Goal: Complete application form: Fill out and submit a form for a specific purpose

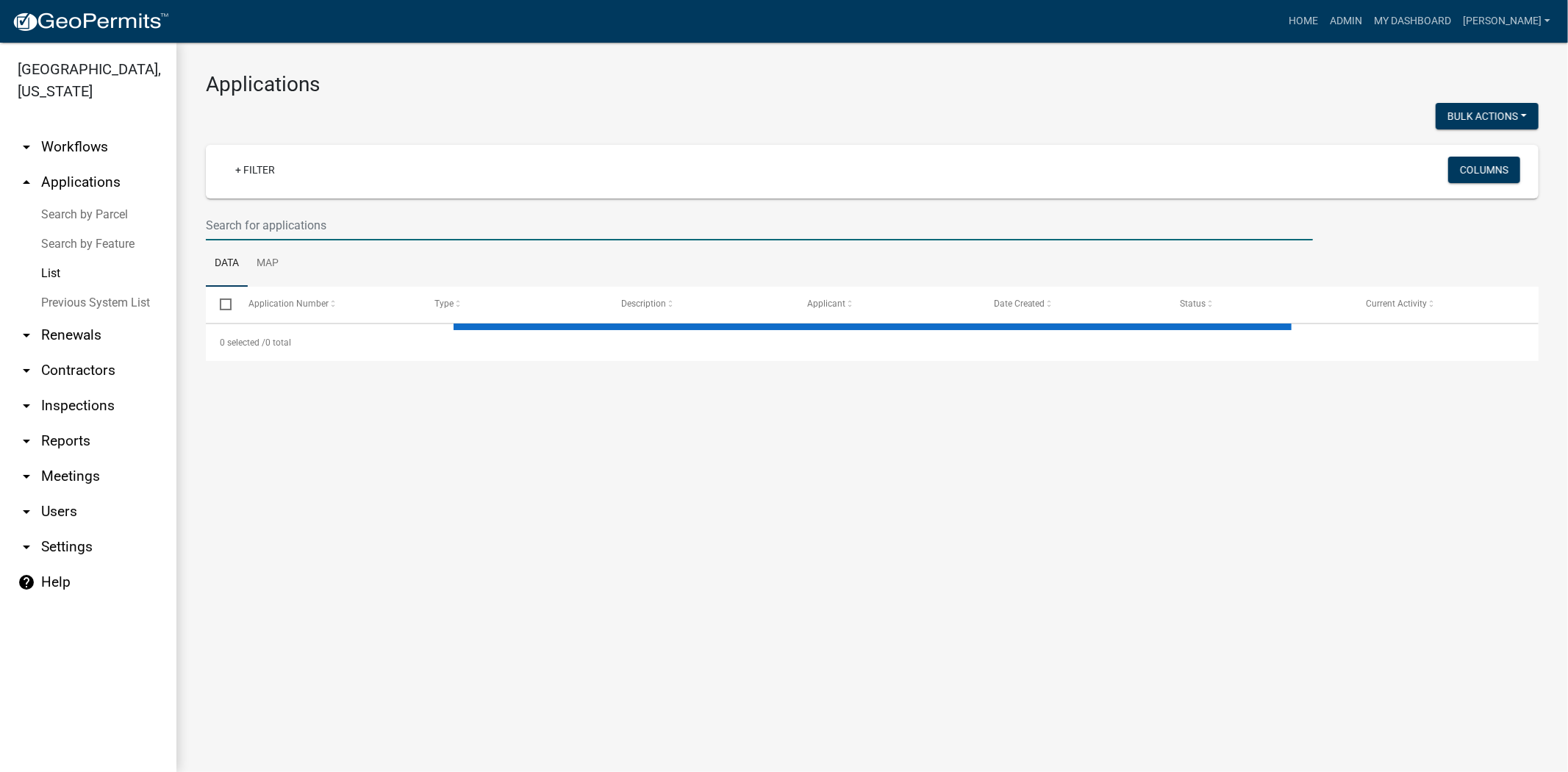
click at [228, 220] on input "text" at bounding box center [759, 225] width 1107 height 30
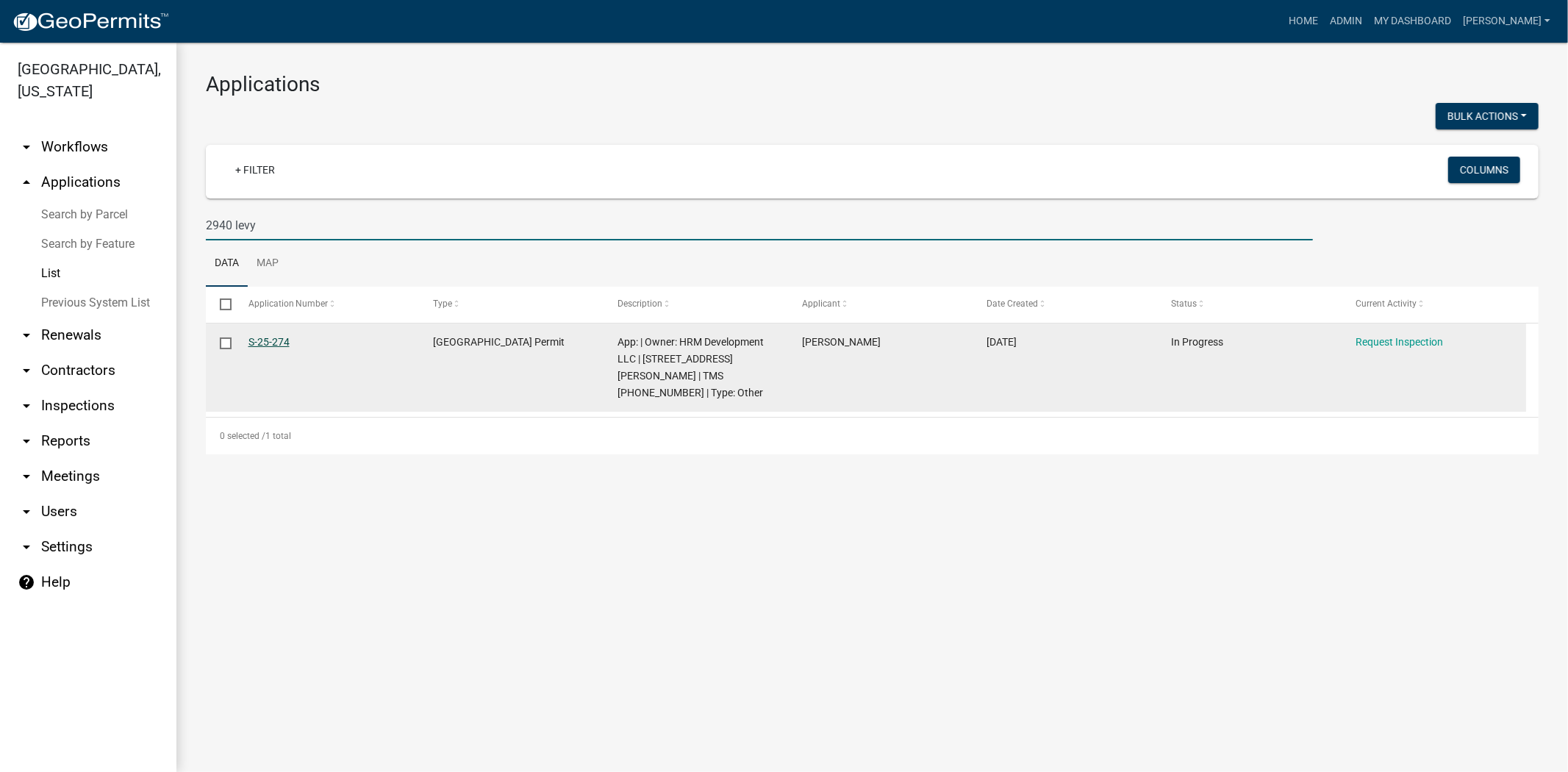
type input "2940 levy"
click at [253, 346] on link "S-25-274" at bounding box center [268, 342] width 41 height 12
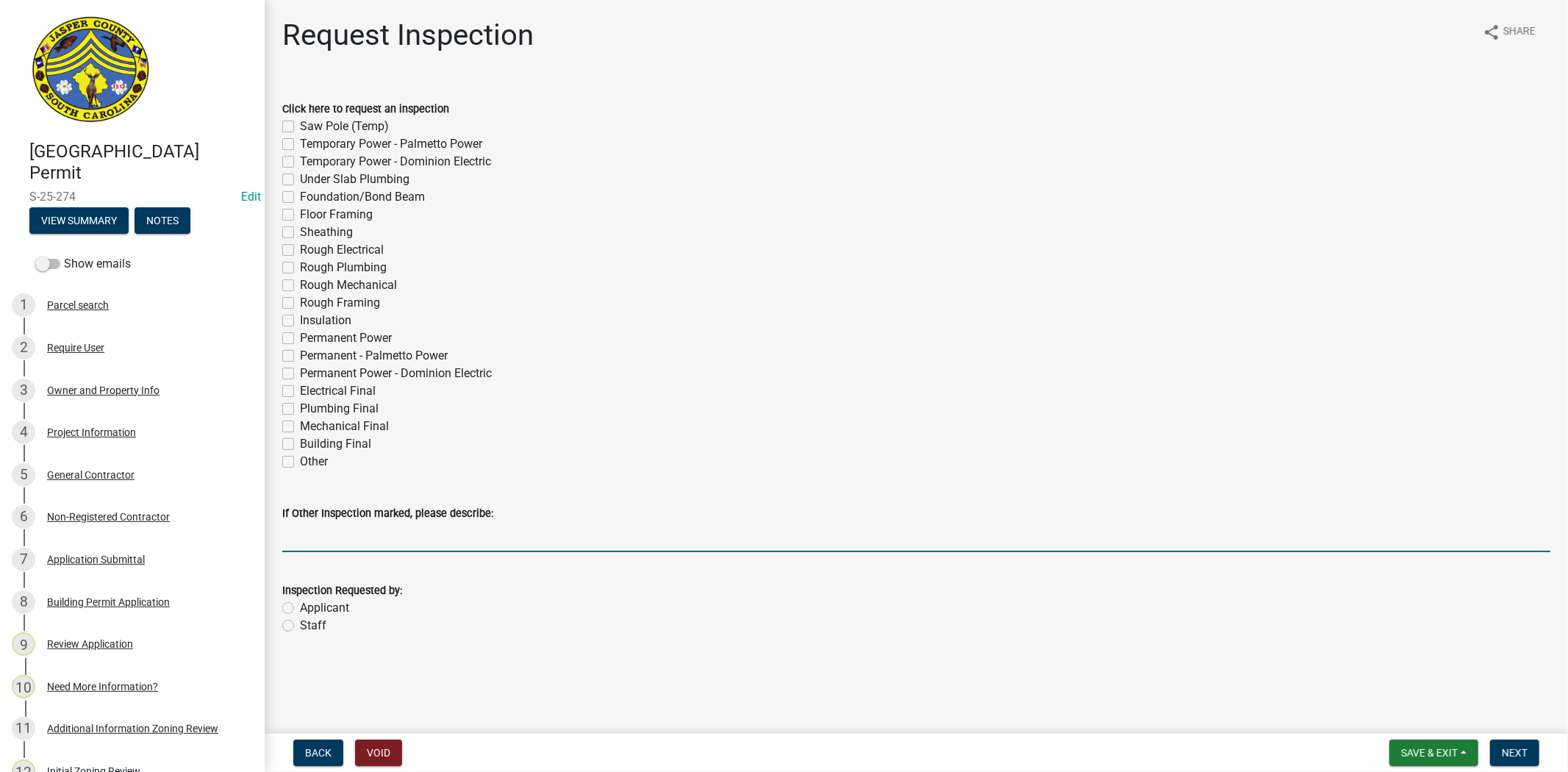
click at [306, 524] on input "If Other Inspection marked, please describe:" at bounding box center [916, 537] width 1267 height 30
type input "exterior power"
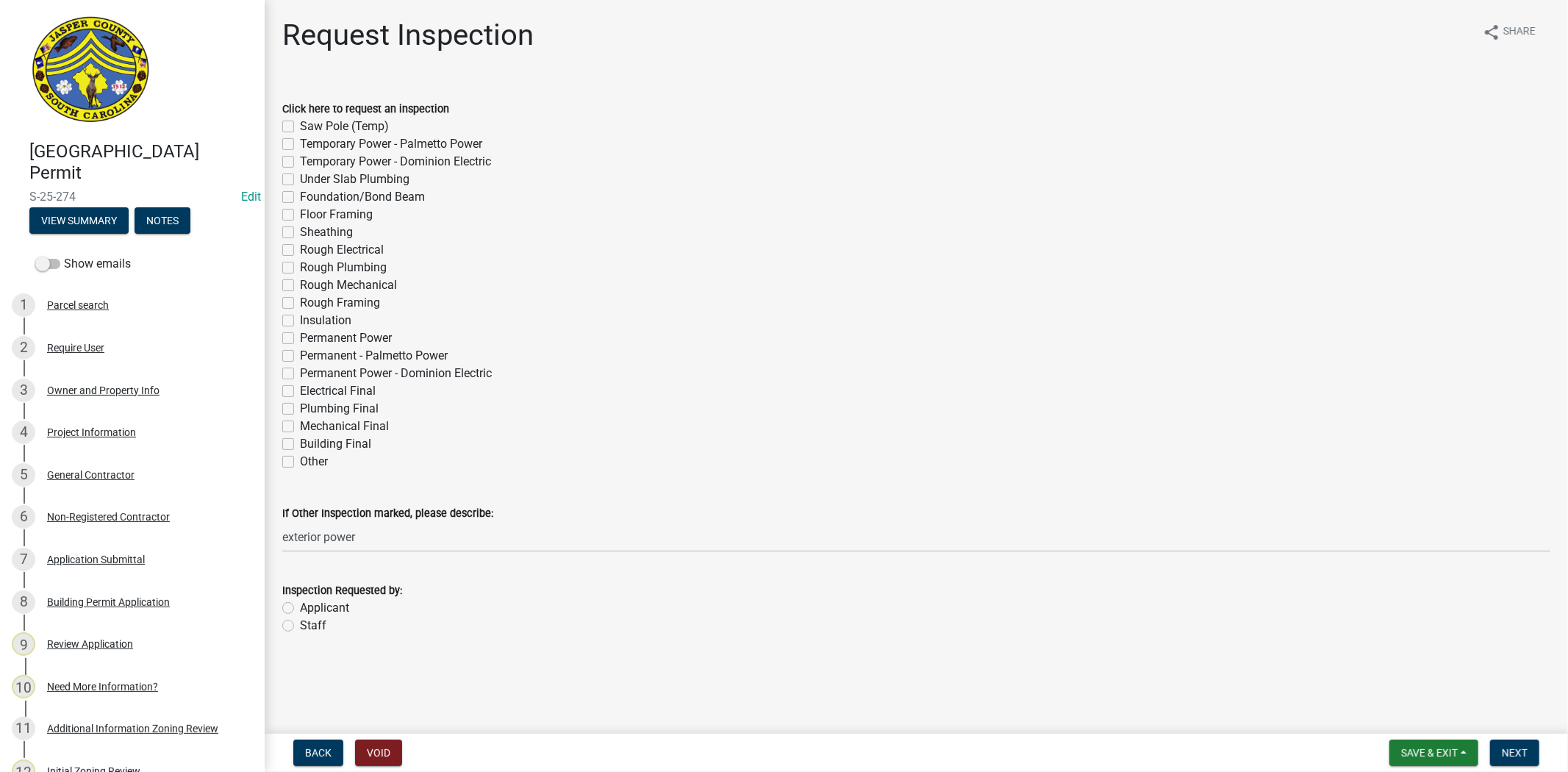
click at [300, 622] on label "Staff" at bounding box center [313, 626] width 26 height 17
click at [300, 622] on input "Staff" at bounding box center [304, 621] width 10 height 10
radio input "true"
click at [300, 459] on label "Other" at bounding box center [314, 462] width 28 height 17
click at [300, 459] on input "Other" at bounding box center [304, 457] width 10 height 10
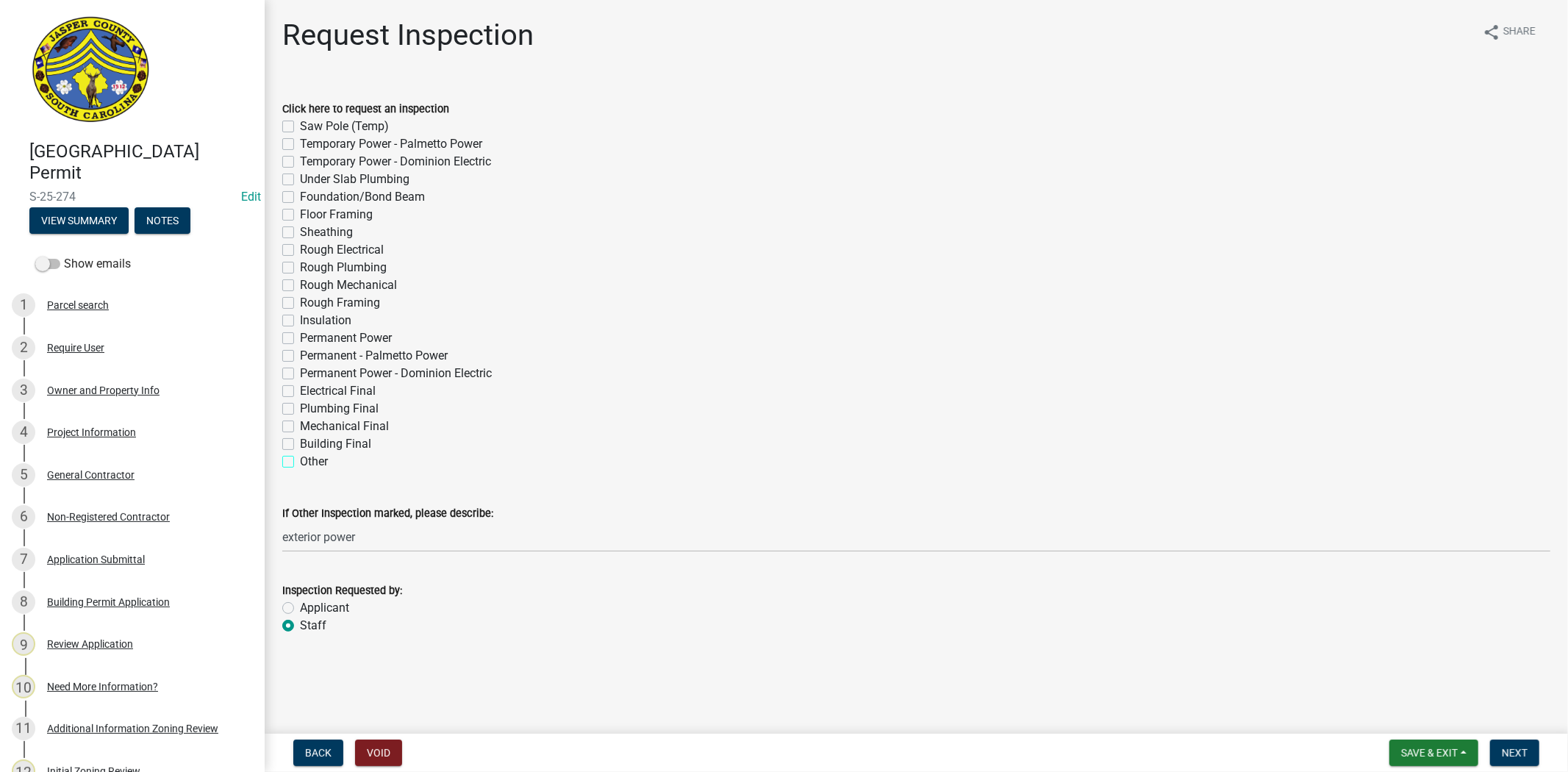
checkbox input "true"
checkbox input "false"
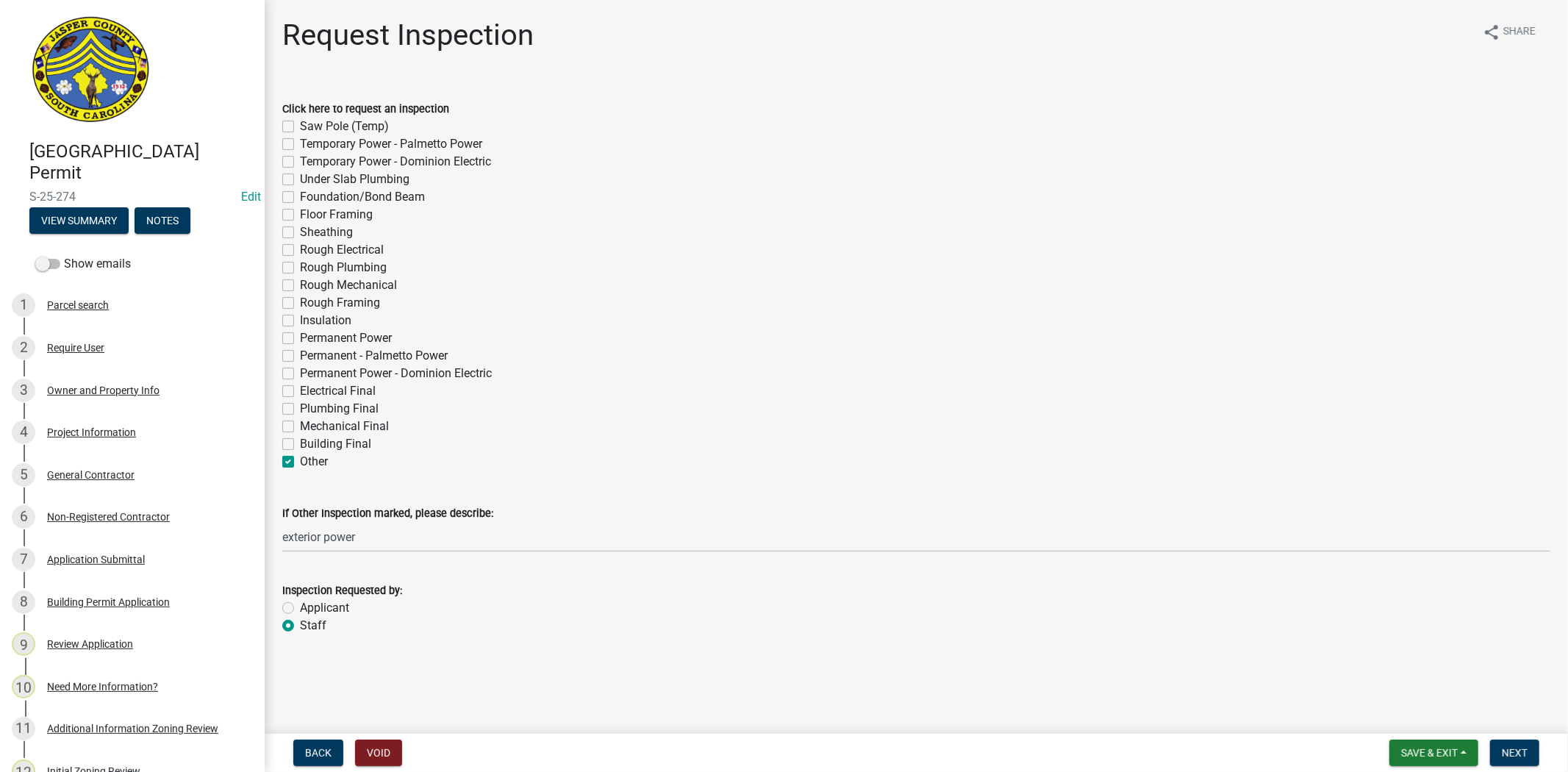
checkbox input "false"
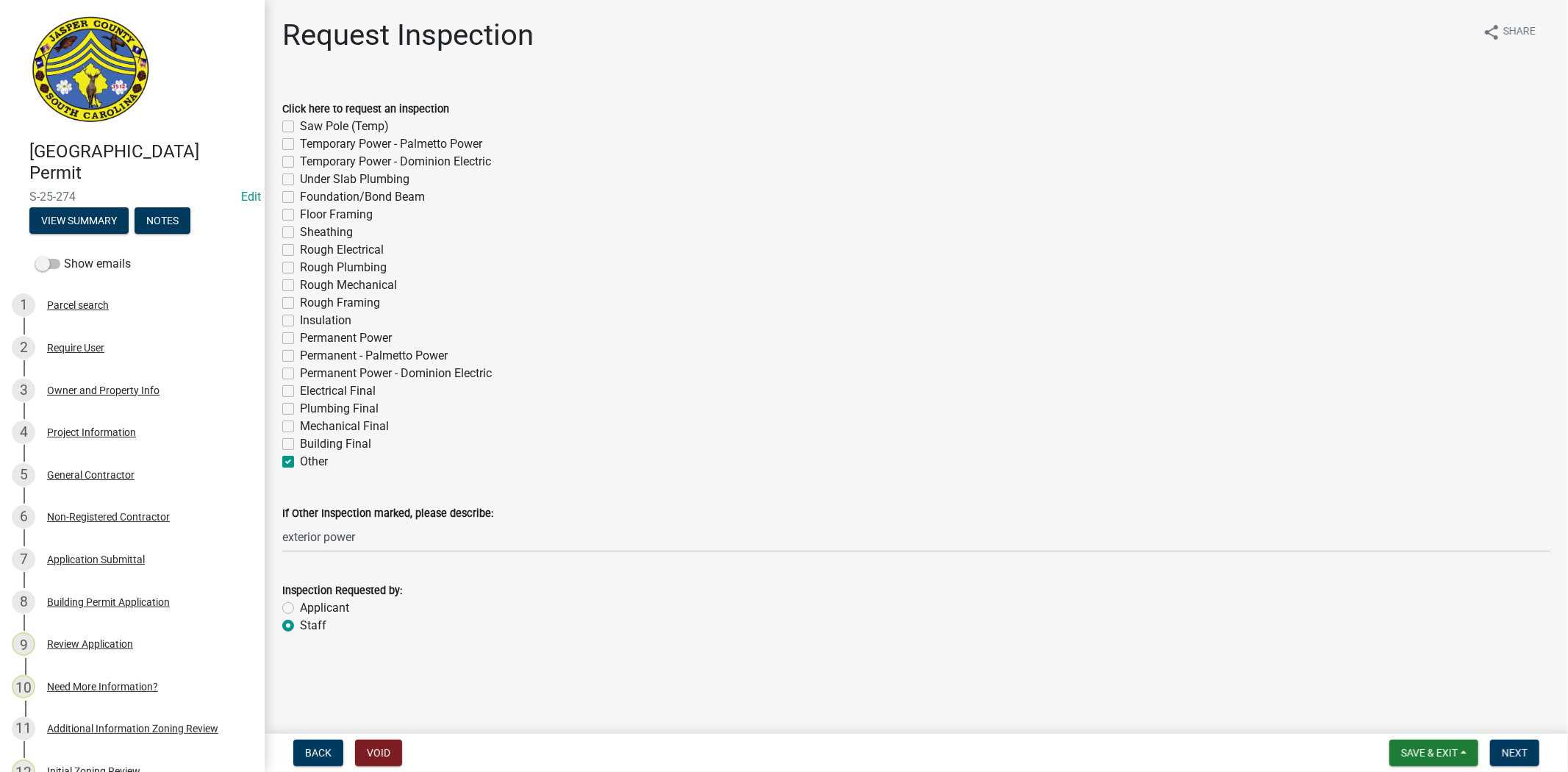
checkbox input "false"
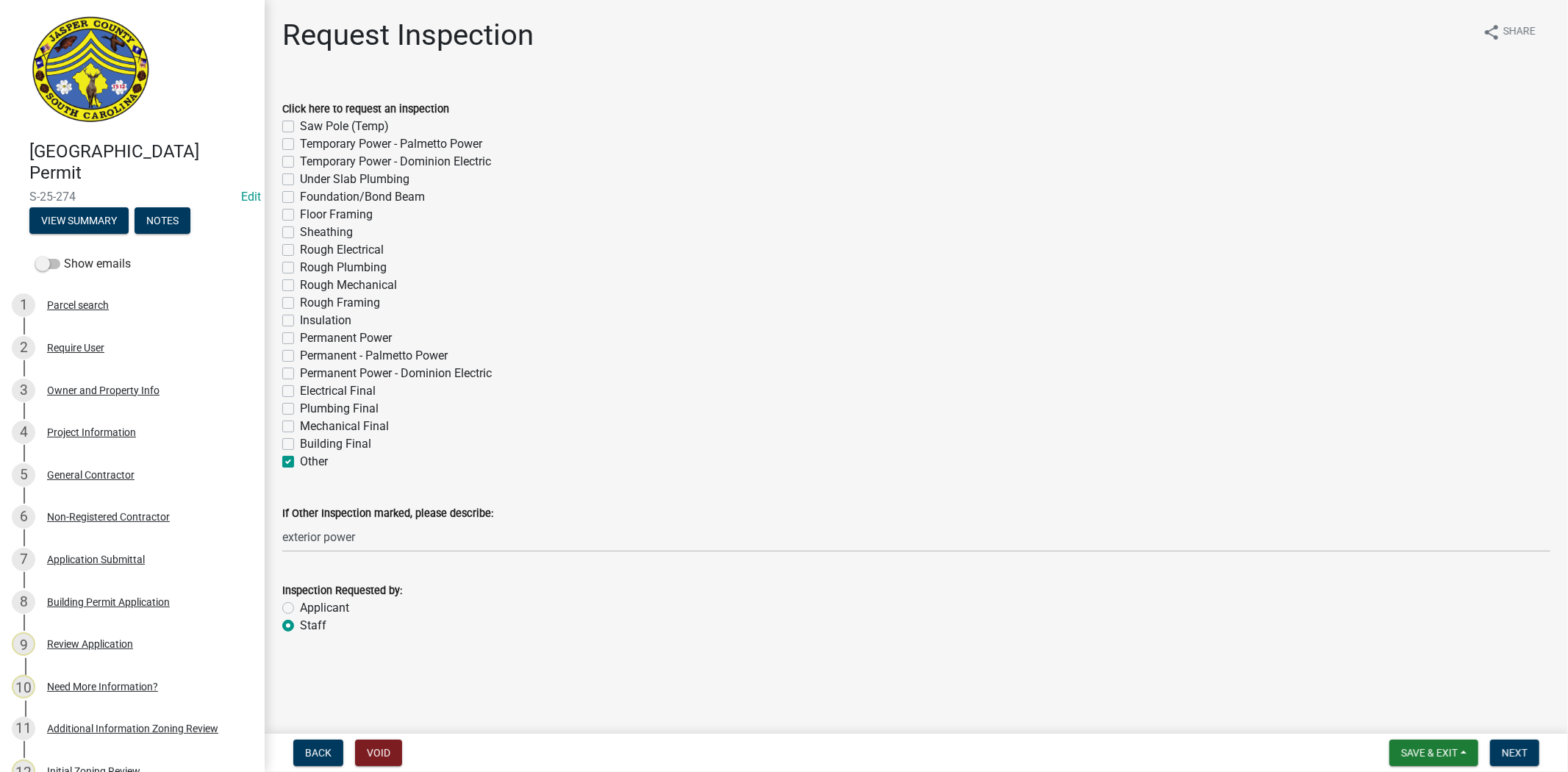
checkbox input "false"
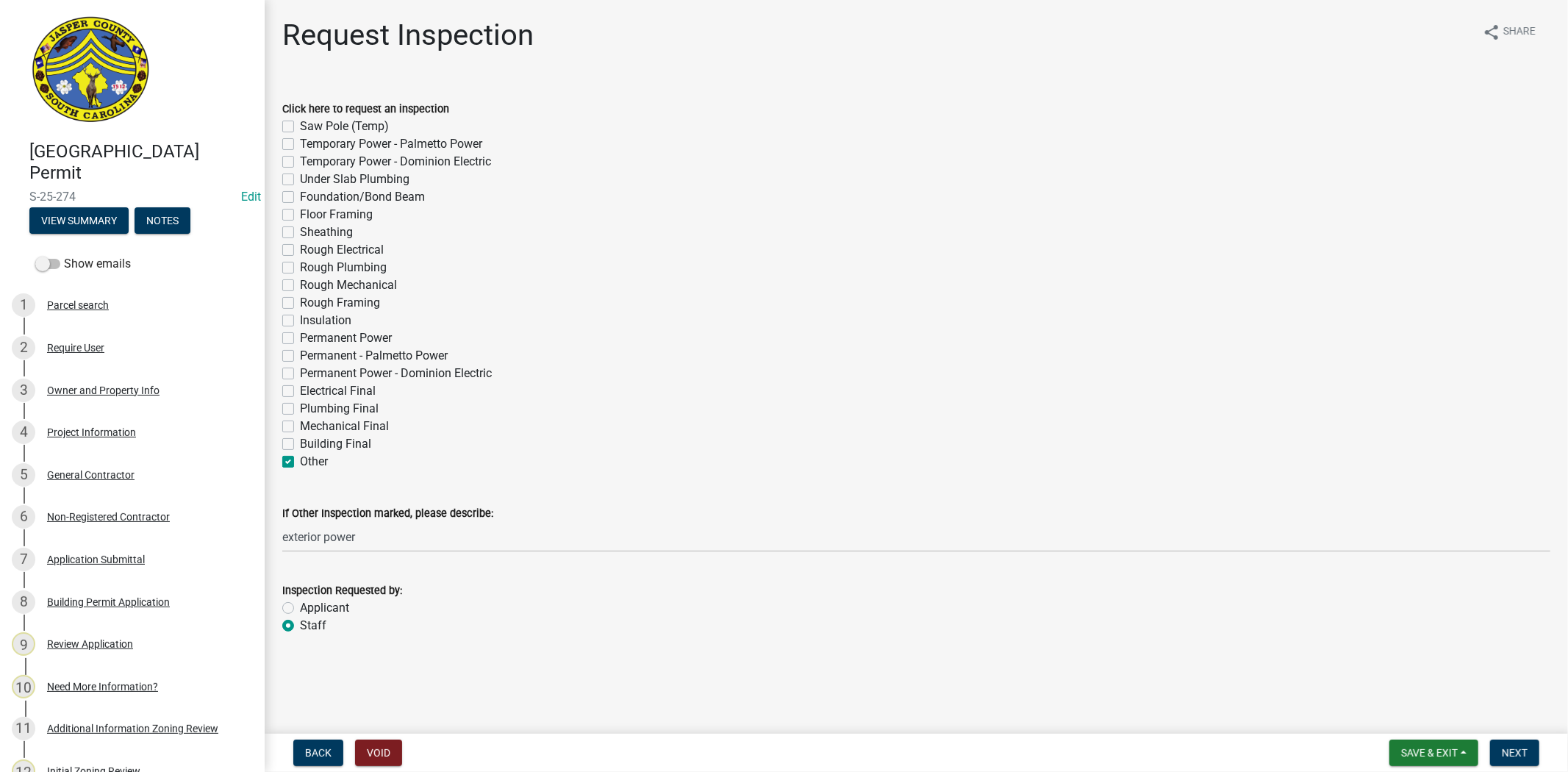
checkbox input "true"
click at [1516, 753] on span "Next" at bounding box center [1515, 753] width 26 height 12
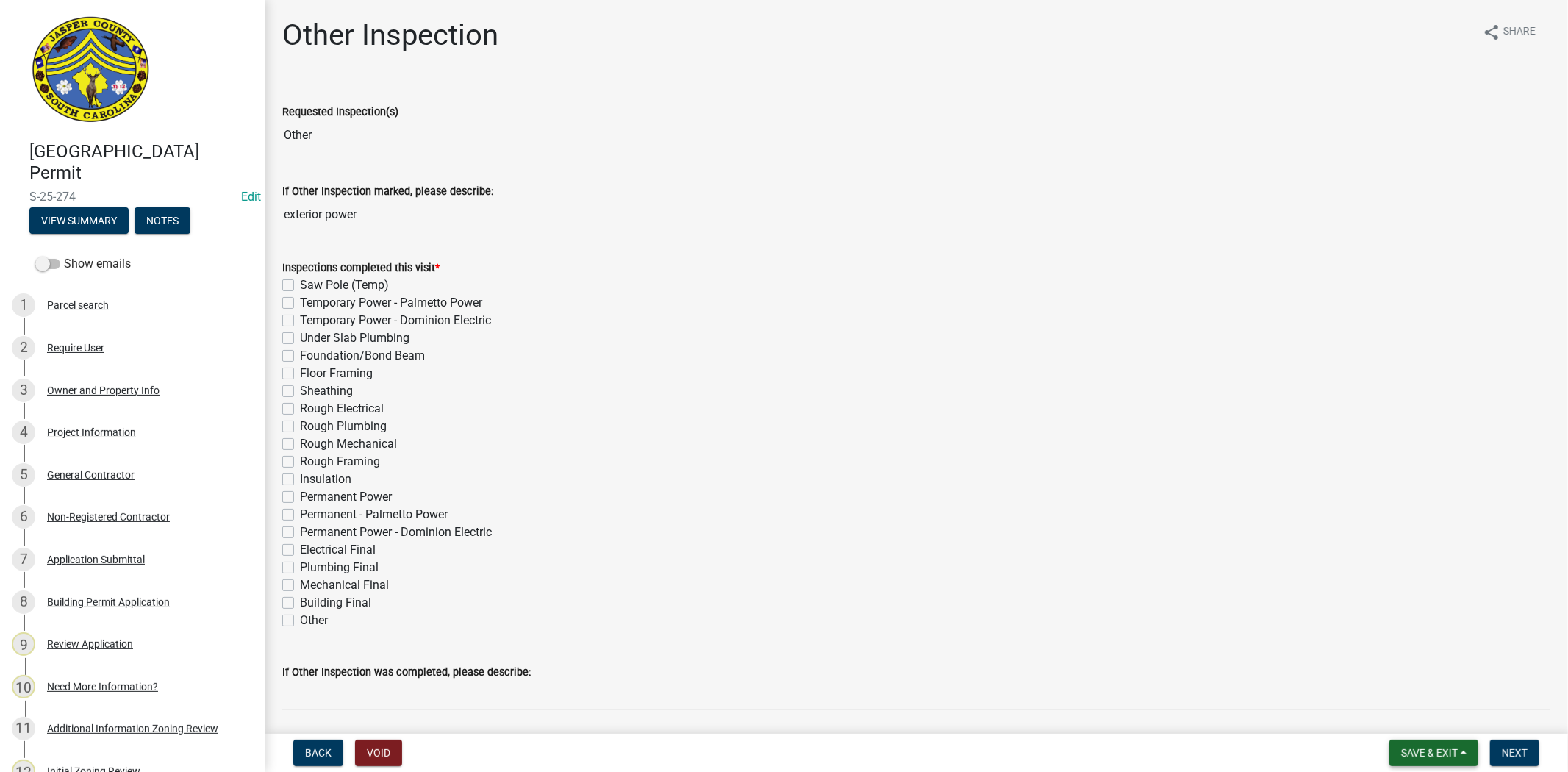
drag, startPoint x: 1446, startPoint y: 759, endPoint x: 1441, endPoint y: 753, distance: 7.8
click at [1446, 759] on button "Save & Exit" at bounding box center [1434, 753] width 89 height 26
click at [1404, 704] on button "Save & Exit" at bounding box center [1419, 714] width 118 height 36
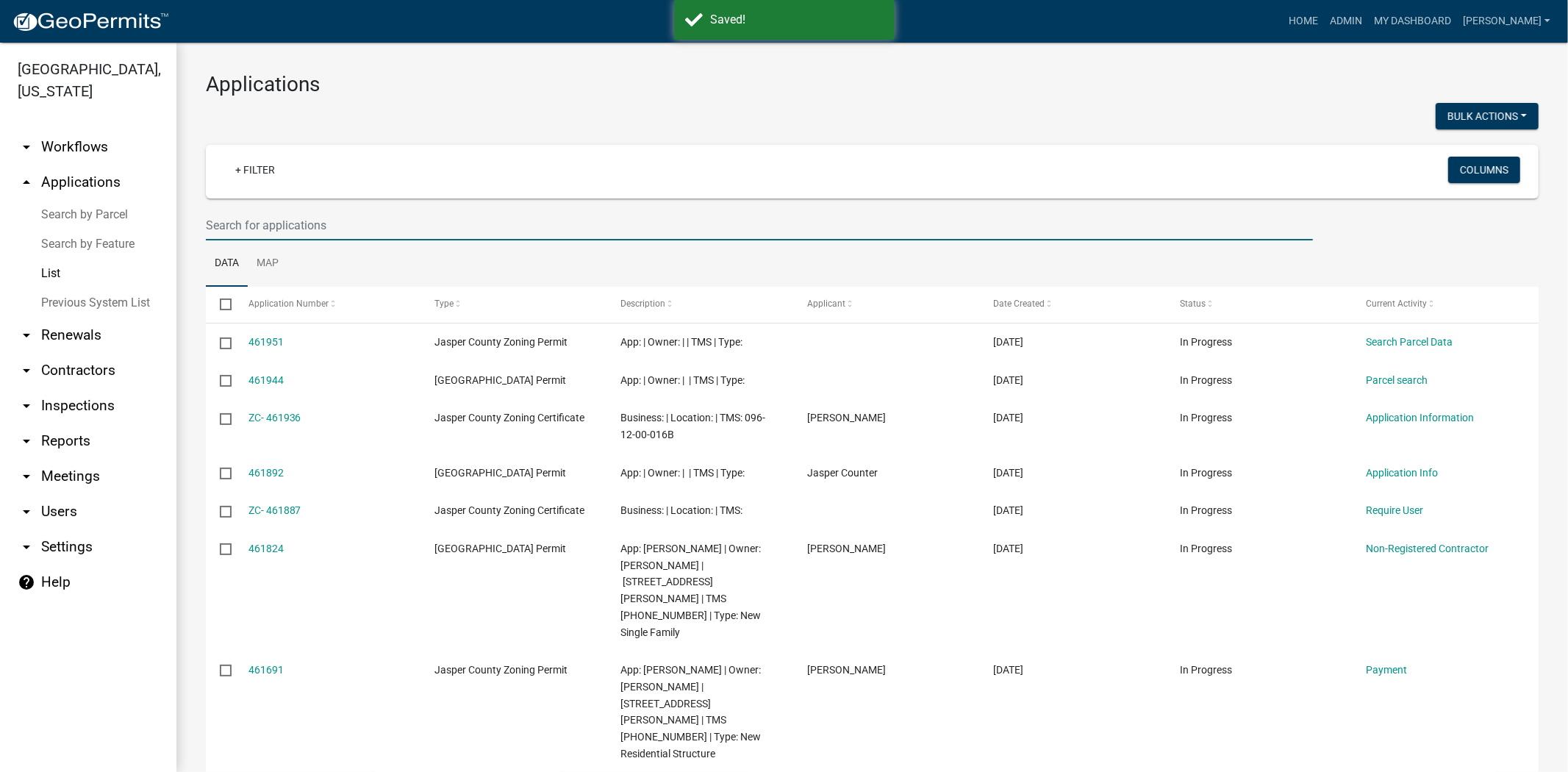
click at [397, 225] on input "text" at bounding box center [759, 225] width 1107 height 30
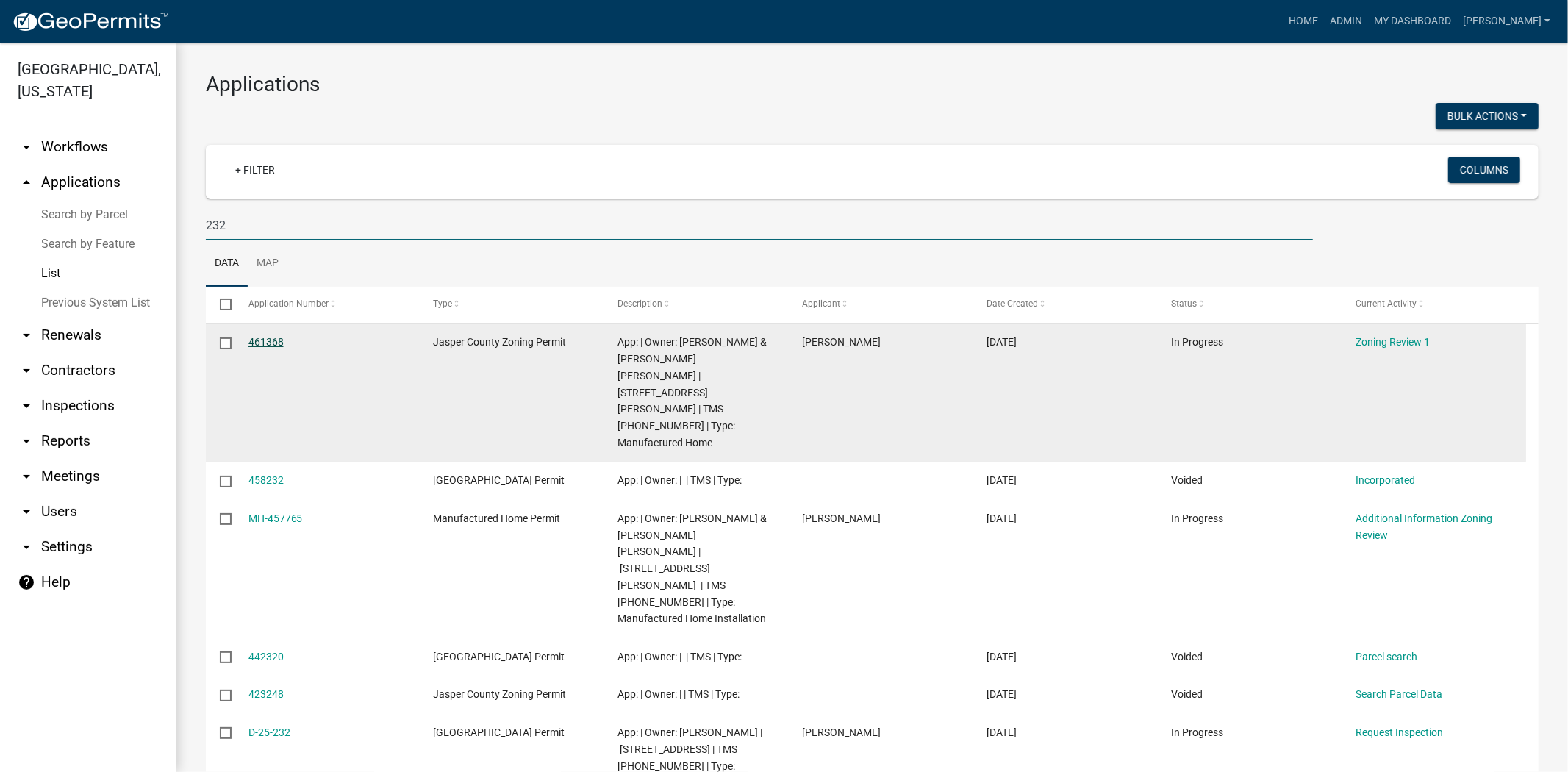
type input "232"
click at [252, 340] on link "461368" at bounding box center [266, 342] width 36 height 12
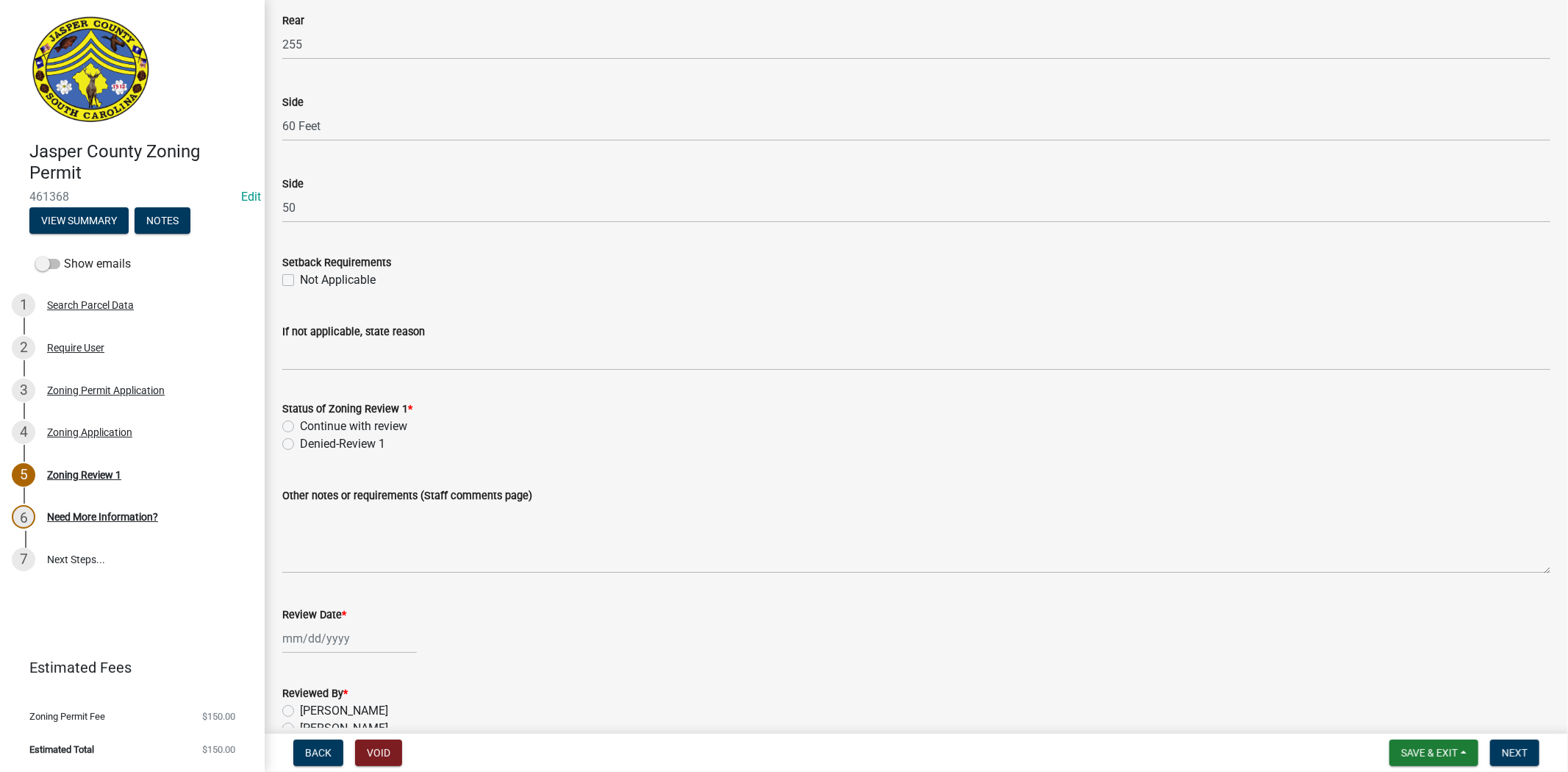
scroll to position [2339, 0]
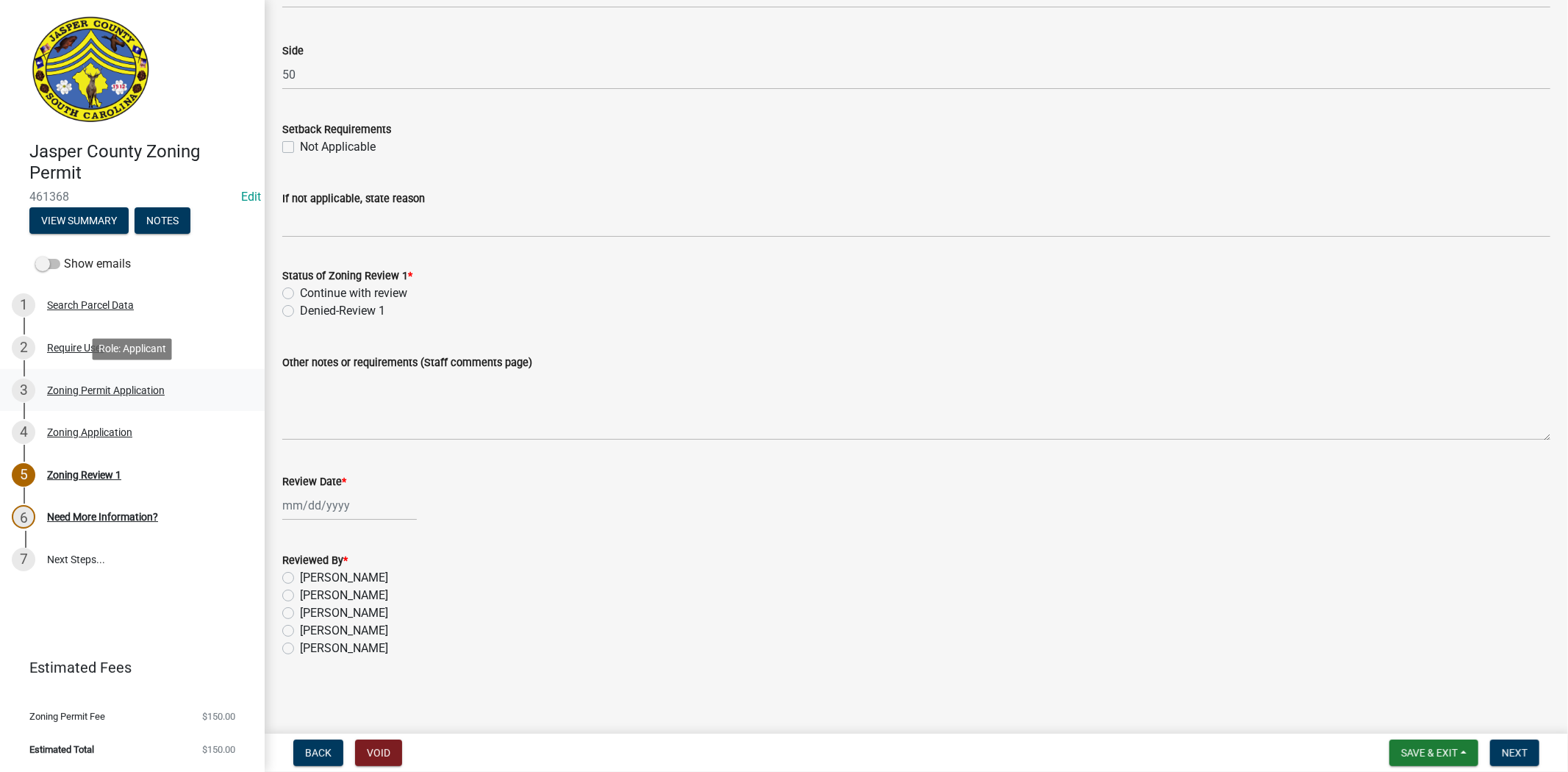
click at [71, 407] on link "3 Zoning Permit Application" at bounding box center [132, 390] width 265 height 43
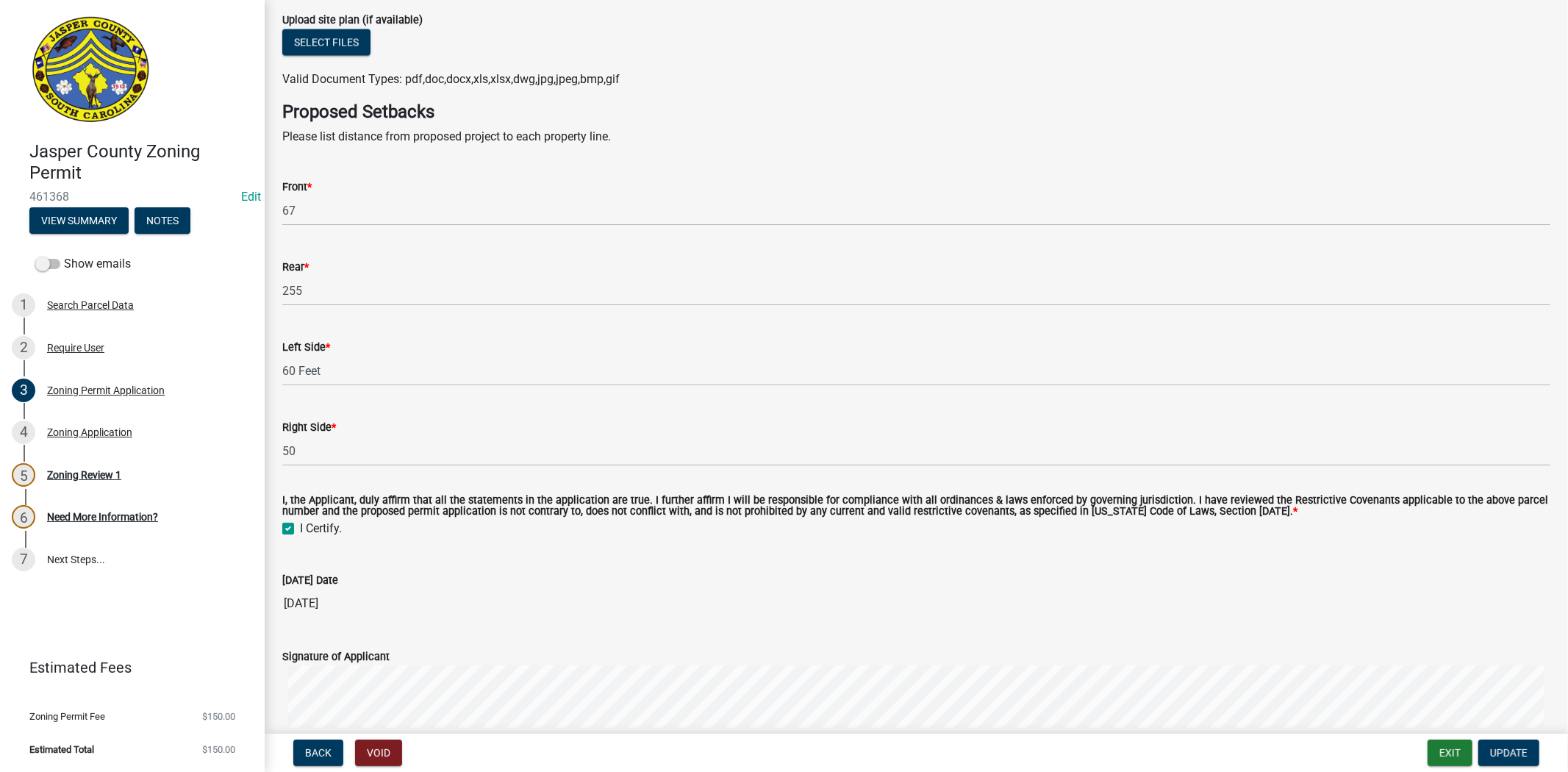
scroll to position [2717, 0]
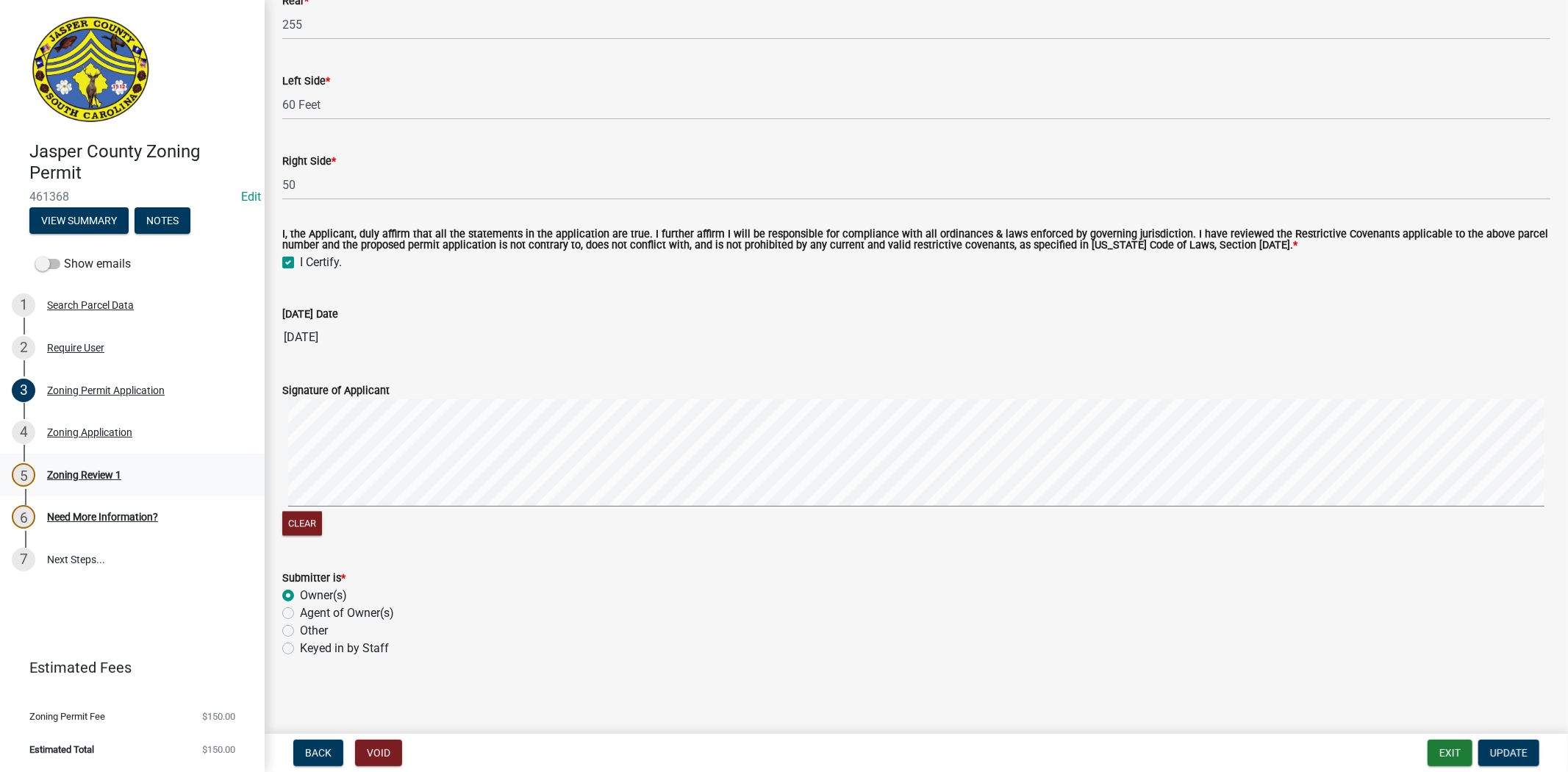
click at [56, 470] on div "Zoning Review 1" at bounding box center [84, 475] width 74 height 10
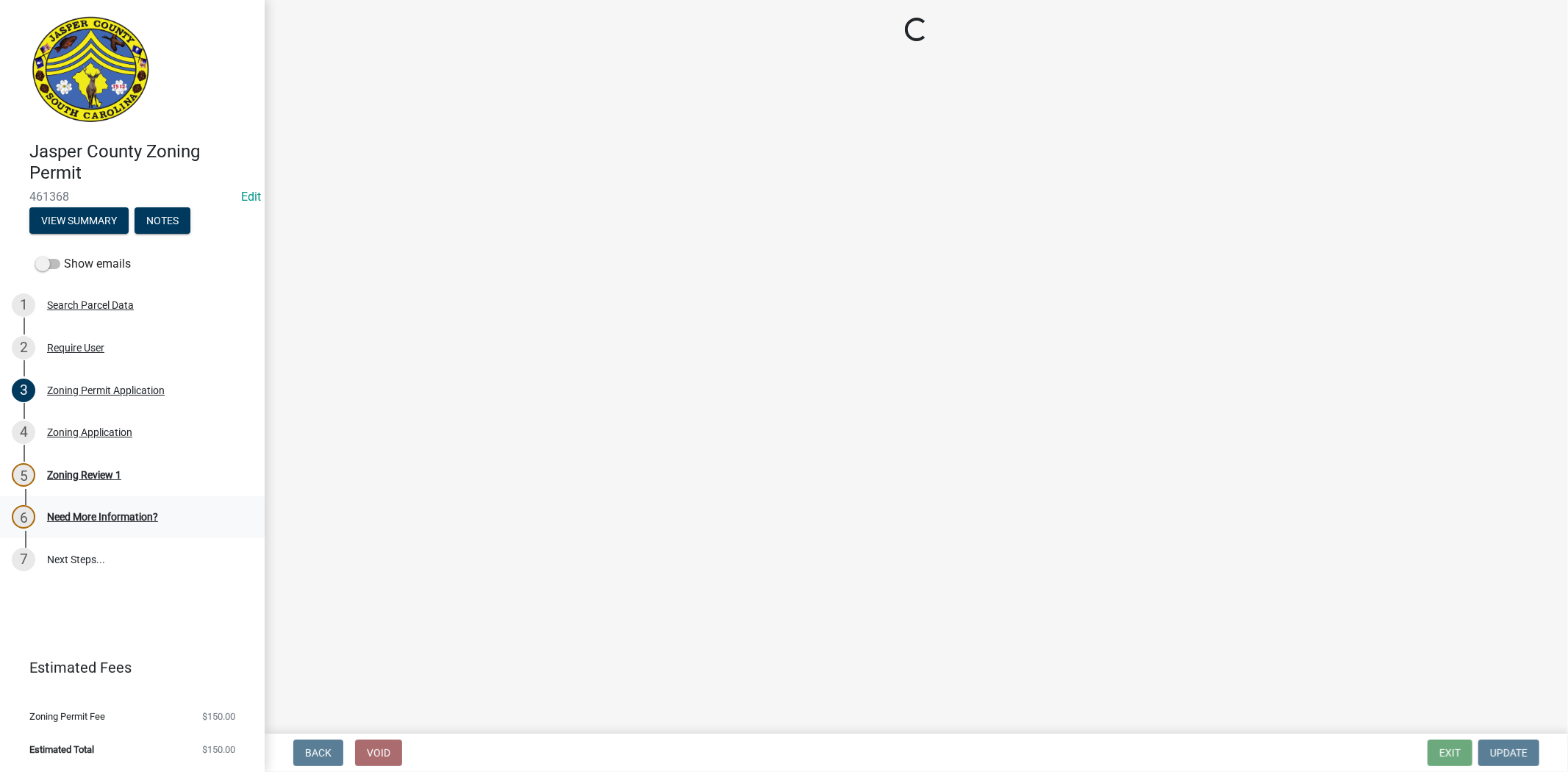
scroll to position [0, 0]
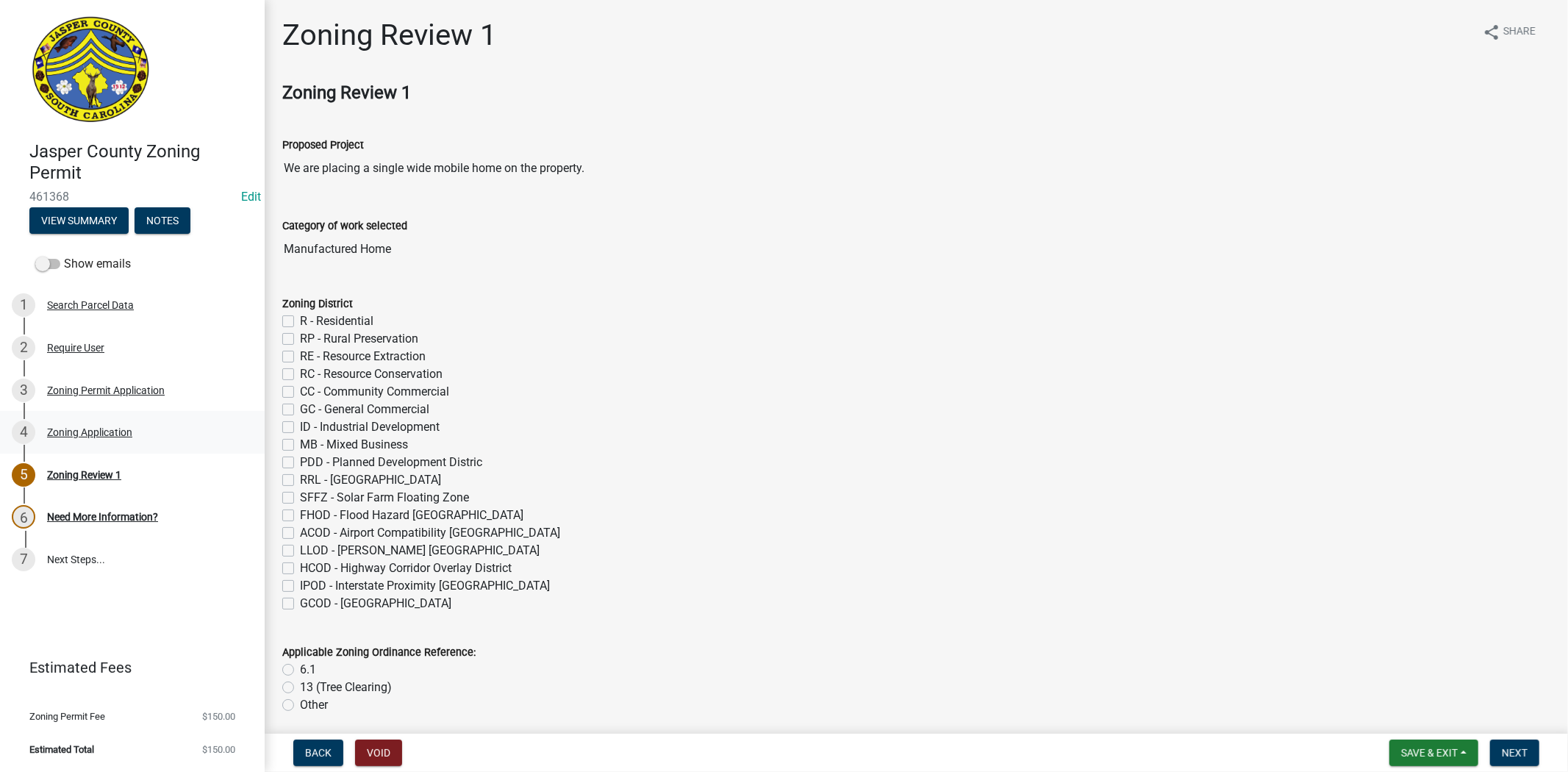
click at [111, 427] on div "Zoning Application" at bounding box center [90, 432] width 85 height 10
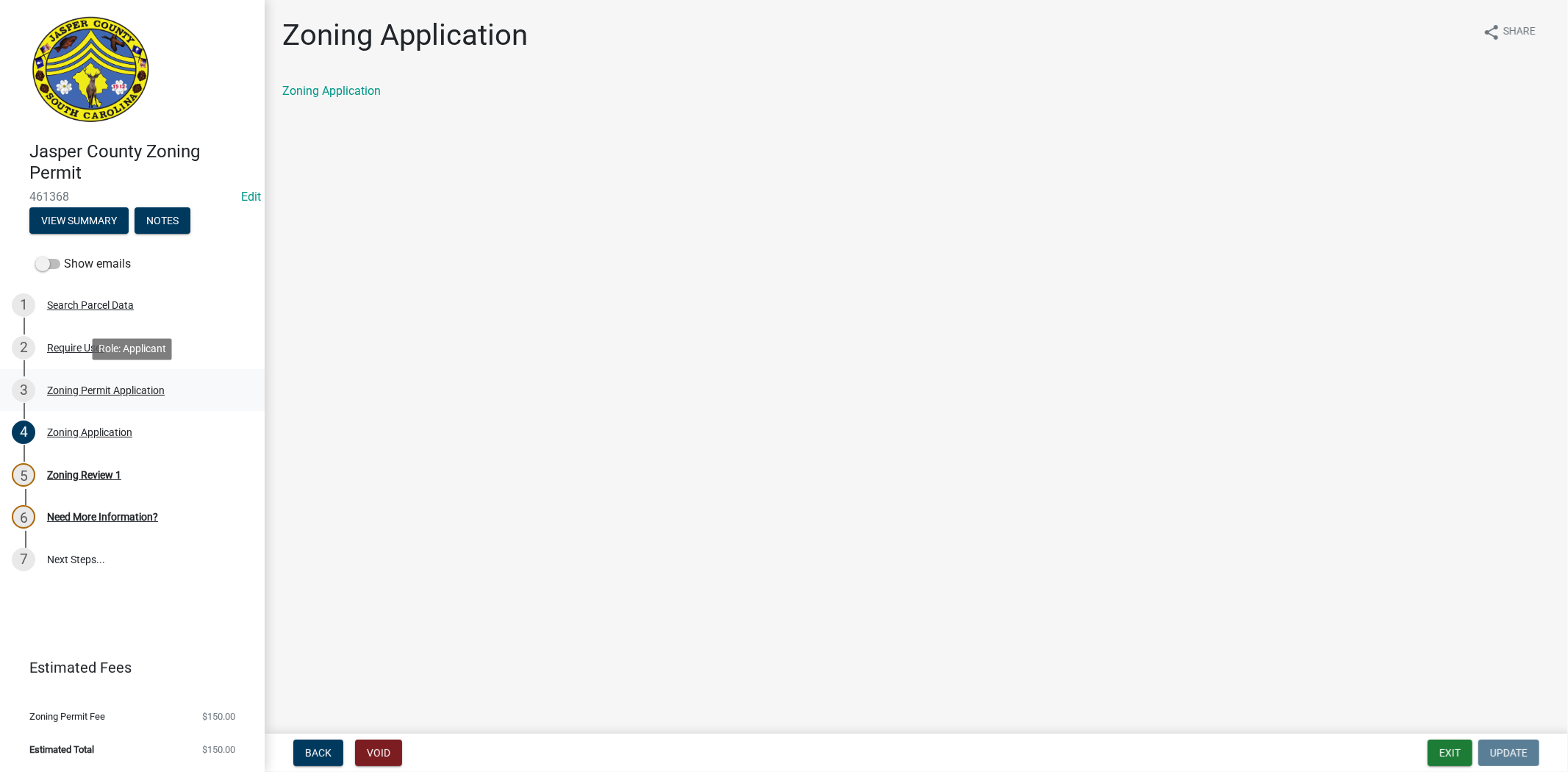
click at [138, 394] on div "Zoning Permit Application" at bounding box center [105, 390] width 118 height 10
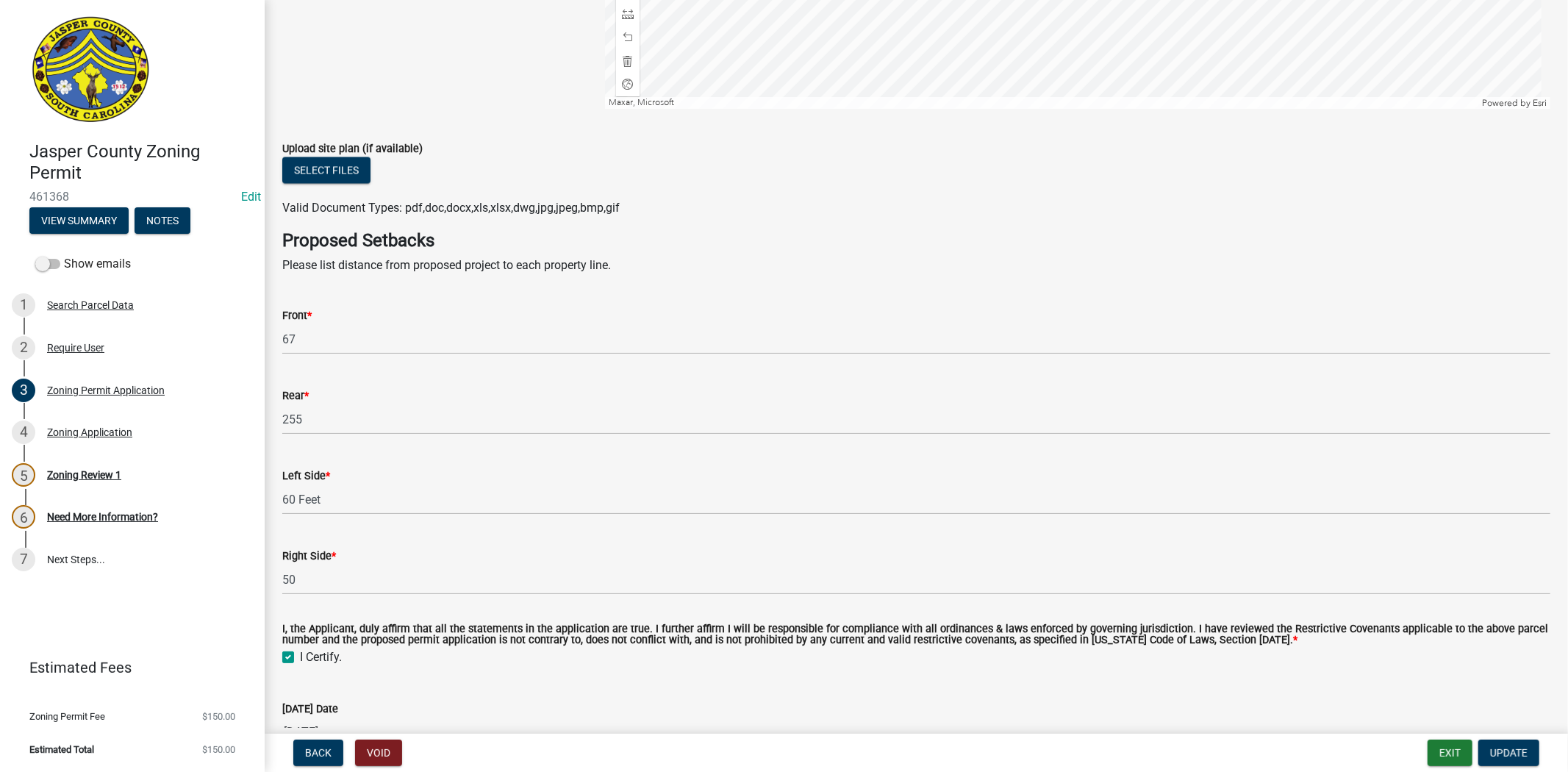
scroll to position [2226, 0]
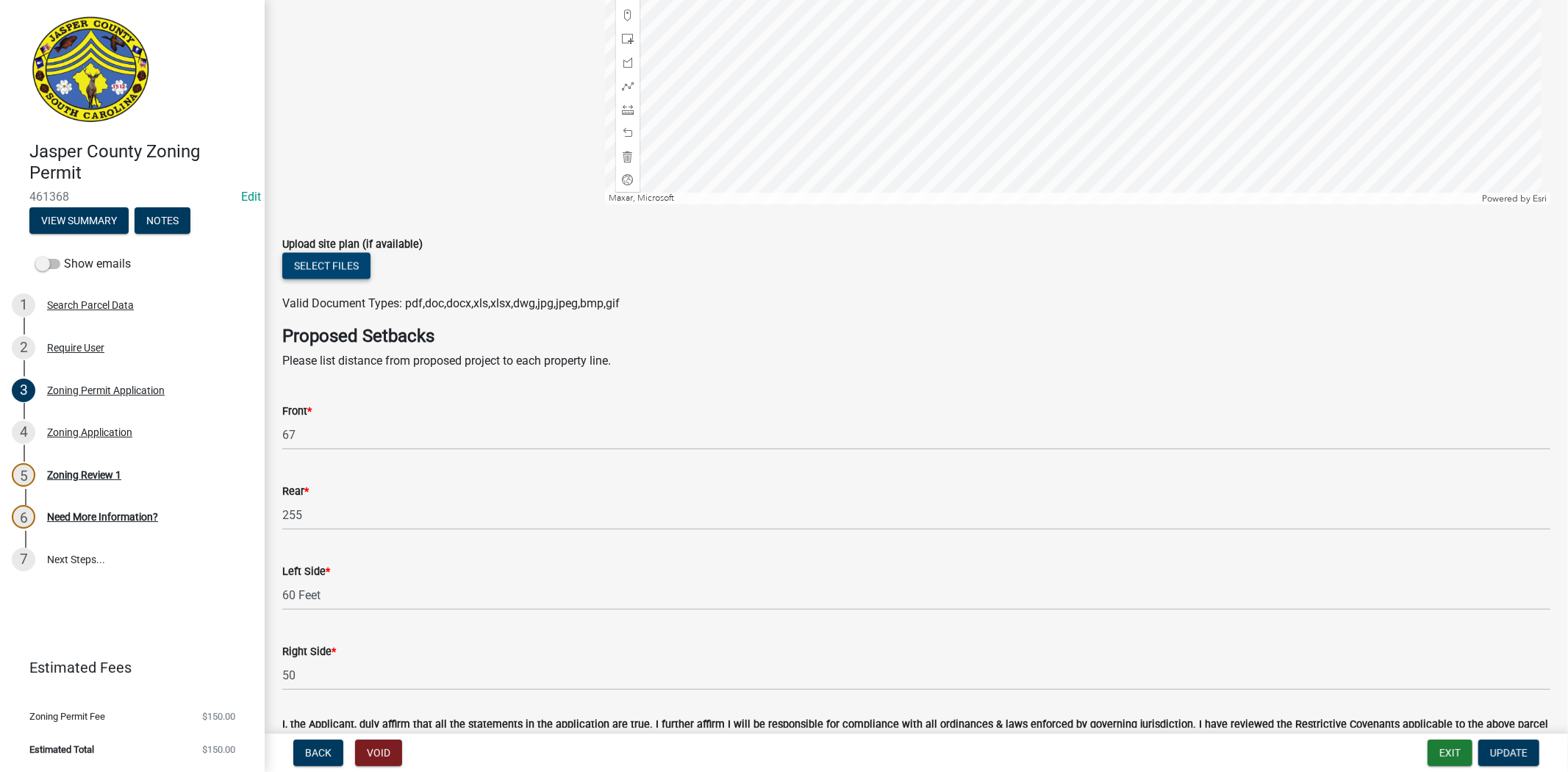
click at [316, 269] on button "Select files" at bounding box center [326, 266] width 88 height 26
click at [365, 267] on button "Select files" at bounding box center [326, 266] width 88 height 26
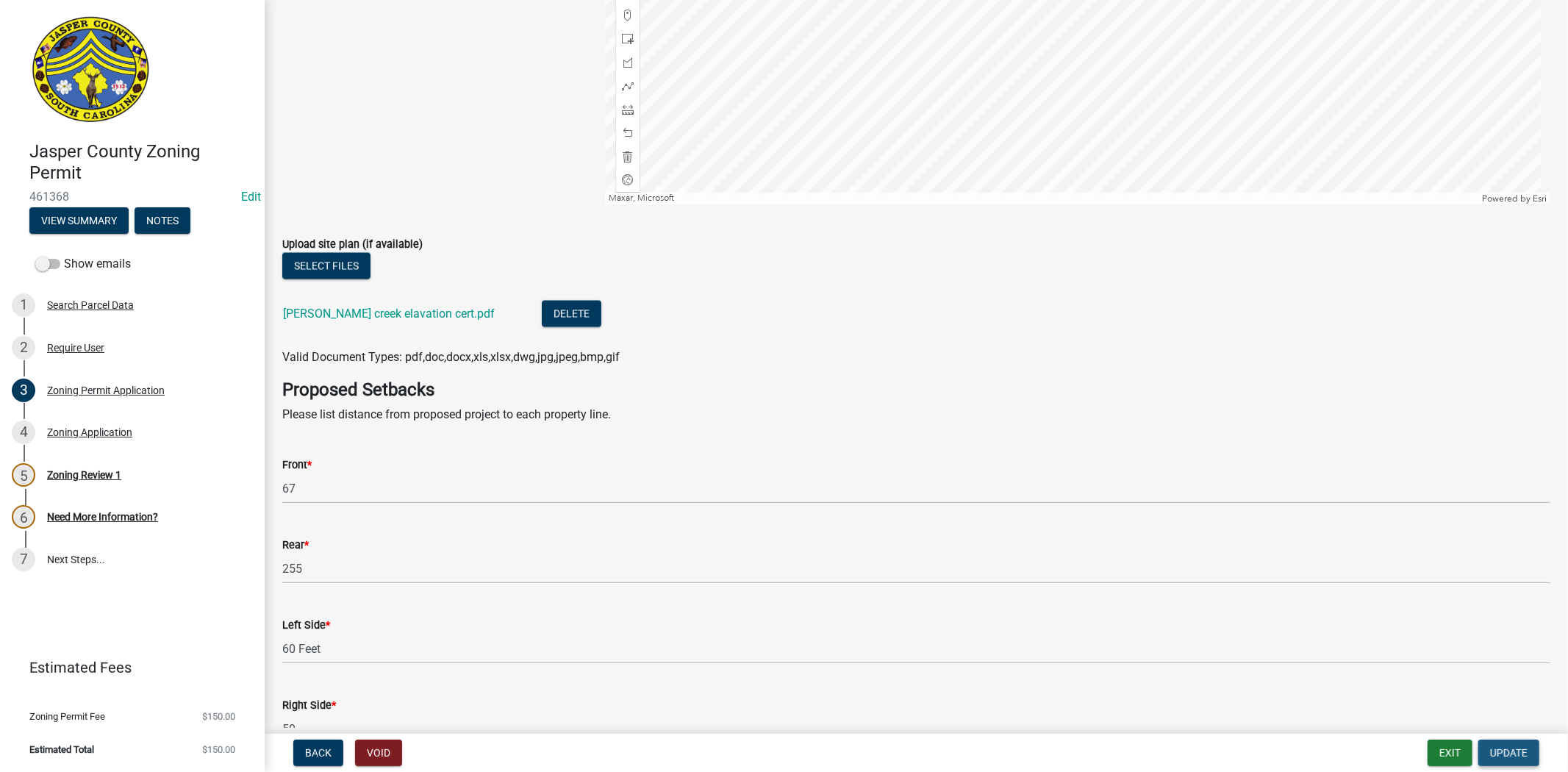
click at [1494, 747] on span "Update" at bounding box center [1508, 753] width 37 height 12
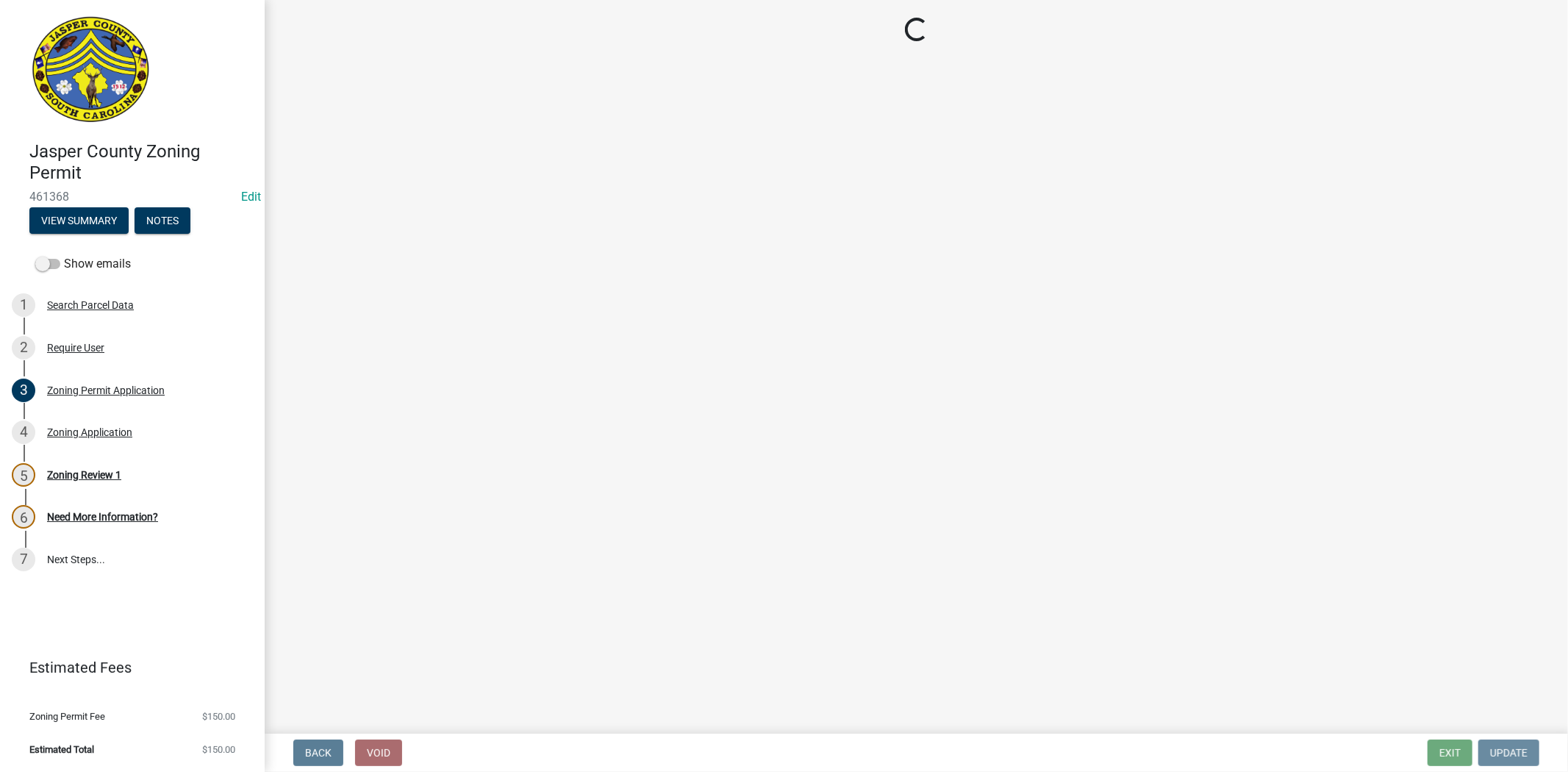
scroll to position [0, 0]
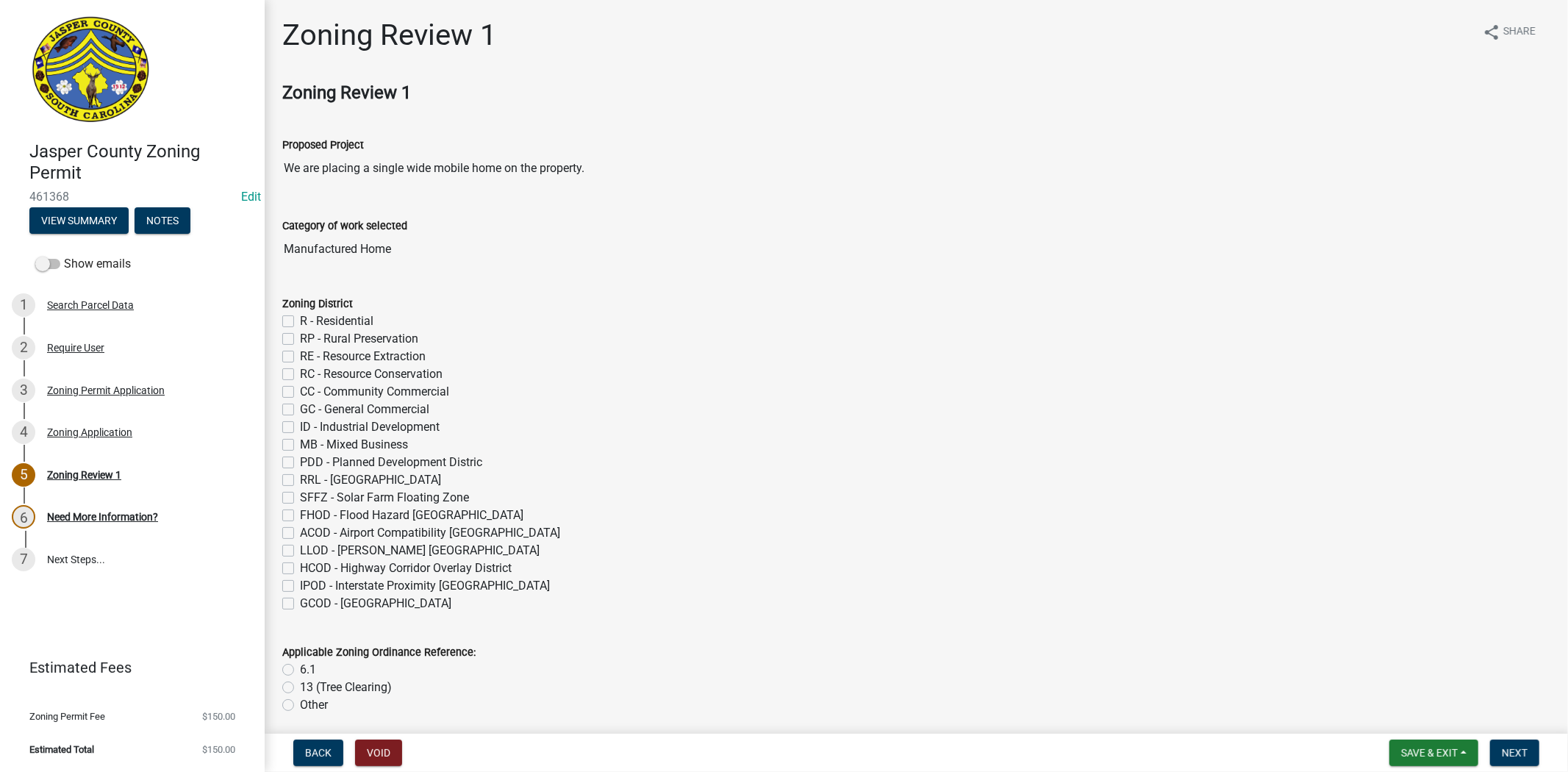
click at [300, 340] on label "RP - Rural Preservation" at bounding box center [359, 339] width 118 height 17
click at [300, 340] on input "RP - Rural Preservation" at bounding box center [304, 335] width 10 height 10
checkbox input "true"
checkbox input "false"
checkbox input "true"
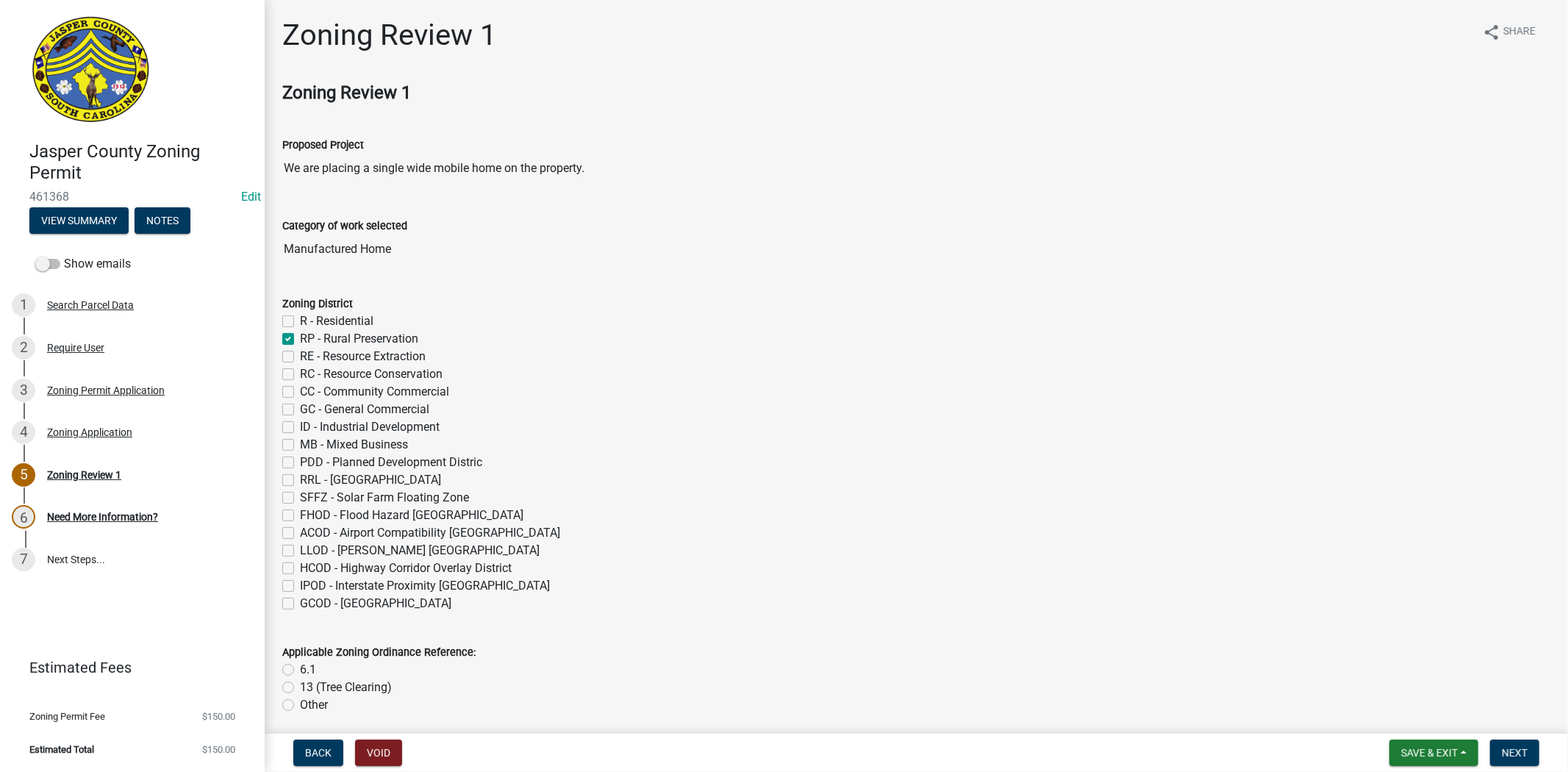
checkbox input "false"
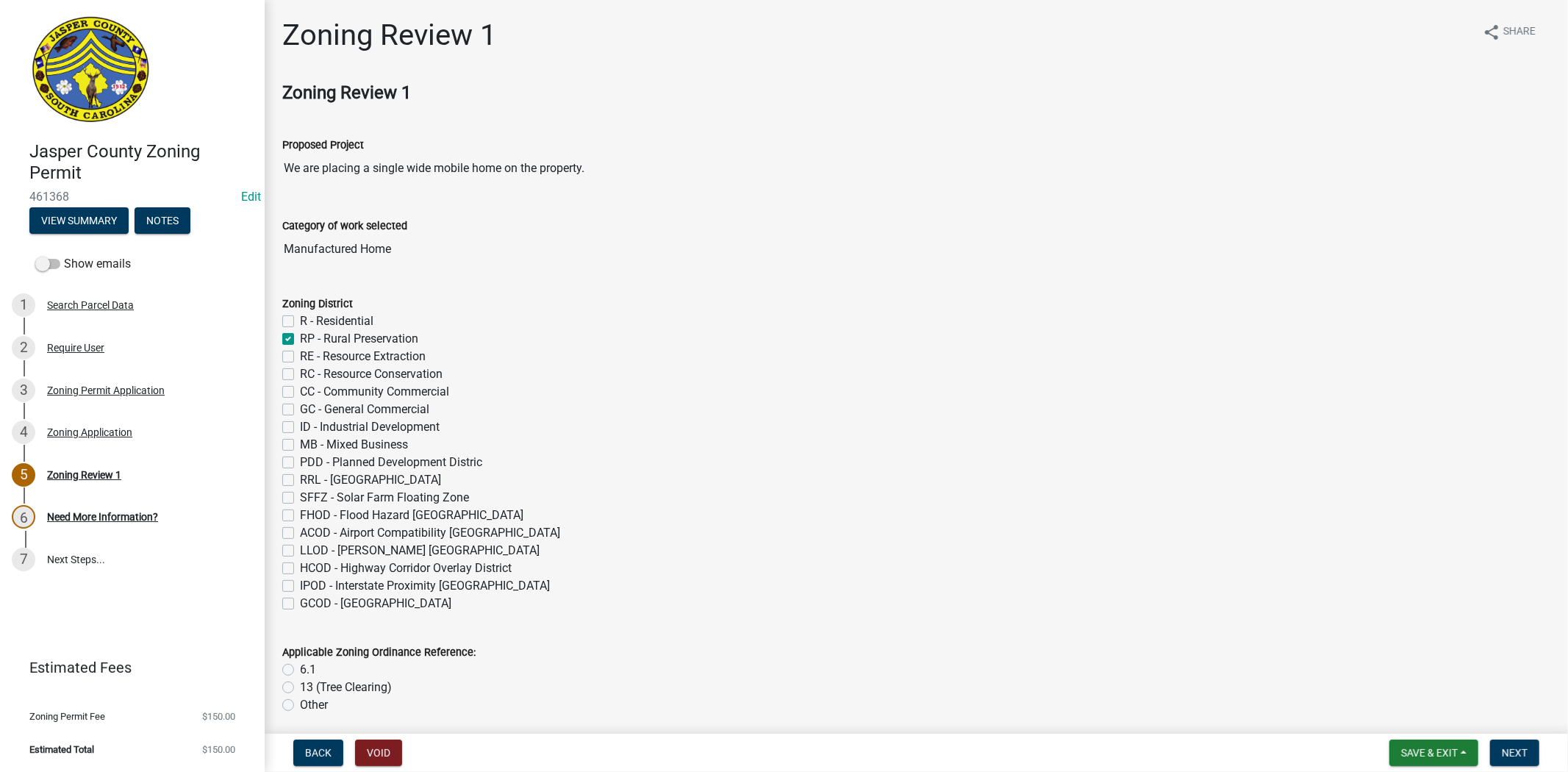
checkbox input "false"
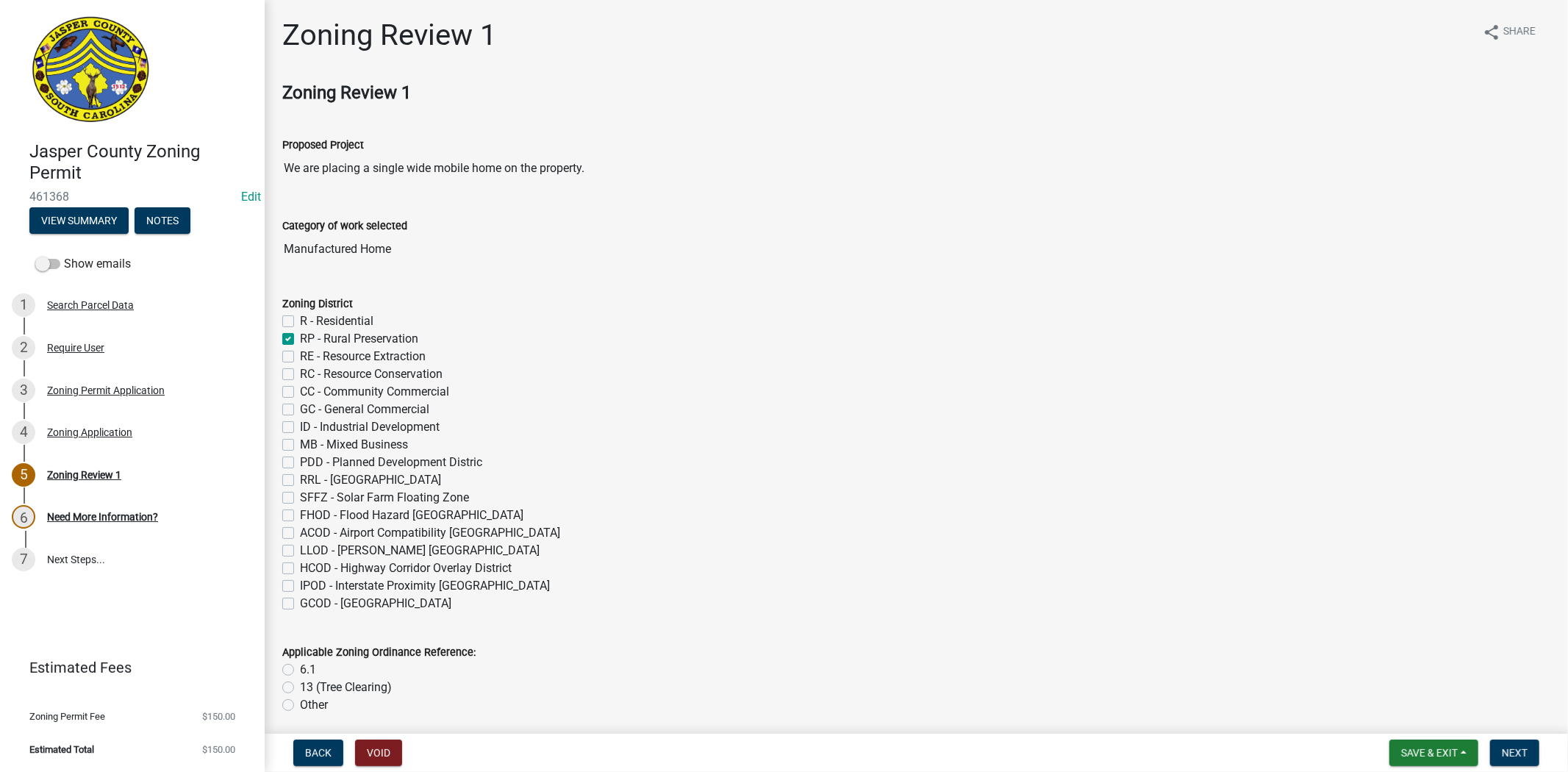
checkbox input "false"
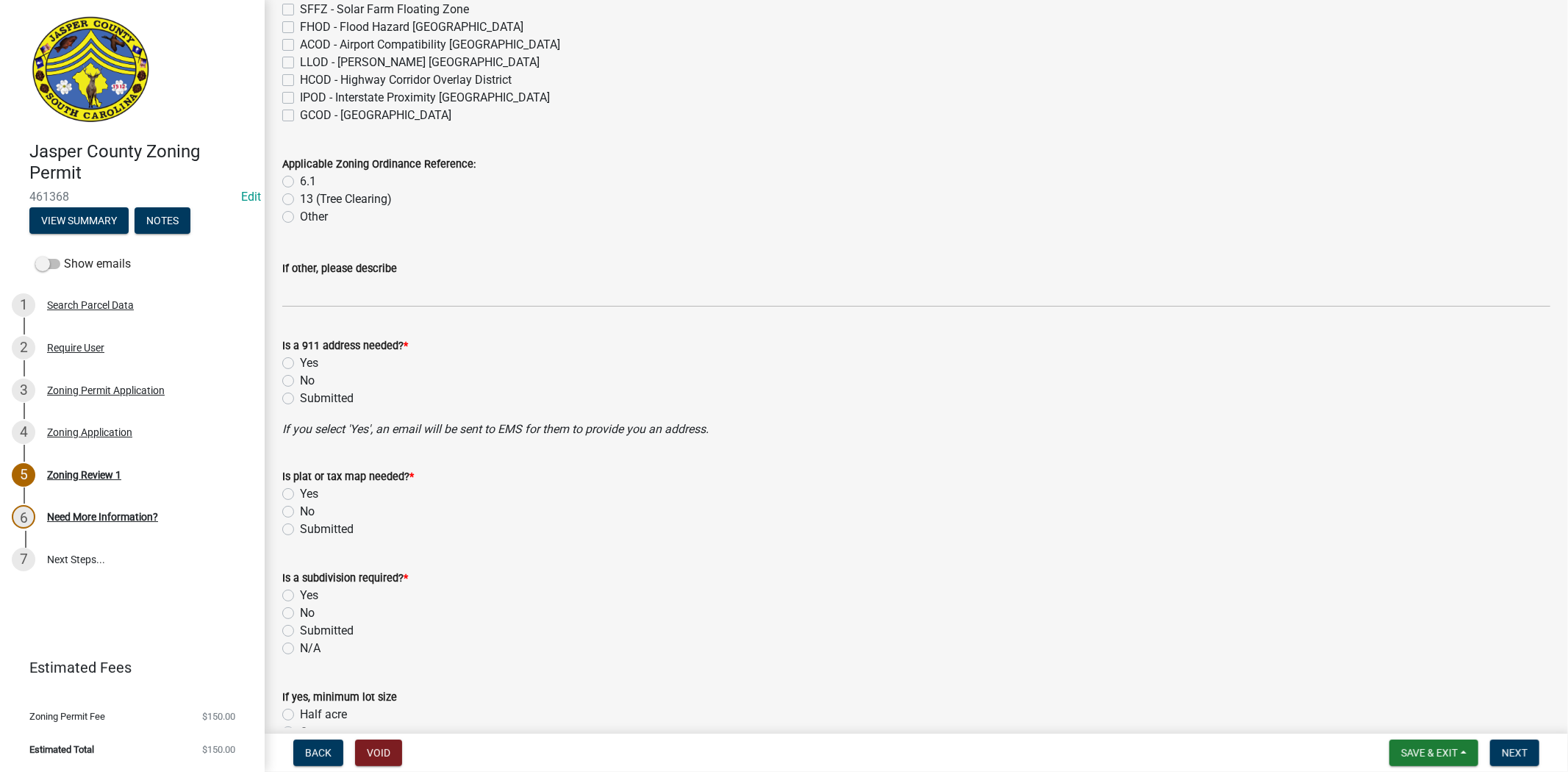
scroll to position [490, 0]
click at [300, 179] on label "6.1" at bounding box center [308, 180] width 17 height 17
click at [300, 179] on input "6.1" at bounding box center [304, 176] width 10 height 10
radio input "true"
click at [300, 377] on label "No" at bounding box center [307, 379] width 15 height 17
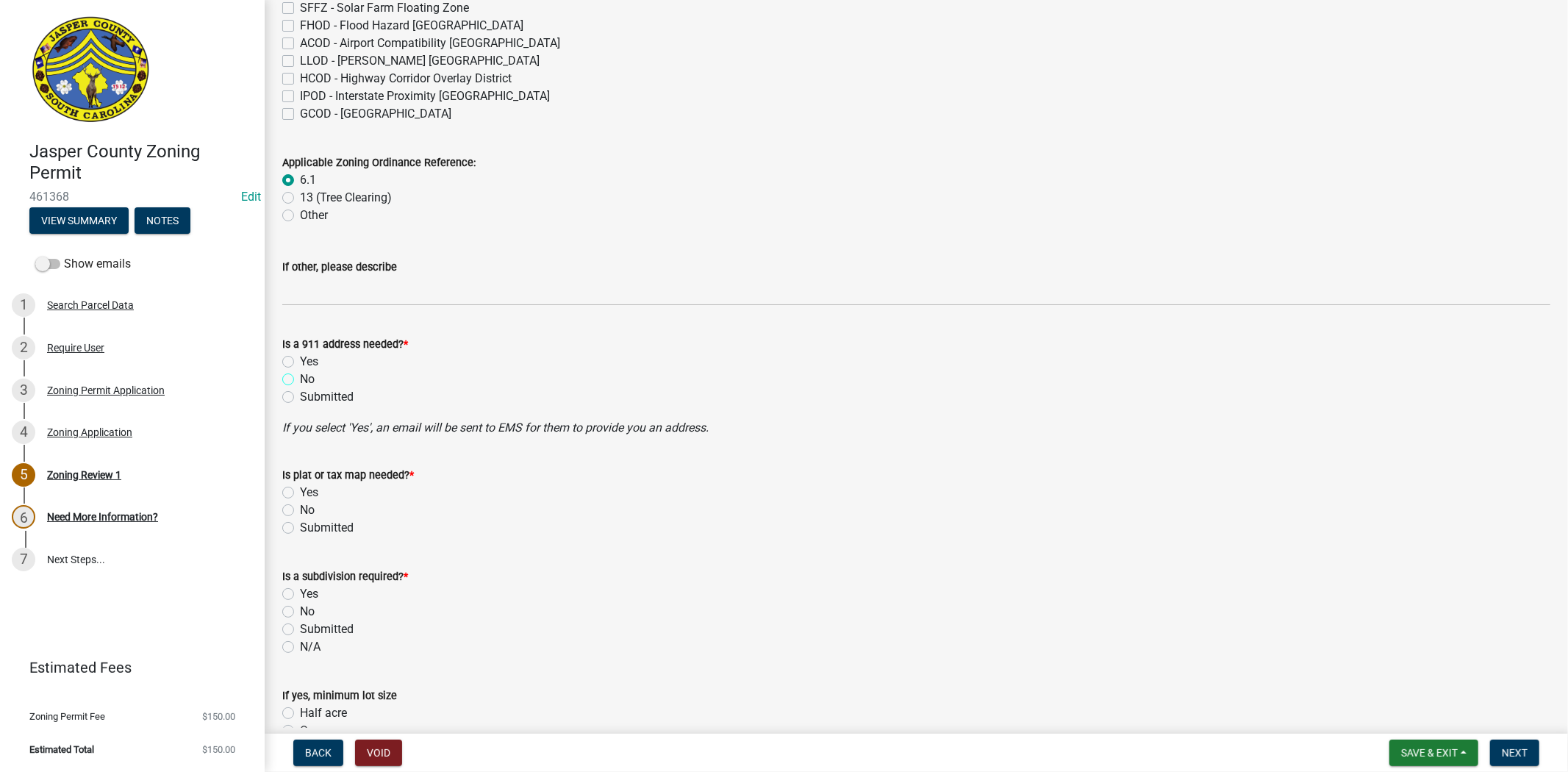
click at [300, 377] on input "No" at bounding box center [304, 375] width 10 height 10
radio input "true"
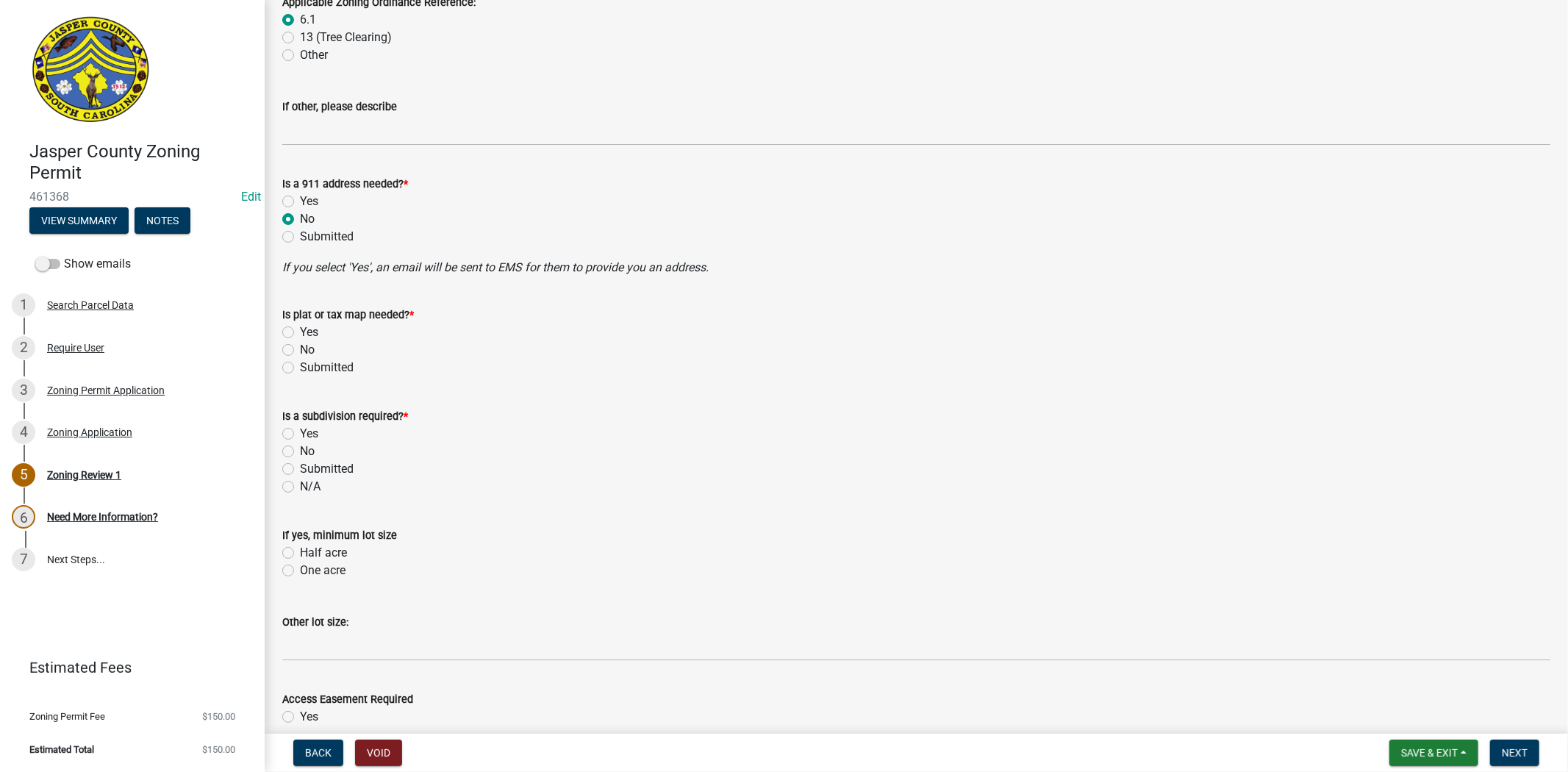
scroll to position [653, 0]
click at [300, 347] on label "No" at bounding box center [307, 347] width 15 height 17
click at [300, 347] on input "No" at bounding box center [304, 342] width 10 height 10
radio input "true"
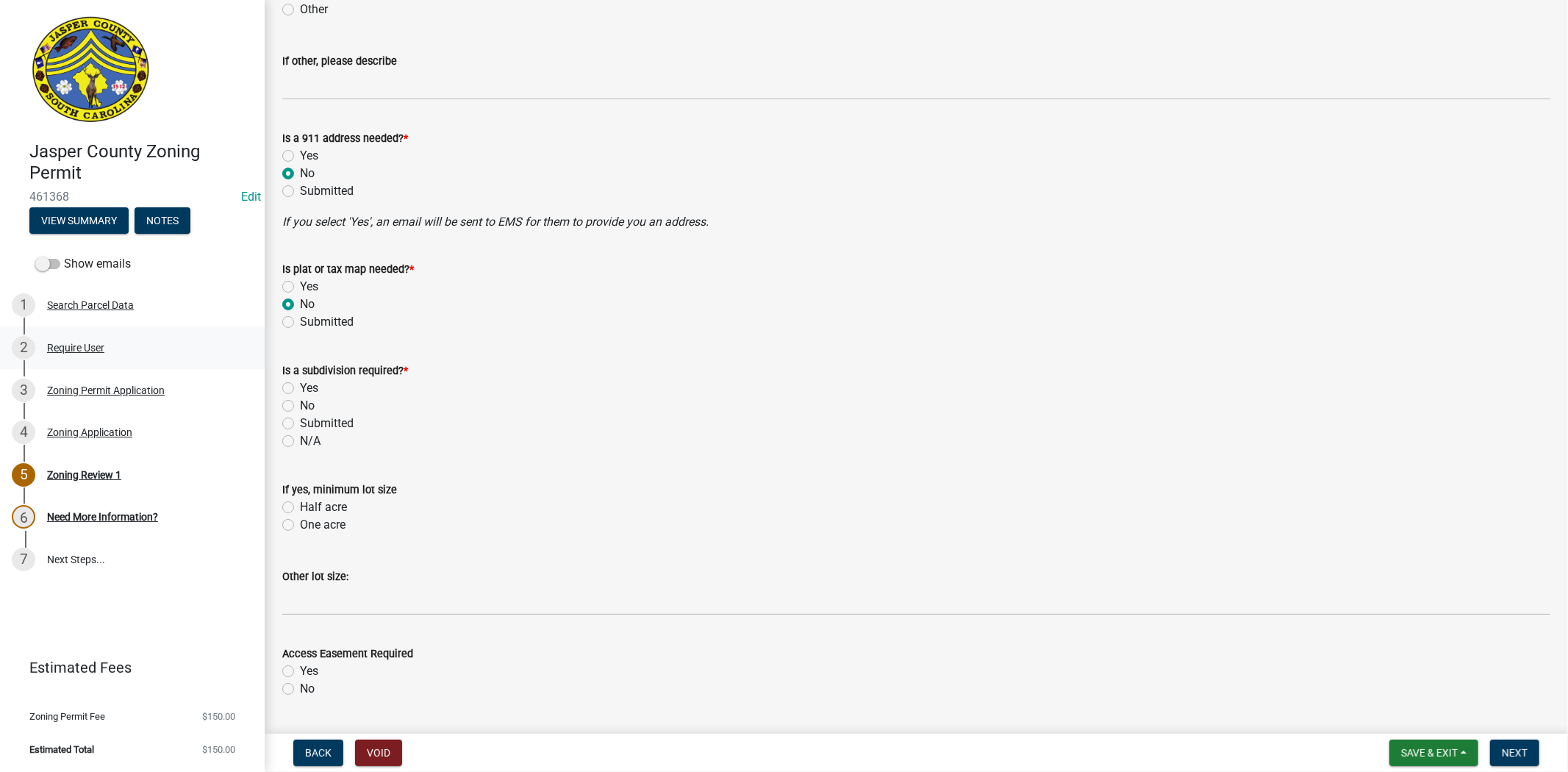
scroll to position [735, 0]
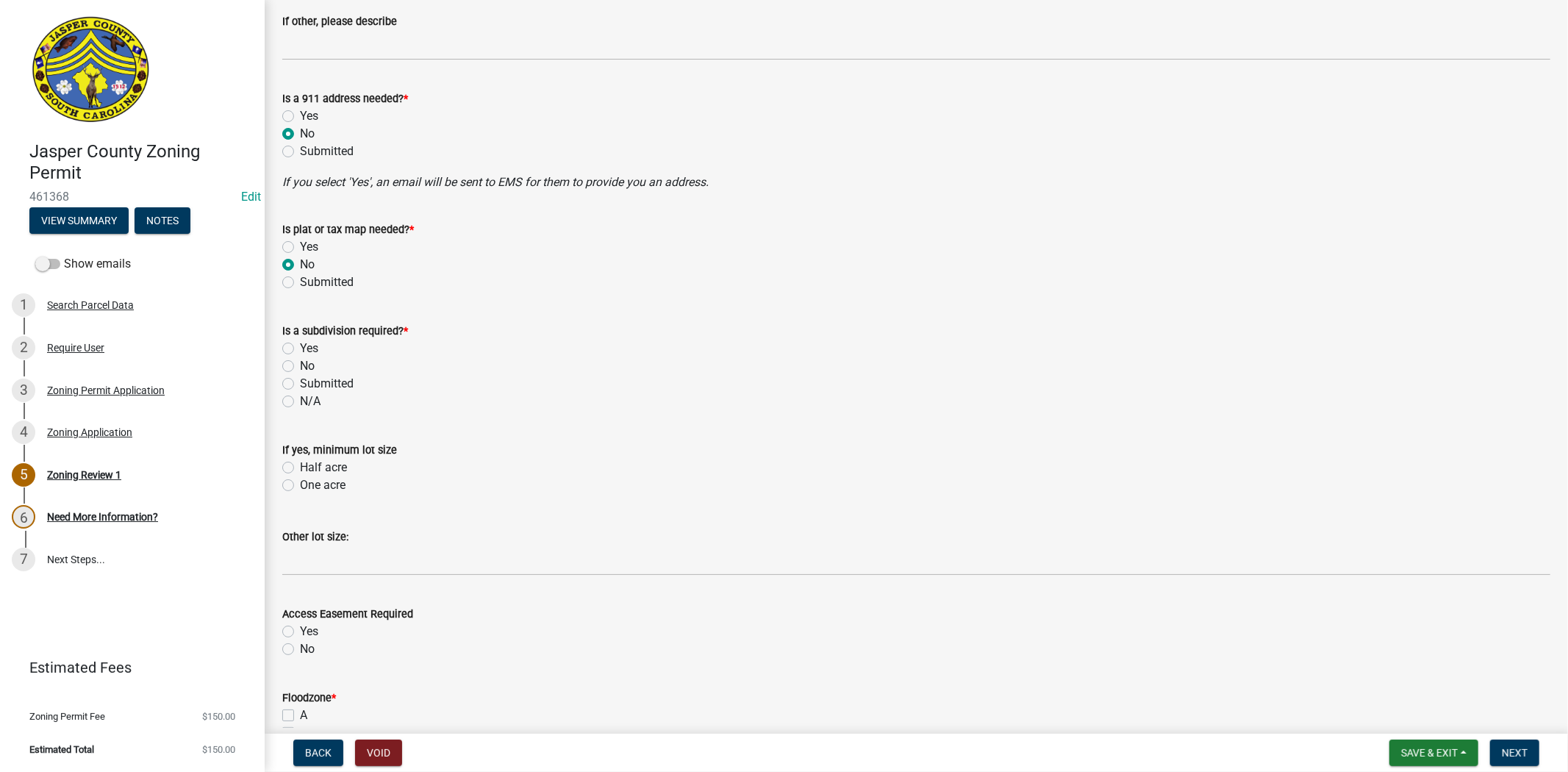
click at [300, 370] on label "No" at bounding box center [307, 366] width 15 height 17
click at [300, 367] on input "No" at bounding box center [304, 362] width 10 height 10
radio input "true"
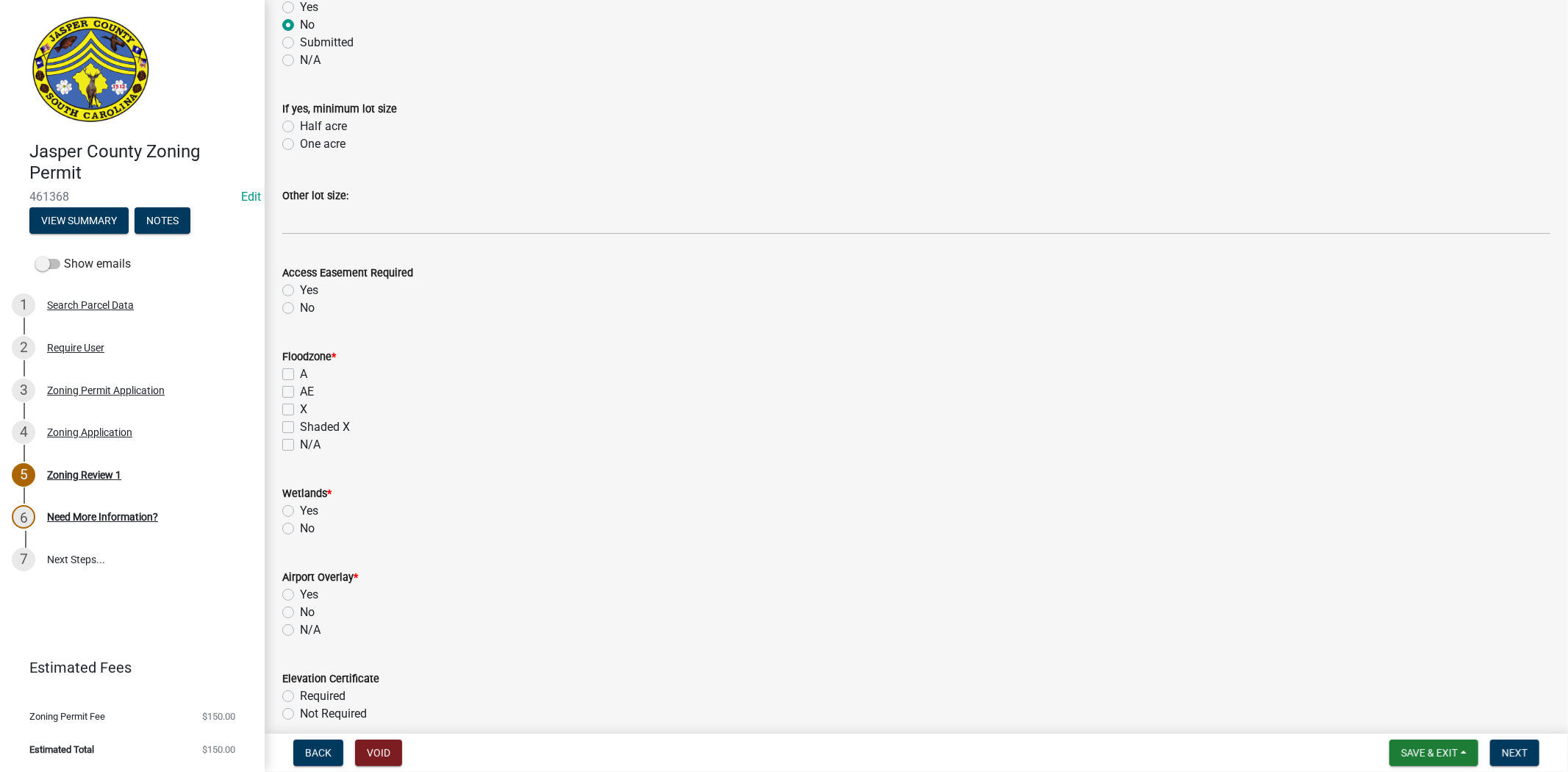
scroll to position [1143, 0]
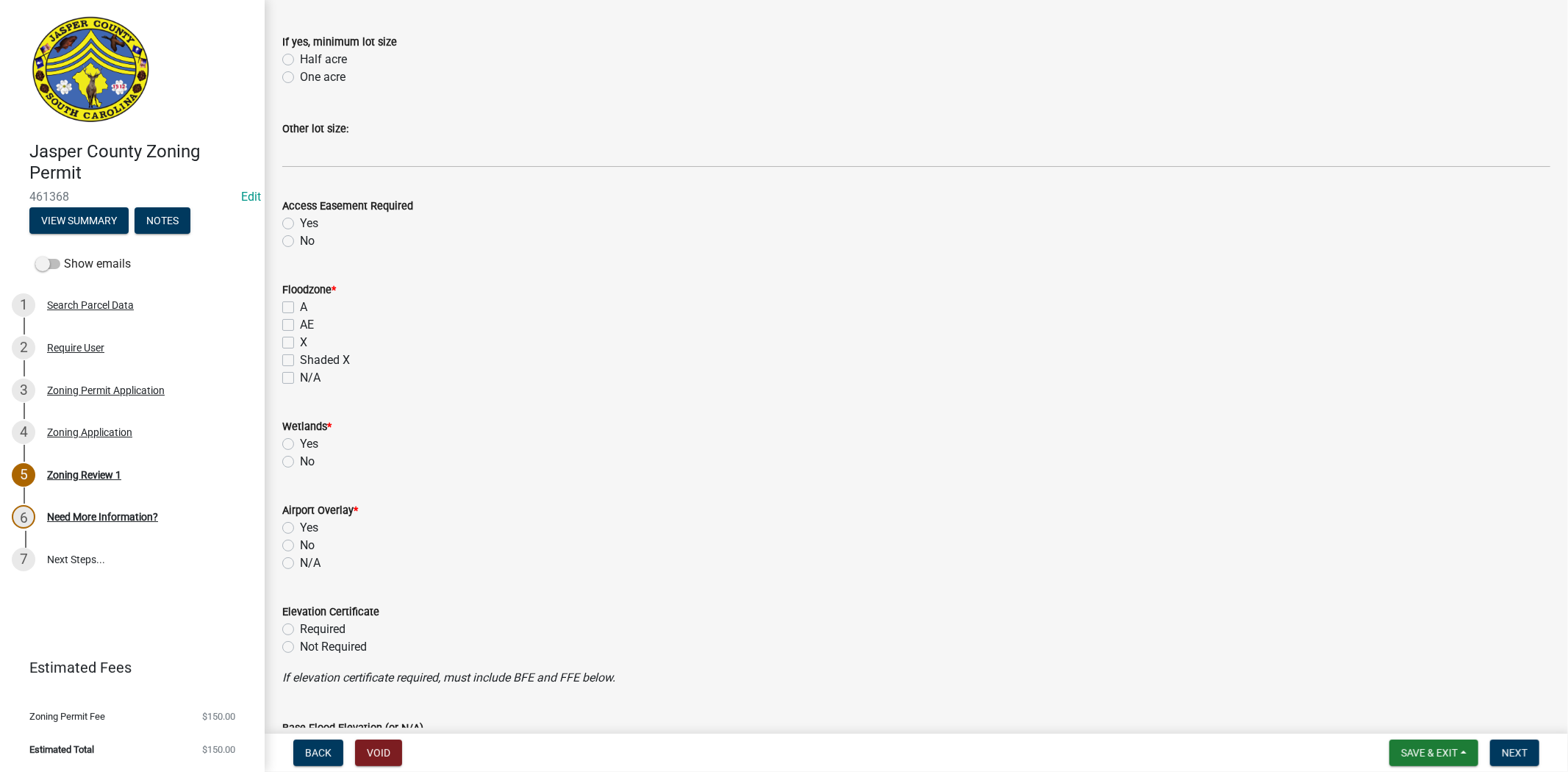
click at [300, 241] on label "No" at bounding box center [307, 241] width 15 height 17
click at [300, 241] on input "No" at bounding box center [304, 237] width 10 height 10
radio input "true"
click at [300, 342] on label "X" at bounding box center [303, 342] width 7 height 17
click at [300, 342] on input "X" at bounding box center [304, 338] width 10 height 10
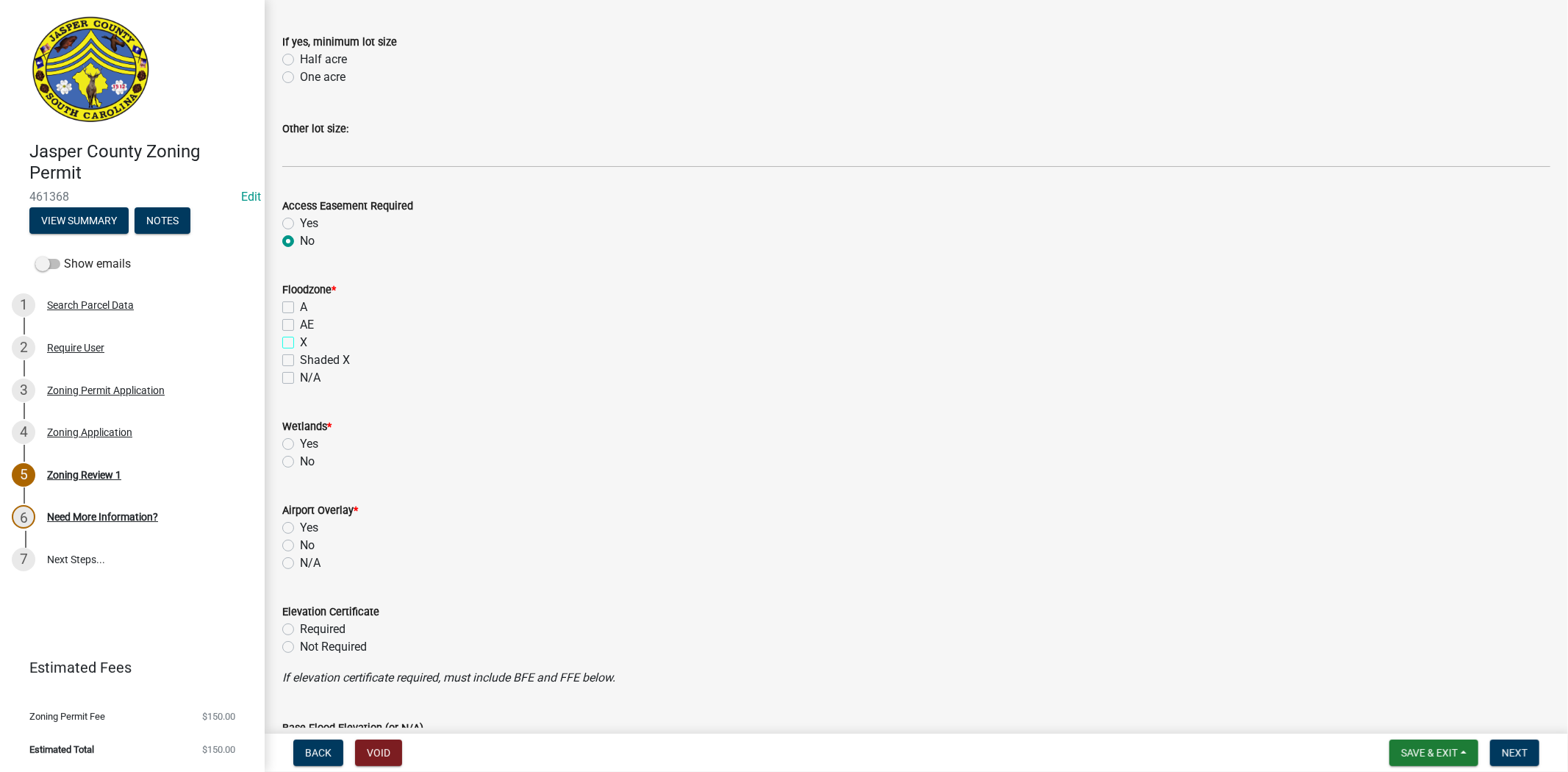
checkbox input "true"
checkbox input "false"
checkbox input "true"
checkbox input "false"
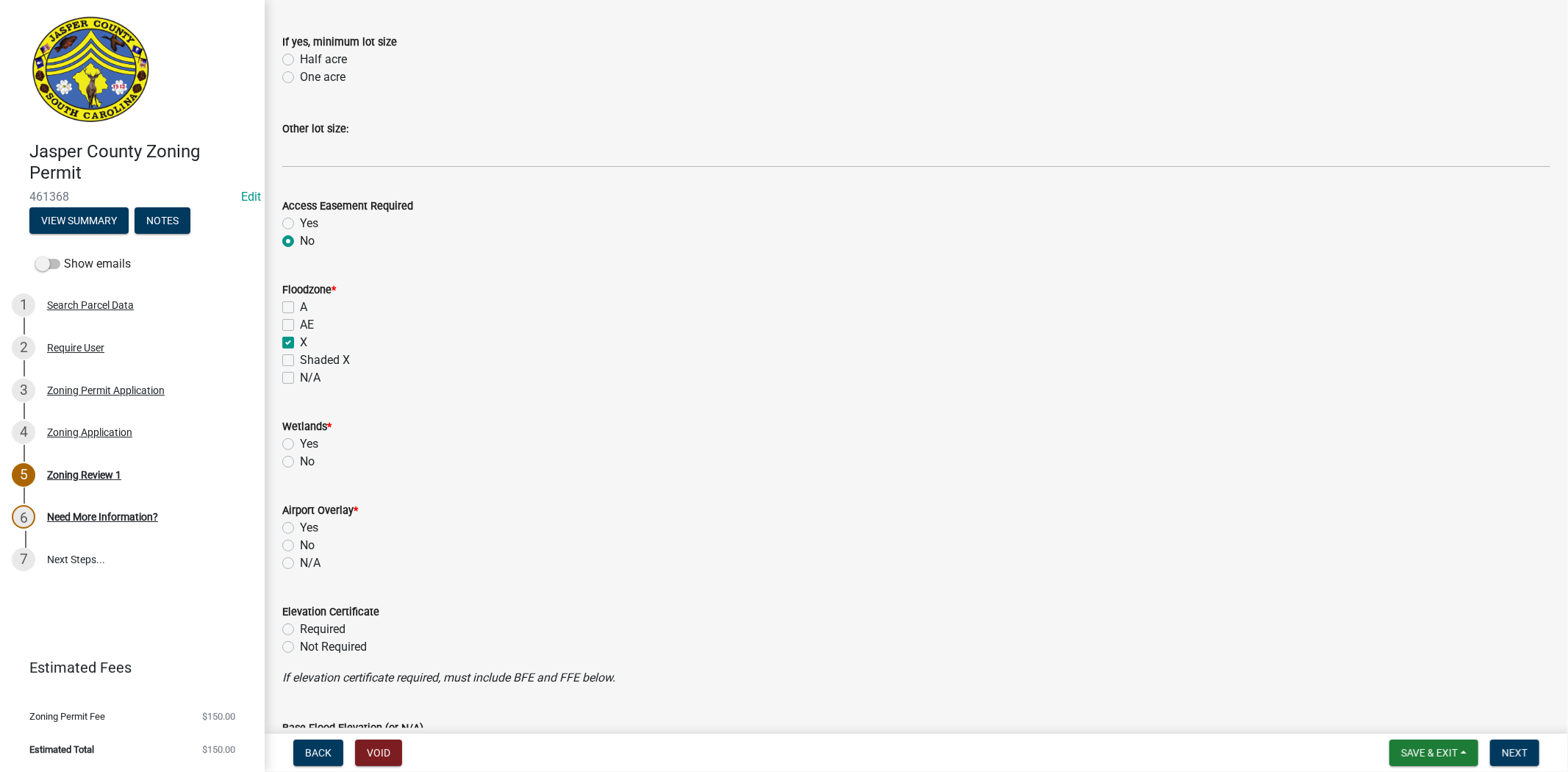
checkbox input "false"
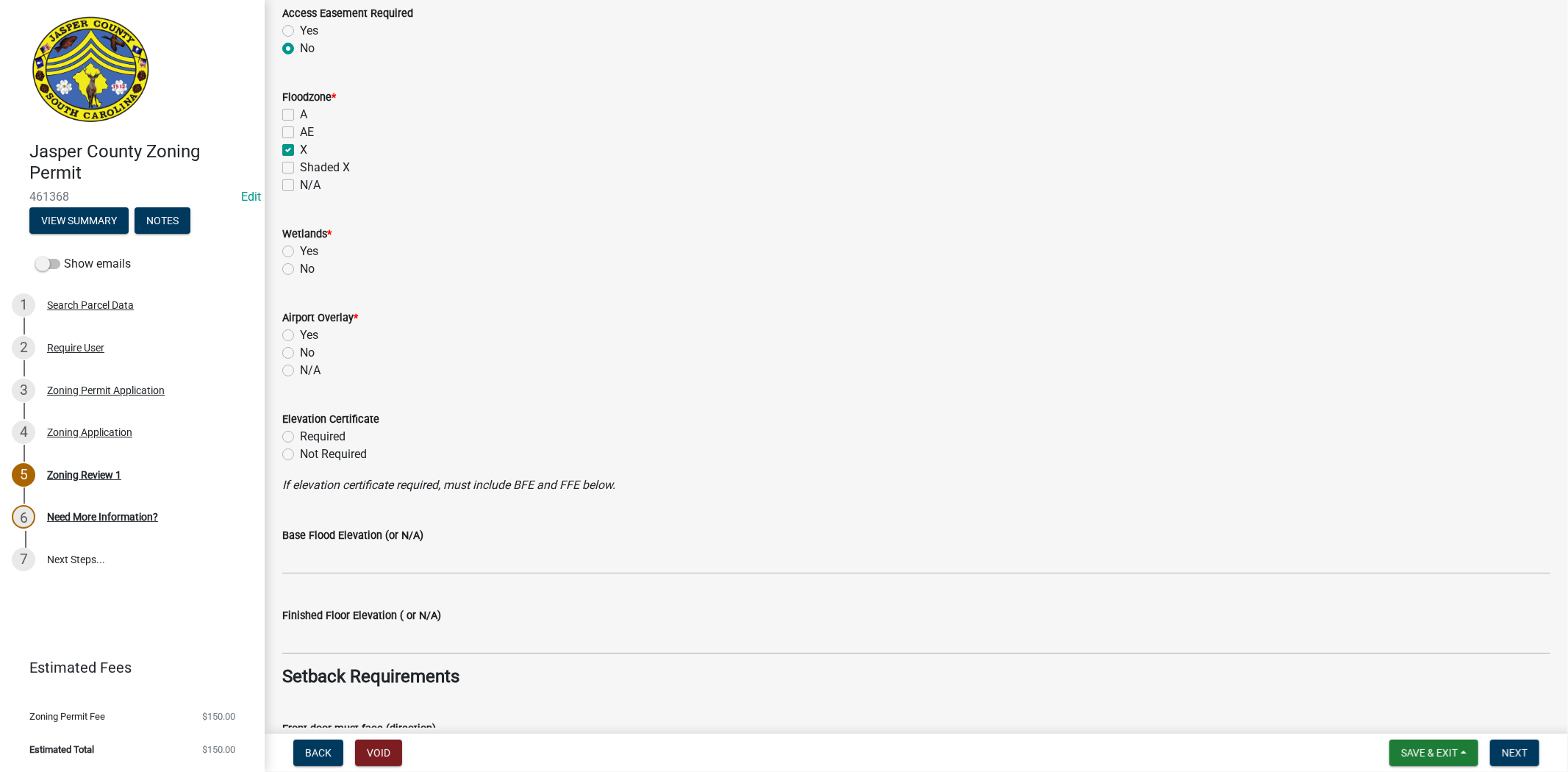
scroll to position [1388, 0]
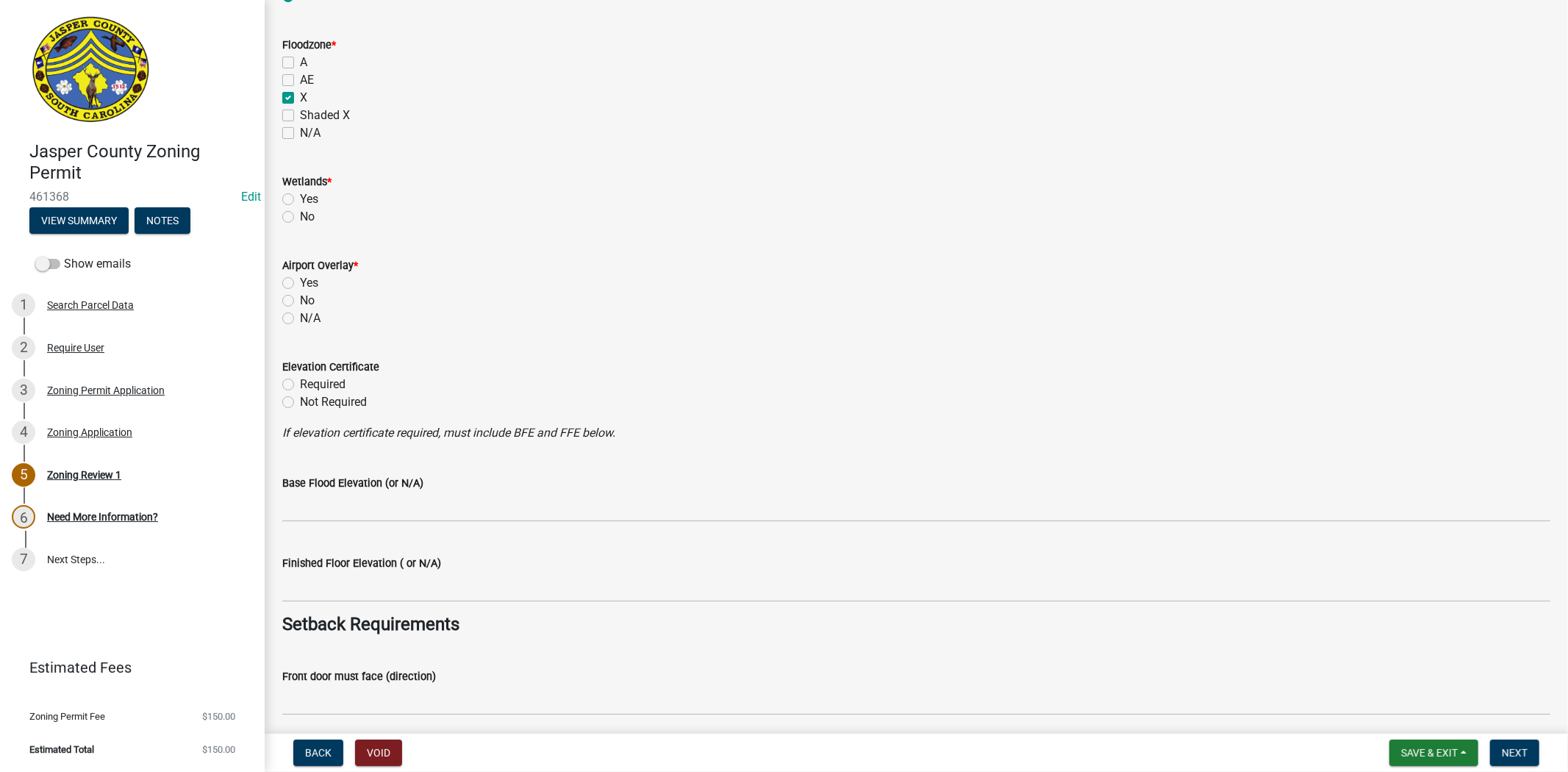
click at [300, 78] on label "AE" at bounding box center [307, 80] width 14 height 17
click at [300, 78] on input "AE" at bounding box center [304, 76] width 10 height 10
checkbox input "true"
checkbox input "false"
checkbox input "true"
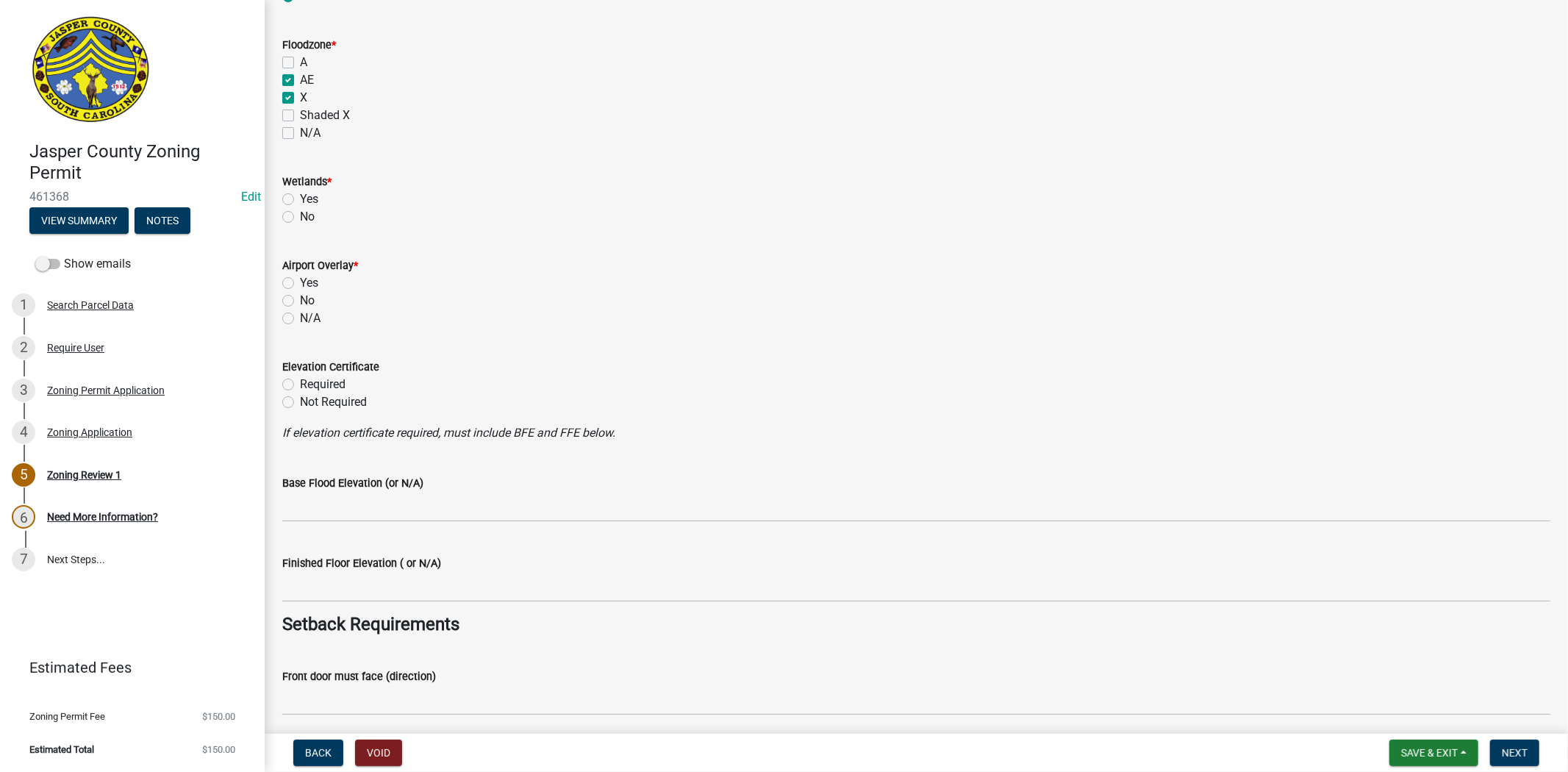
checkbox input "true"
checkbox input "false"
click at [300, 214] on label "No" at bounding box center [307, 217] width 15 height 17
click at [300, 214] on input "No" at bounding box center [304, 213] width 10 height 10
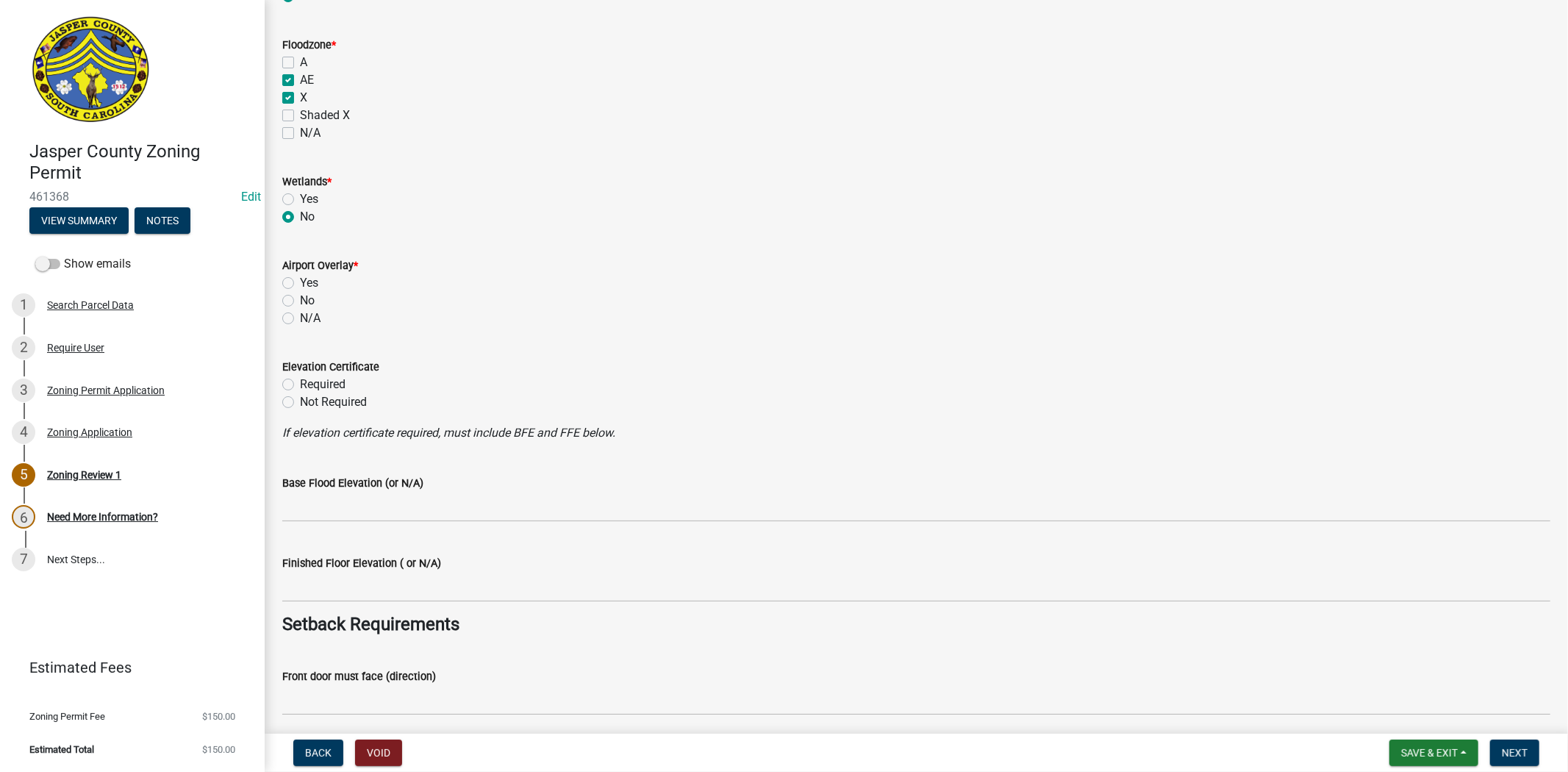
radio input "true"
click at [300, 299] on label "No" at bounding box center [307, 301] width 15 height 17
click at [300, 299] on input "No" at bounding box center [304, 296] width 10 height 10
radio input "true"
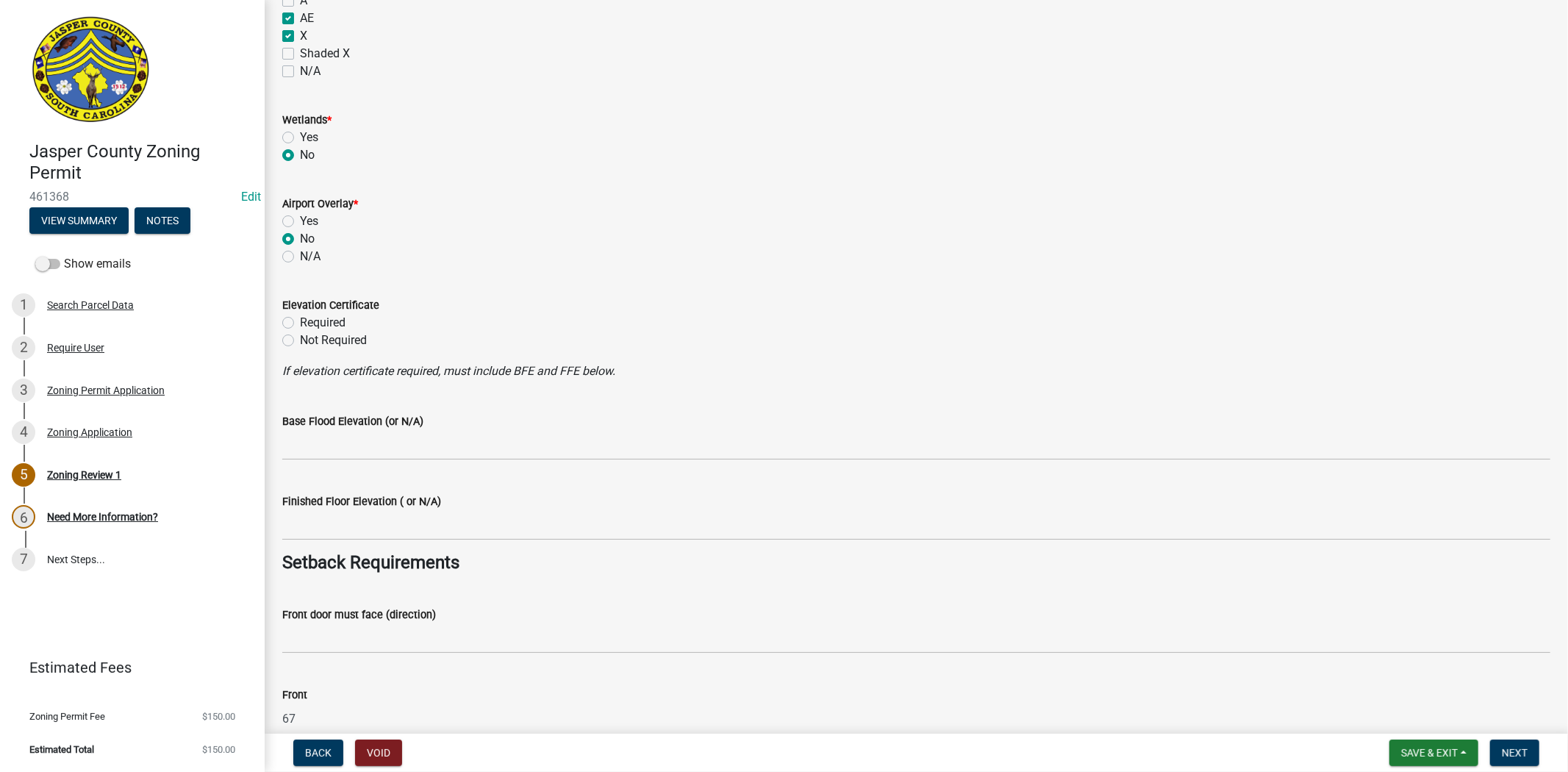
scroll to position [1552, 0]
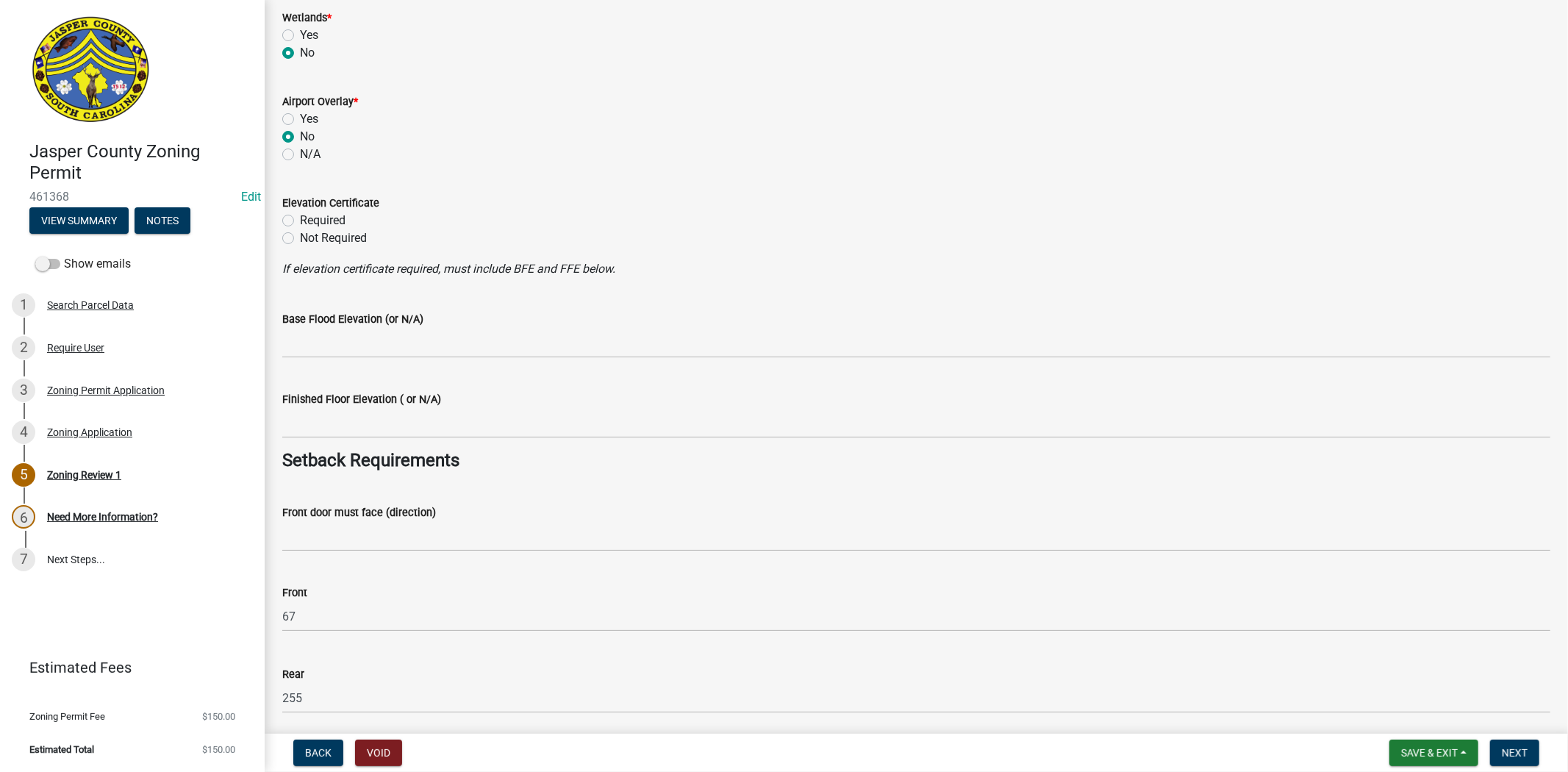
click at [300, 219] on label "Required" at bounding box center [322, 220] width 45 height 17
click at [300, 219] on input "Required" at bounding box center [304, 216] width 10 height 10
radio input "true"
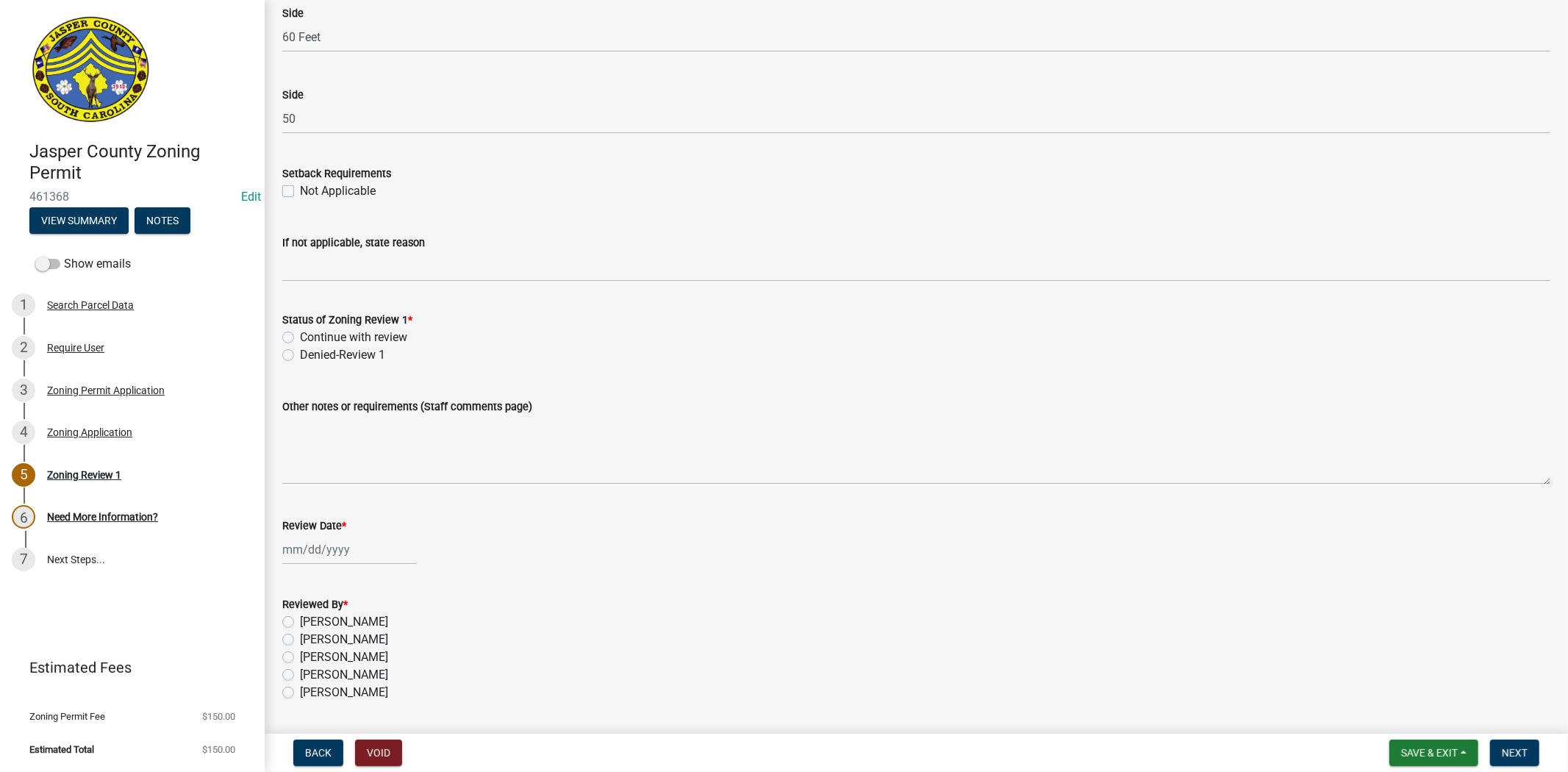
scroll to position [2339, 0]
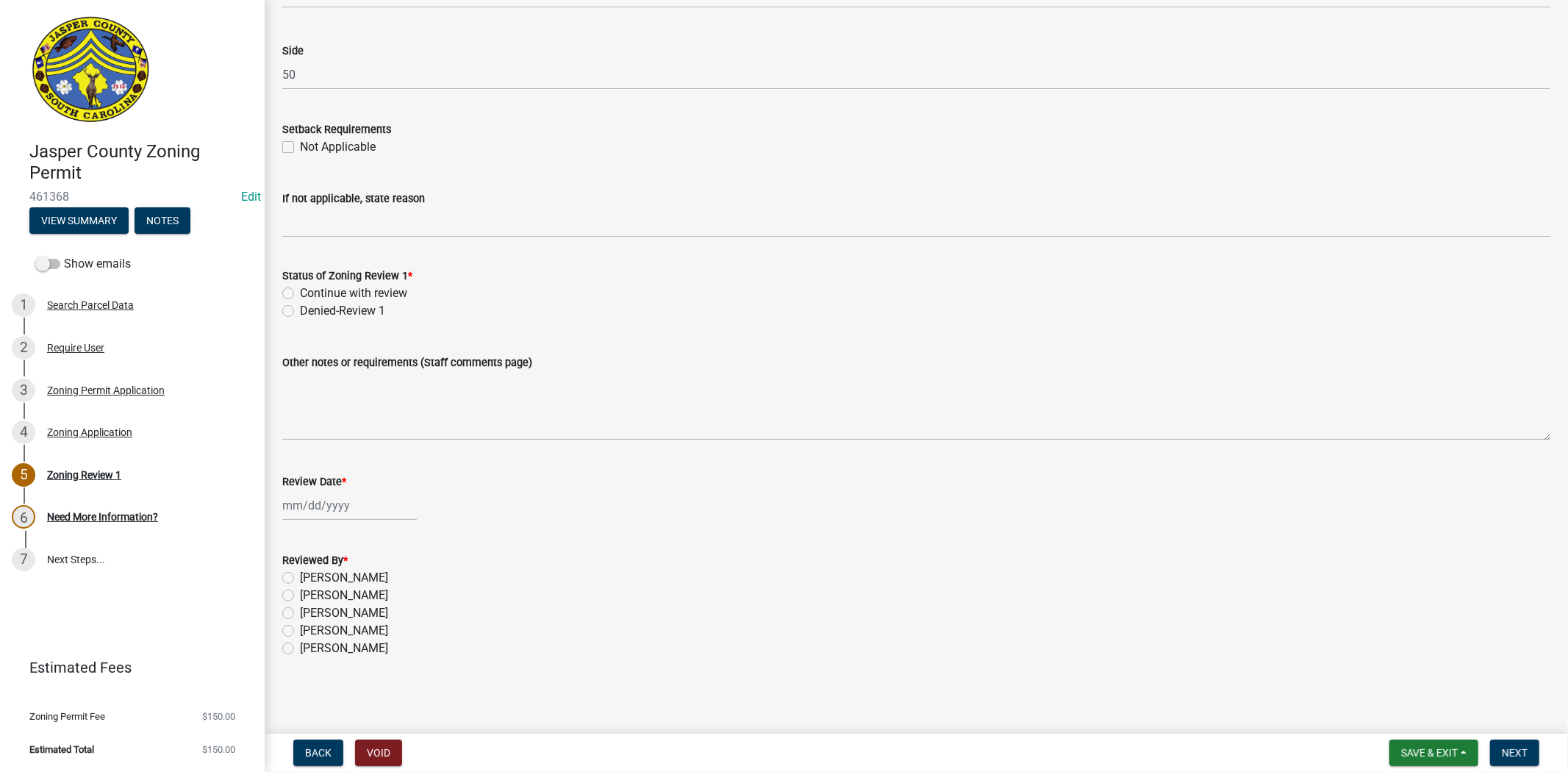
click at [300, 295] on label "Continue with review" at bounding box center [353, 294] width 107 height 17
click at [300, 295] on input "Continue with review" at bounding box center [304, 289] width 10 height 10
radio input "true"
select select "8"
select select "2025"
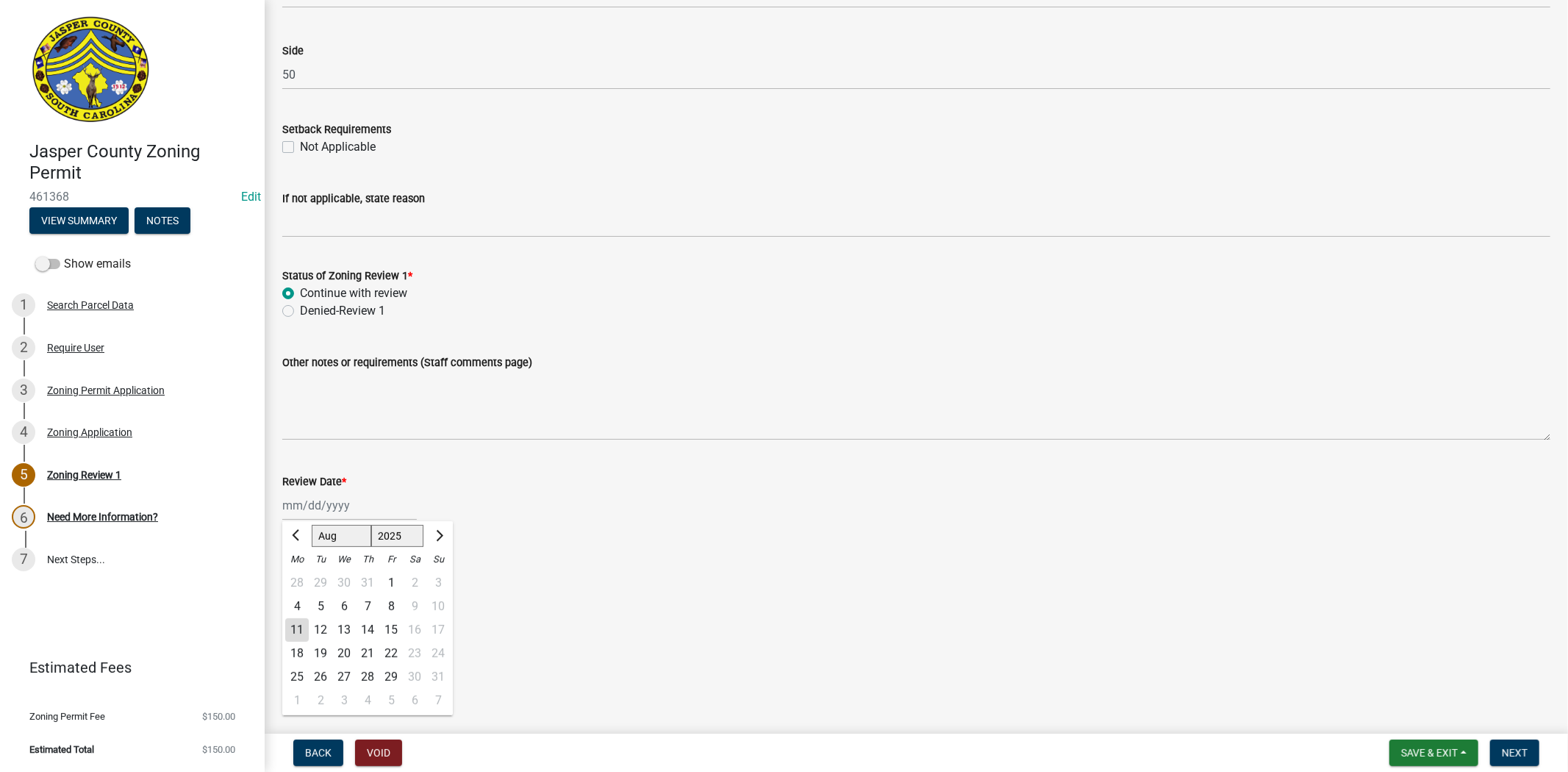
click at [311, 516] on div "[PERSON_NAME] Feb Mar Apr [PERSON_NAME][DATE] Oct Nov [DATE] 1526 1527 1528 152…" at bounding box center [349, 505] width 134 height 30
click at [296, 638] on div "11" at bounding box center [296, 630] width 24 height 24
type input "[DATE]"
click at [300, 577] on label "[PERSON_NAME]" at bounding box center [343, 578] width 88 height 17
click at [300, 577] on input "[PERSON_NAME]" at bounding box center [304, 573] width 10 height 10
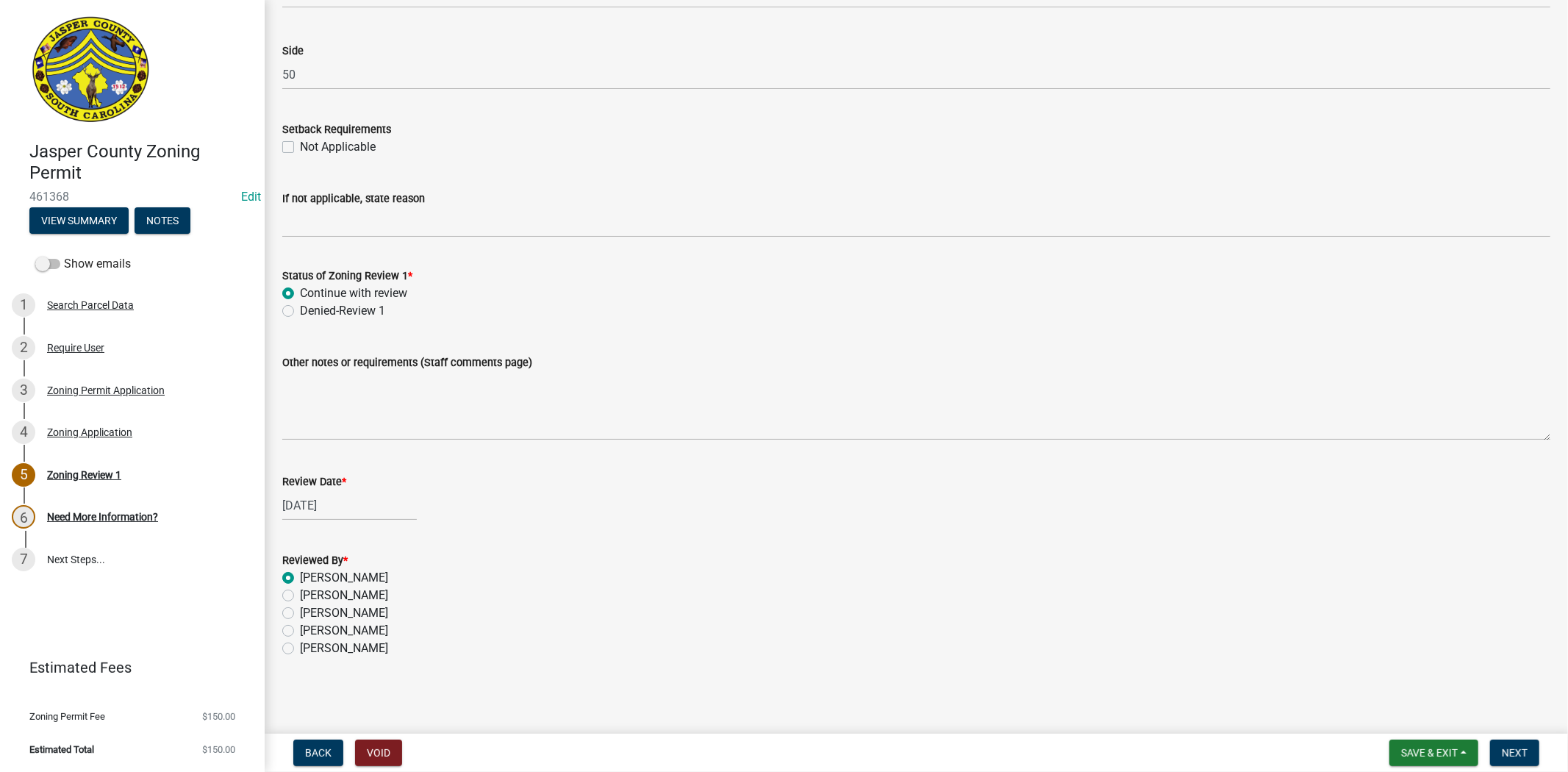
radio input "true"
click at [1526, 748] on span "Next" at bounding box center [1515, 753] width 26 height 12
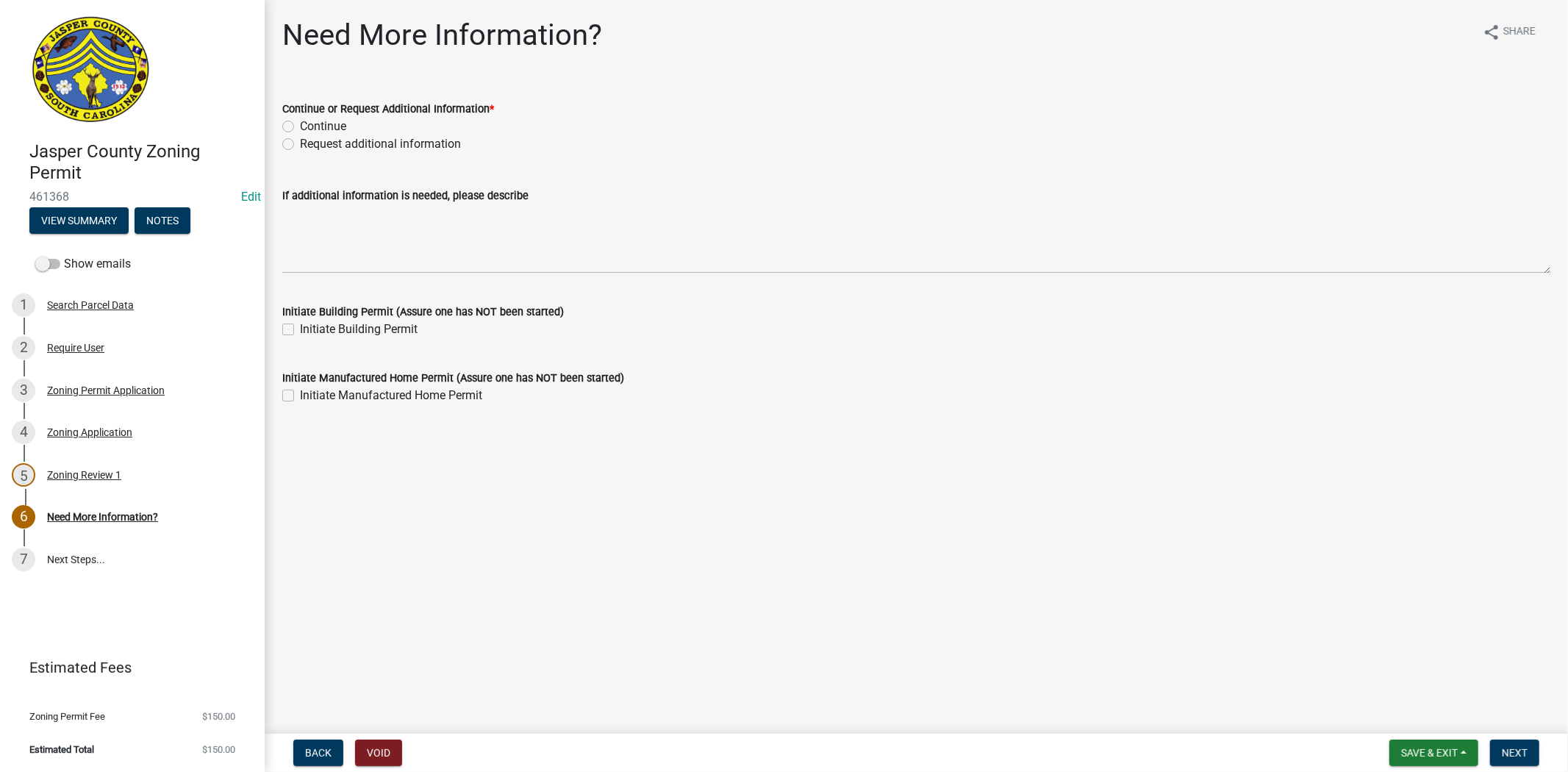
click at [300, 130] on label "Continue" at bounding box center [322, 126] width 46 height 17
click at [300, 127] on input "Continue" at bounding box center [304, 122] width 10 height 10
radio input "true"
click at [1516, 742] on button "Next" at bounding box center [1514, 753] width 50 height 26
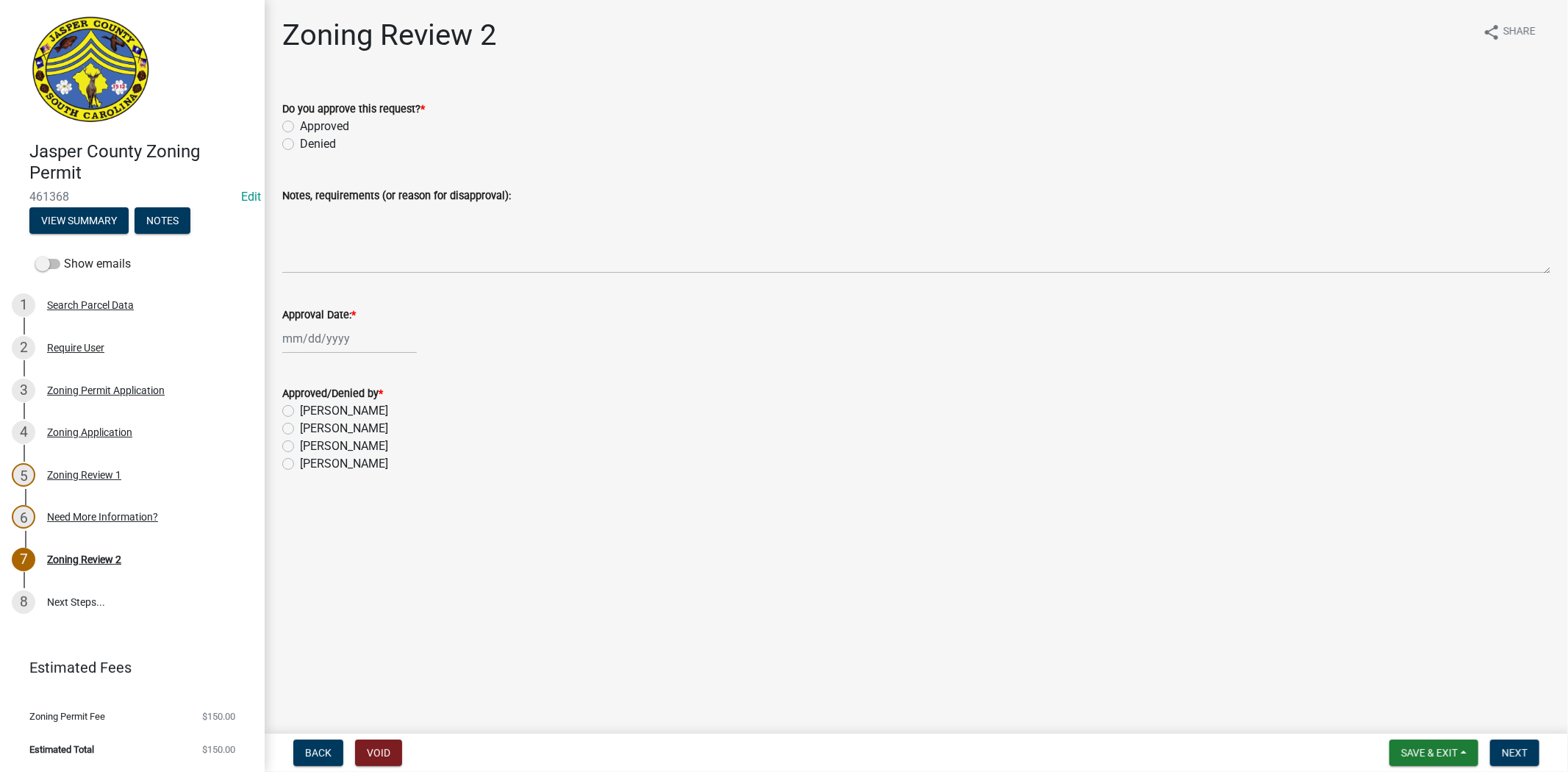
click at [300, 124] on label "Approved" at bounding box center [324, 126] width 50 height 17
click at [300, 124] on input "Approved" at bounding box center [304, 122] width 10 height 10
radio input "true"
click at [307, 332] on div at bounding box center [349, 338] width 134 height 30
select select "8"
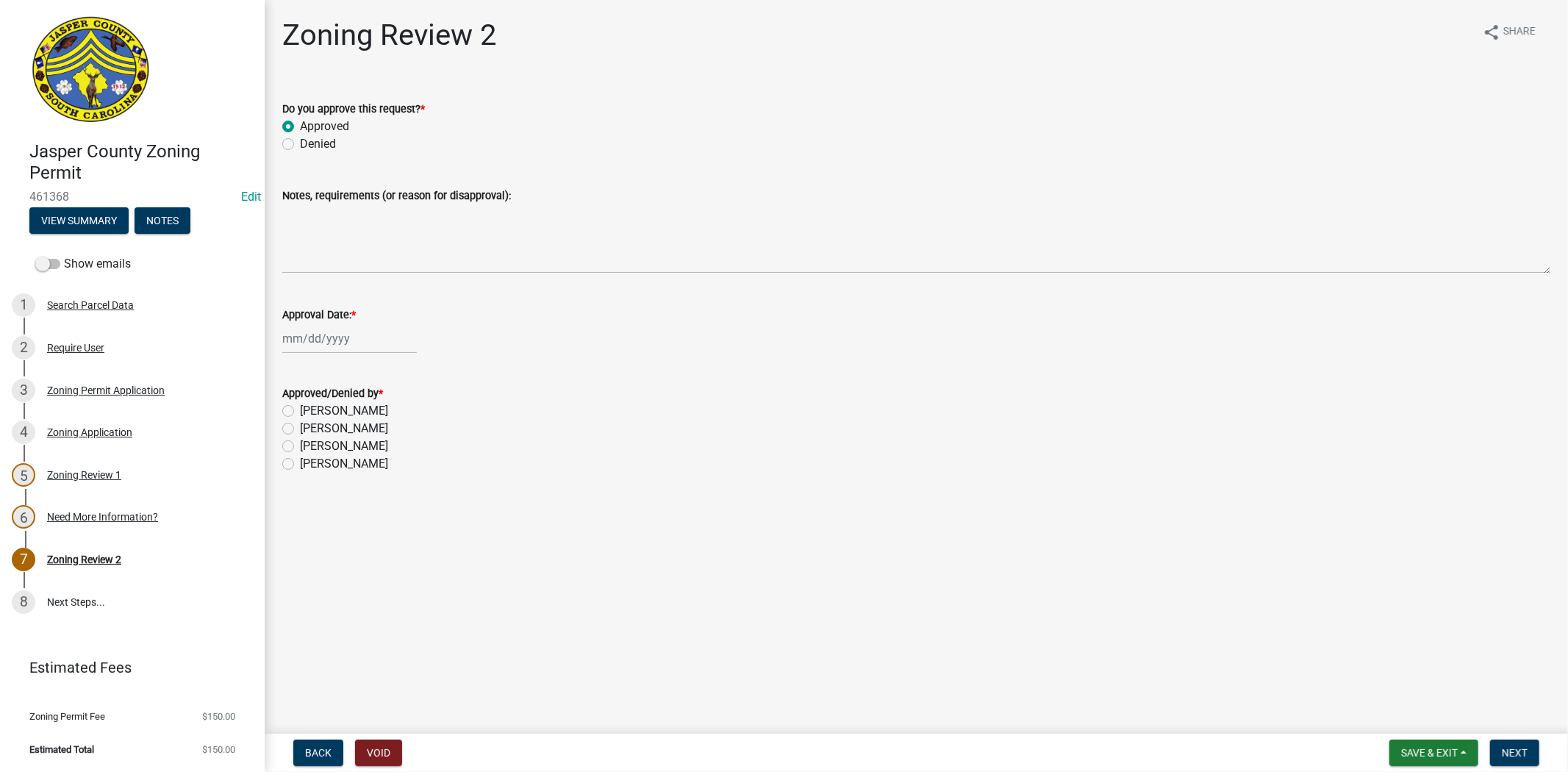
select select "2025"
click at [285, 464] on div "11" at bounding box center [296, 463] width 24 height 24
type input "[DATE]"
click at [280, 459] on div "Approved/Denied by * [PERSON_NAME] [PERSON_NAME] [PERSON_NAME] [PERSON_NAME]" at bounding box center [916, 420] width 1290 height 106
click at [300, 467] on label "[PERSON_NAME]" at bounding box center [343, 464] width 88 height 17
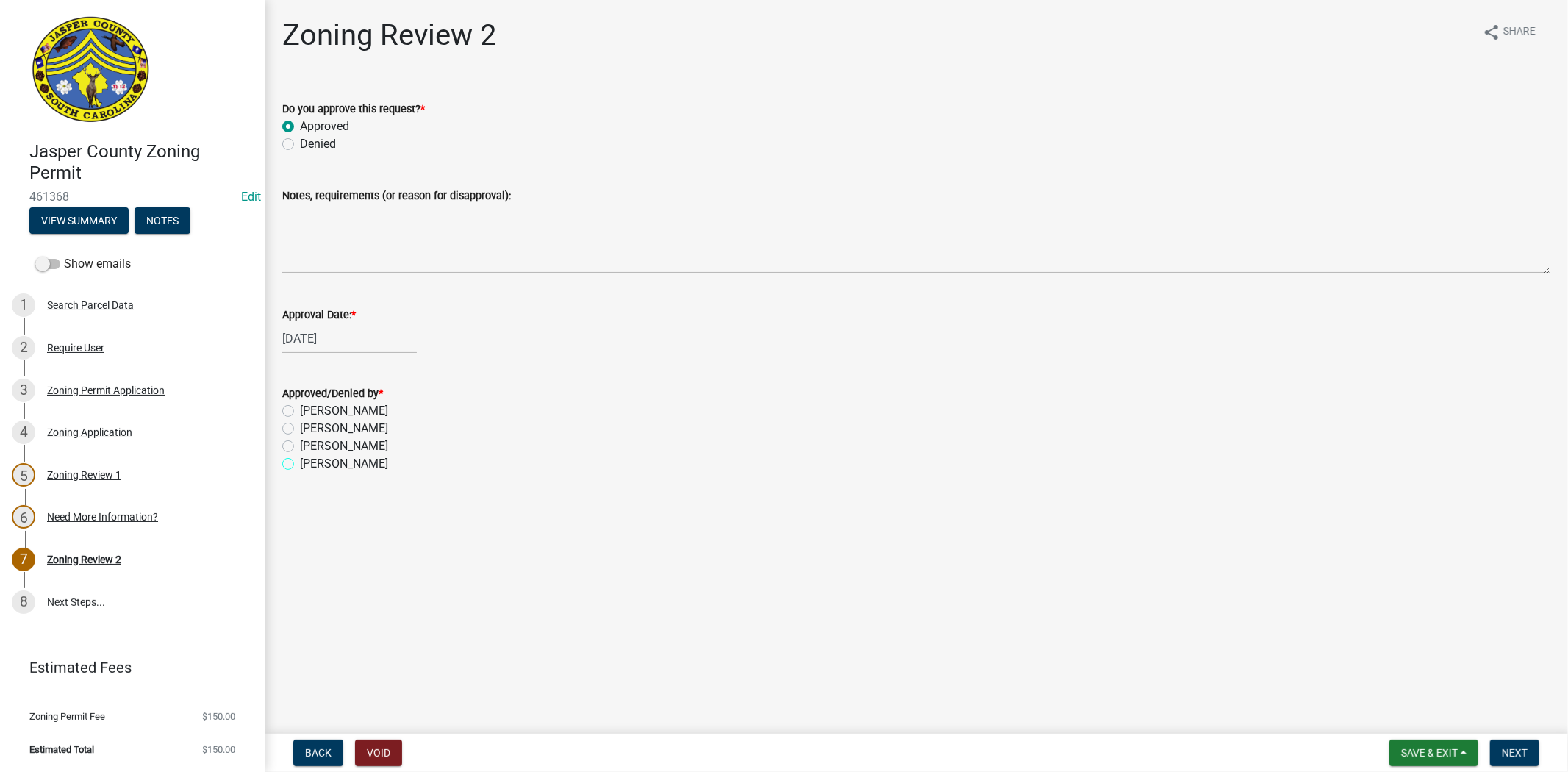
click at [300, 464] on input "[PERSON_NAME]" at bounding box center [304, 459] width 10 height 10
radio input "true"
click at [1522, 747] on span "Next" at bounding box center [1515, 753] width 26 height 12
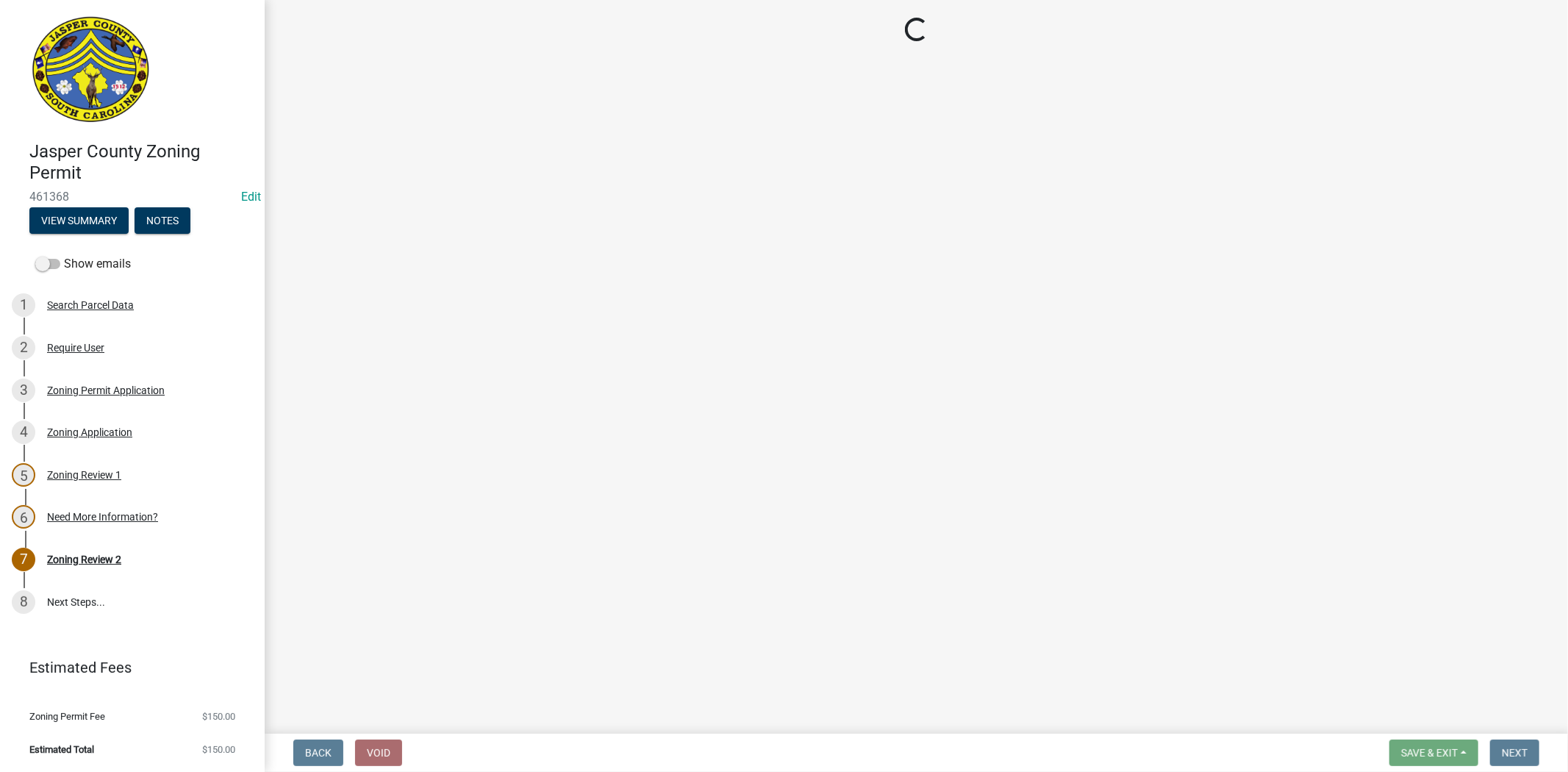
select select "3: 3"
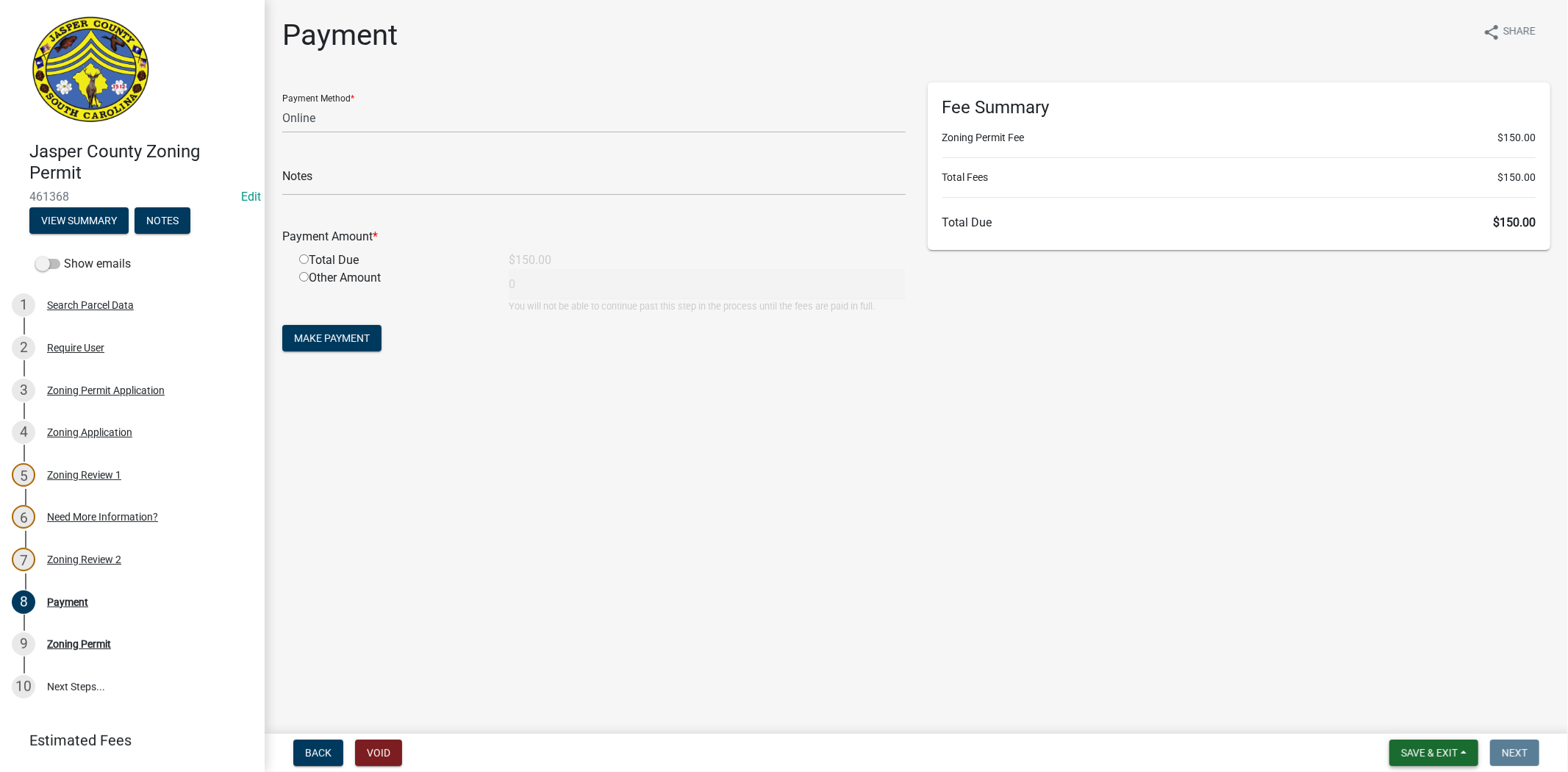
click at [1406, 740] on button "Save & Exit" at bounding box center [1434, 753] width 89 height 26
click at [1409, 726] on button "Save & Exit" at bounding box center [1419, 714] width 118 height 36
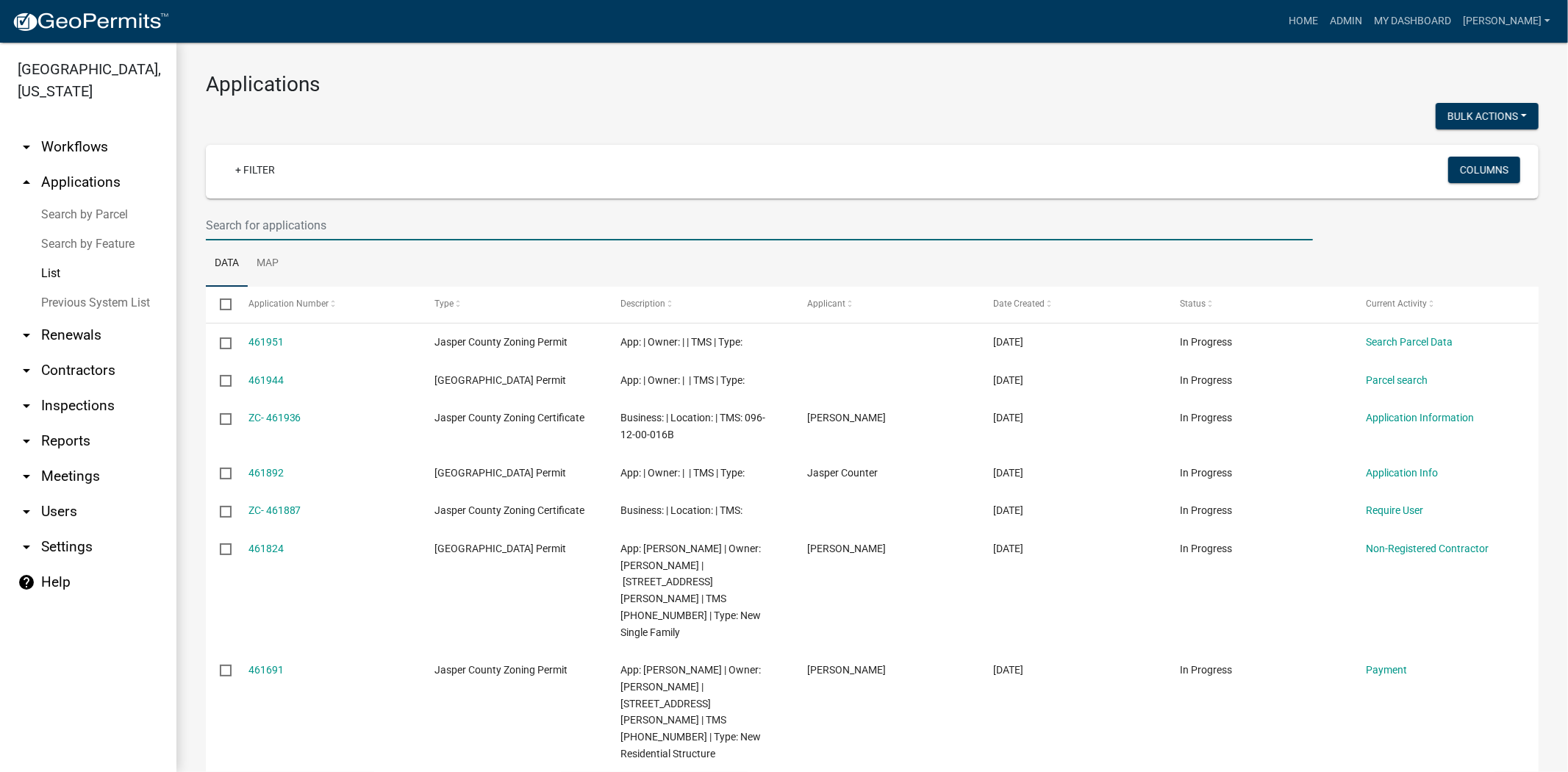
click at [278, 225] on input "text" at bounding box center [759, 225] width 1107 height 30
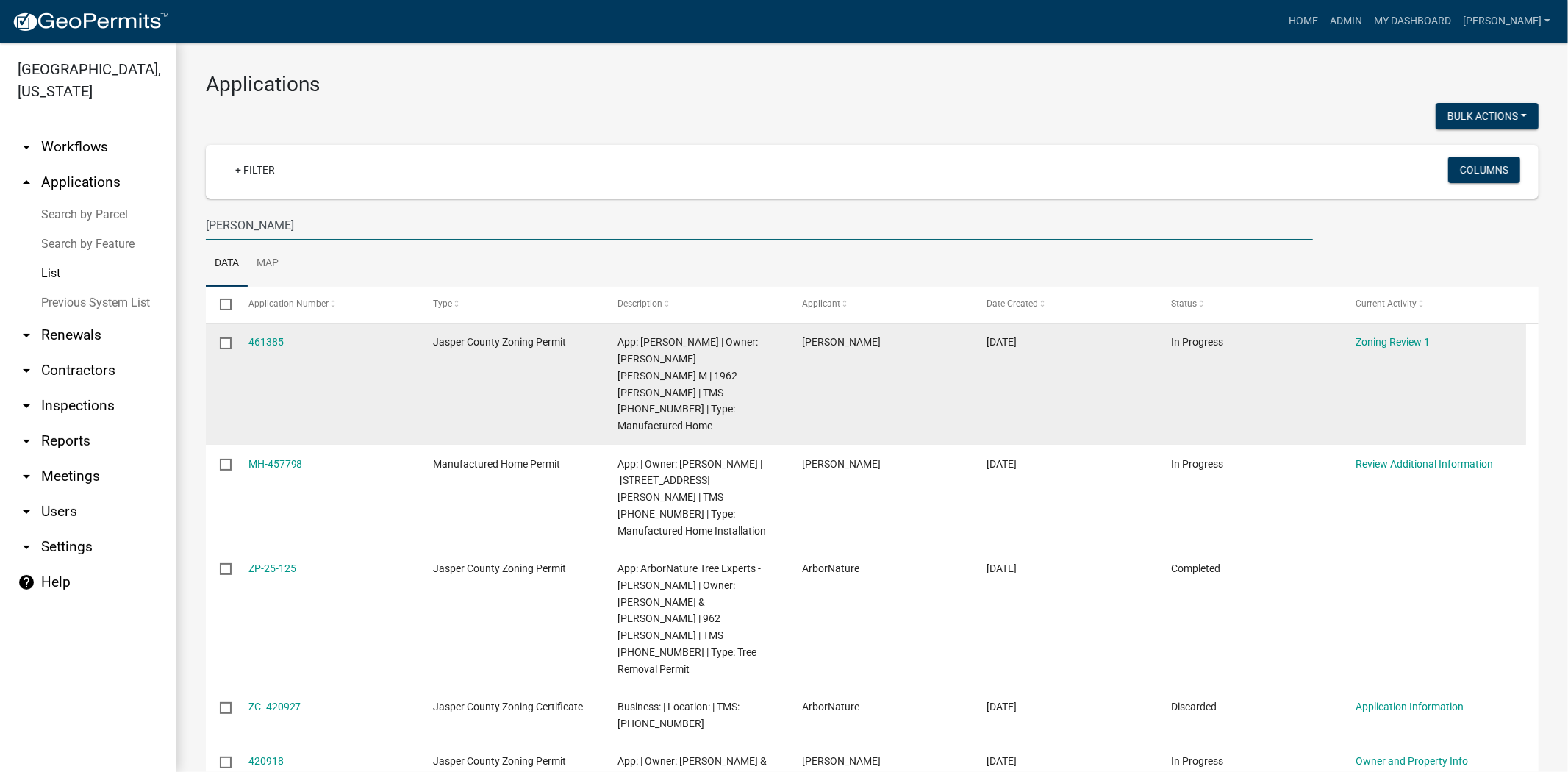
type input "[PERSON_NAME]"
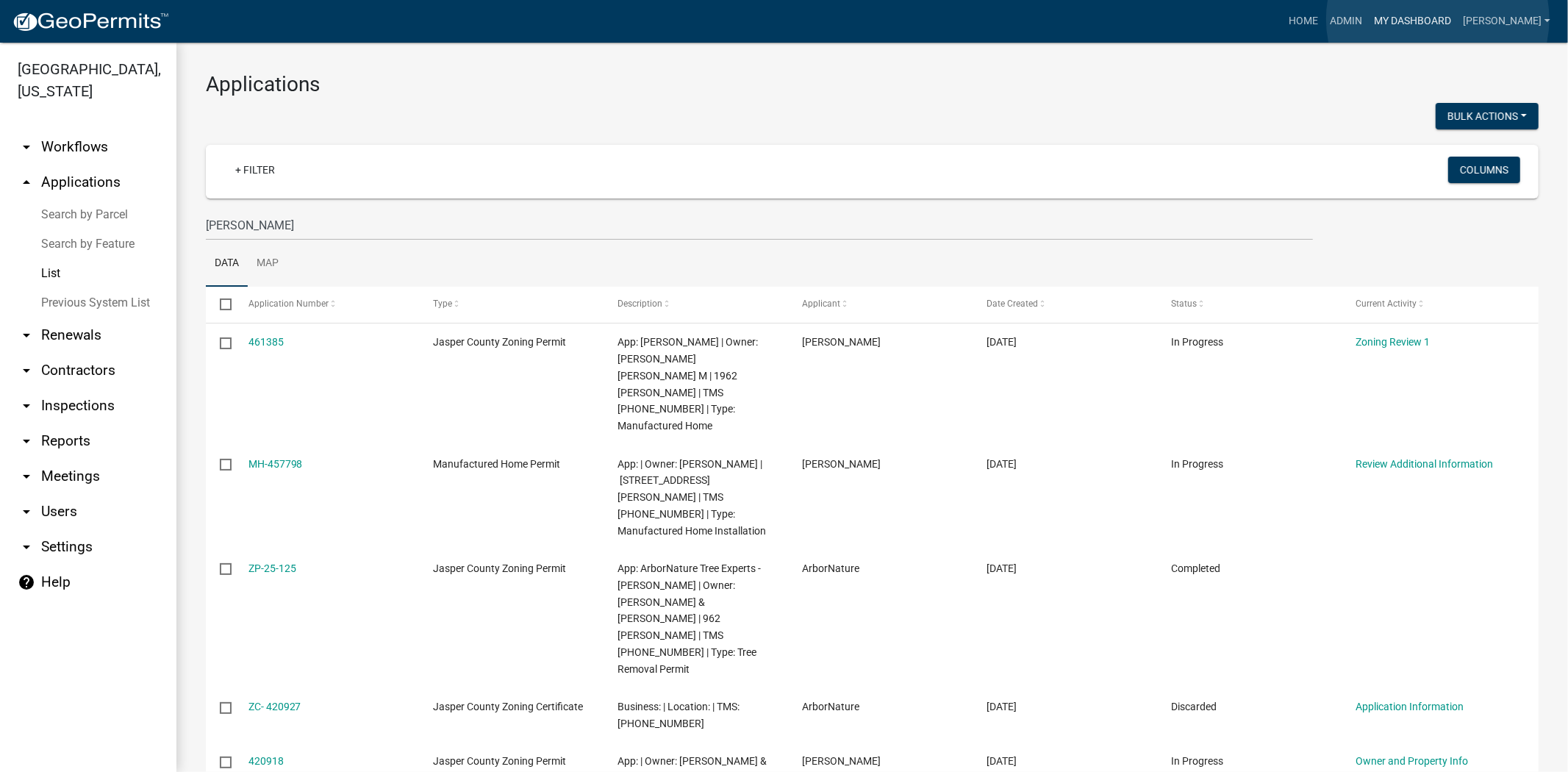
click at [1437, 19] on link "My Dashboard" at bounding box center [1412, 21] width 89 height 28
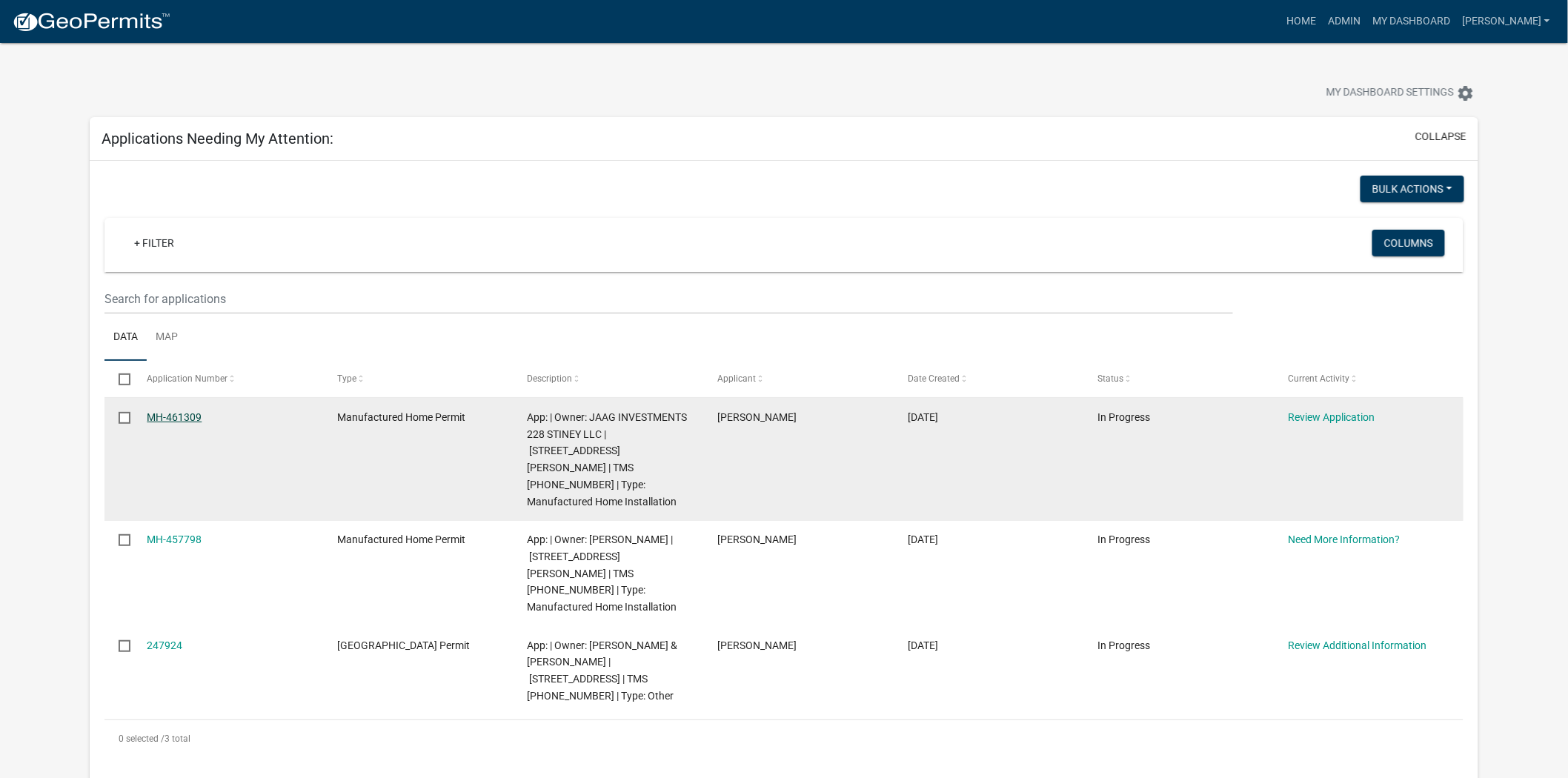
click at [179, 420] on link "MH-461309" at bounding box center [174, 417] width 54 height 12
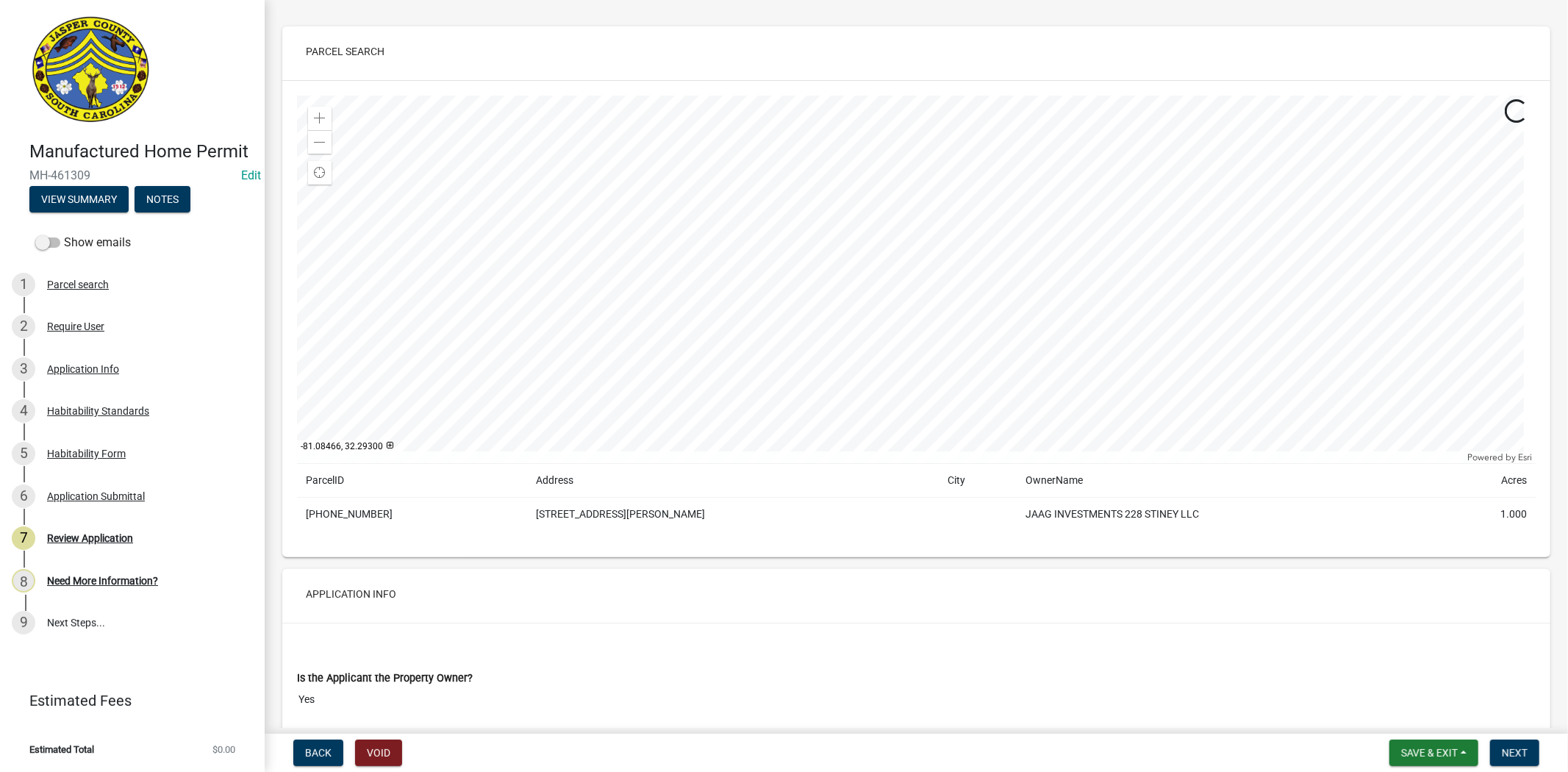
scroll to position [82, 0]
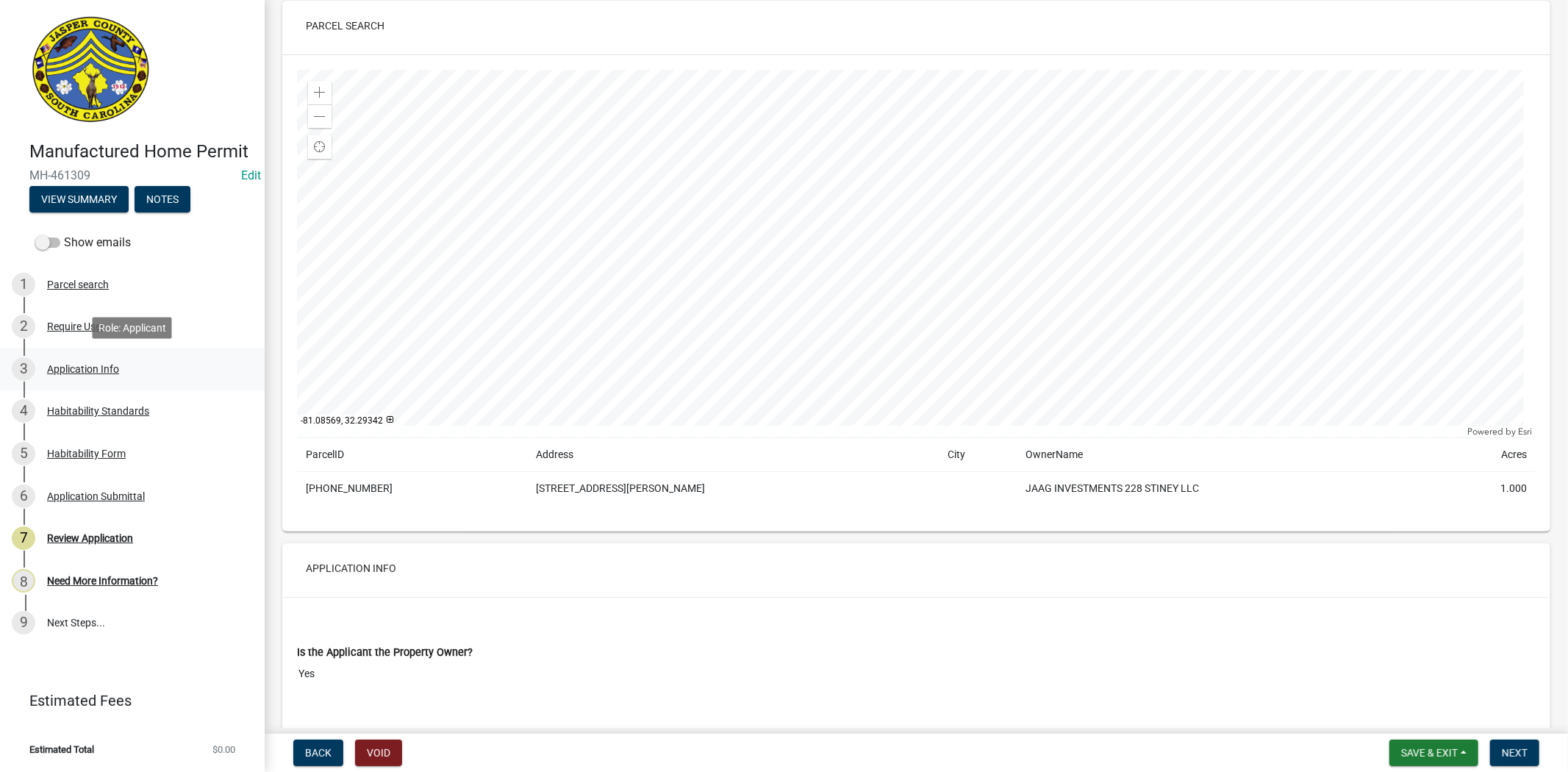
click at [77, 380] on link "3 Application Info" at bounding box center [132, 369] width 265 height 43
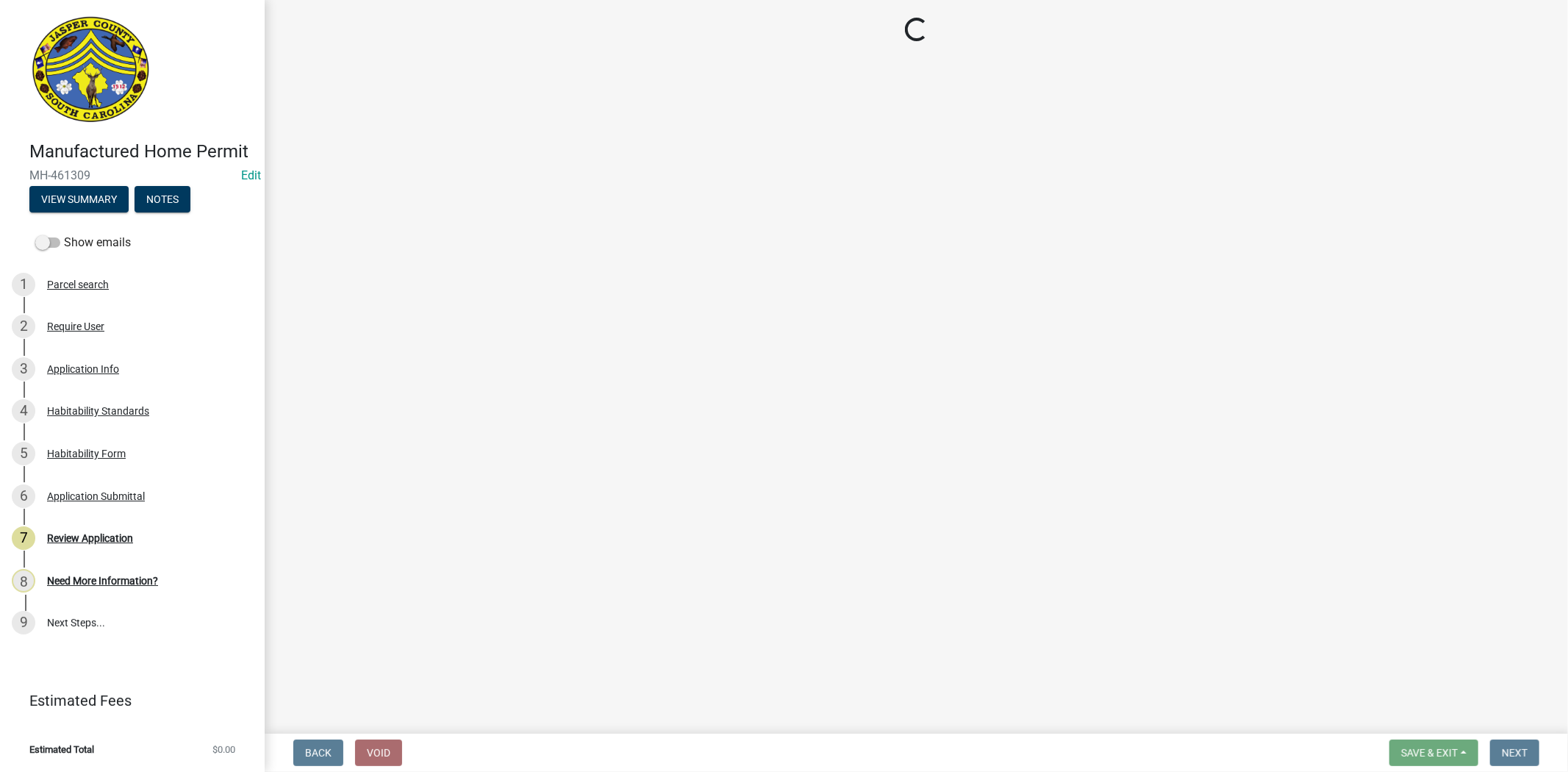
select select "00748aa1-56c2-4786-b7ff-9b3cb1d8d455"
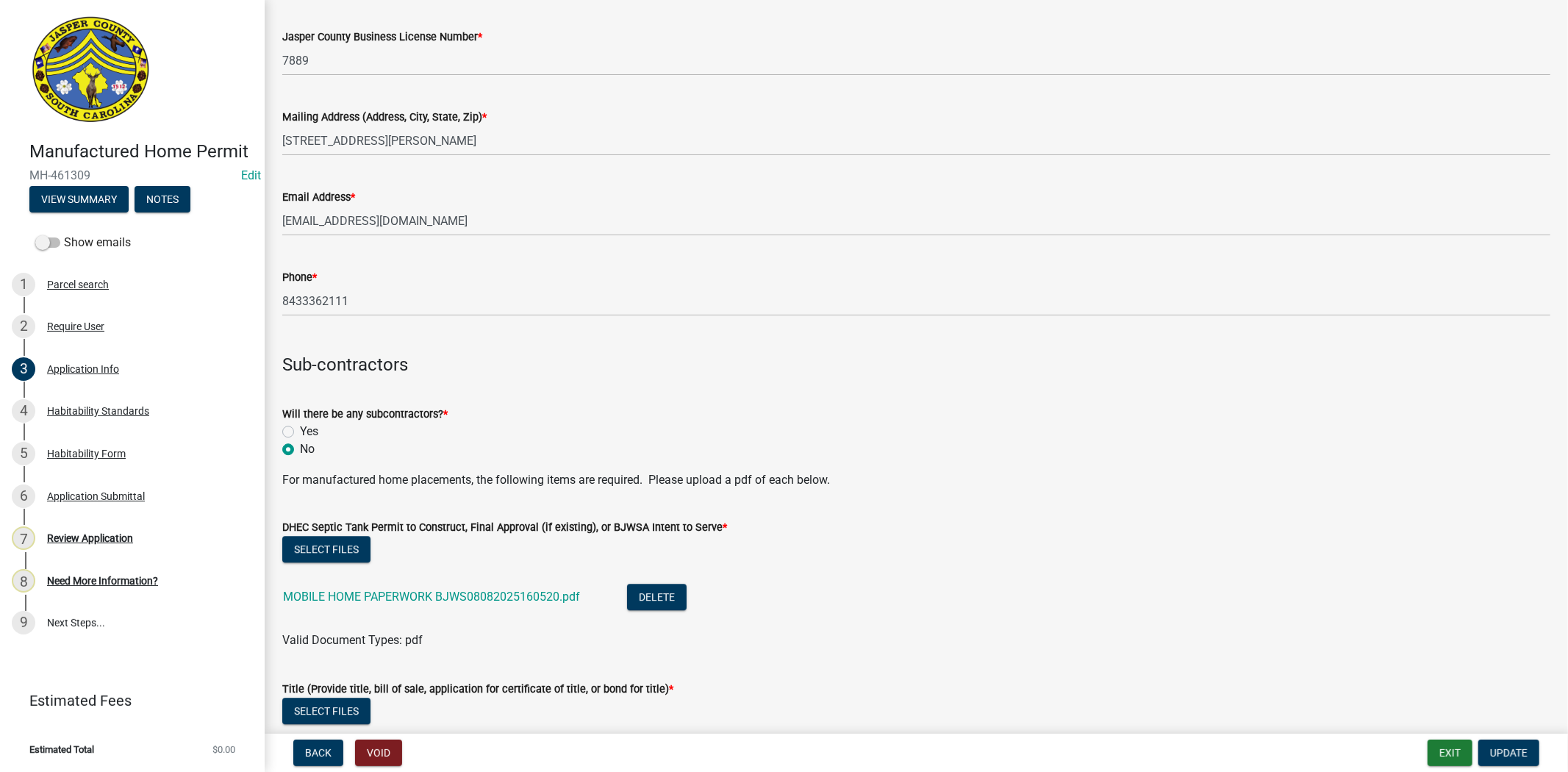
scroll to position [3349, 0]
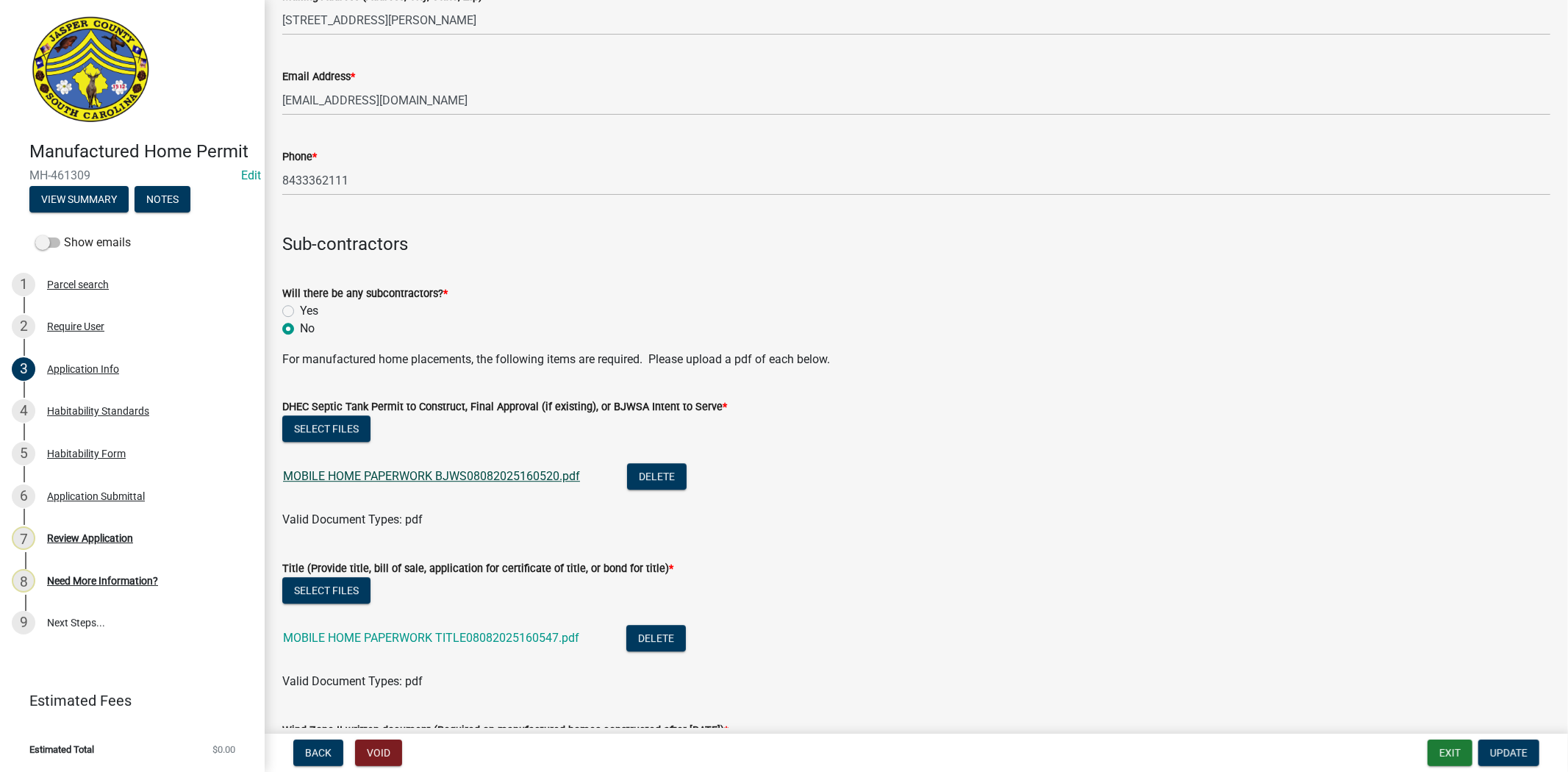
click at [452, 479] on link "MOBILE HOME PAPERWORK BJWS08082025160520.pdf" at bounding box center [431, 476] width 297 height 14
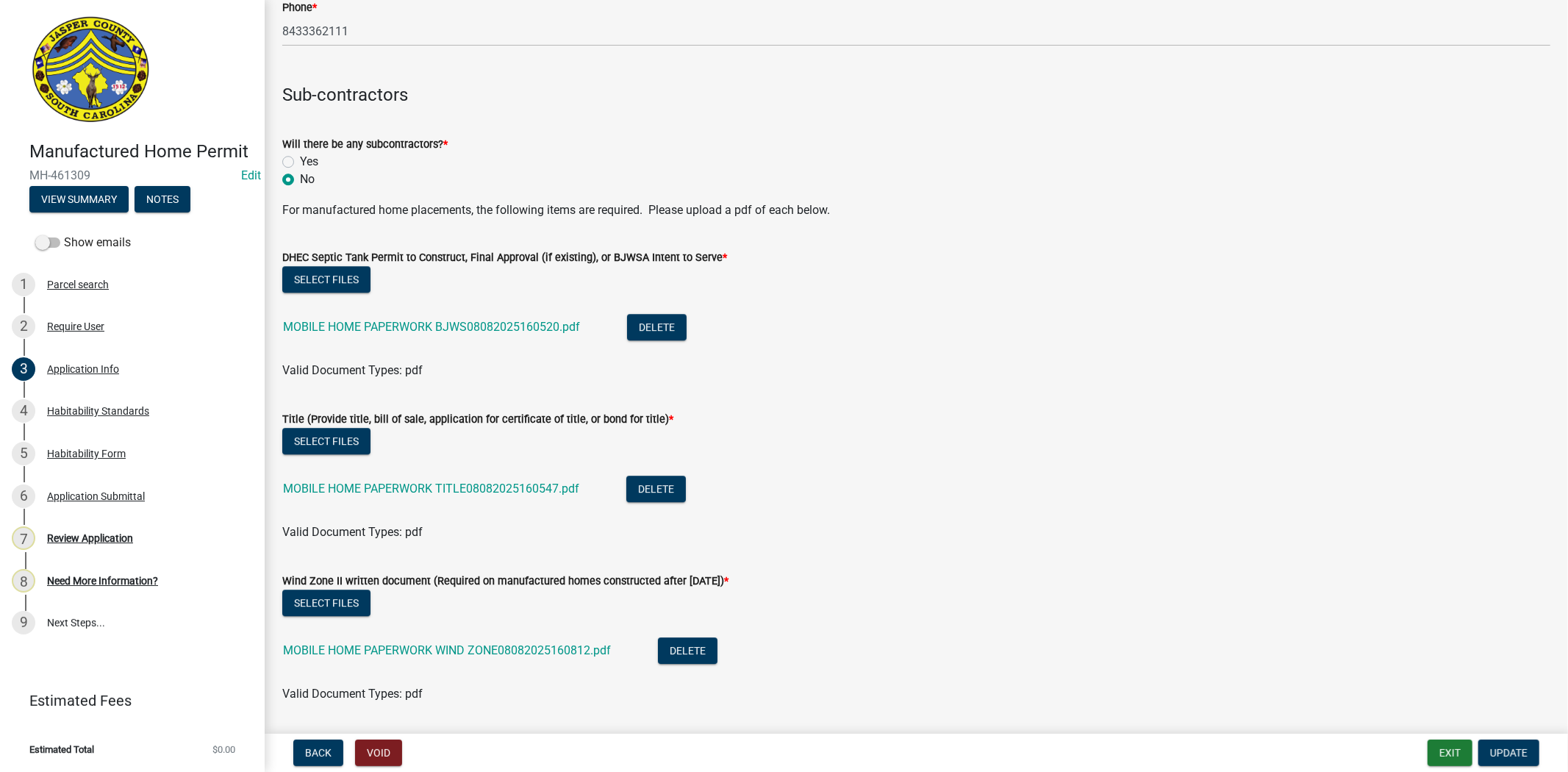
scroll to position [3512, 0]
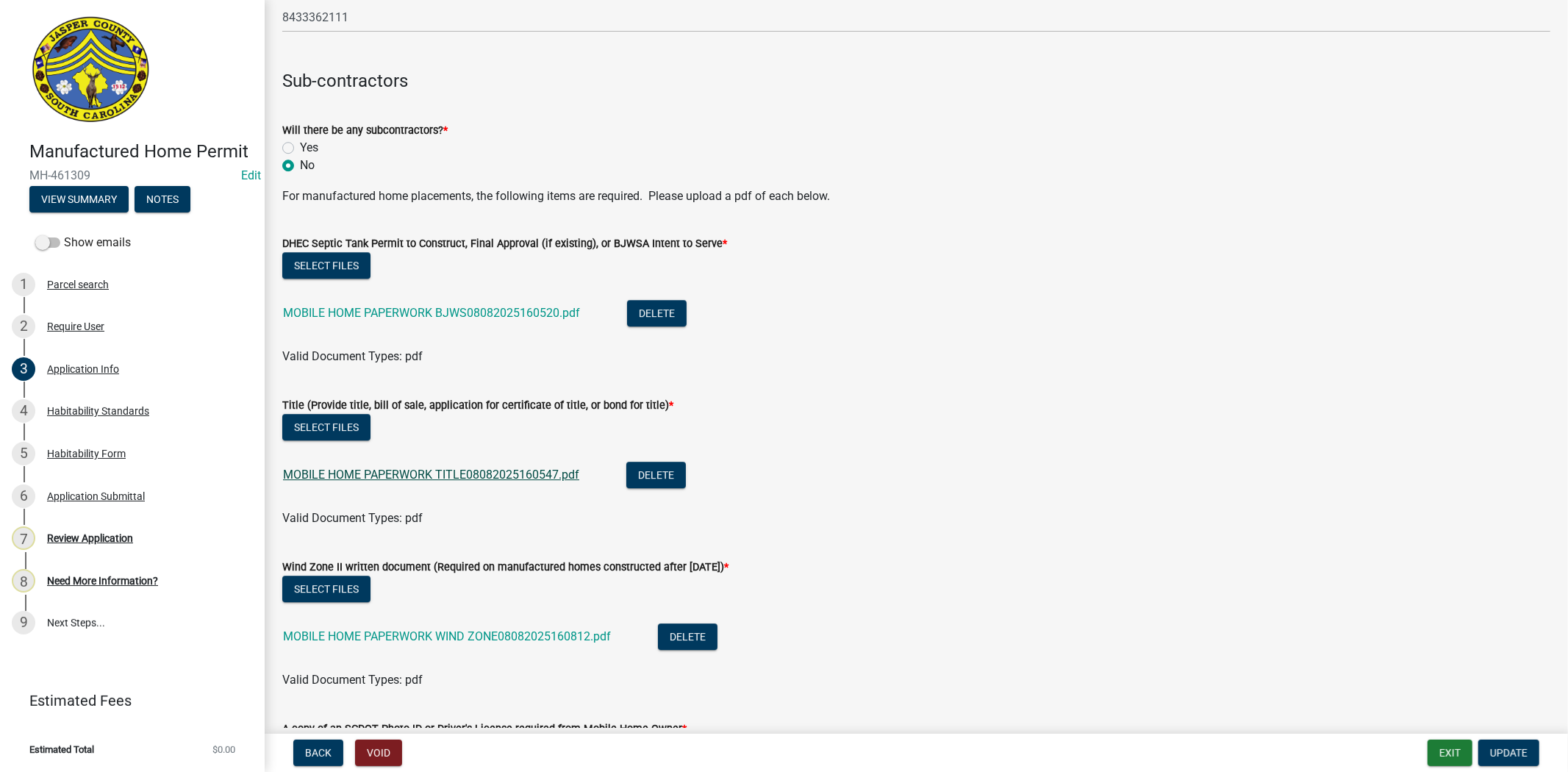
click at [409, 472] on link "MOBILE HOME PAPERWORK TITLE08082025160547.pdf" at bounding box center [431, 475] width 296 height 14
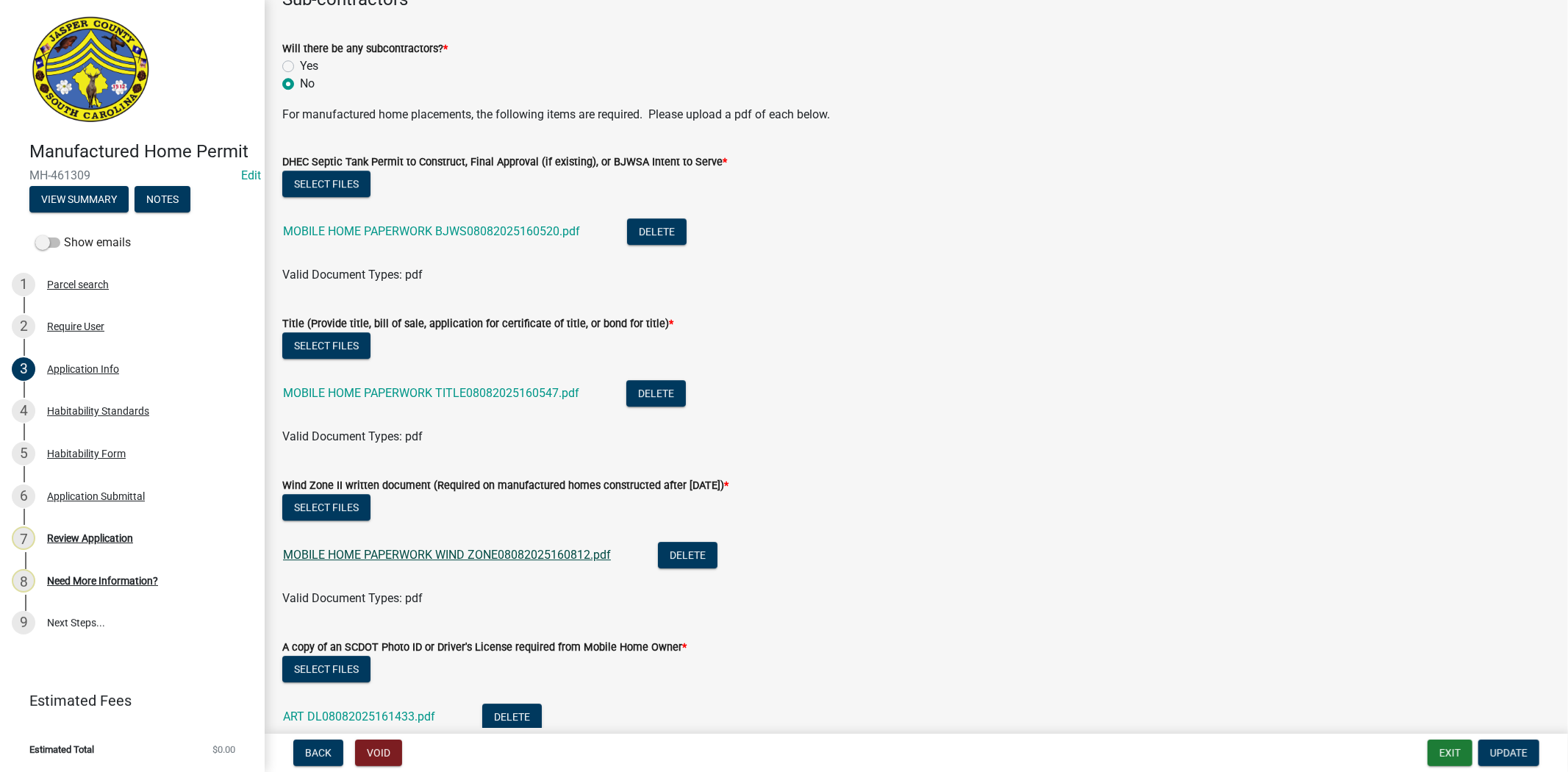
click at [422, 553] on link "MOBILE HOME PAPERWORK WIND ZONE08082025160812.pdf" at bounding box center [447, 555] width 328 height 14
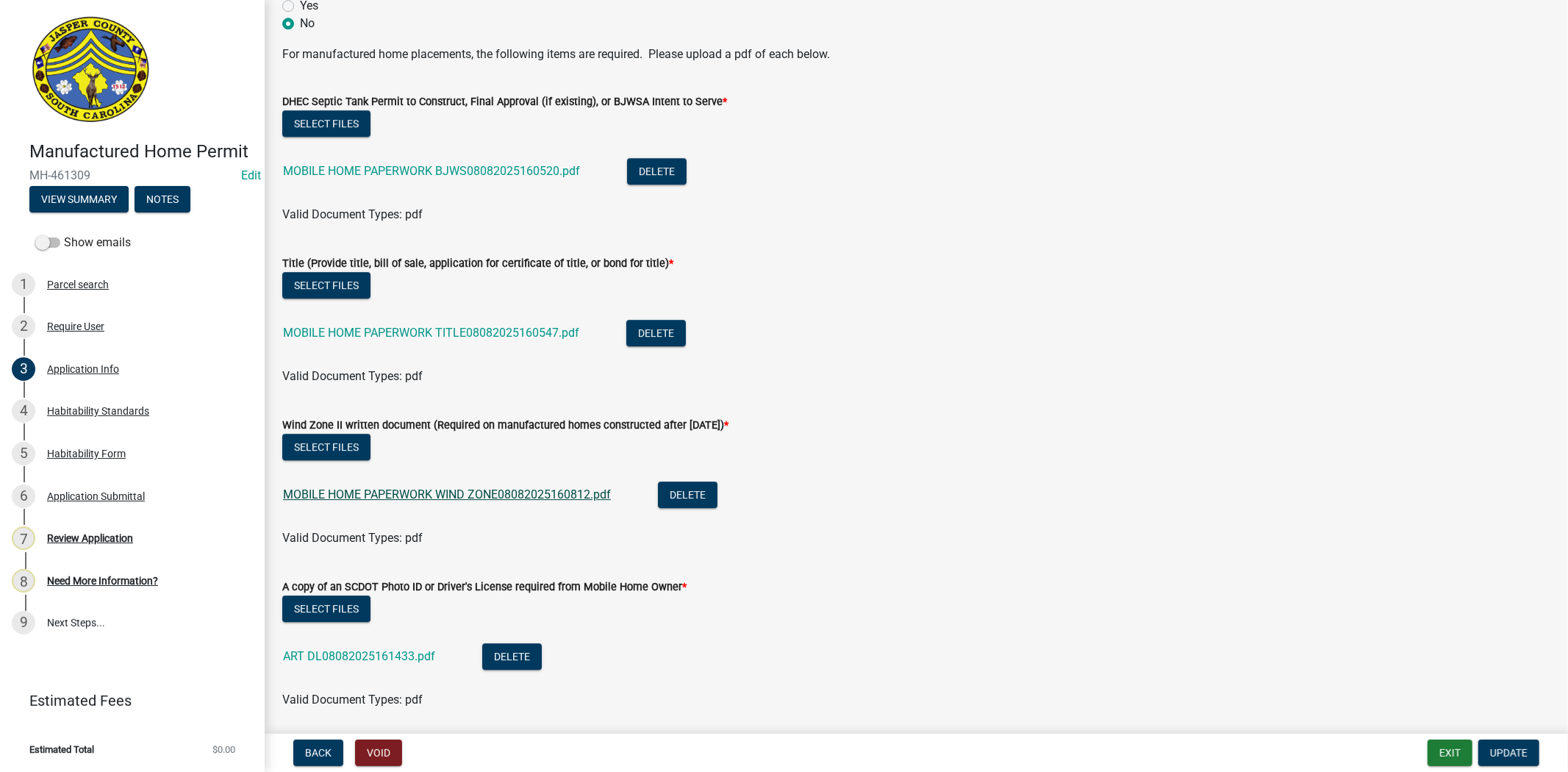
scroll to position [3757, 0]
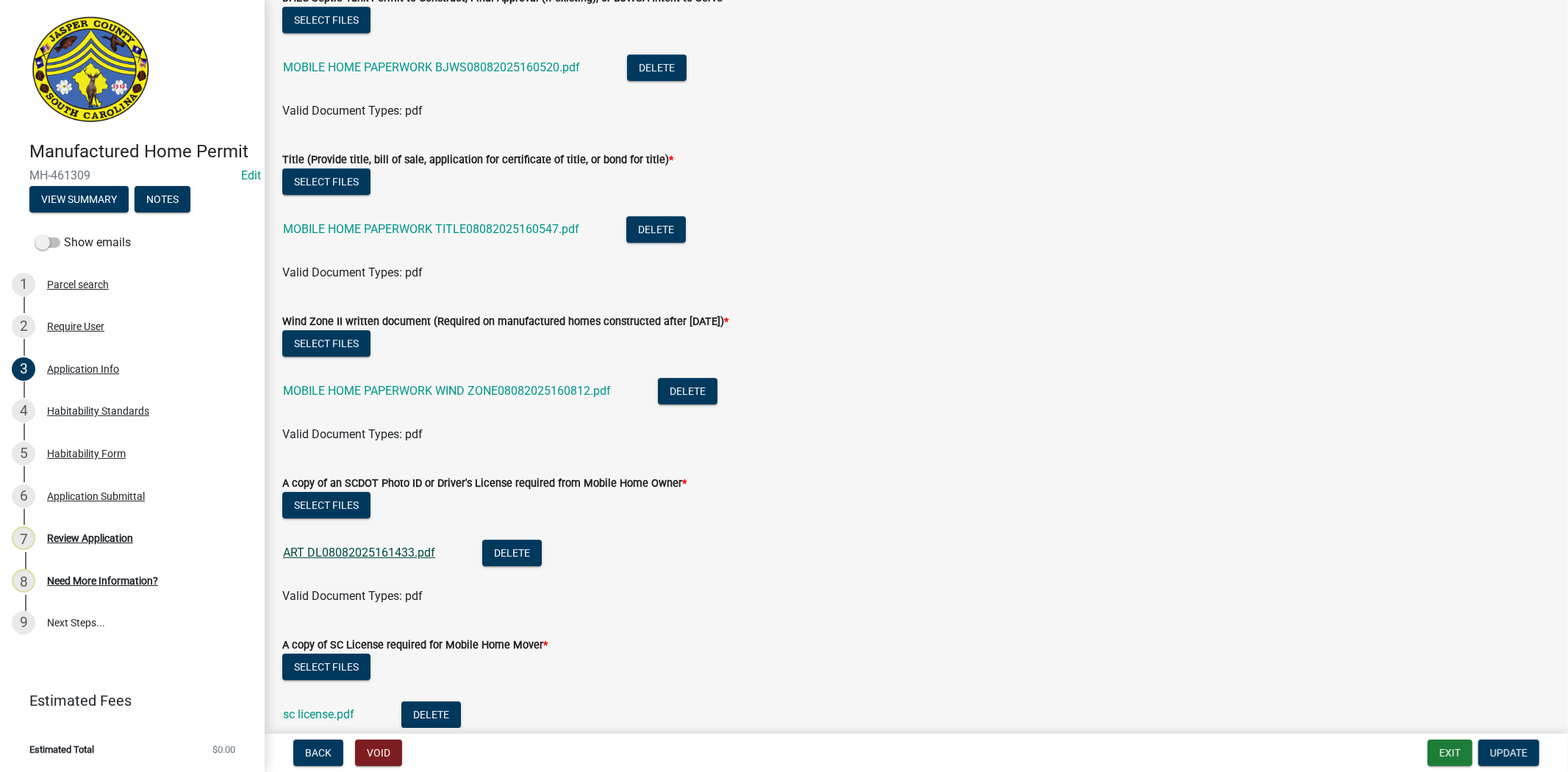
click at [357, 558] on link "ART DL08082025161433.pdf" at bounding box center [359, 552] width 152 height 14
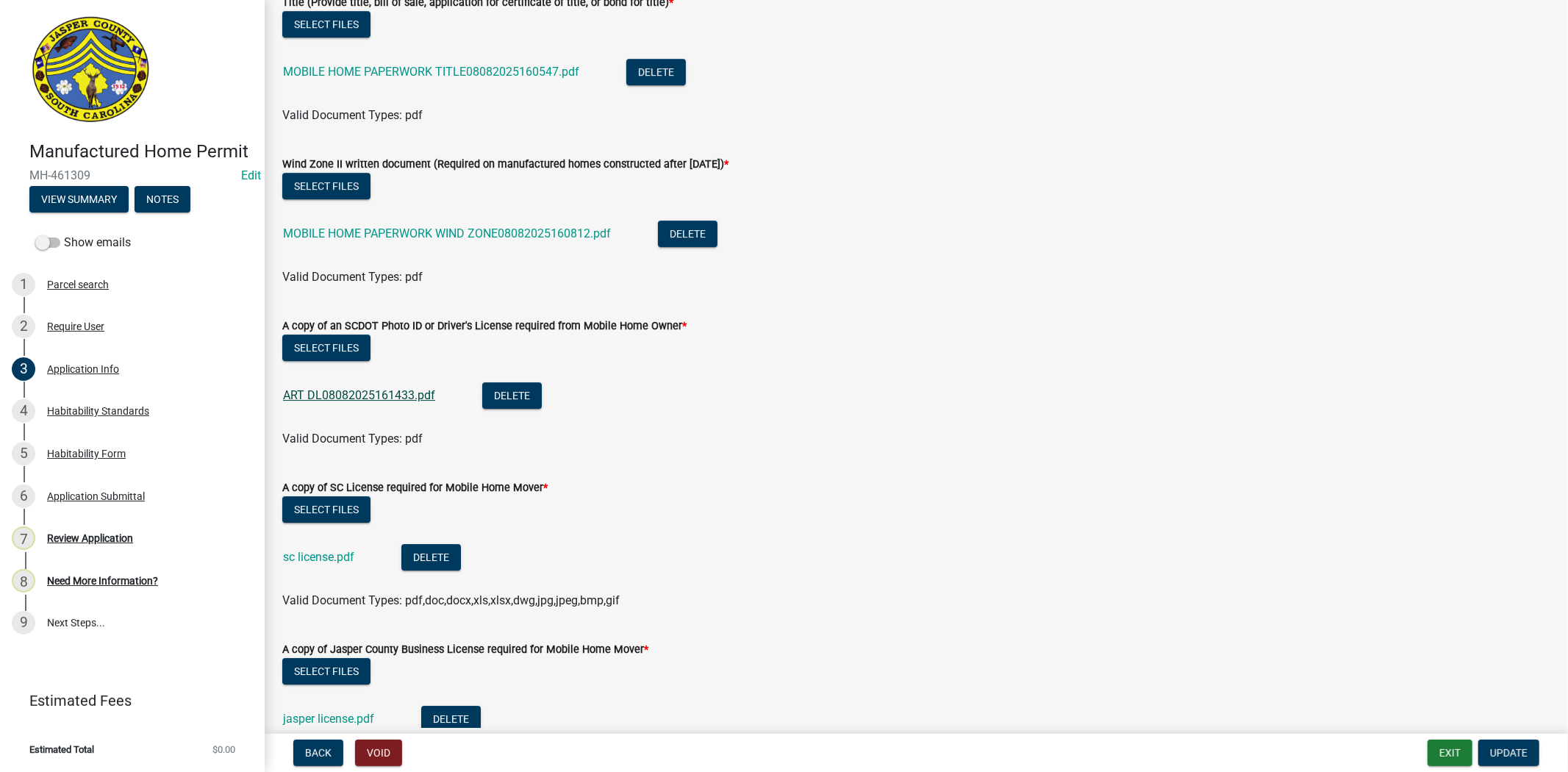
scroll to position [3921, 0]
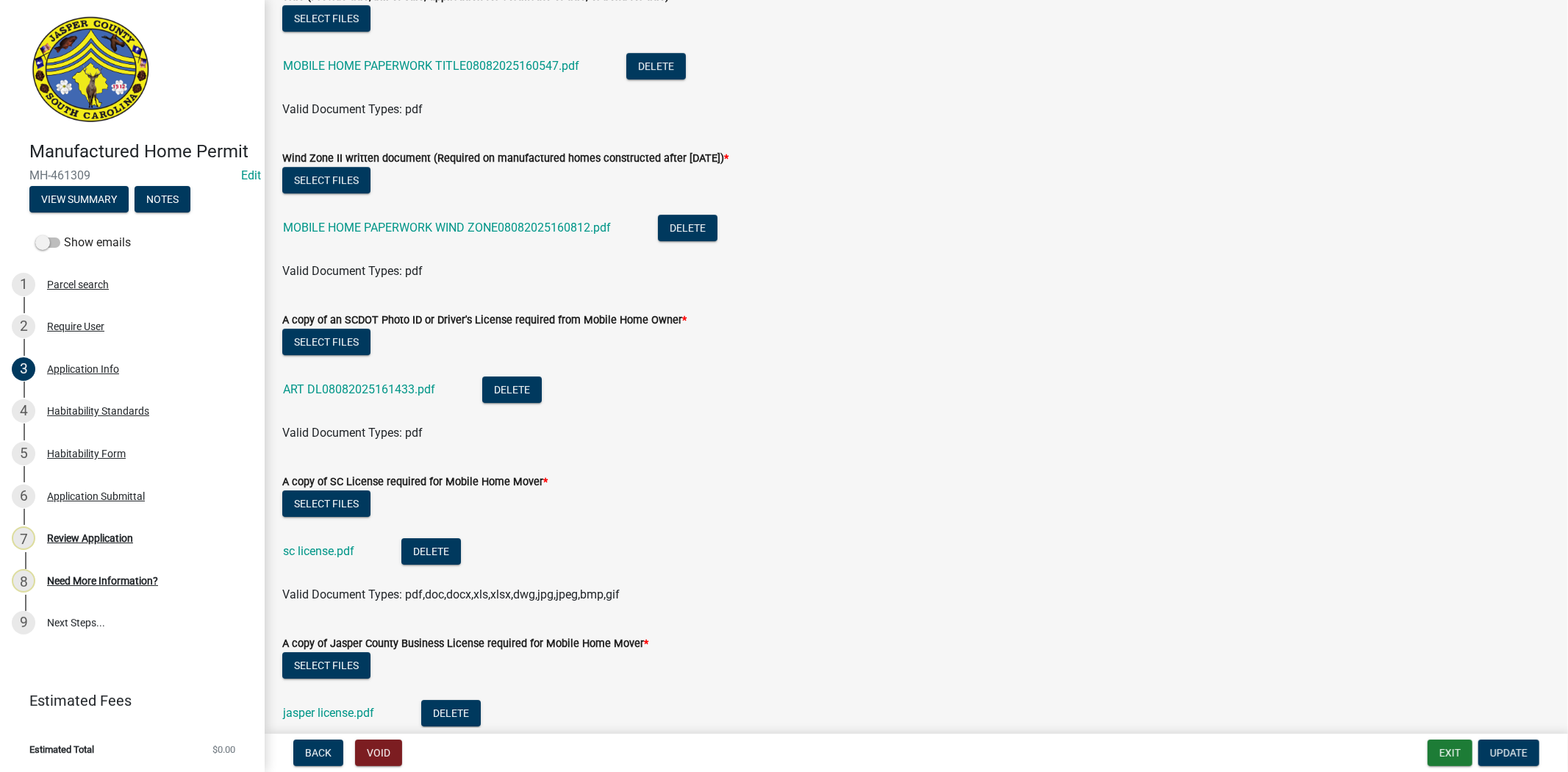
click at [322, 558] on div "sc license.pdf" at bounding box center [330, 553] width 95 height 30
click at [322, 554] on link "sc license.pdf" at bounding box center [319, 551] width 71 height 14
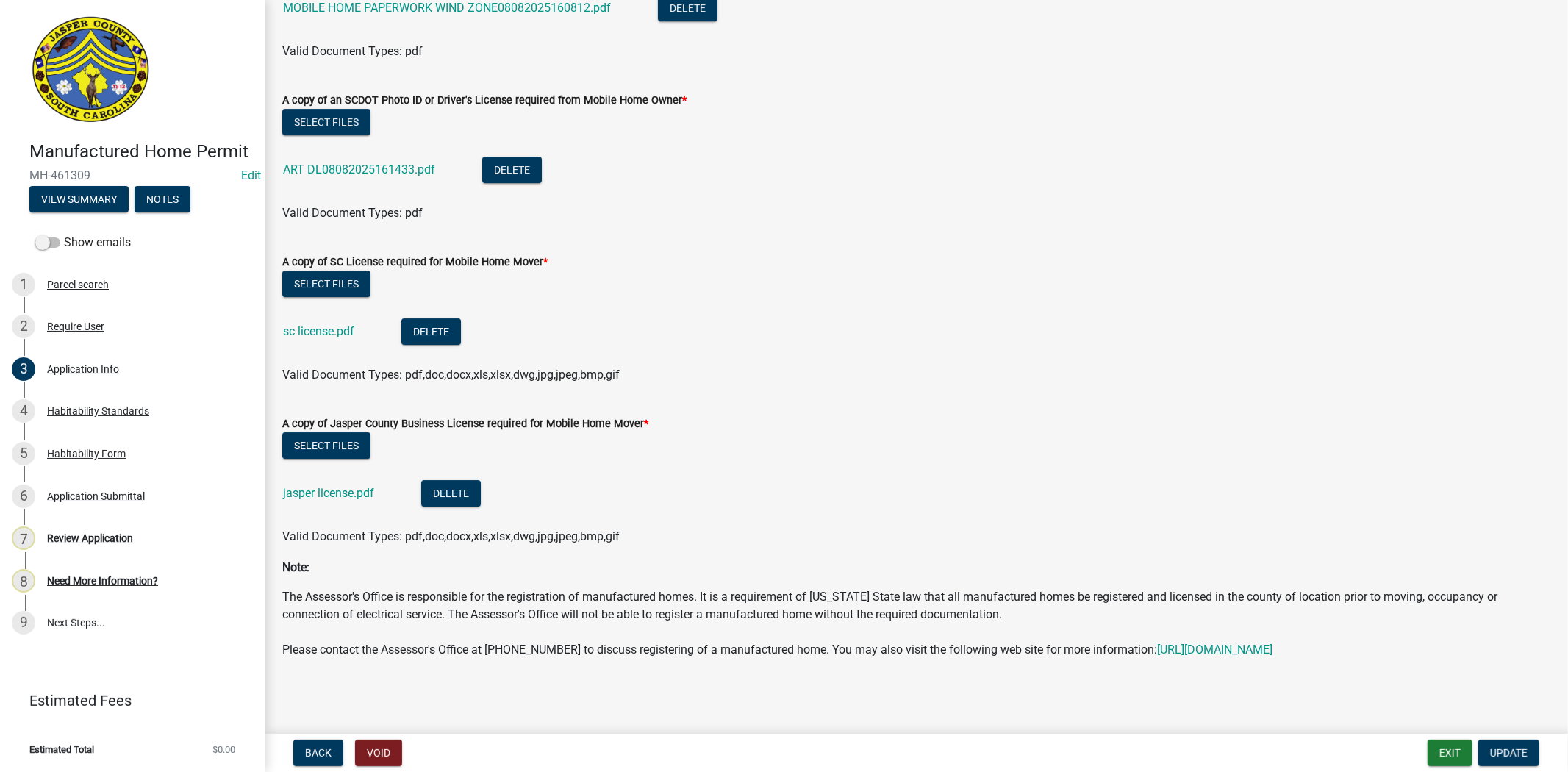
scroll to position [4157, 0]
click at [291, 486] on link "jasper license.pdf" at bounding box center [328, 493] width 91 height 14
click at [130, 413] on div "Habitability Standards" at bounding box center [98, 411] width 102 height 10
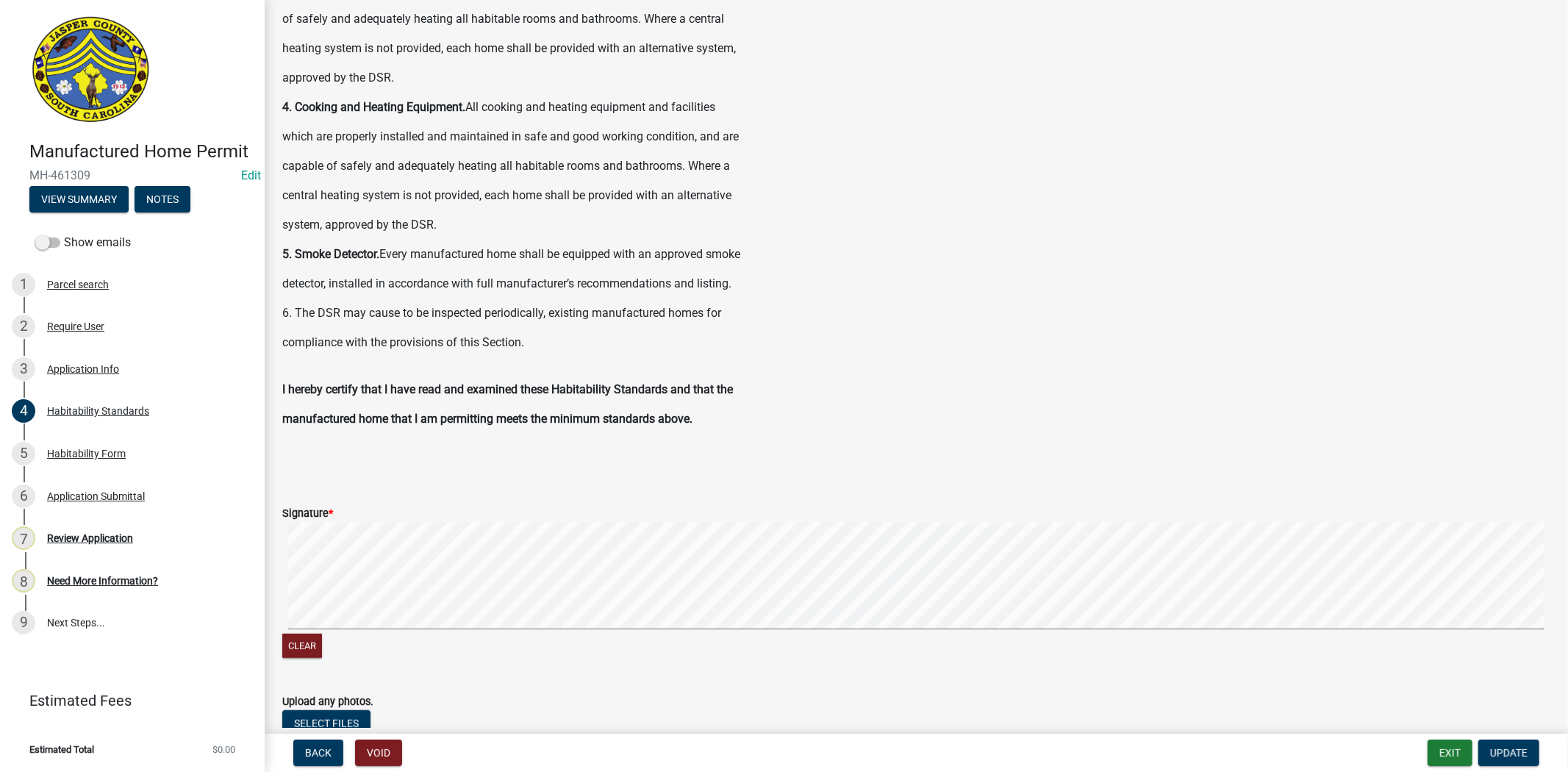
scroll to position [793, 0]
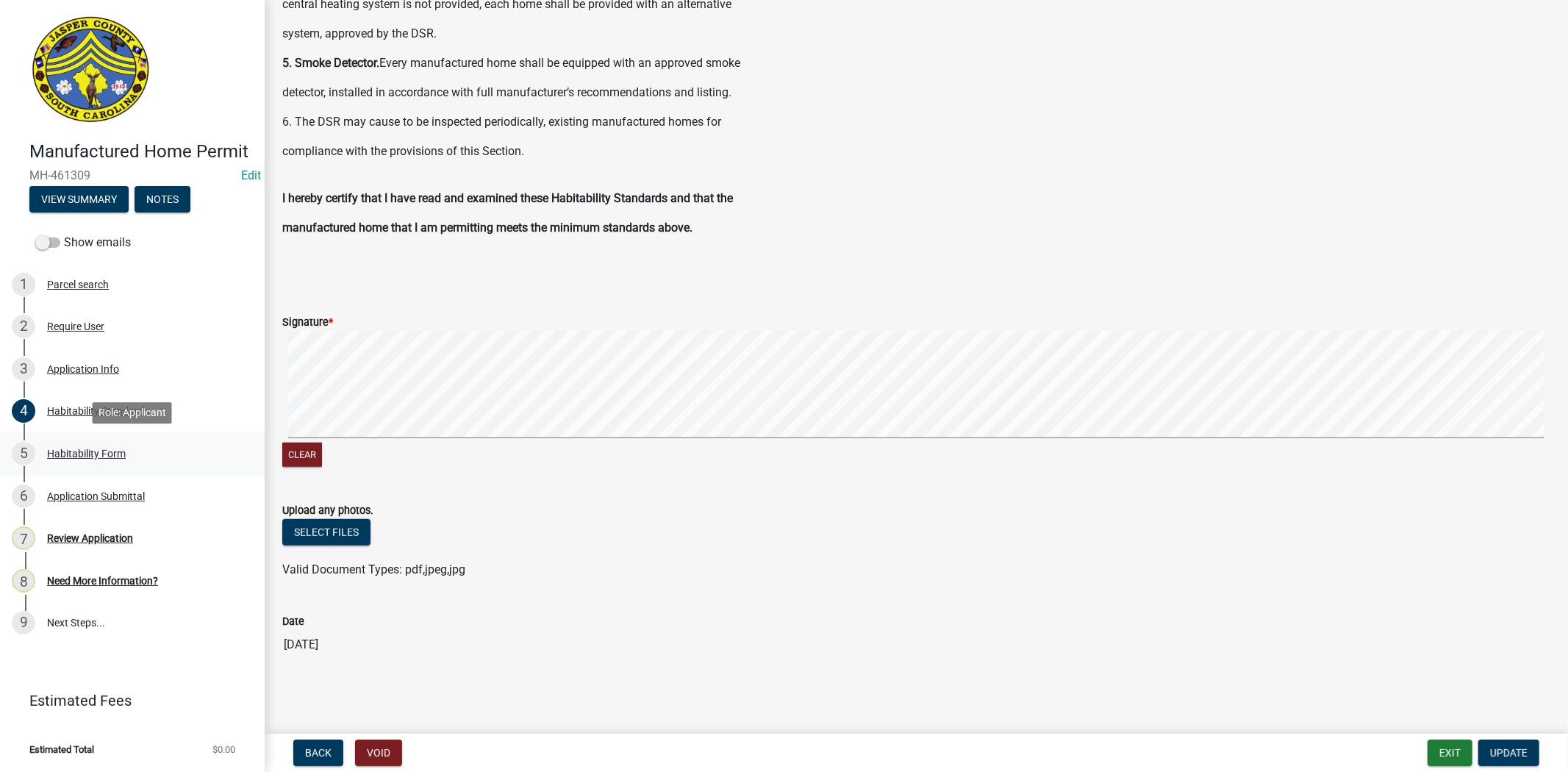
click at [78, 451] on div "Habitability Form" at bounding box center [86, 454] width 78 height 10
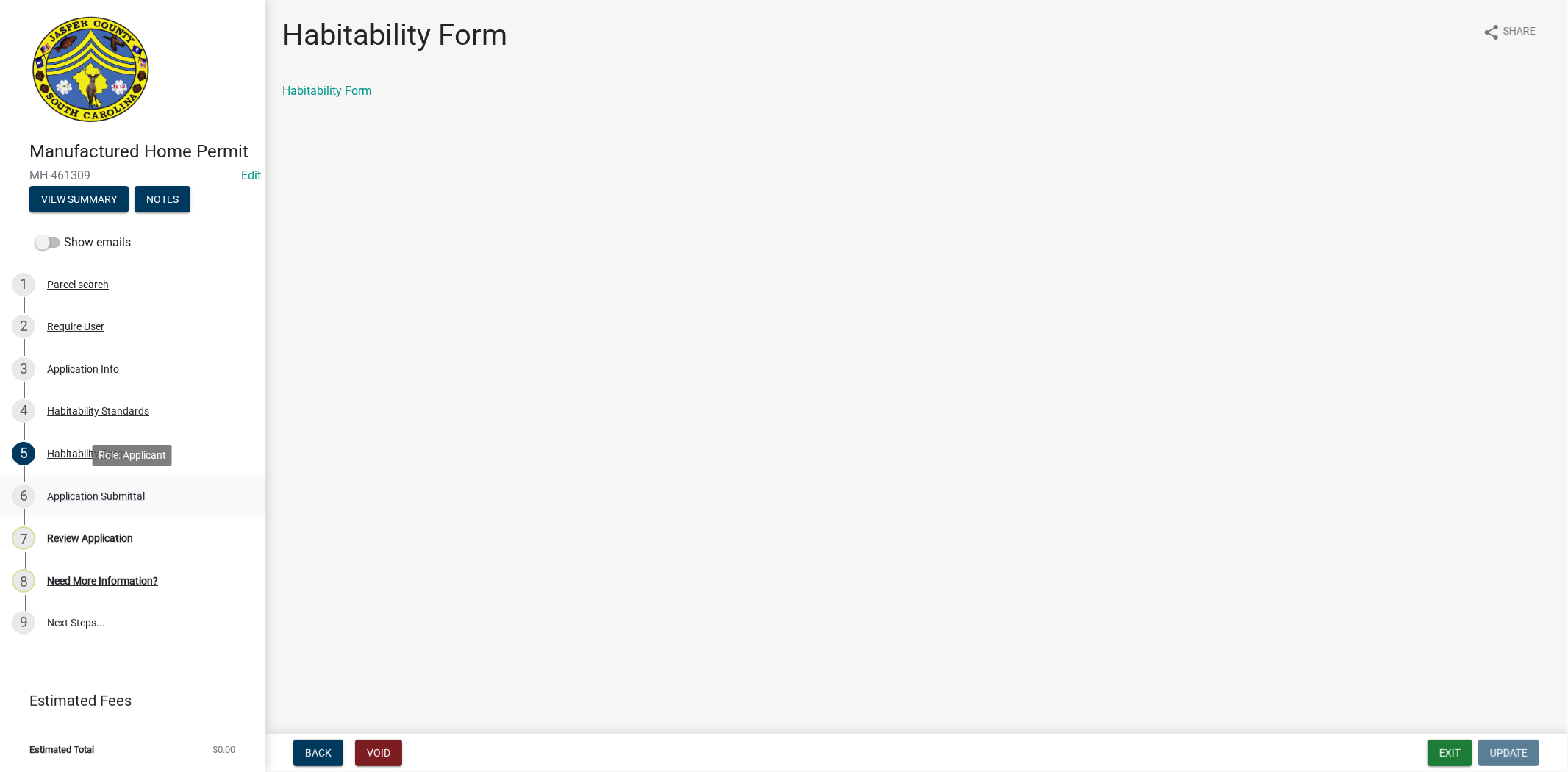
click at [71, 488] on div "6 Application Submittal" at bounding box center [126, 496] width 229 height 24
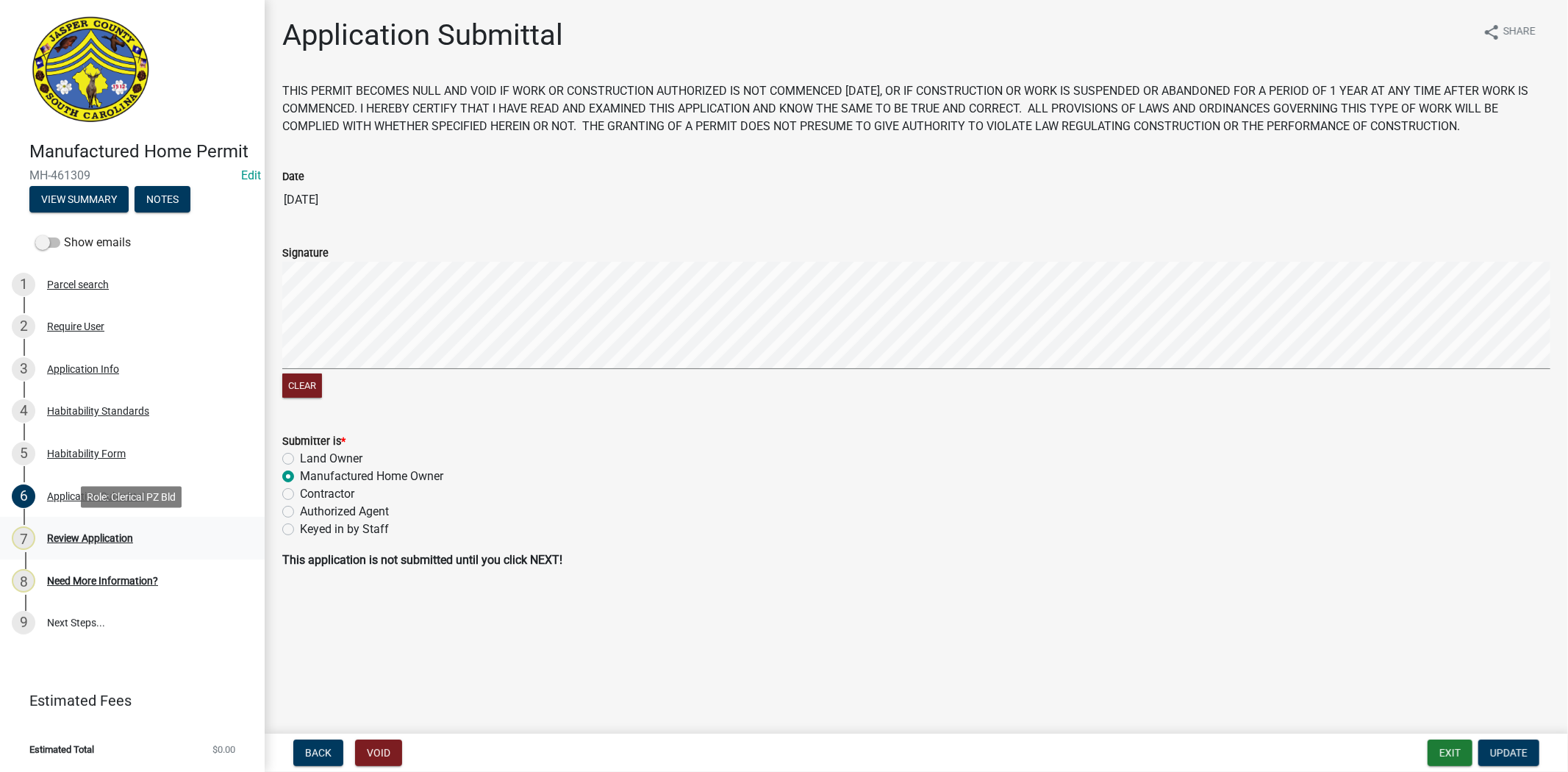
click at [106, 538] on div "Review Application" at bounding box center [90, 538] width 86 height 10
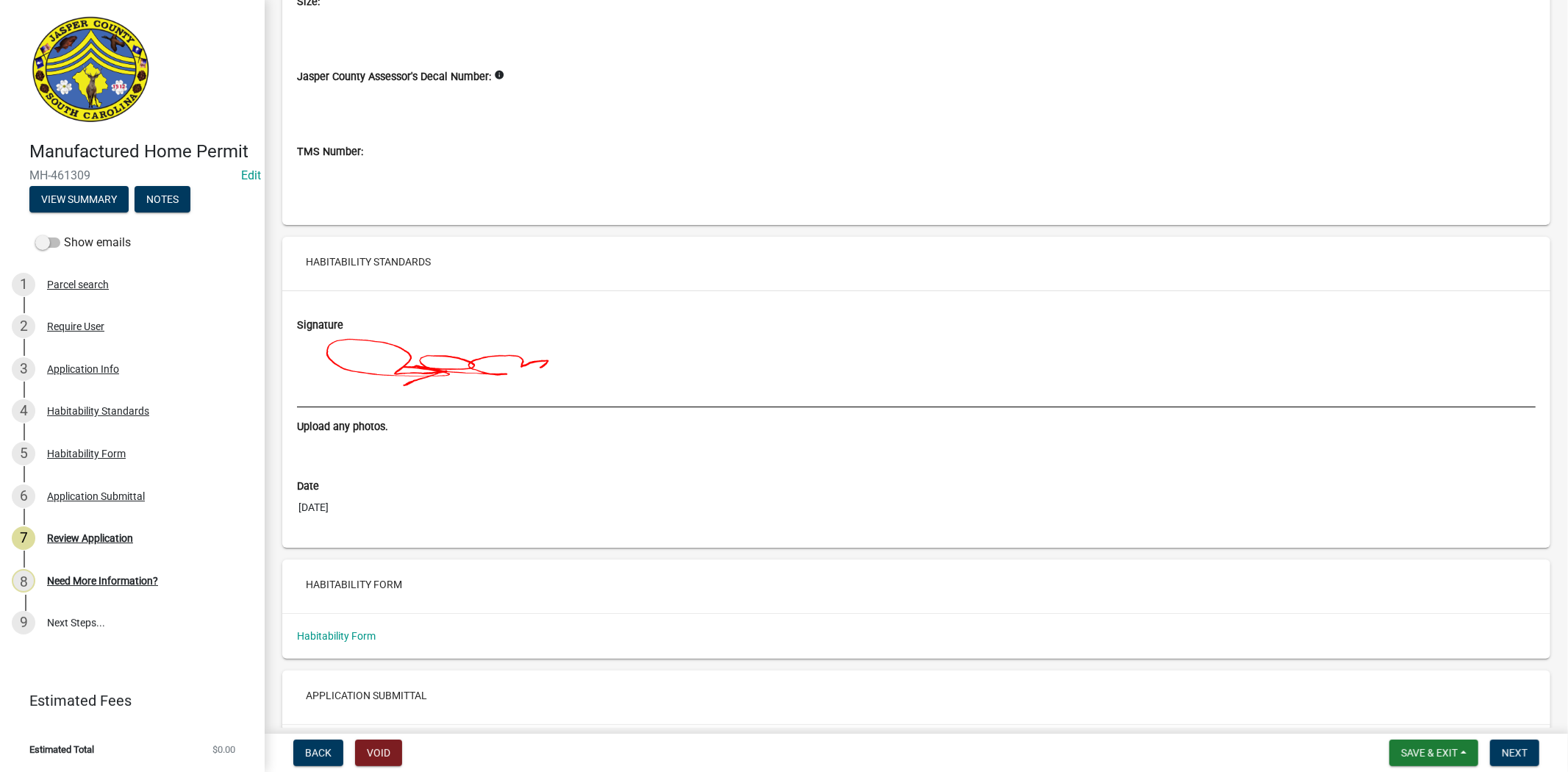
scroll to position [4779, 0]
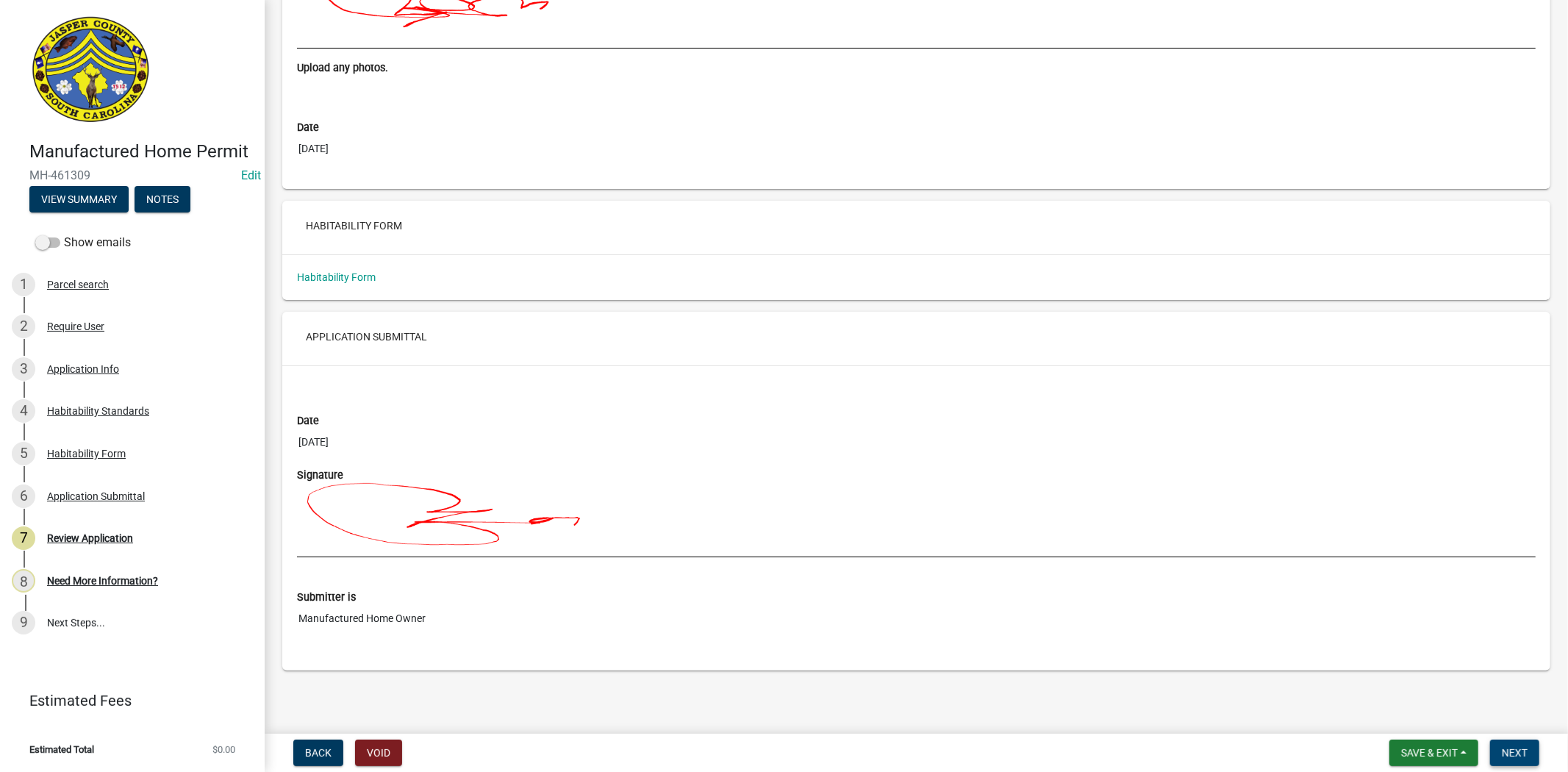
click at [1523, 750] on span "Next" at bounding box center [1515, 753] width 26 height 12
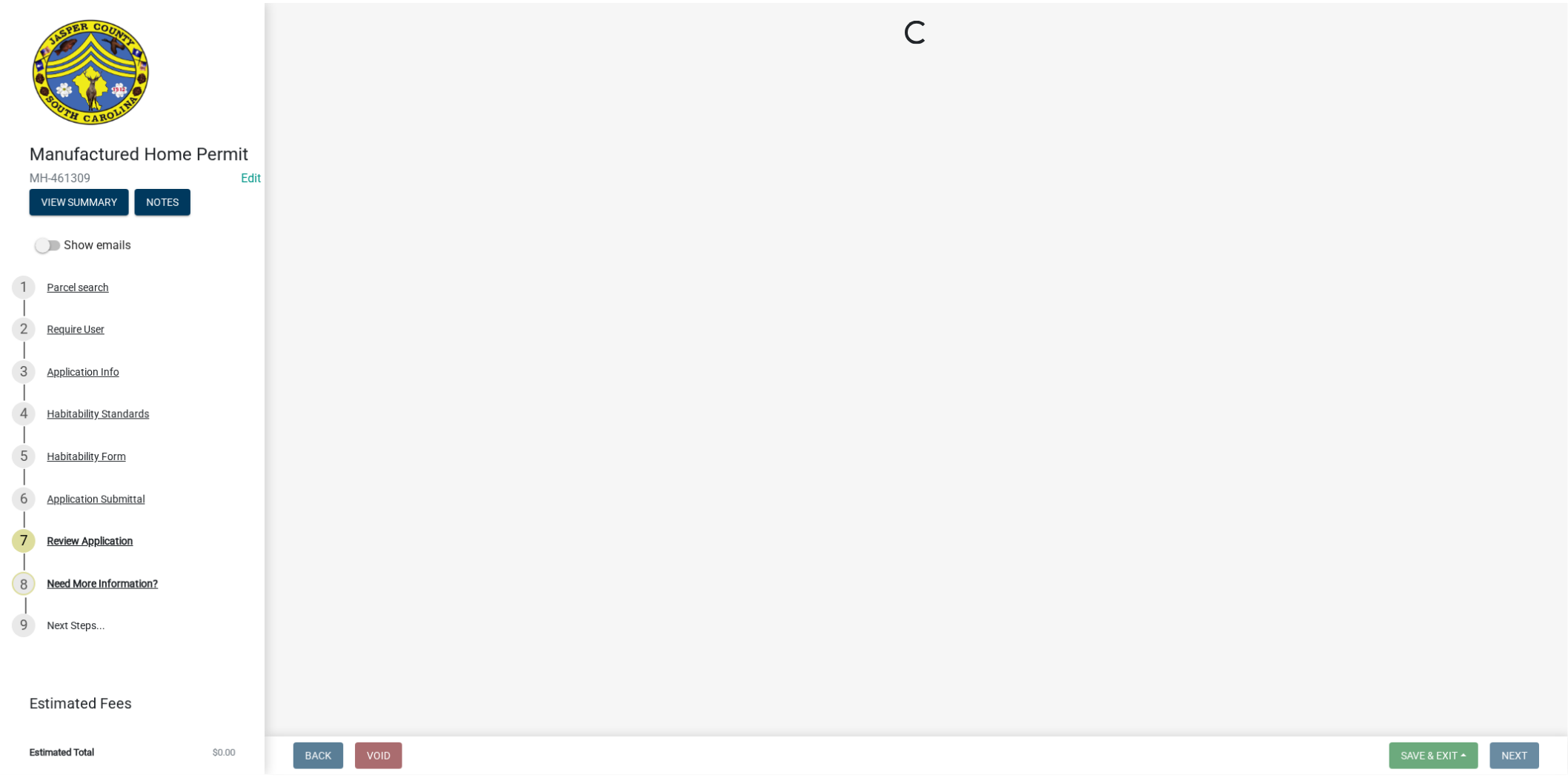
scroll to position [0, 0]
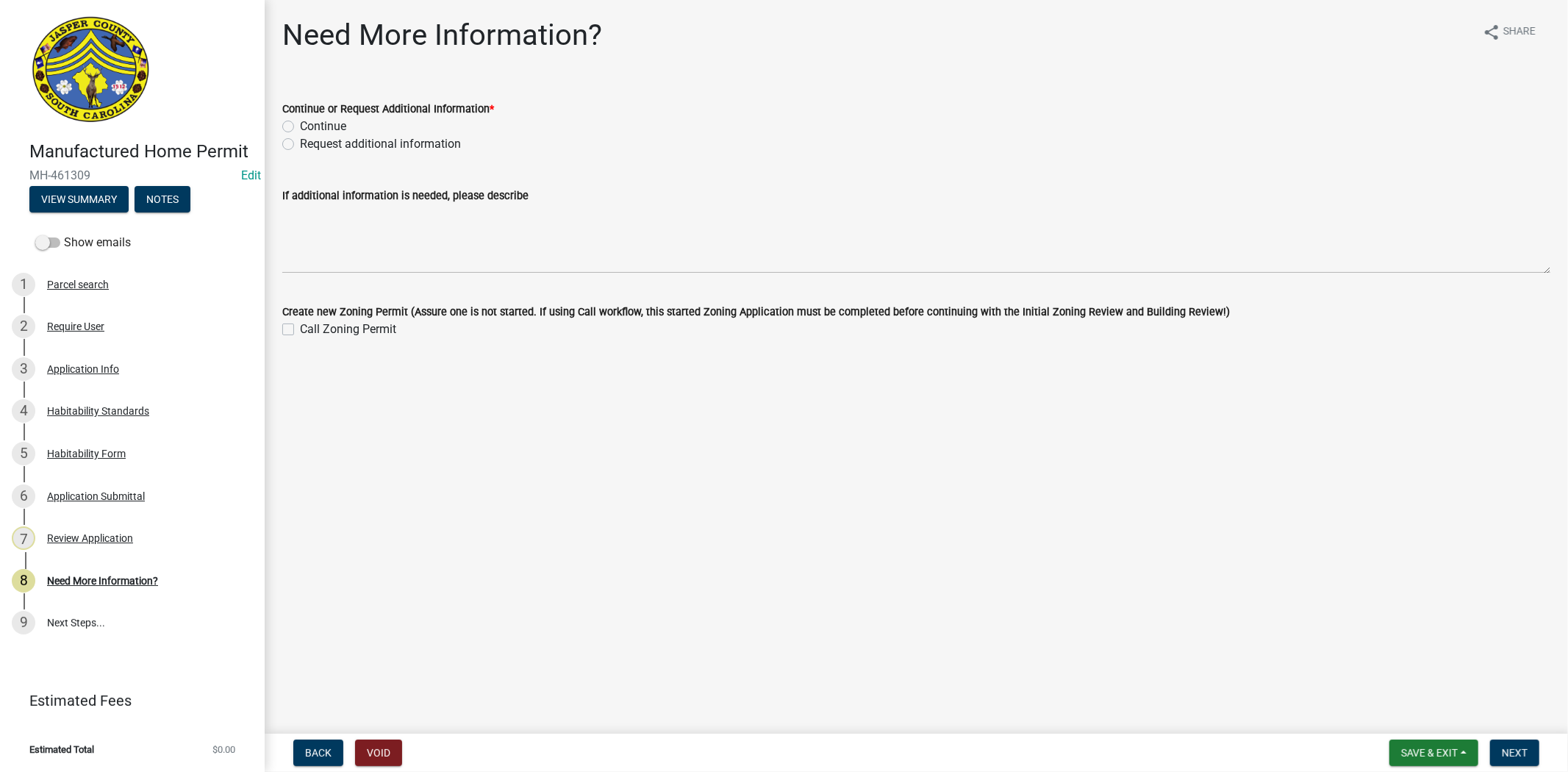
click at [300, 141] on label "Request additional information" at bounding box center [380, 144] width 161 height 17
click at [300, 141] on input "Request additional information" at bounding box center [304, 139] width 10 height 10
radio input "true"
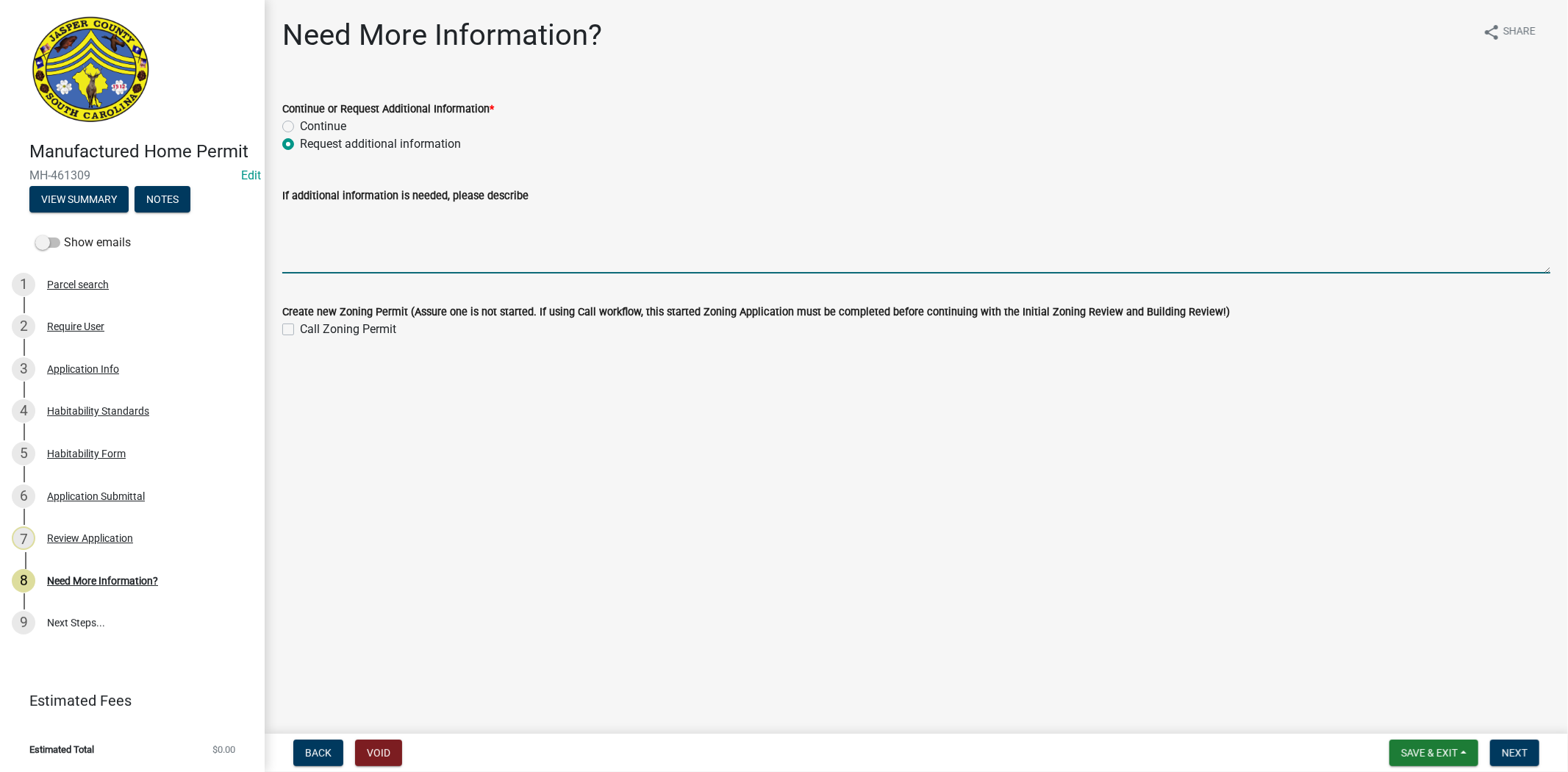
click at [299, 210] on textarea "If additional information is needed, please describe" at bounding box center [916, 239] width 1267 height 69
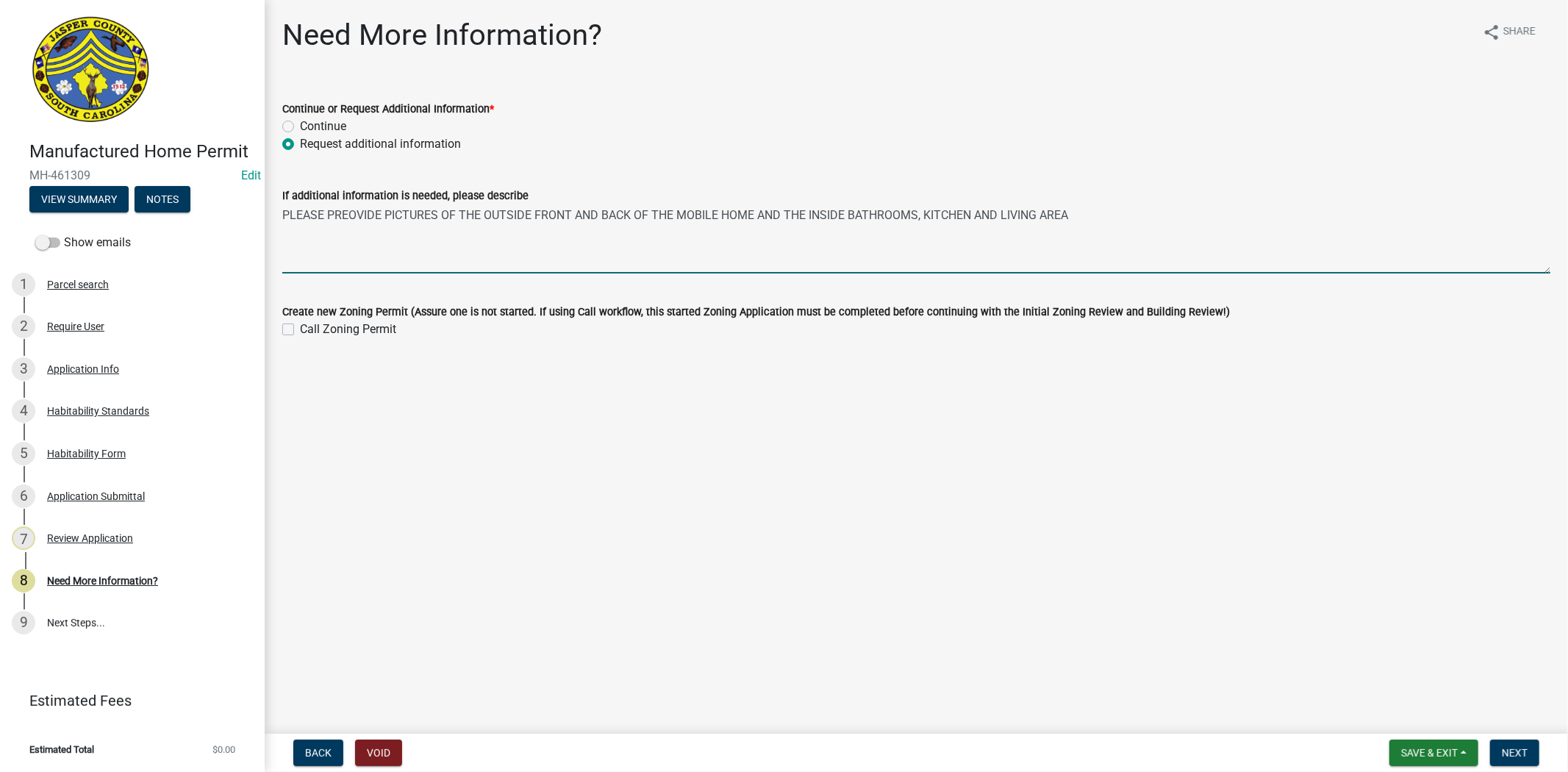
click at [355, 220] on textarea "PLEASE PREOVIDE PICTURES OF THE OUTSIDE FRONT AND BACK OF THE MOBILE HOME AND T…" at bounding box center [916, 239] width 1267 height 69
click at [346, 222] on textarea "PLEASE PREOVIDE PICTURES OF THE OUTSIDE FRONT AND BACK OF THE MOBILE HOME AND T…" at bounding box center [916, 239] width 1267 height 69
type textarea "PLEASE PROVIDE PICTURES OF THE OUTSIDE FRONT AND BACK OF THE MOBILE HOME AND TH…"
click at [1509, 747] on span "Next" at bounding box center [1515, 753] width 26 height 12
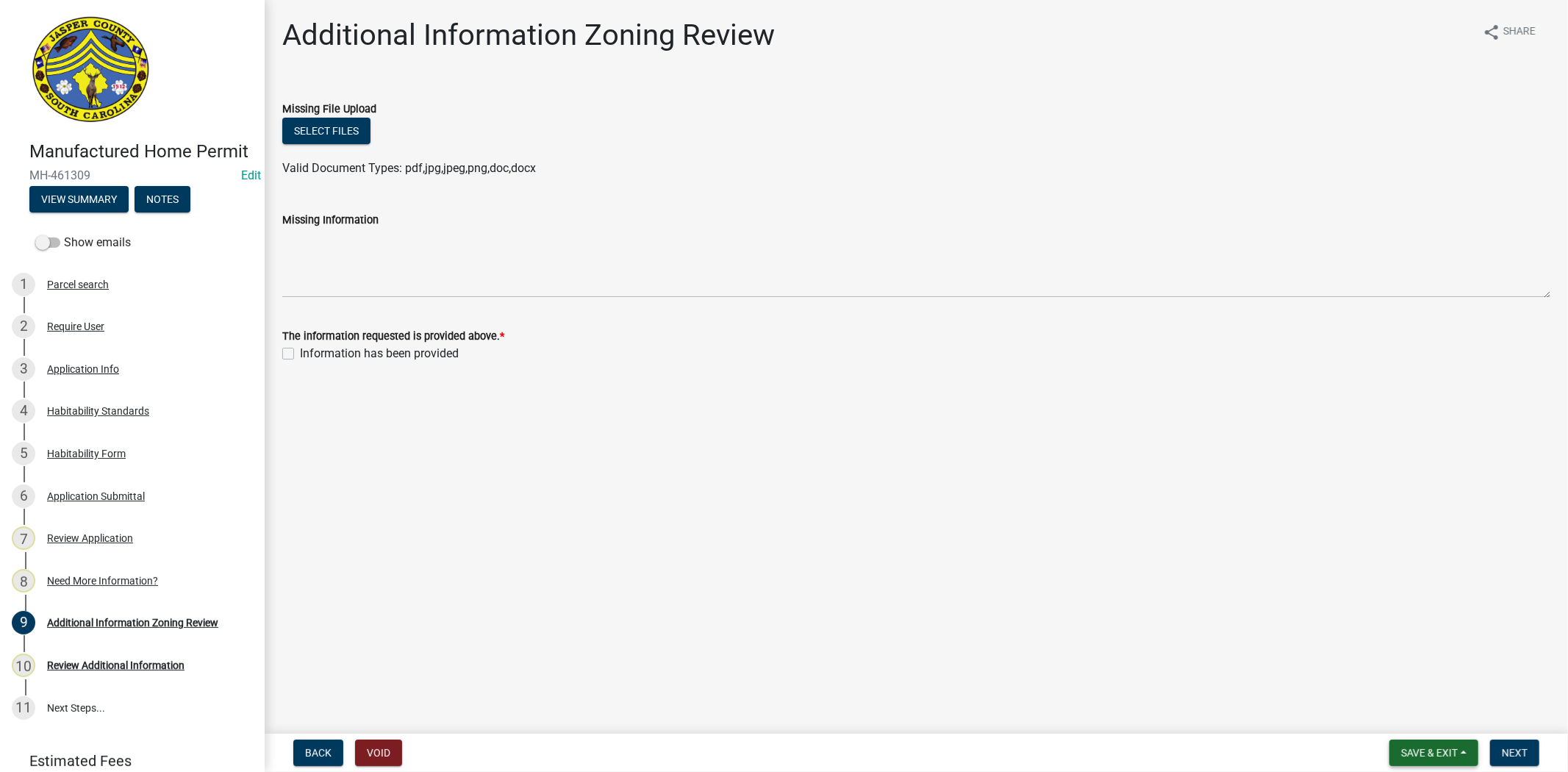
click at [1450, 743] on button "Save & Exit" at bounding box center [1434, 753] width 89 height 26
click at [1434, 714] on button "Save & Exit" at bounding box center [1419, 714] width 118 height 36
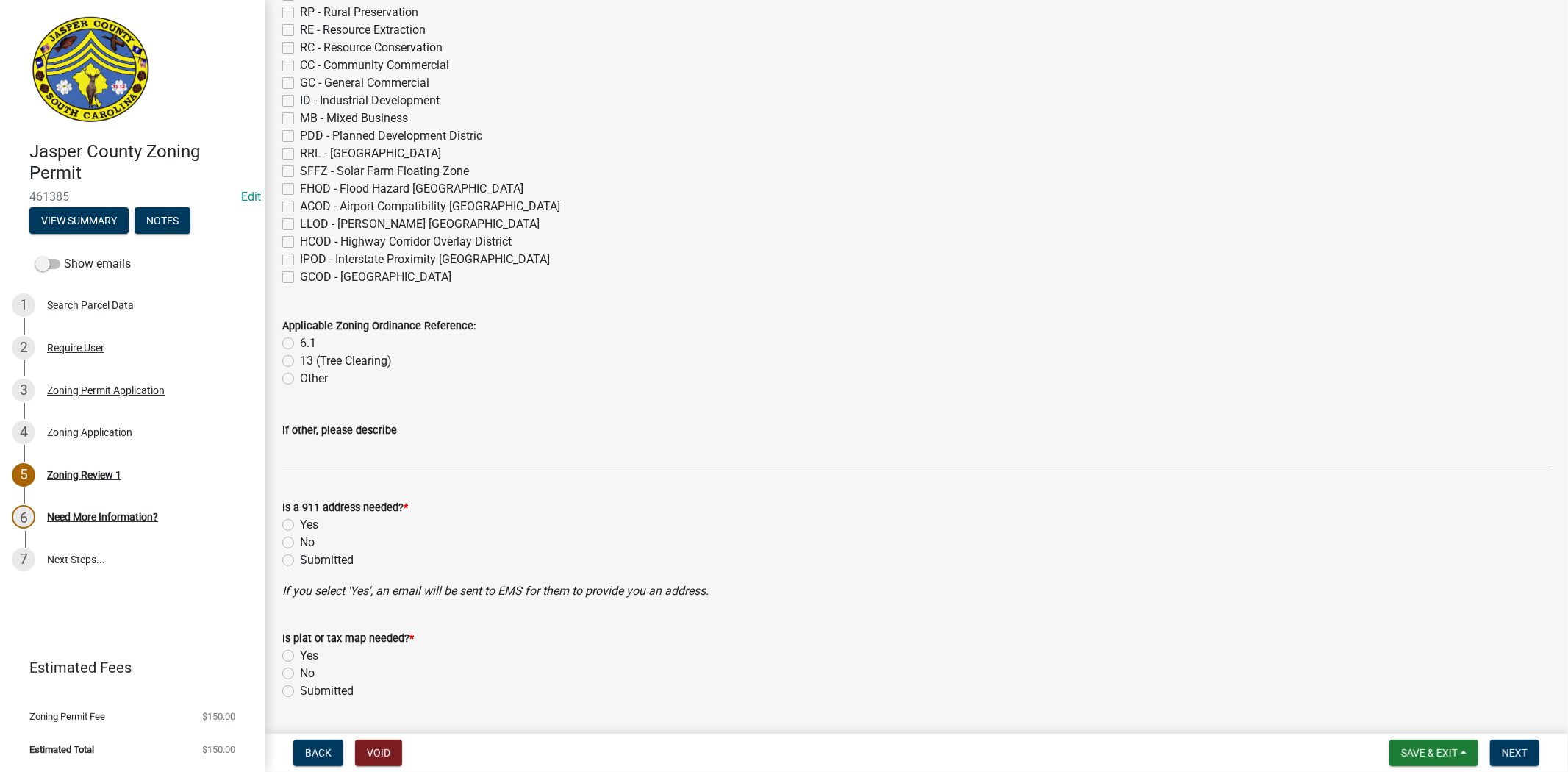
scroll to position [82, 0]
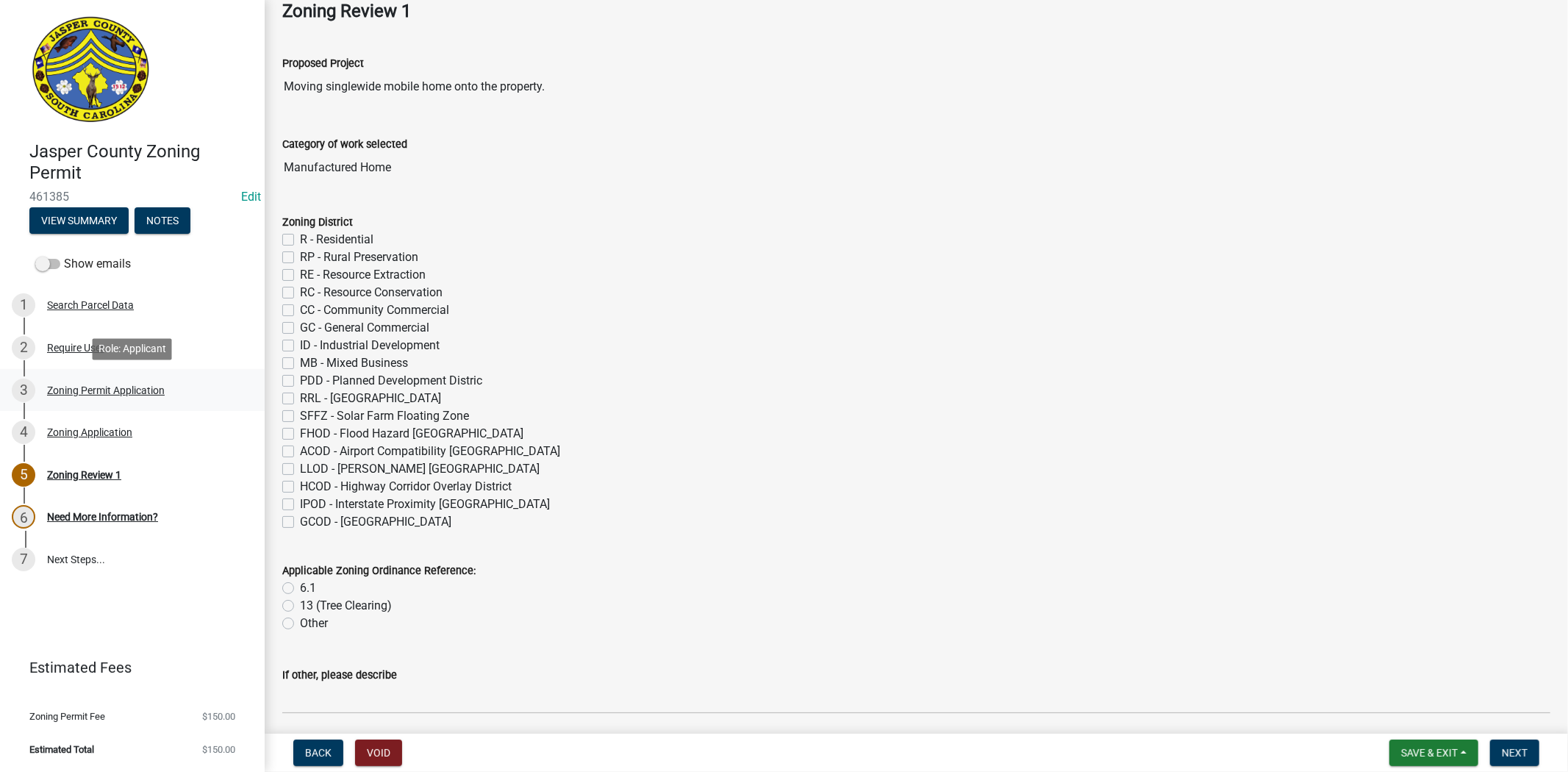
click at [120, 385] on div "Zoning Permit Application" at bounding box center [105, 390] width 118 height 10
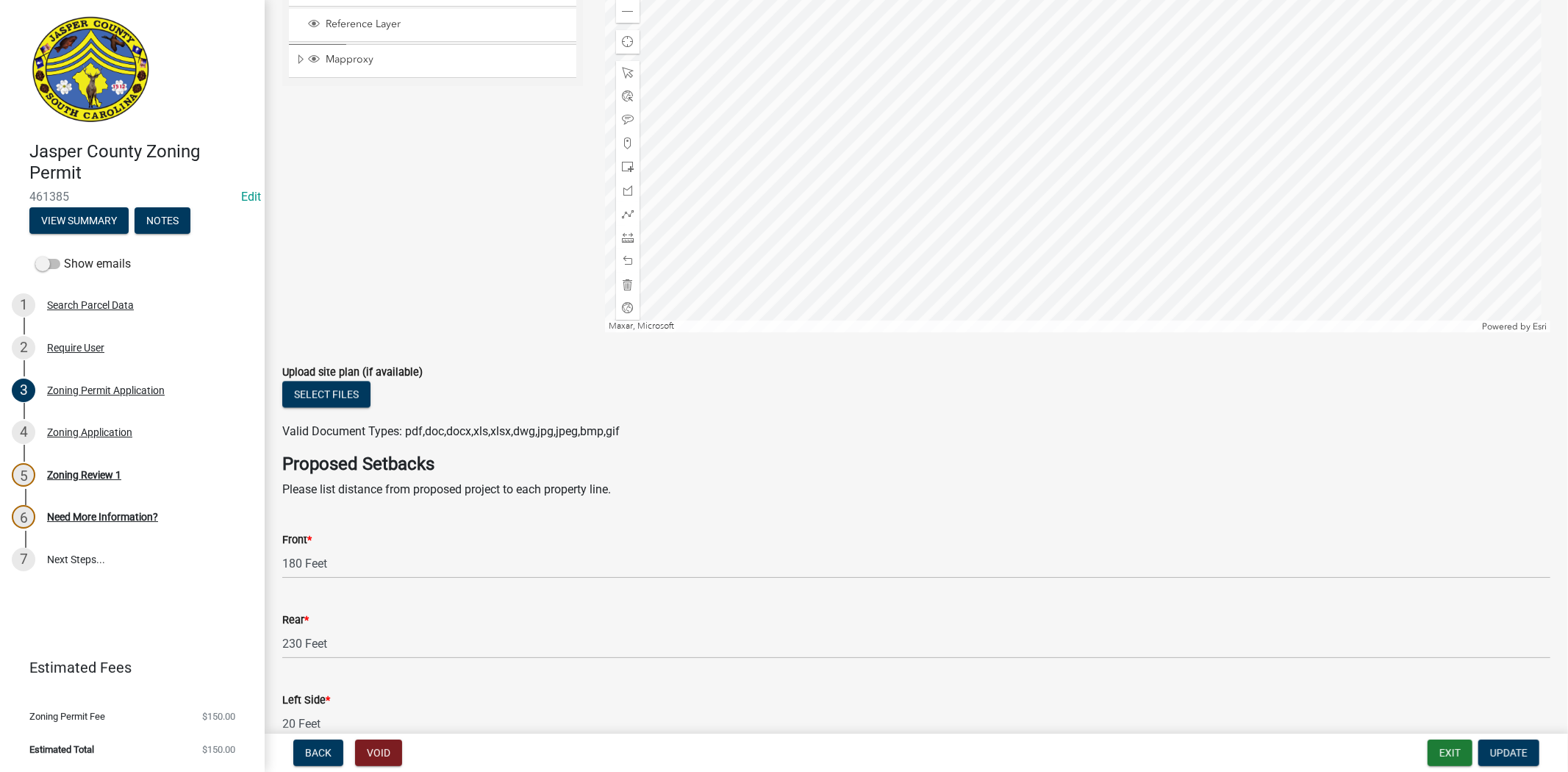
scroll to position [2614, 0]
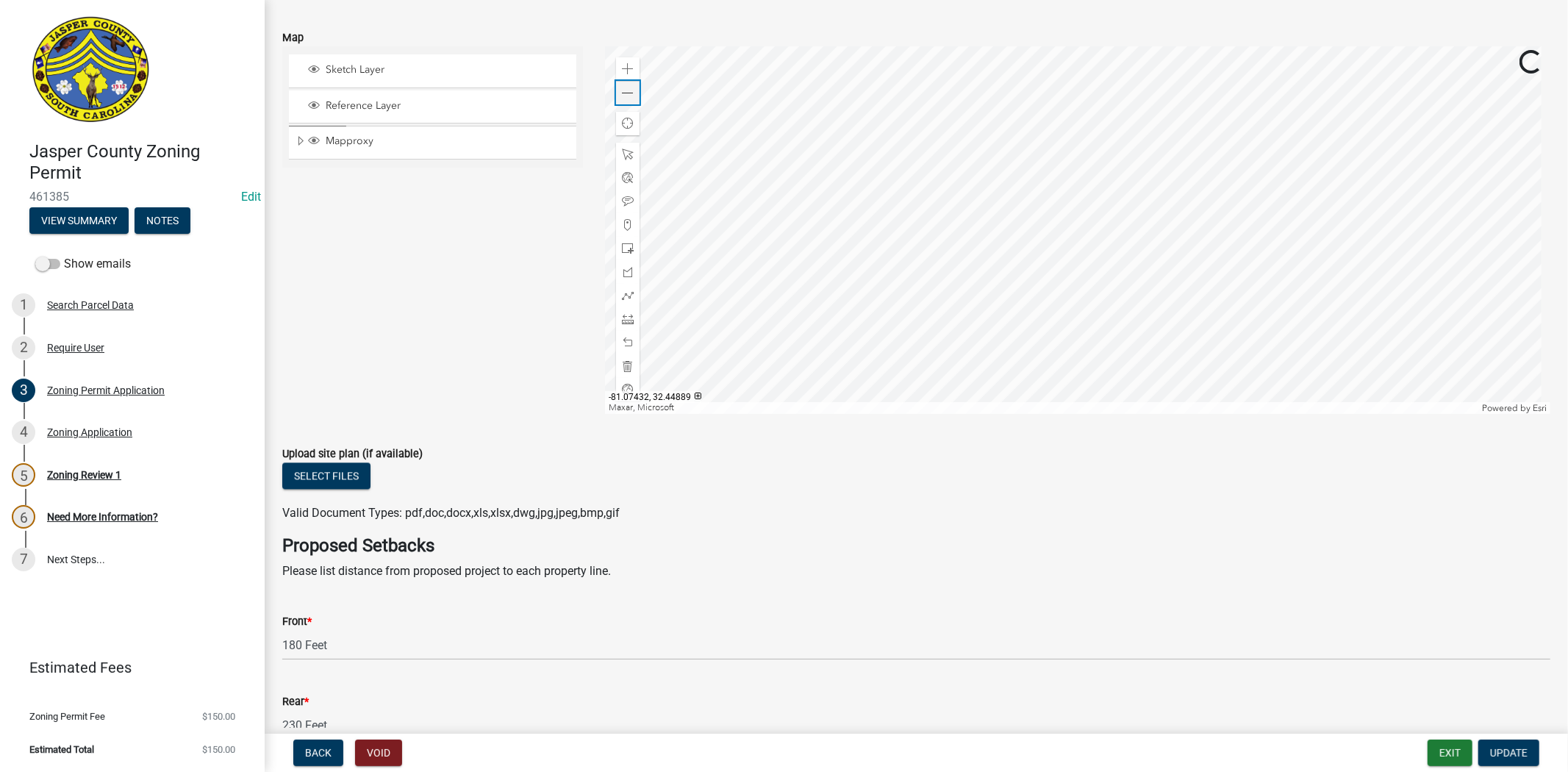
click at [622, 87] on span at bounding box center [628, 93] width 12 height 12
click at [624, 315] on span at bounding box center [628, 319] width 12 height 12
click at [1194, 248] on div at bounding box center [1077, 230] width 945 height 368
click at [1085, 235] on div at bounding box center [1077, 230] width 945 height 368
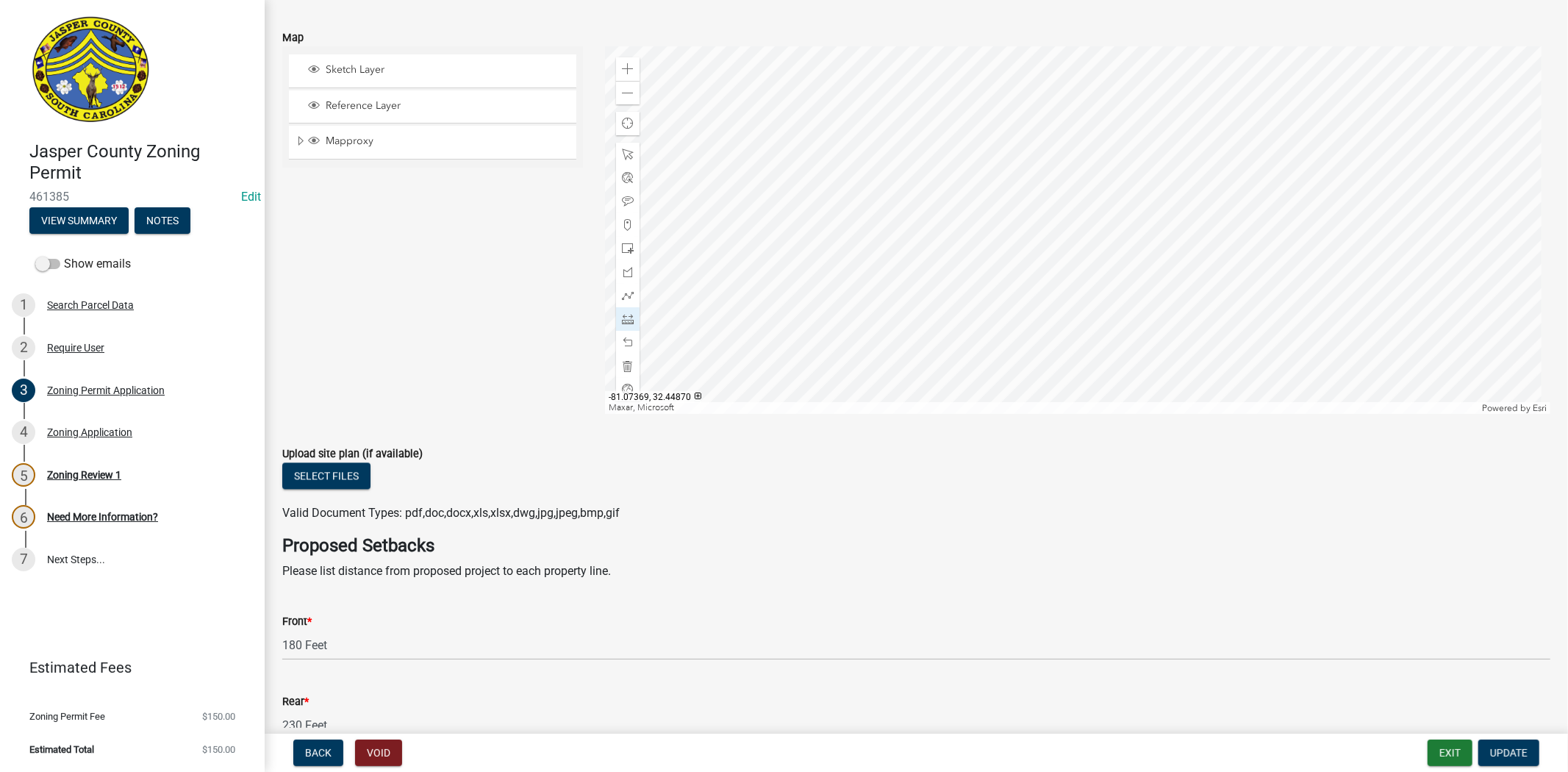
click at [1085, 235] on div at bounding box center [1077, 230] width 945 height 368
click at [1118, 68] on div at bounding box center [1077, 230] width 945 height 368
click at [1086, 200] on div at bounding box center [1077, 230] width 945 height 368
click at [1068, 157] on div at bounding box center [1077, 230] width 945 height 368
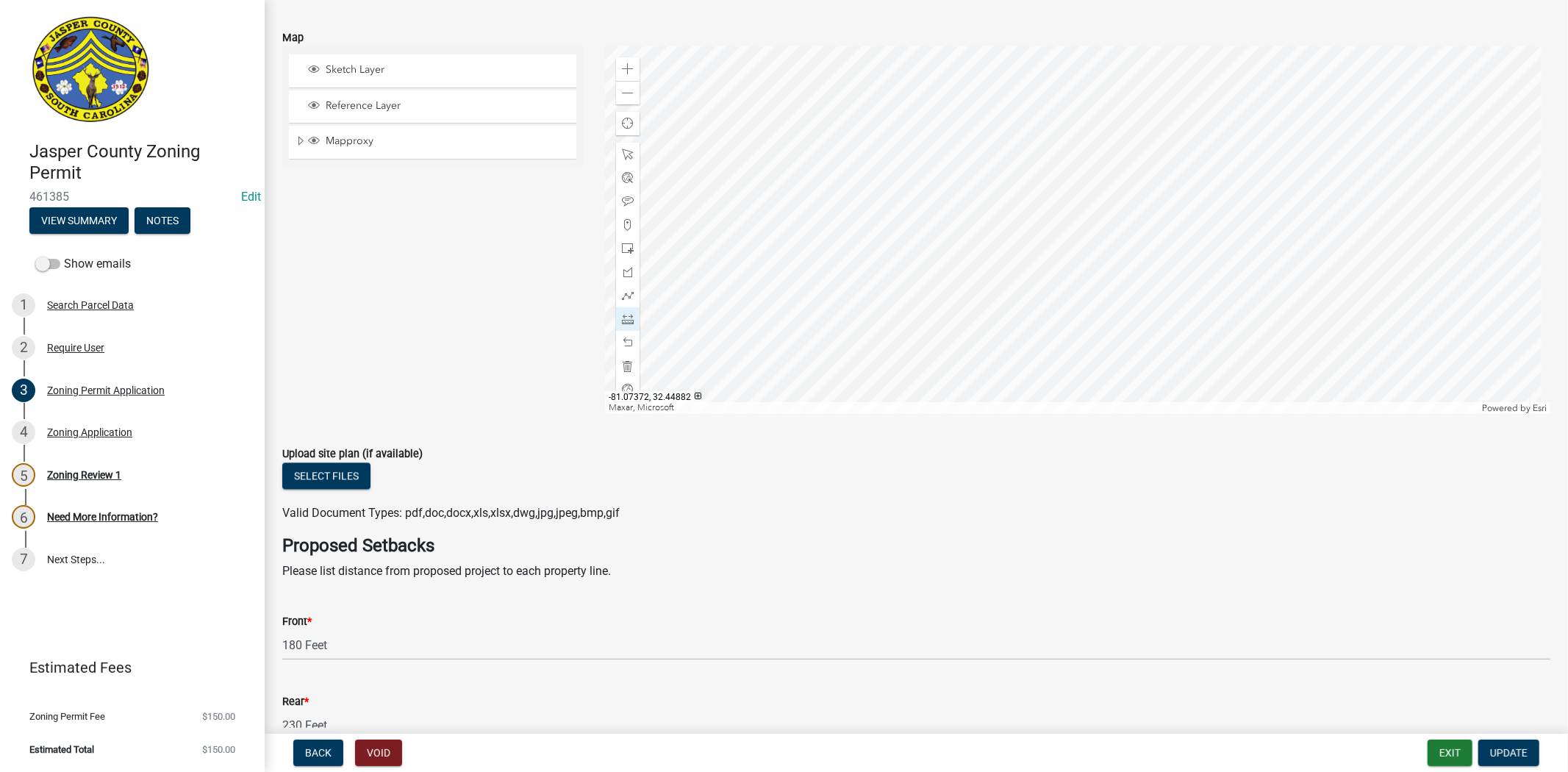
click at [1075, 197] on div at bounding box center [1077, 230] width 945 height 368
click at [905, 162] on div at bounding box center [1077, 230] width 945 height 368
click at [1065, 209] on div at bounding box center [1077, 230] width 945 height 368
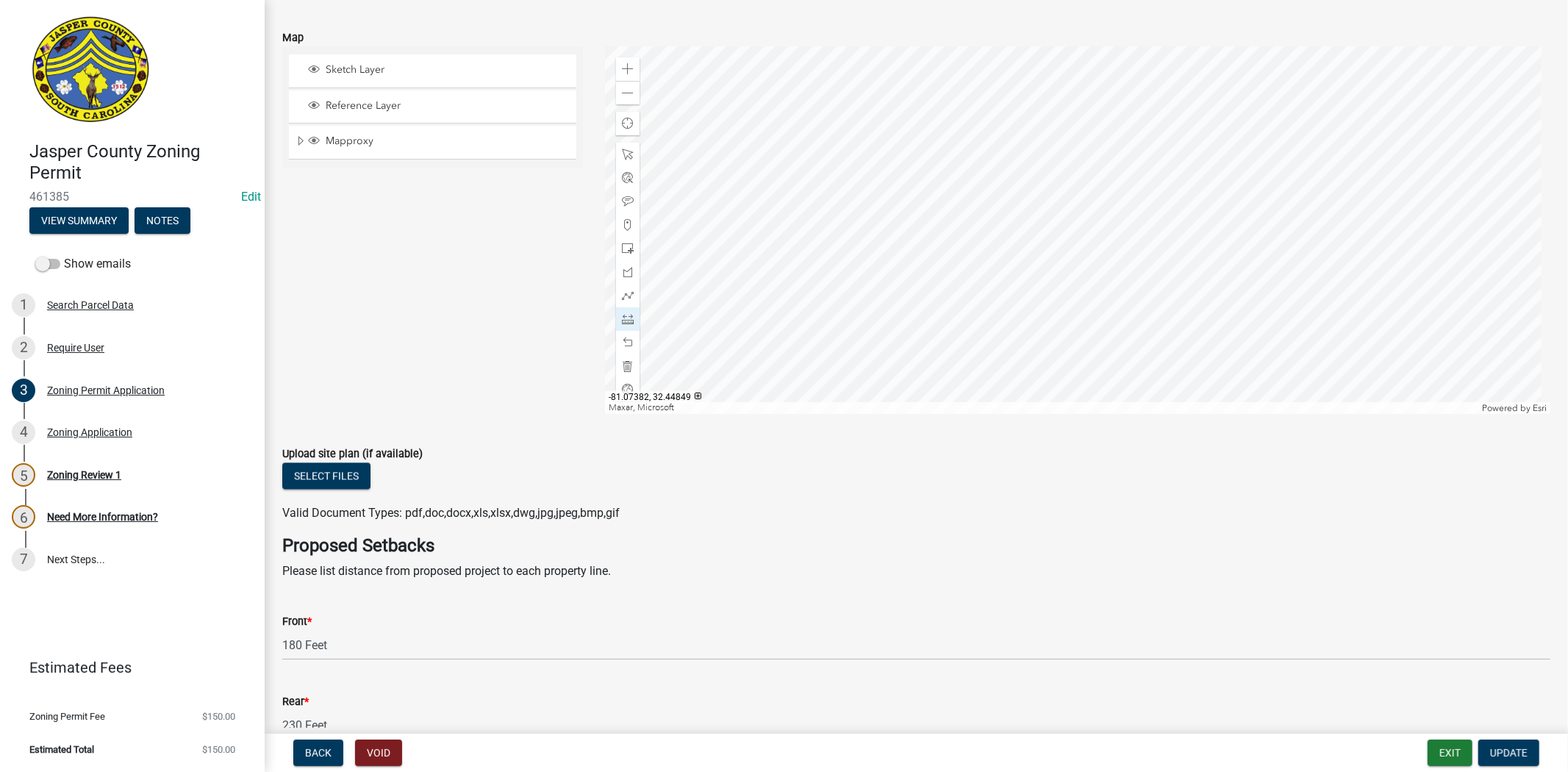
click at [1049, 300] on div at bounding box center [1077, 230] width 945 height 368
click at [1052, 303] on div at bounding box center [1077, 230] width 945 height 368
click at [1063, 261] on div at bounding box center [1077, 230] width 945 height 368
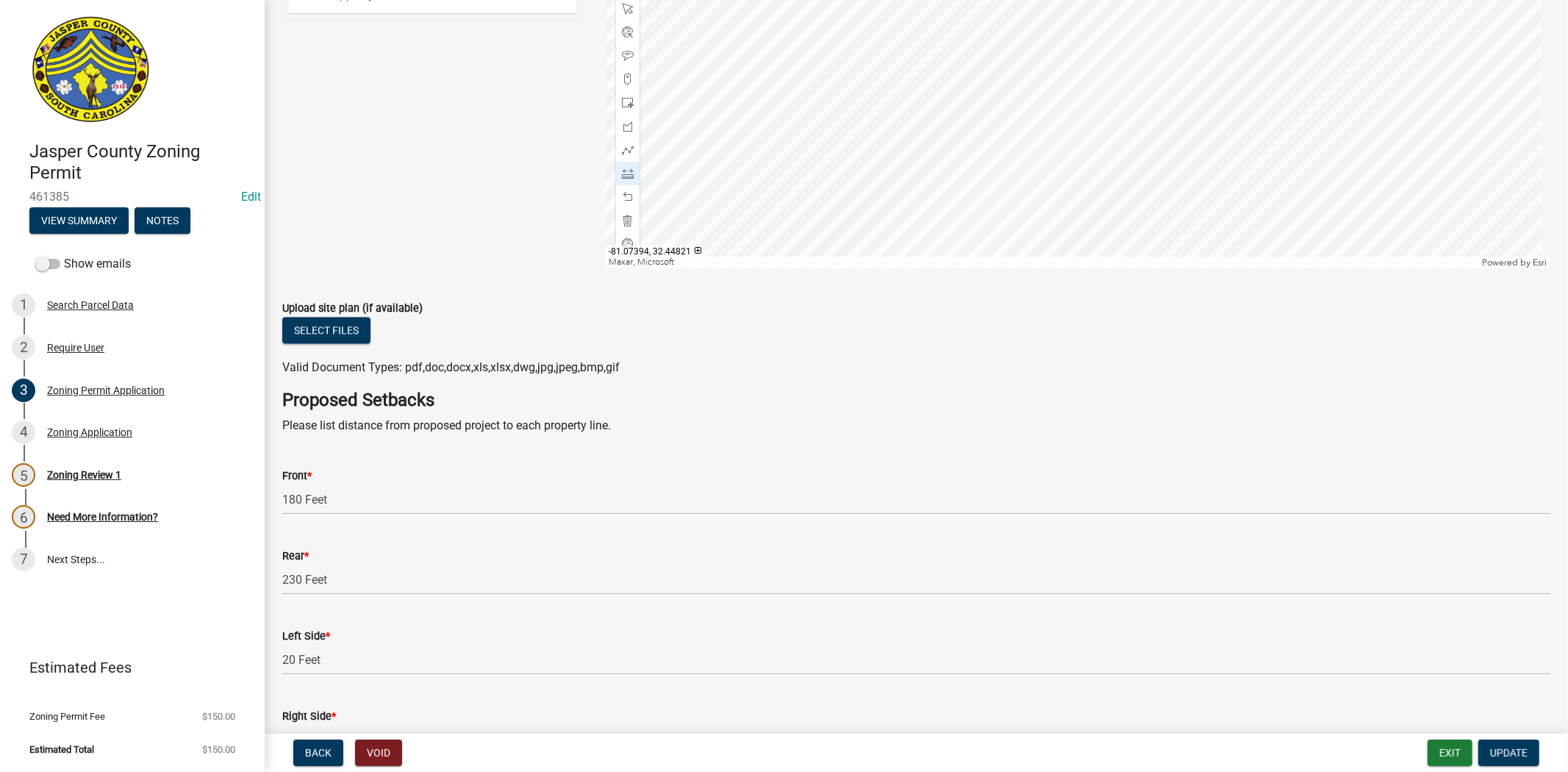
scroll to position [2777, 0]
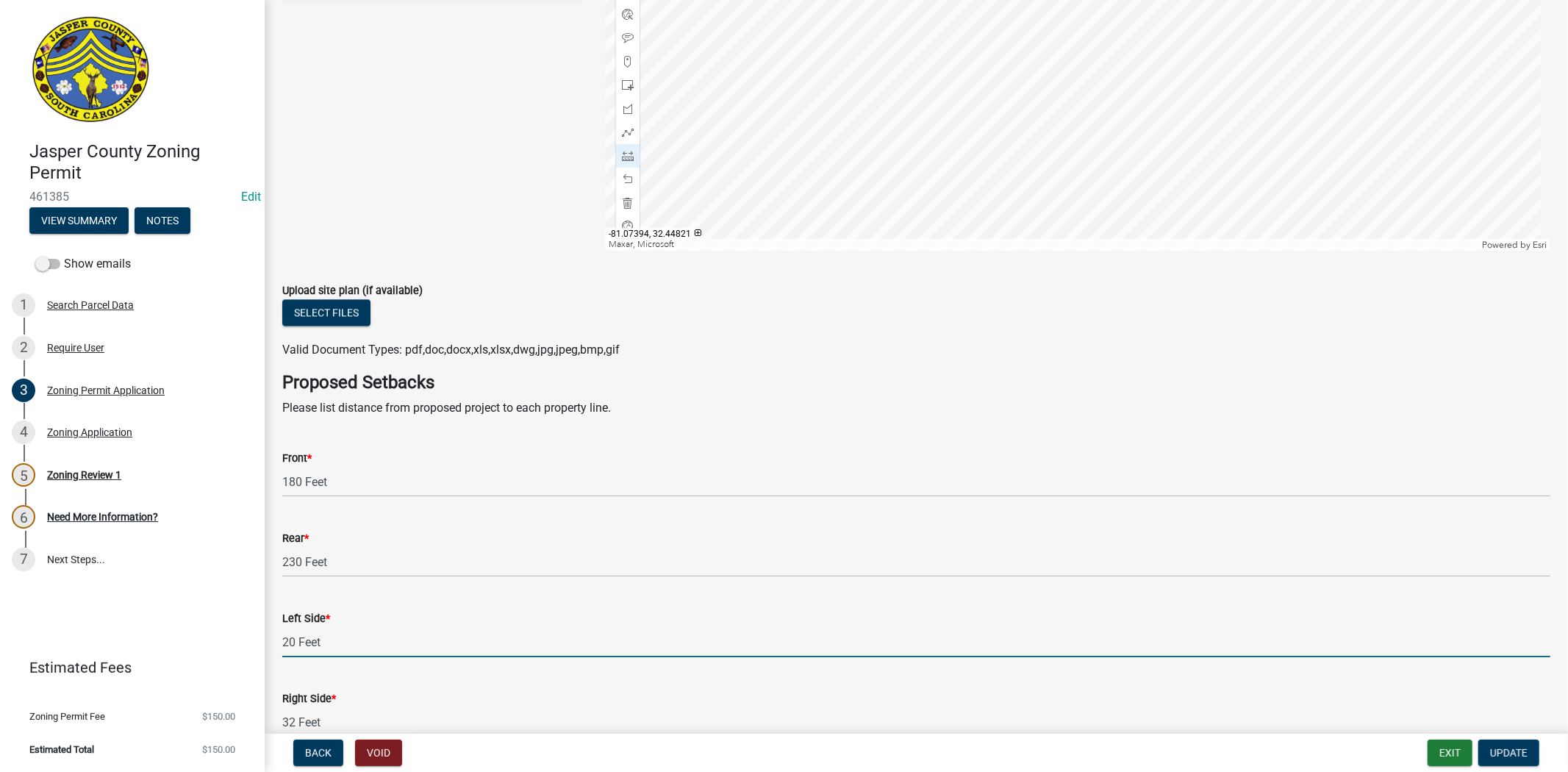
click at [294, 640] on input "20 Feet" at bounding box center [916, 642] width 1267 height 30
type input "48 Feet"
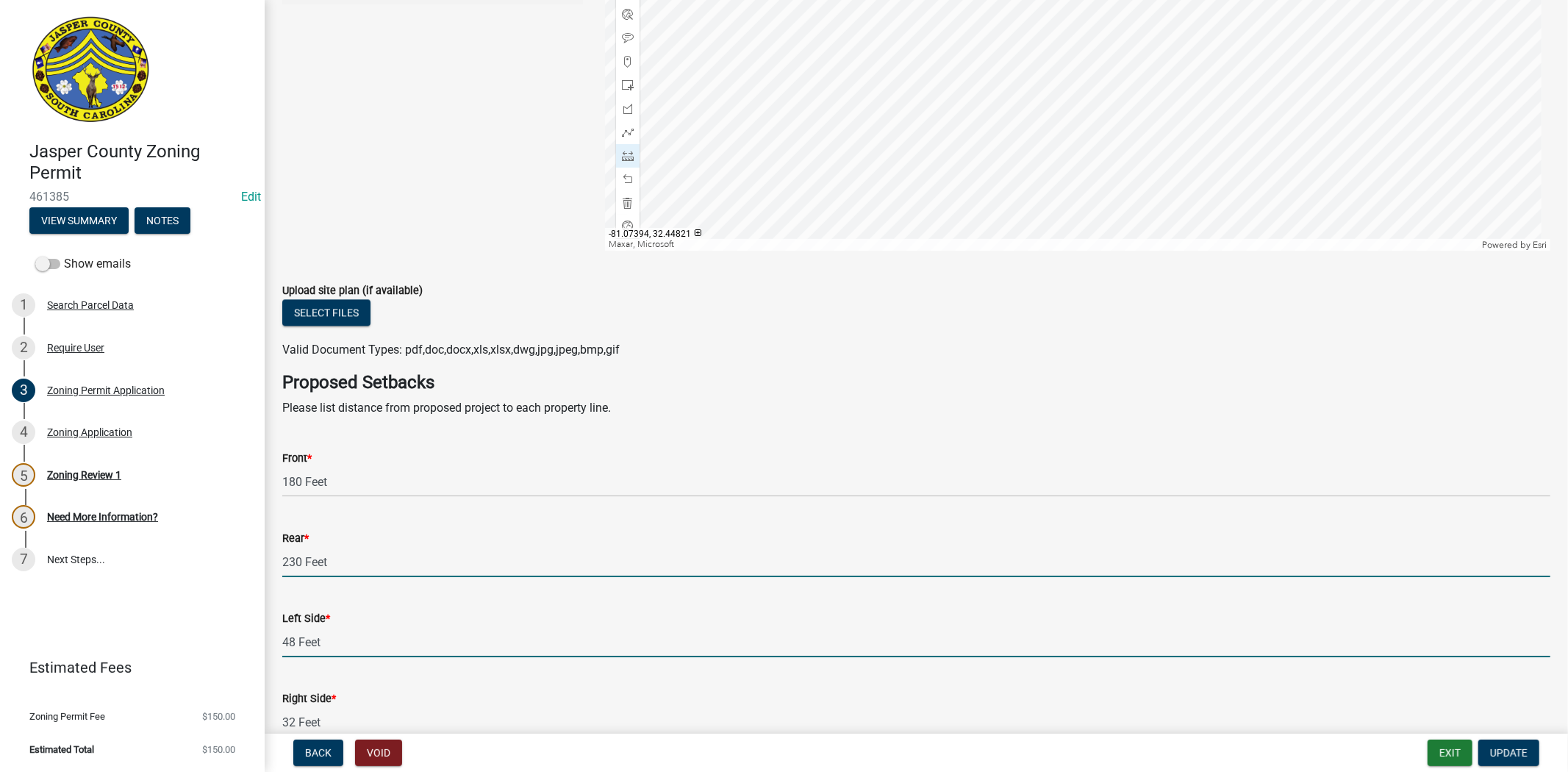
click at [300, 561] on input "230 Feet" at bounding box center [916, 562] width 1267 height 30
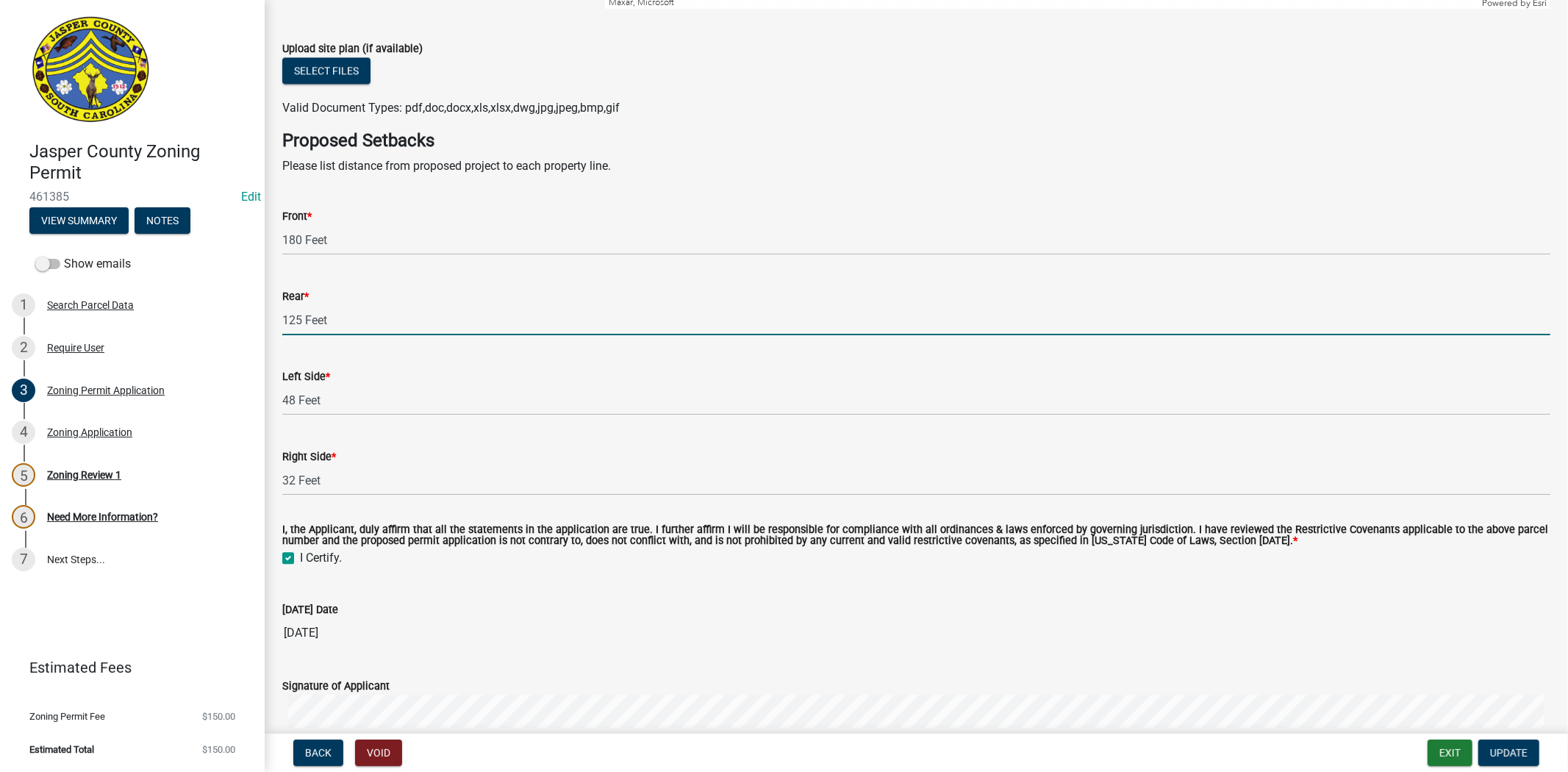
scroll to position [3023, 0]
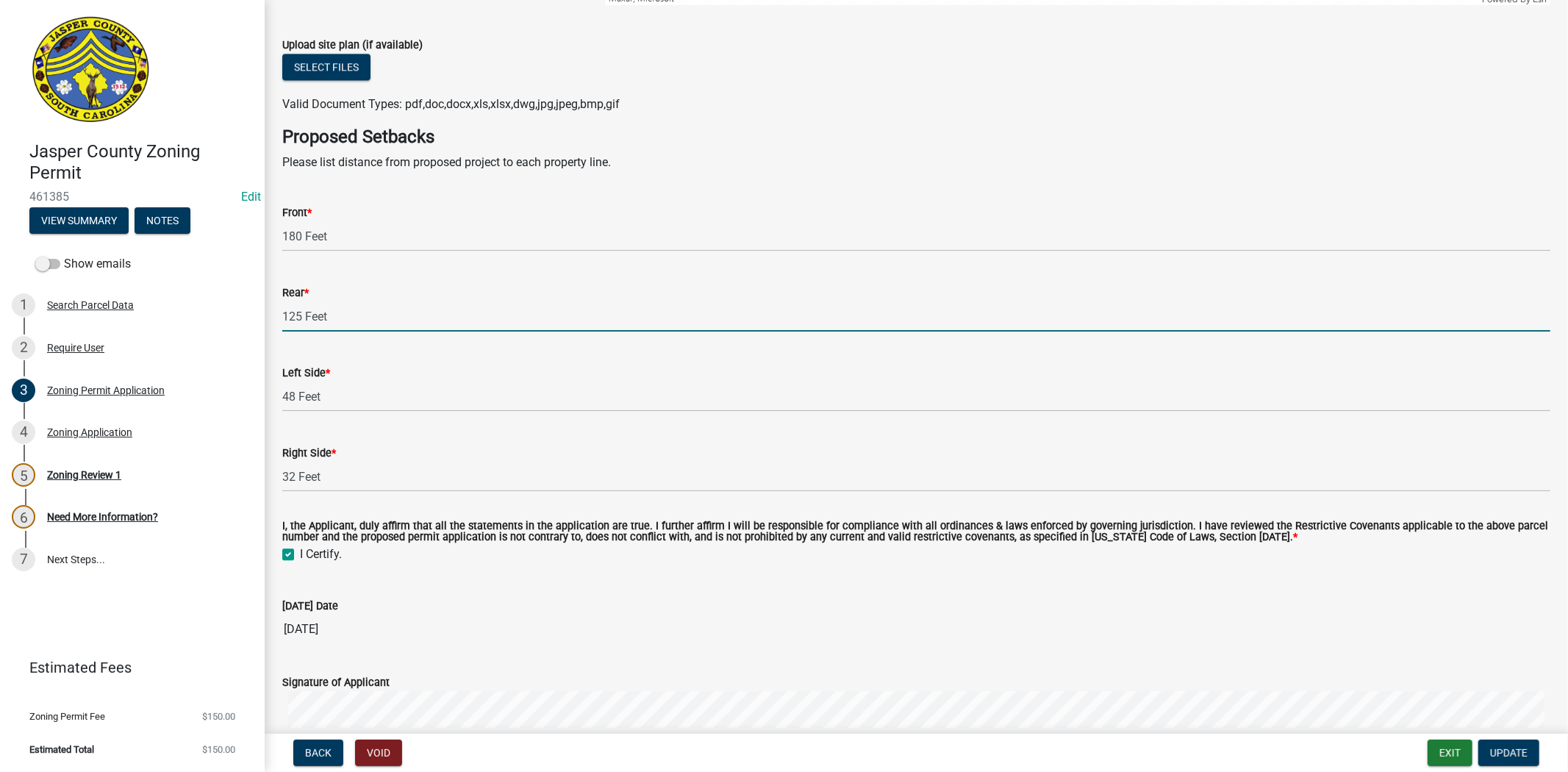
type input "125 Feet"
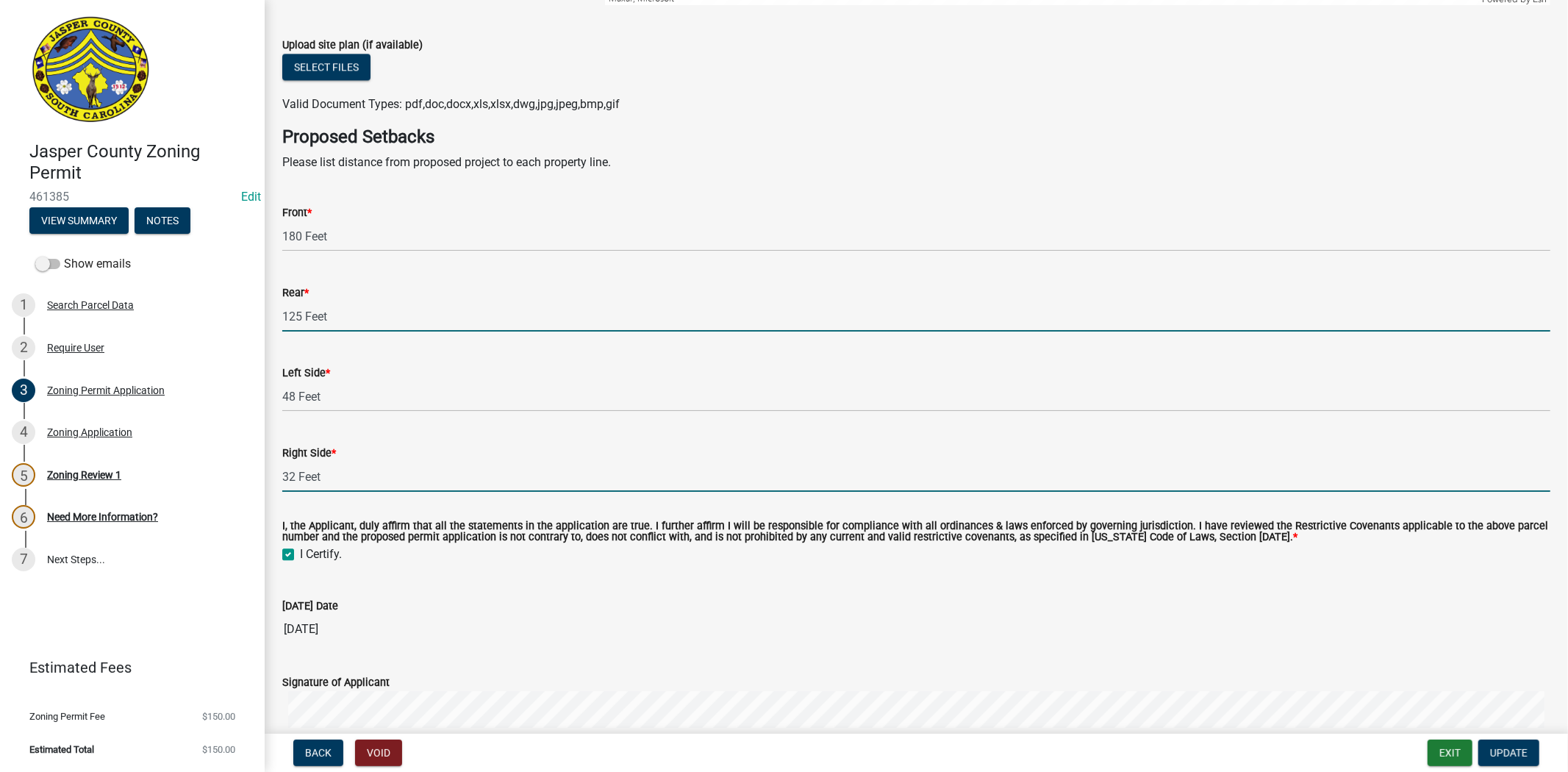
click at [294, 478] on input "32 Feet" at bounding box center [916, 477] width 1267 height 30
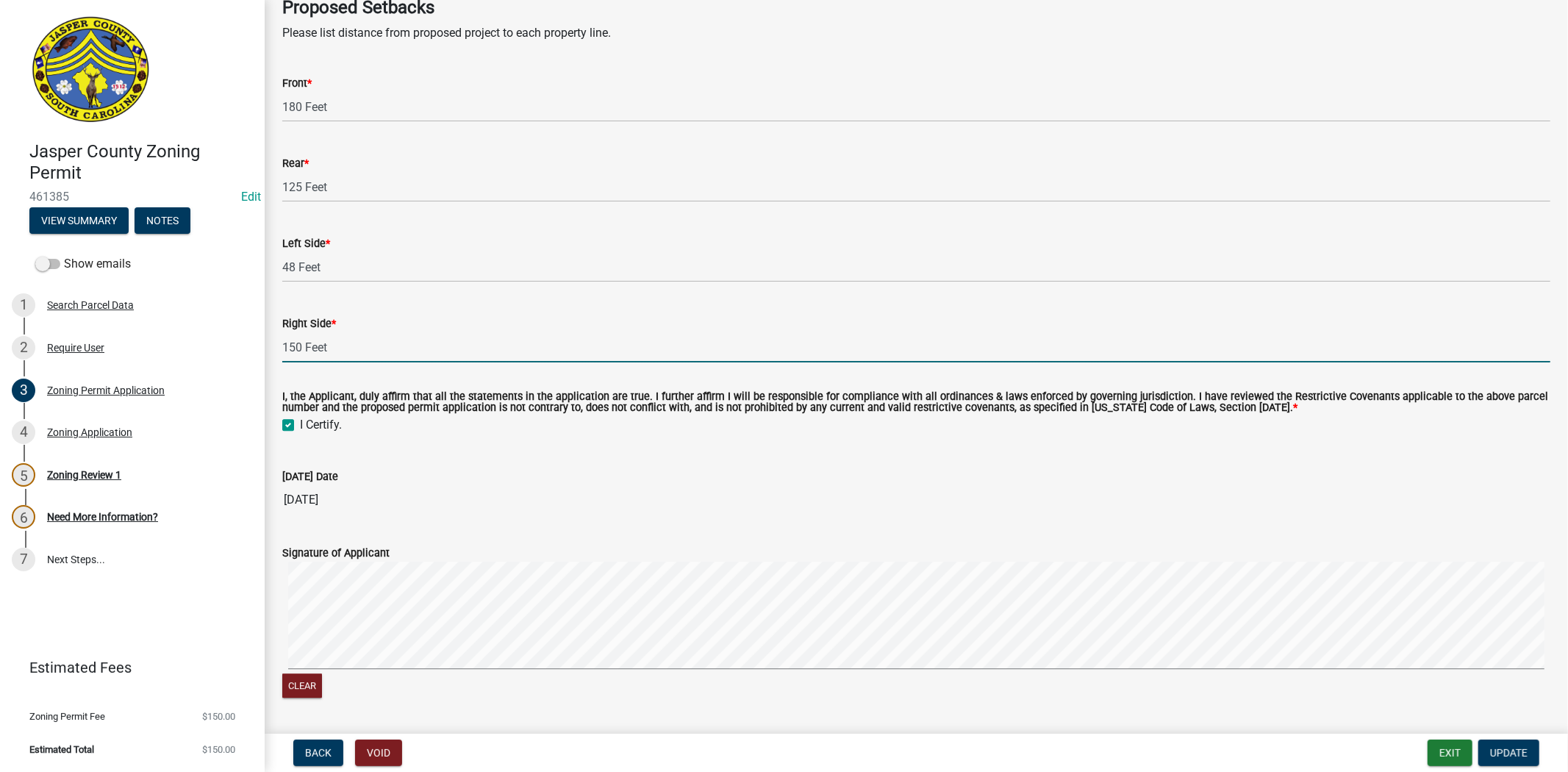
scroll to position [3314, 0]
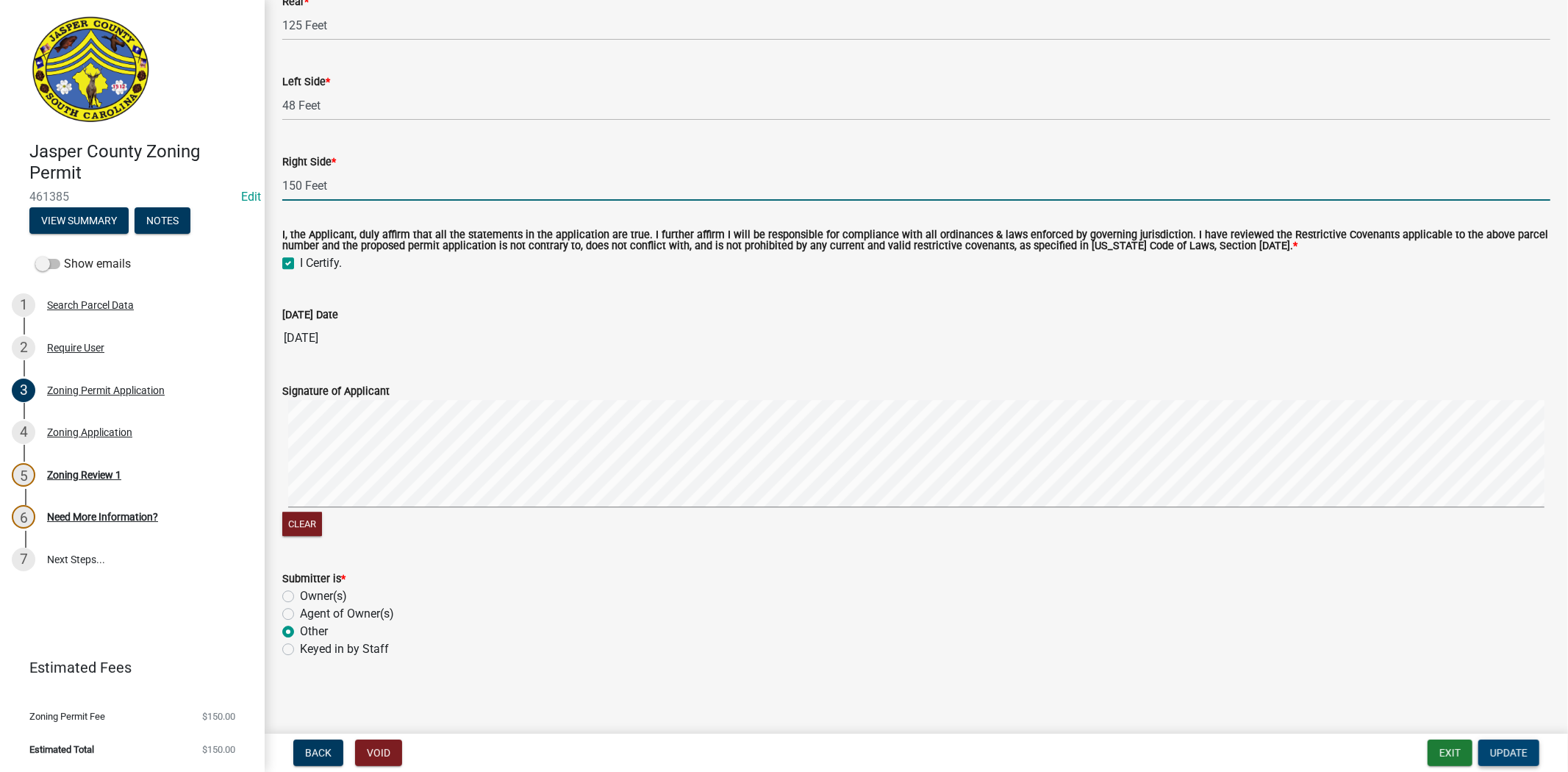
type input "150 Feet"
click at [1519, 751] on span "Update" at bounding box center [1508, 753] width 37 height 12
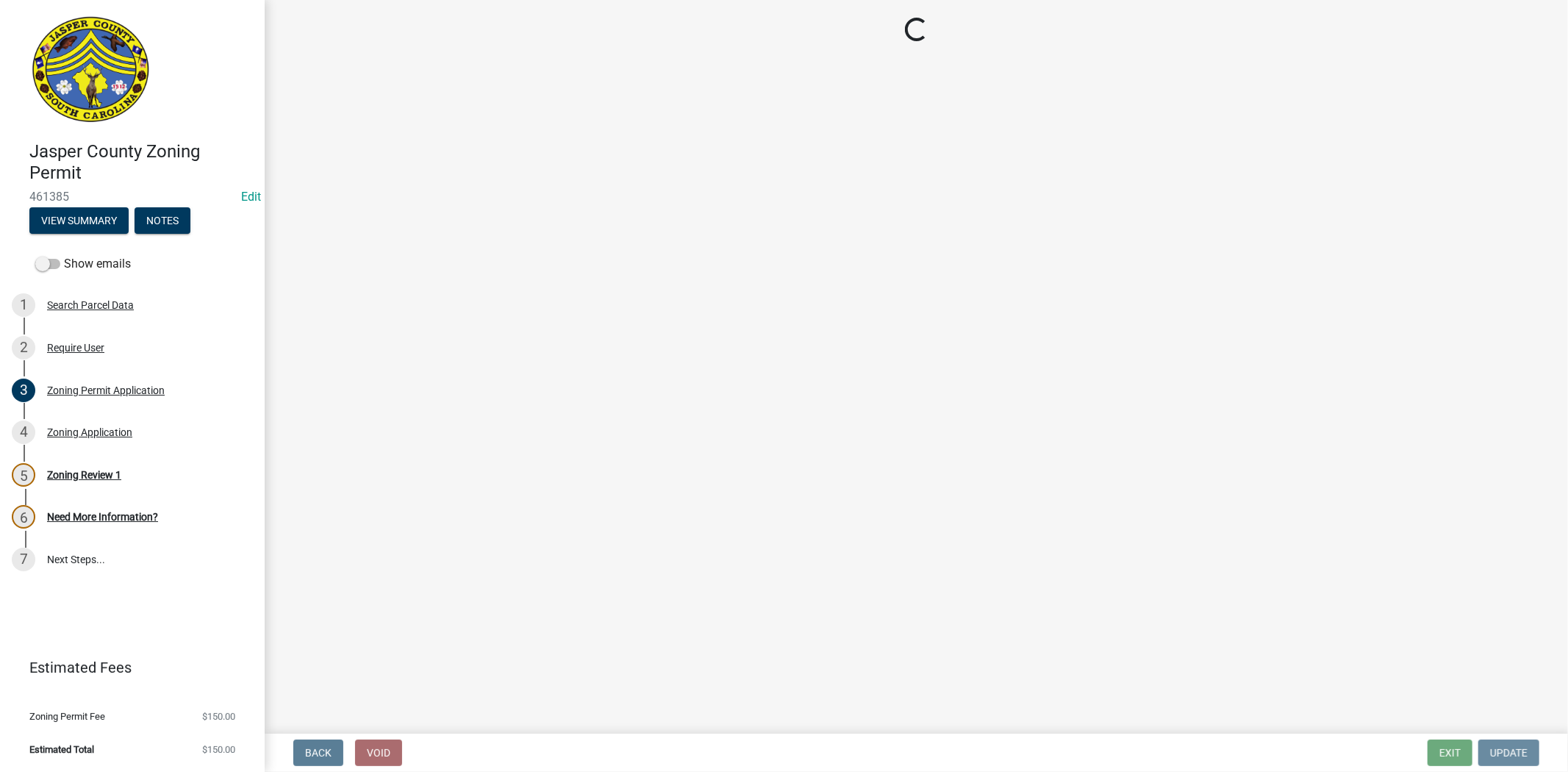
scroll to position [0, 0]
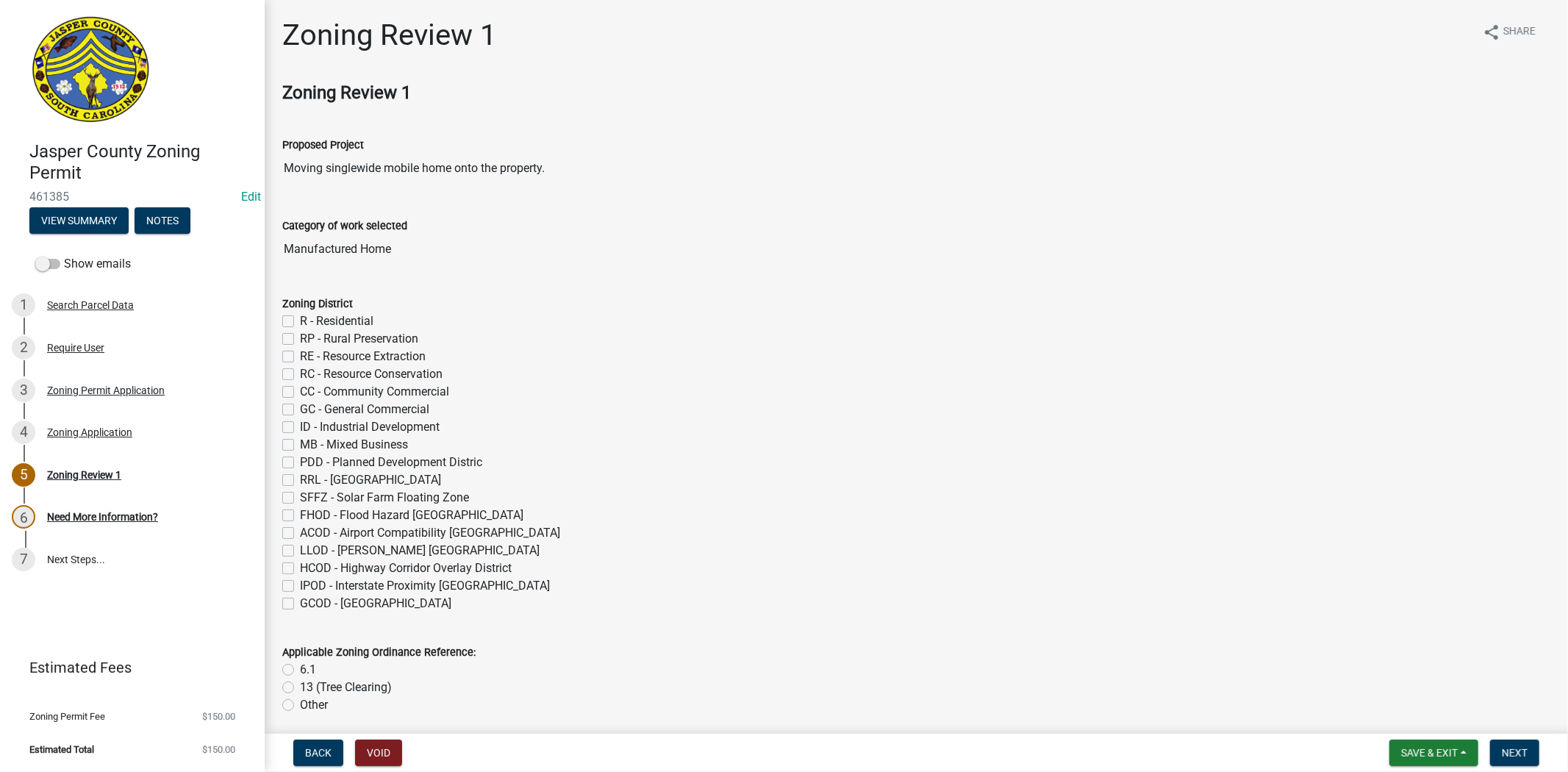
click at [300, 325] on label "R - Residential" at bounding box center [336, 322] width 73 height 17
click at [300, 322] on input "R - Residential" at bounding box center [304, 317] width 10 height 10
checkbox input "true"
checkbox input "false"
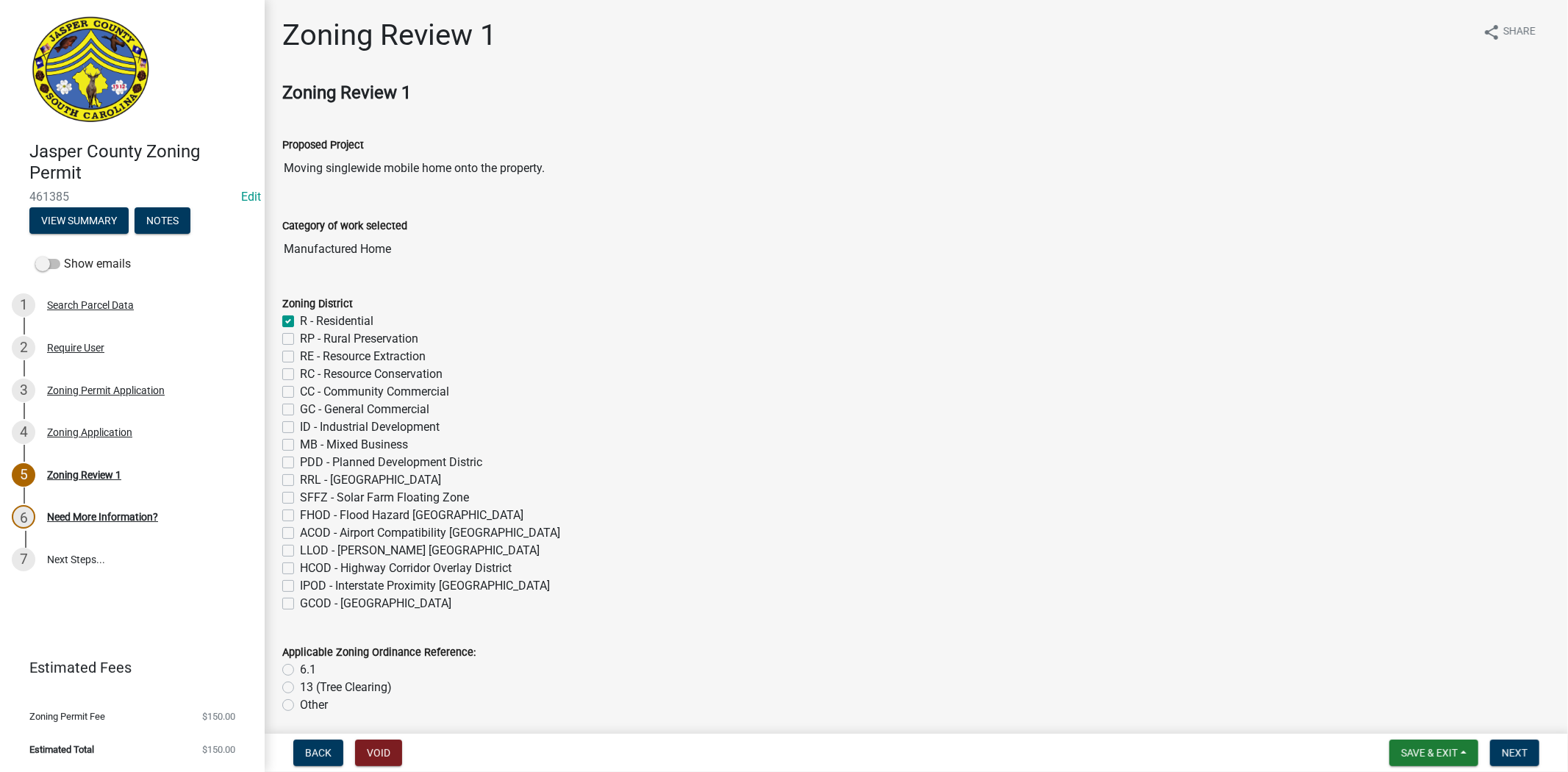
checkbox input "false"
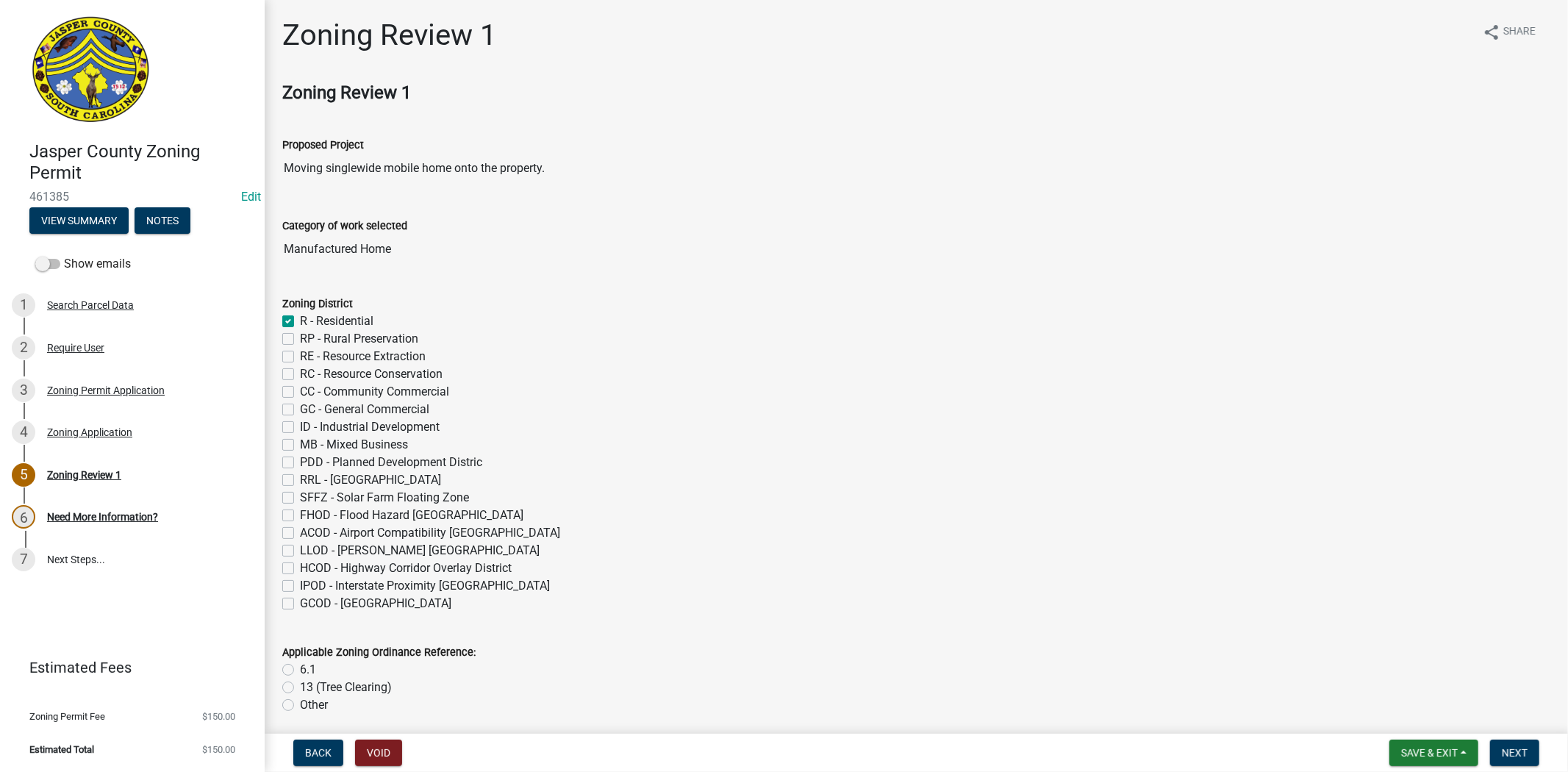
checkbox input "false"
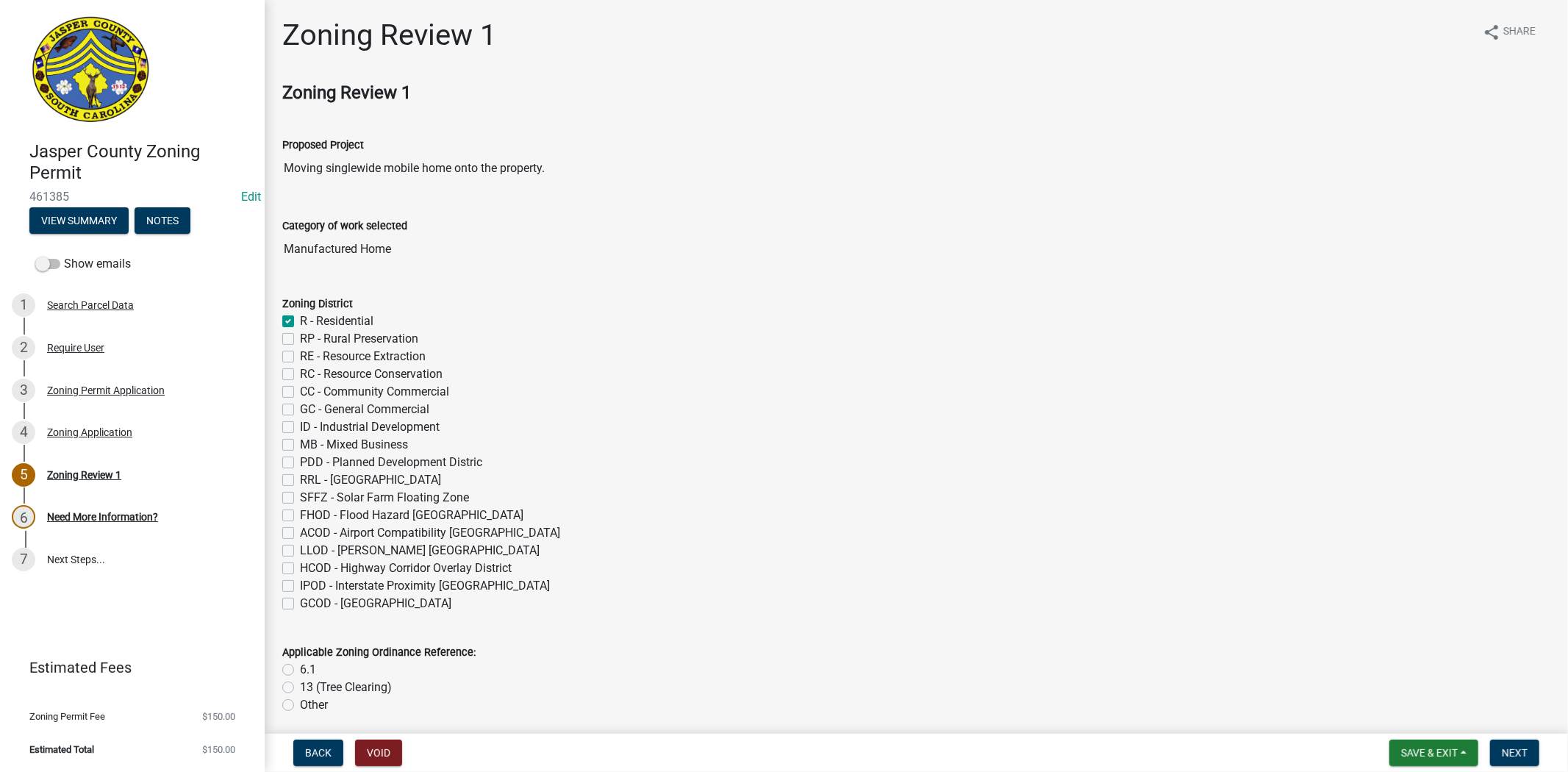
checkbox input "false"
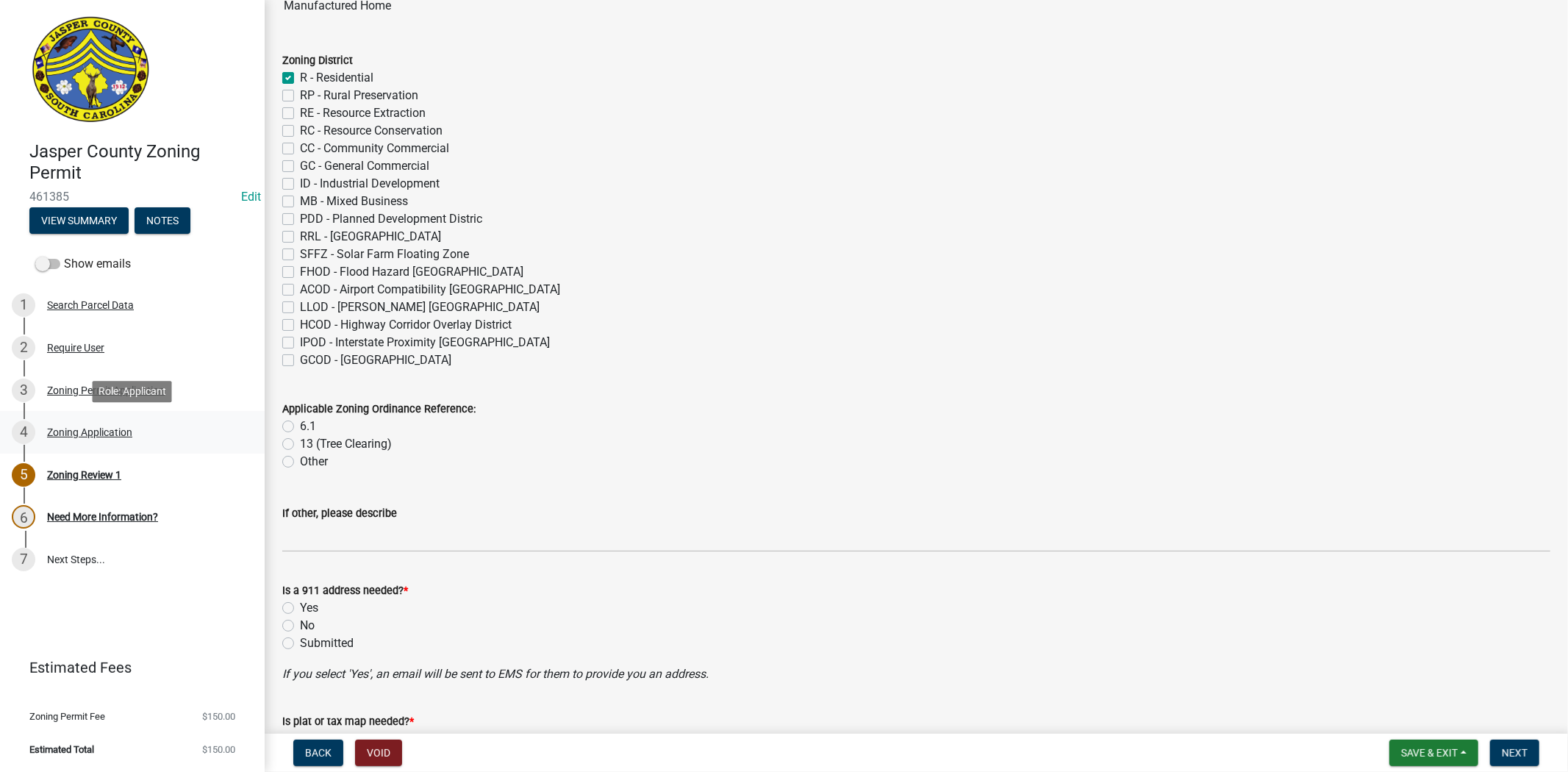
scroll to position [245, 0]
click at [300, 424] on label "6.1" at bounding box center [308, 425] width 17 height 17
click at [300, 424] on input "6.1" at bounding box center [304, 421] width 10 height 10
radio input "true"
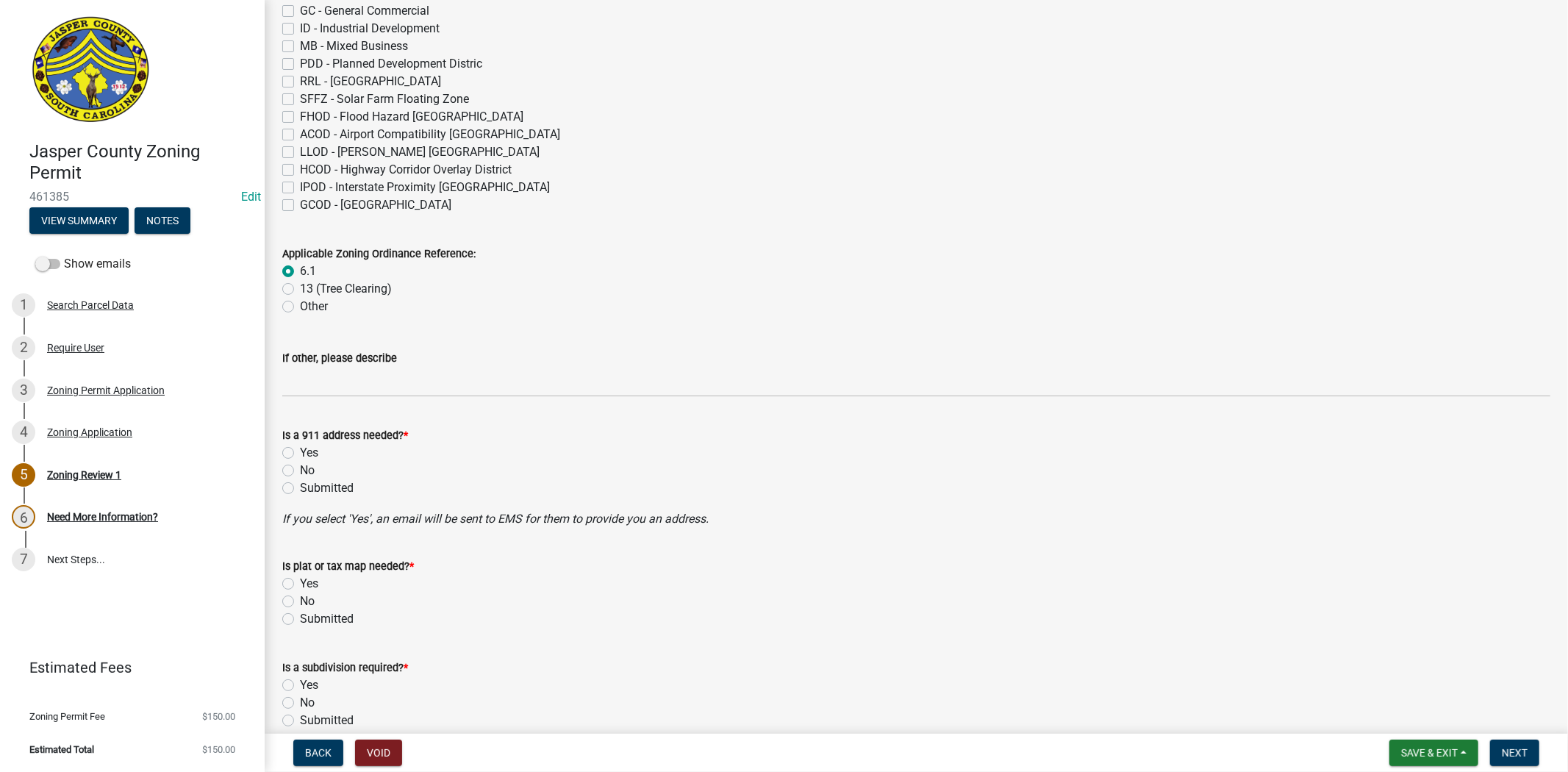
scroll to position [653, 0]
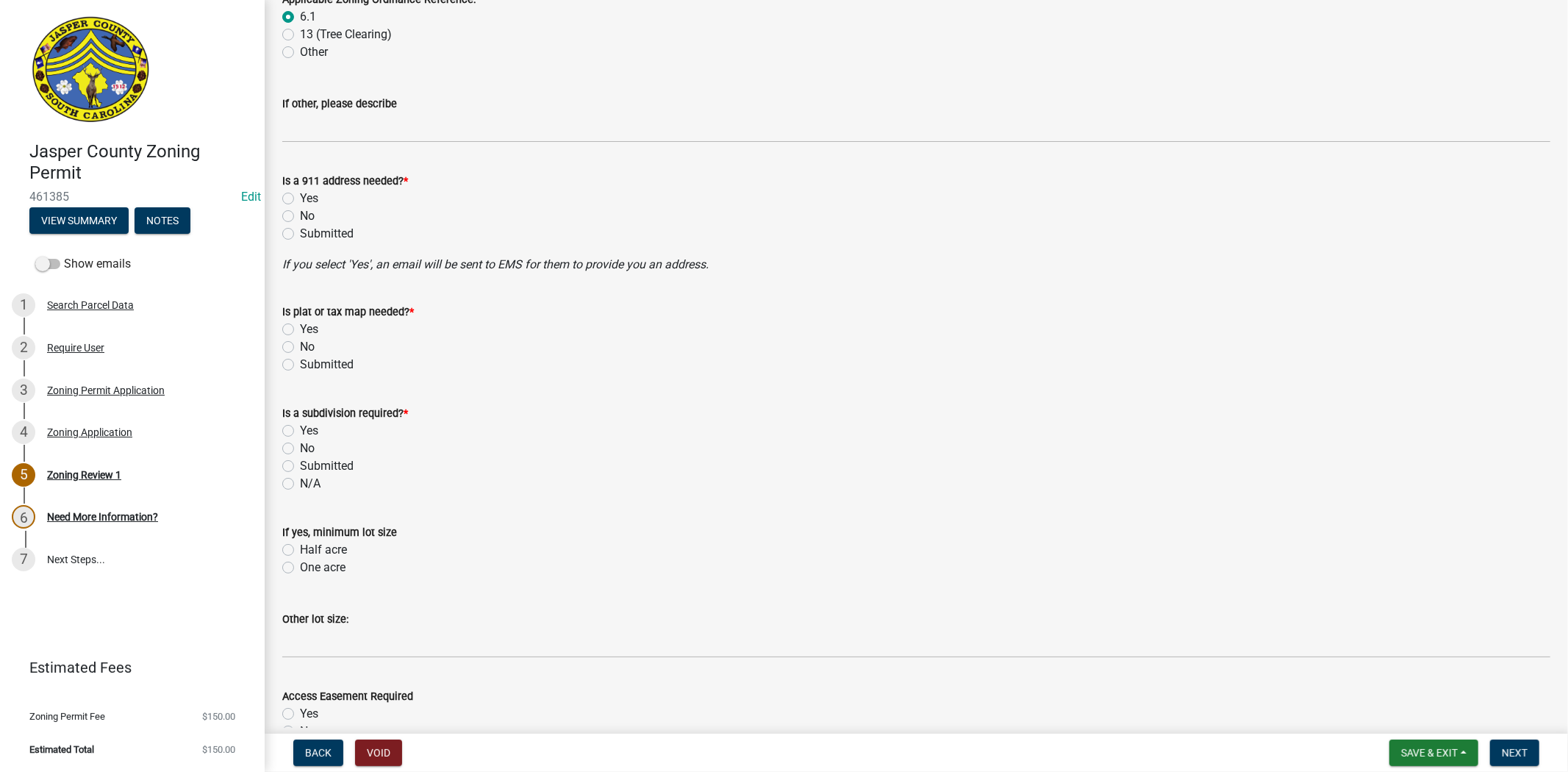
click at [300, 218] on label "No" at bounding box center [307, 216] width 15 height 17
click at [300, 217] on input "No" at bounding box center [304, 212] width 10 height 10
radio input "true"
click at [300, 346] on label "No" at bounding box center [307, 347] width 15 height 17
click at [300, 346] on input "No" at bounding box center [304, 342] width 10 height 10
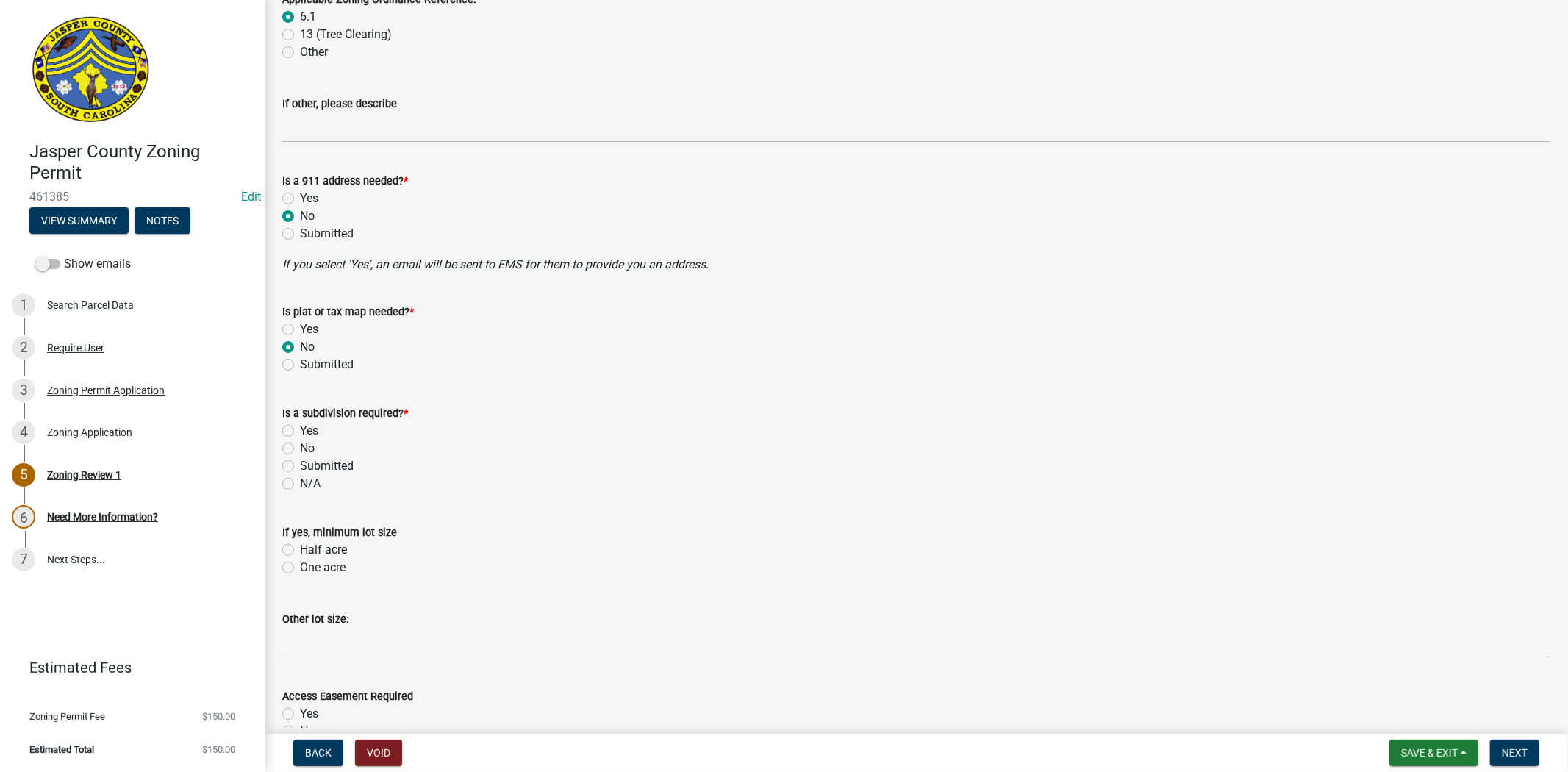
radio input "true"
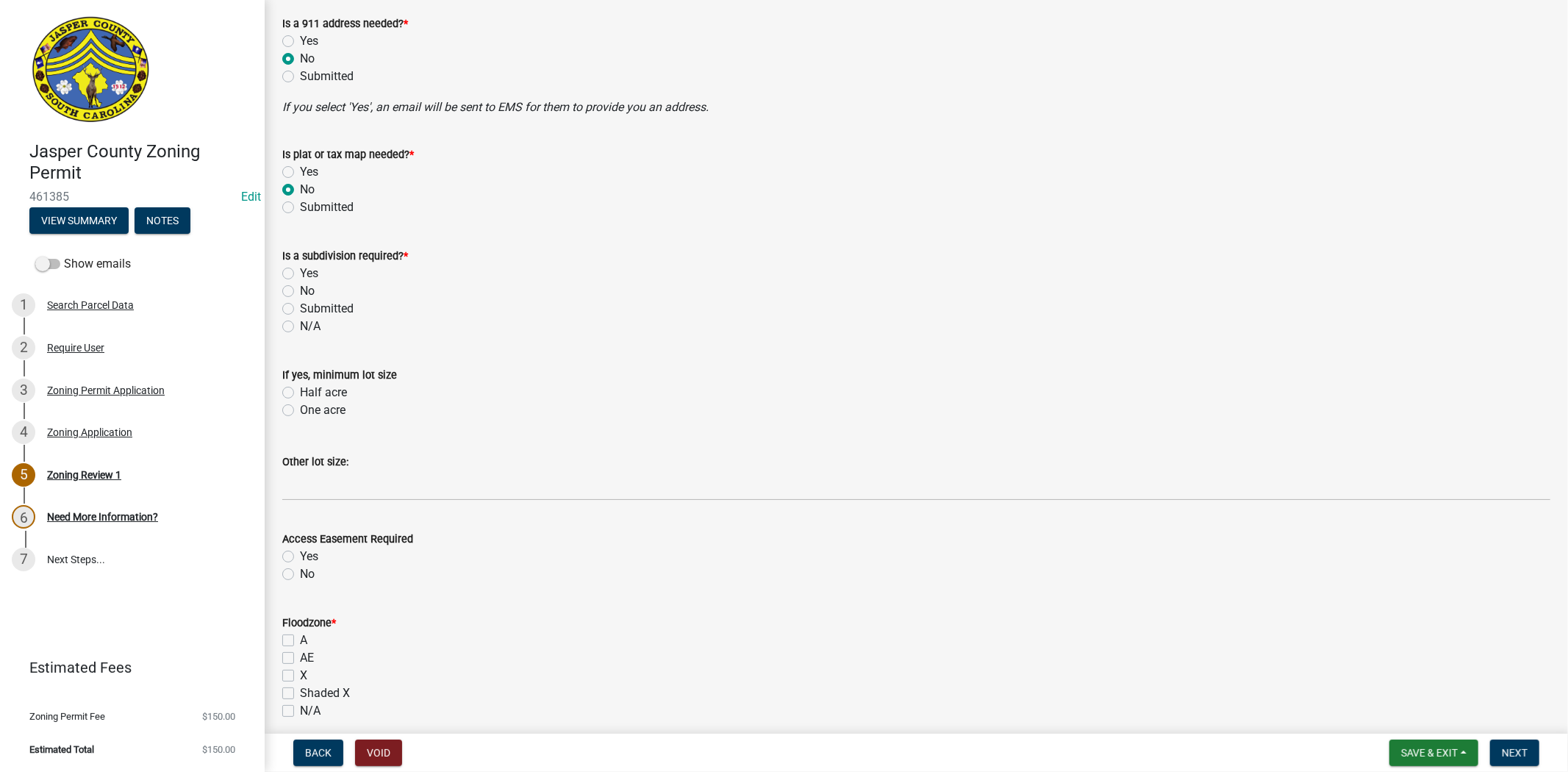
scroll to position [816, 0]
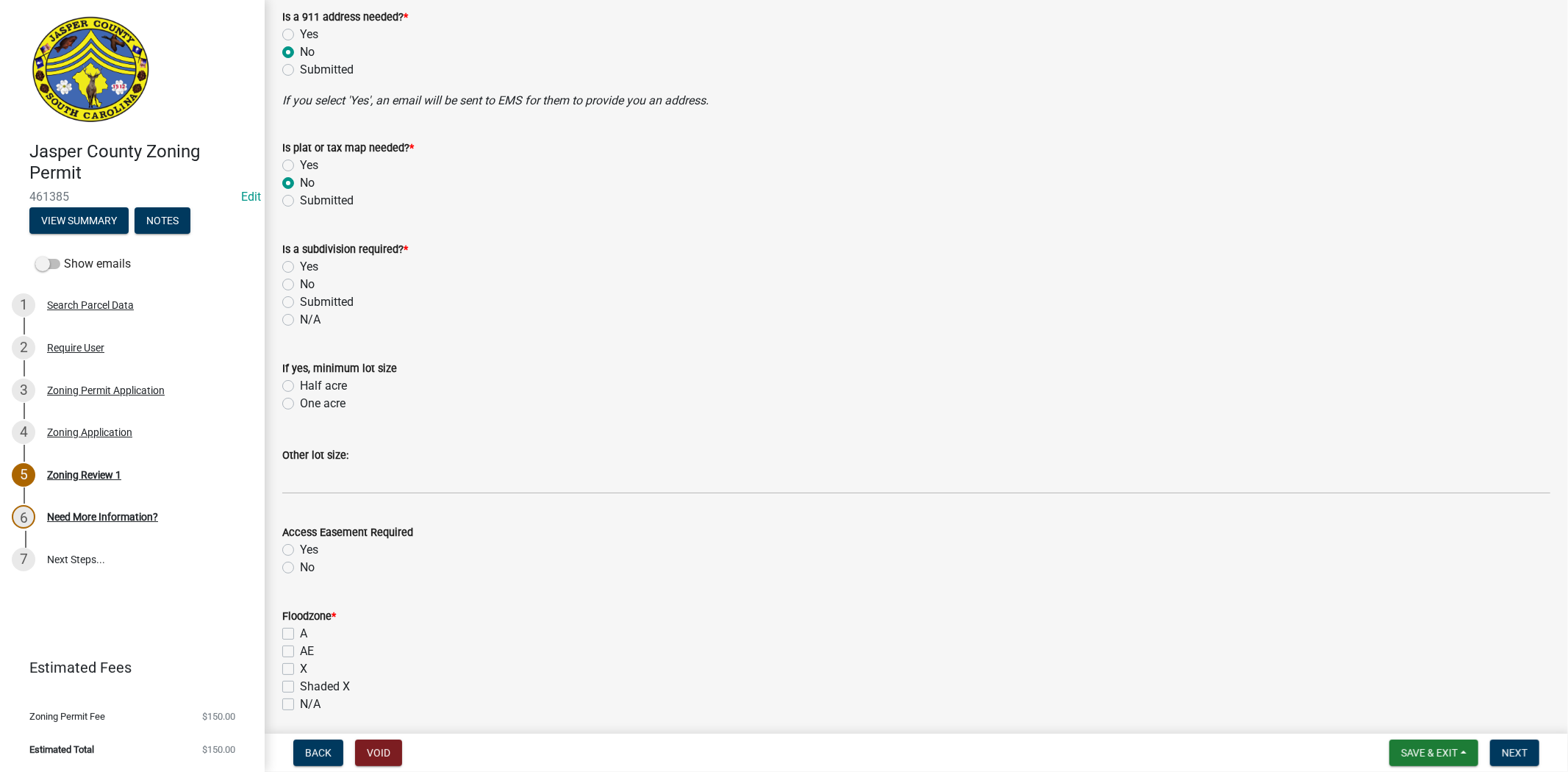
click at [294, 285] on div "No" at bounding box center [916, 284] width 1267 height 17
click at [300, 285] on label "No" at bounding box center [307, 284] width 15 height 17
click at [300, 285] on input "No" at bounding box center [304, 280] width 10 height 10
radio input "true"
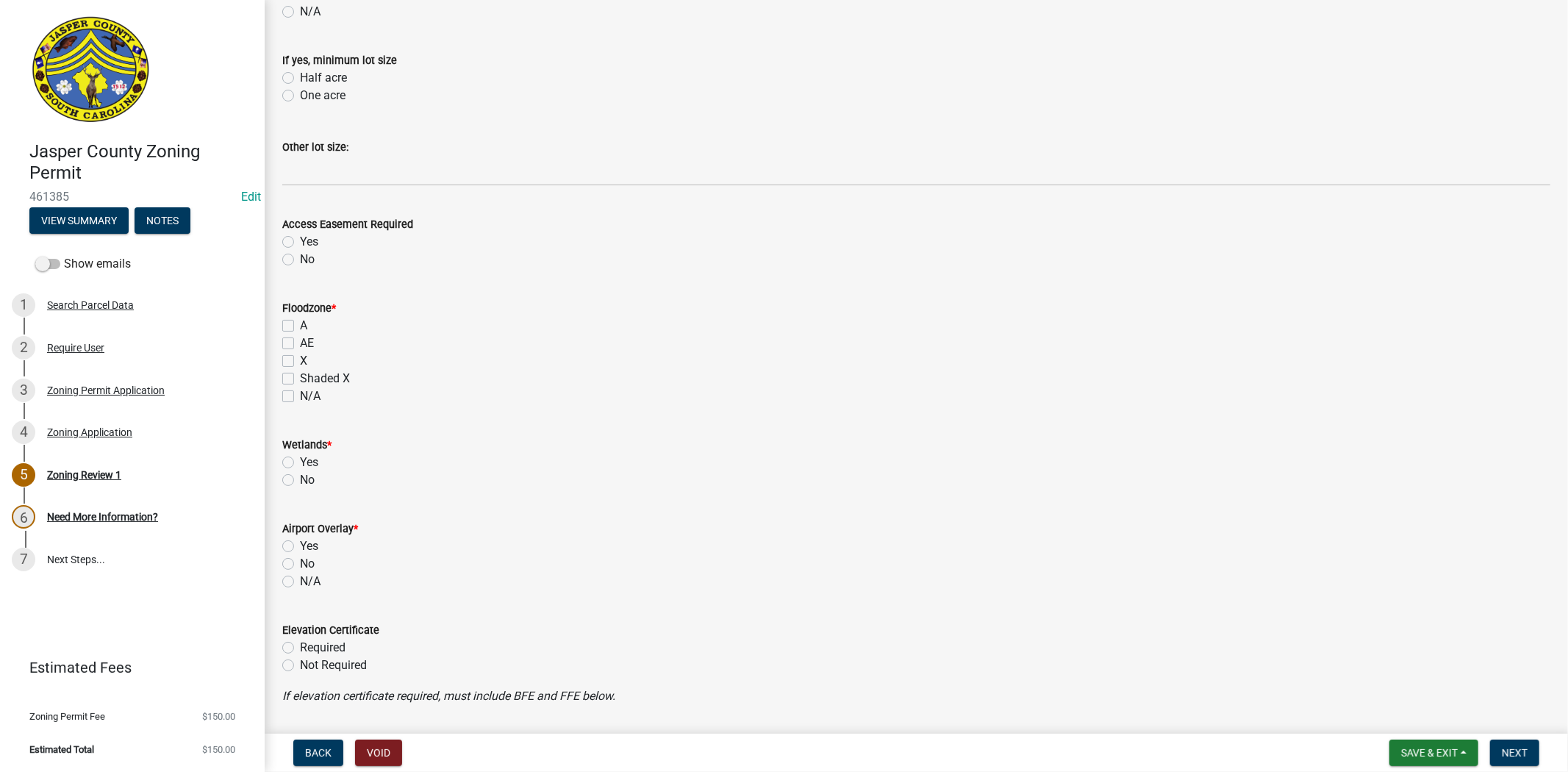
scroll to position [1143, 0]
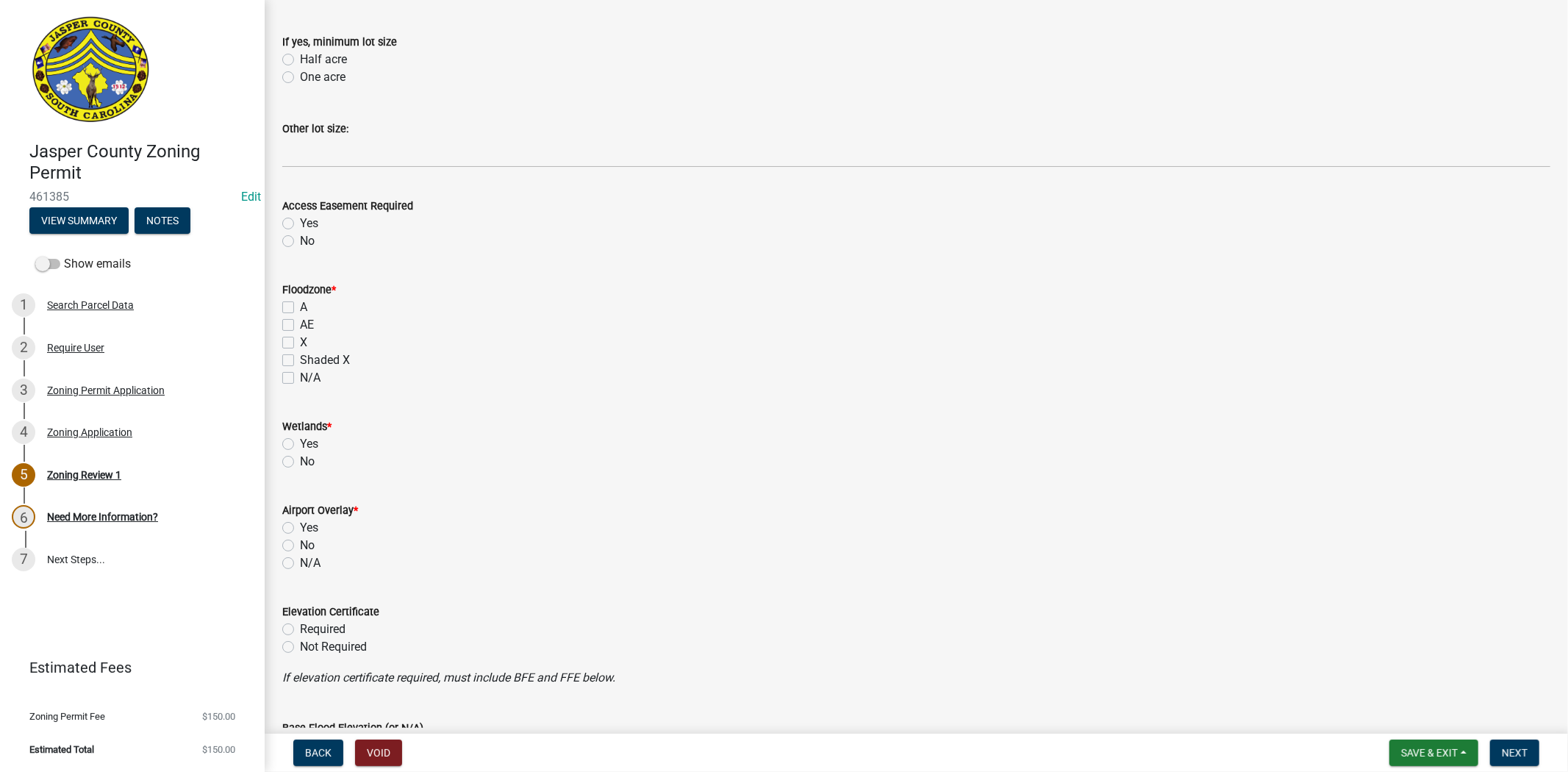
click at [300, 243] on label "No" at bounding box center [307, 241] width 15 height 17
click at [300, 242] on input "No" at bounding box center [304, 237] width 10 height 10
radio input "true"
click at [300, 341] on label "X" at bounding box center [303, 342] width 7 height 17
click at [300, 341] on input "X" at bounding box center [304, 338] width 10 height 10
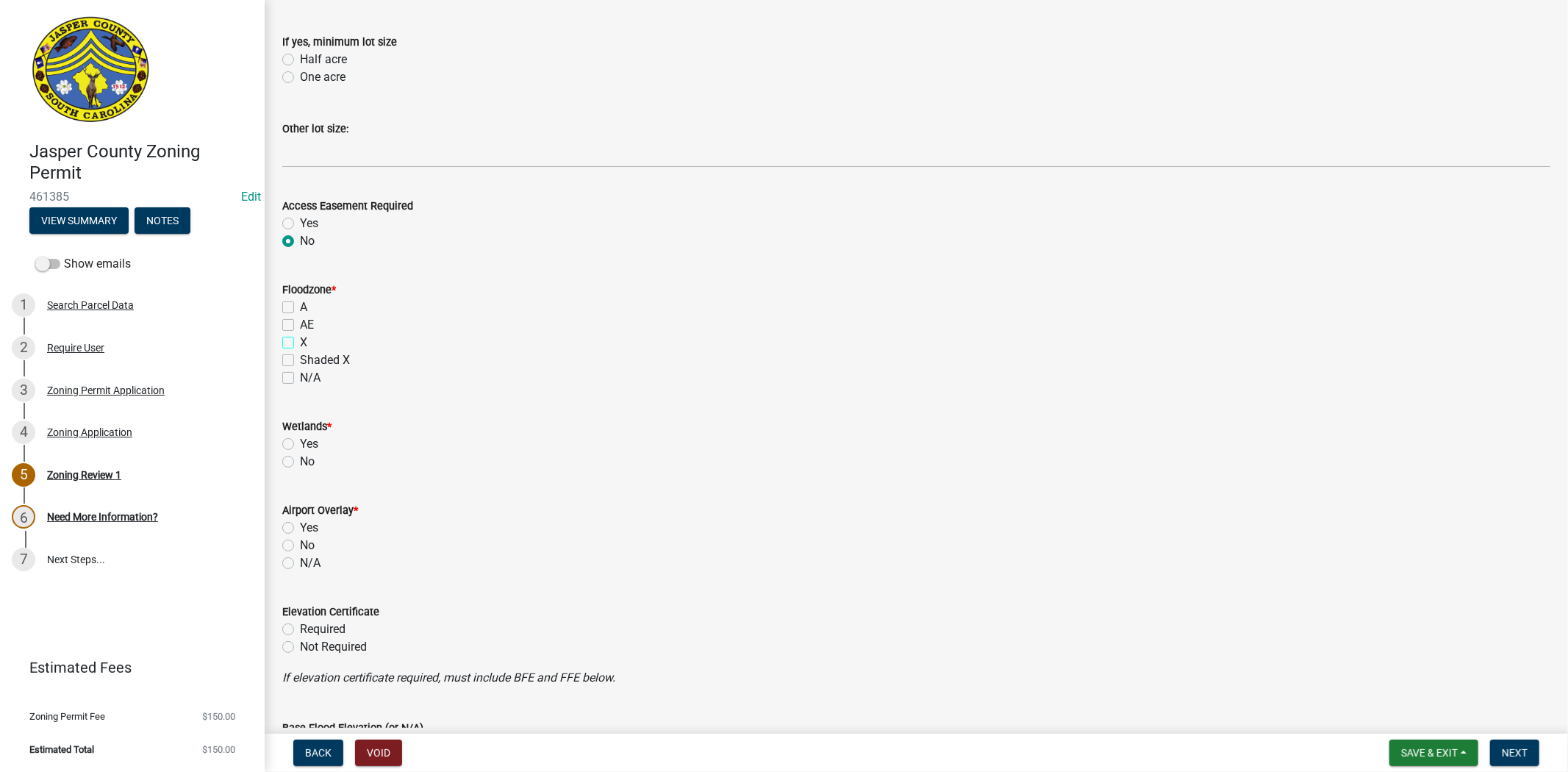
checkbox input "true"
checkbox input "false"
checkbox input "true"
checkbox input "false"
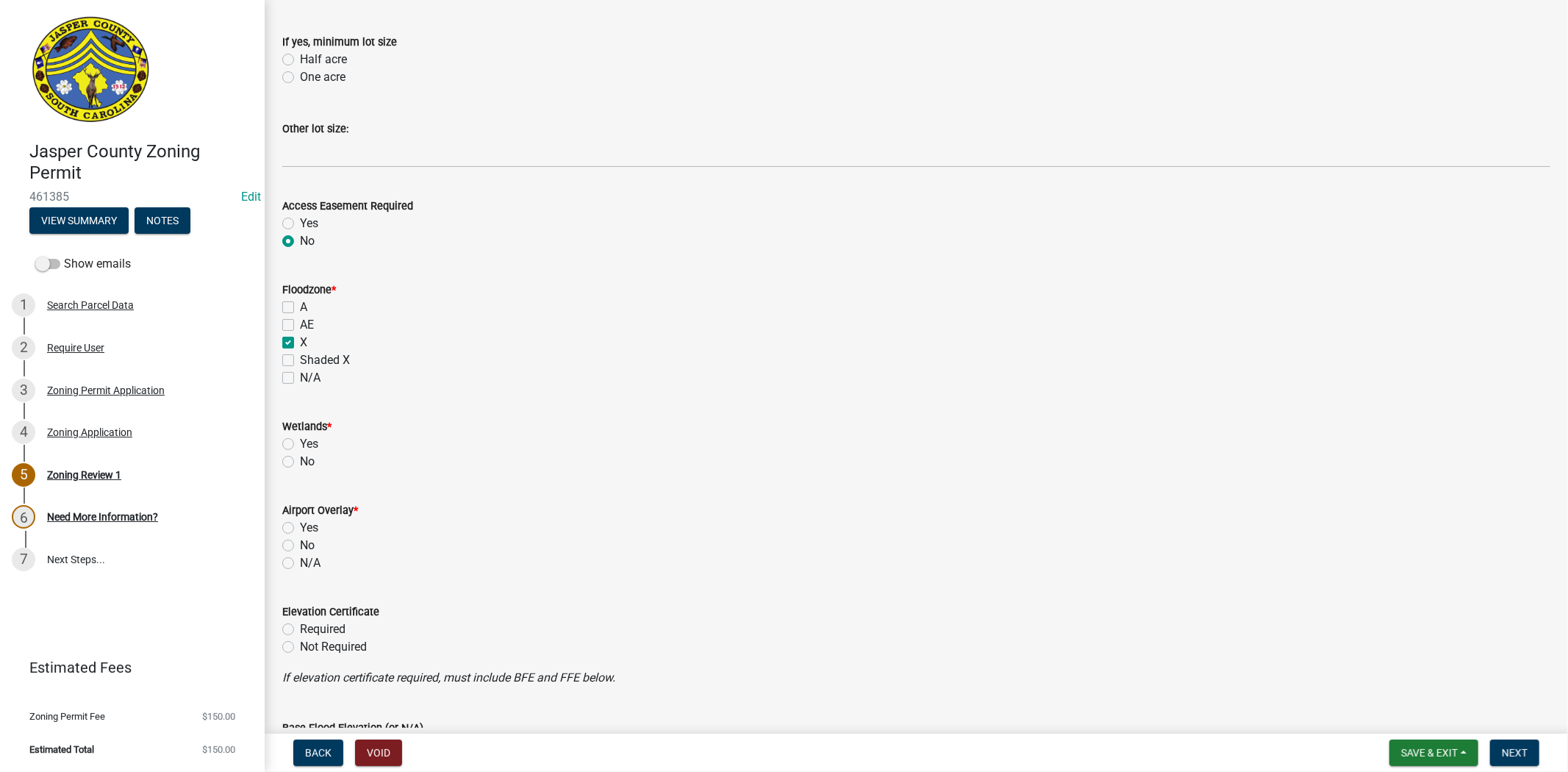
checkbox input "false"
click at [300, 457] on label "No" at bounding box center [307, 462] width 15 height 17
click at [300, 457] on input "No" at bounding box center [304, 457] width 10 height 10
radio input "true"
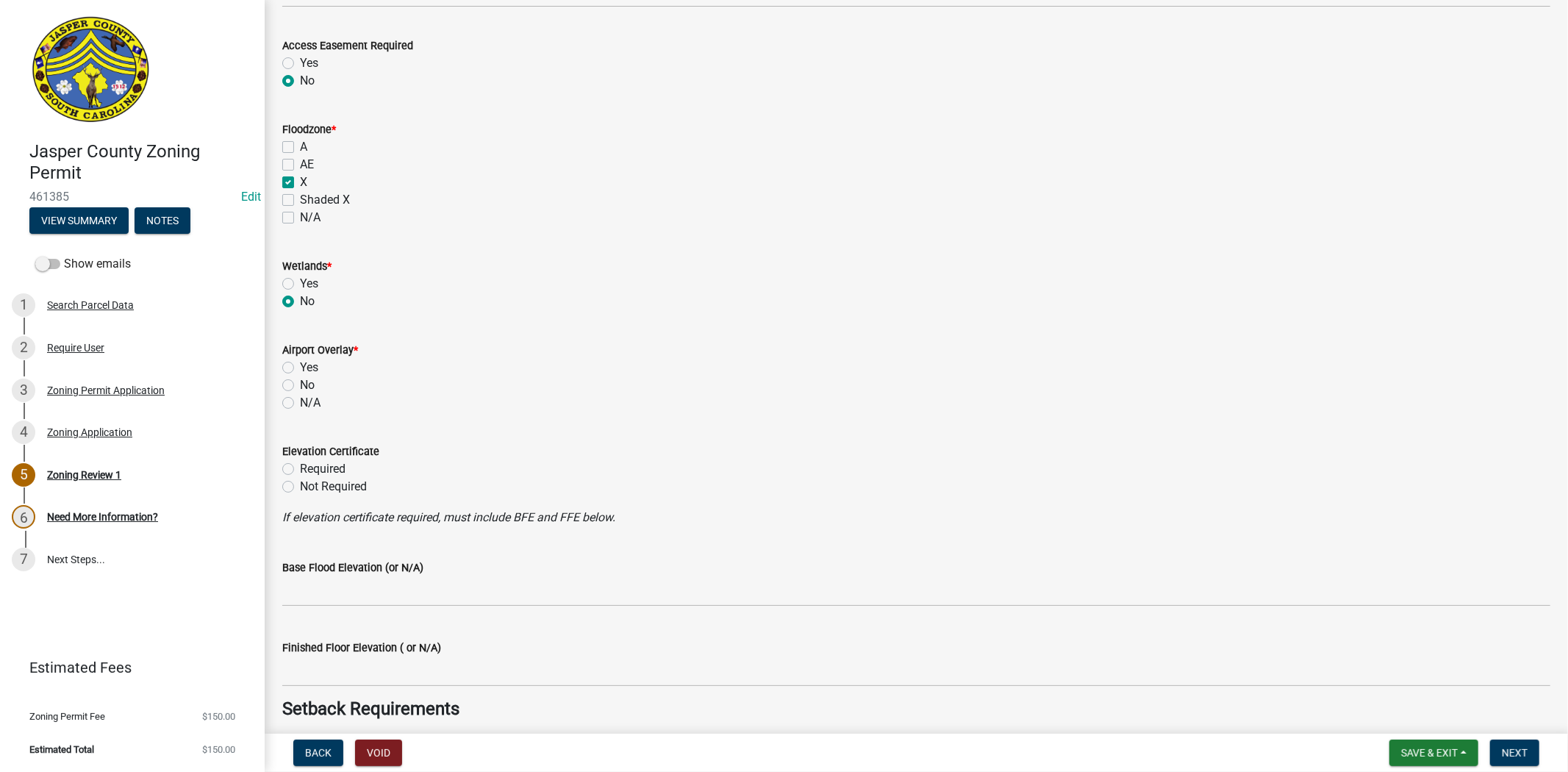
scroll to position [1306, 0]
click at [300, 383] on label "No" at bounding box center [307, 383] width 15 height 17
click at [300, 383] on input "No" at bounding box center [304, 378] width 10 height 10
radio input "true"
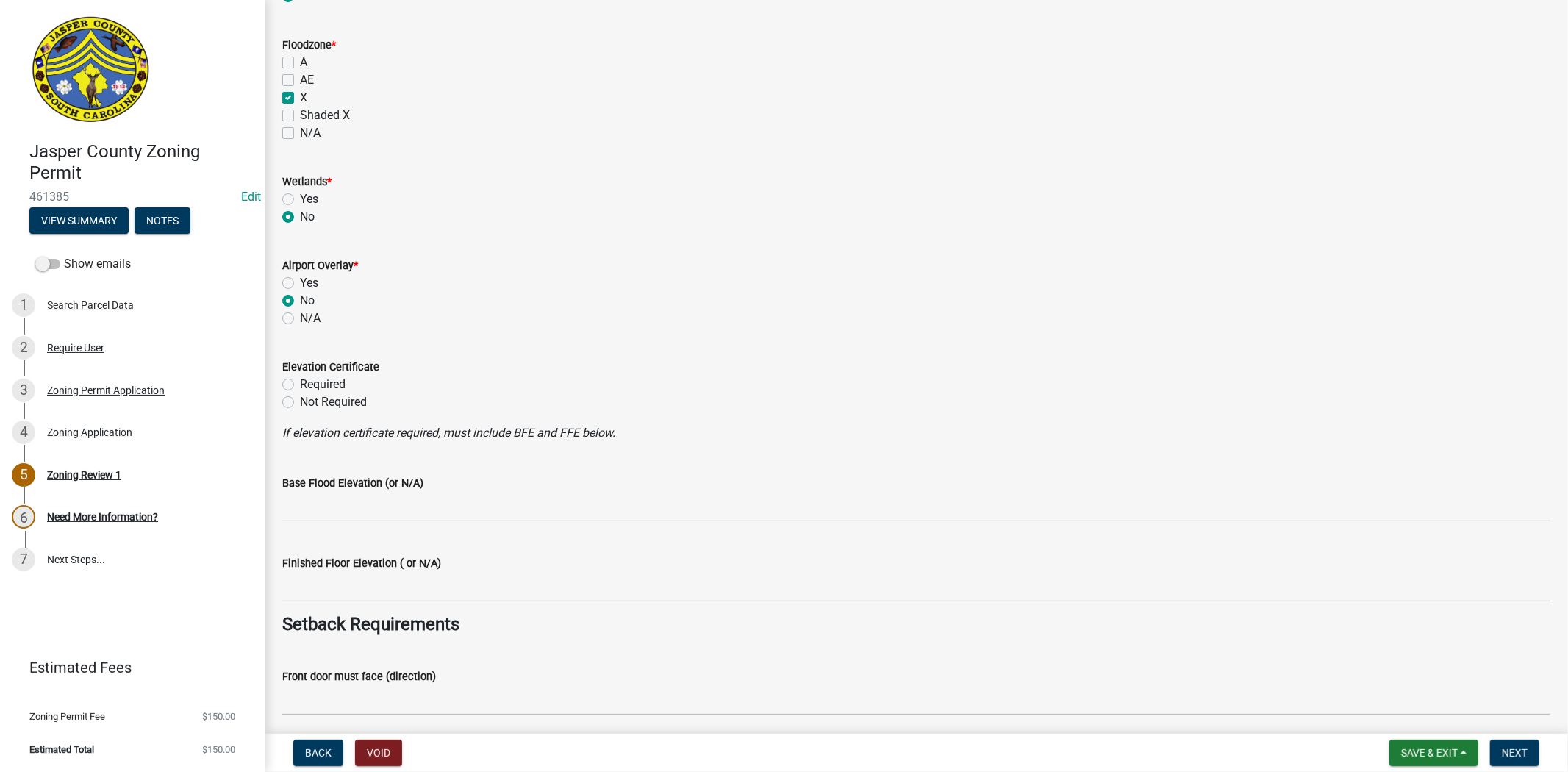
click at [300, 401] on label "Not Required" at bounding box center [333, 402] width 67 height 17
click at [300, 401] on input "Not Required" at bounding box center [304, 397] width 10 height 10
radio input "true"
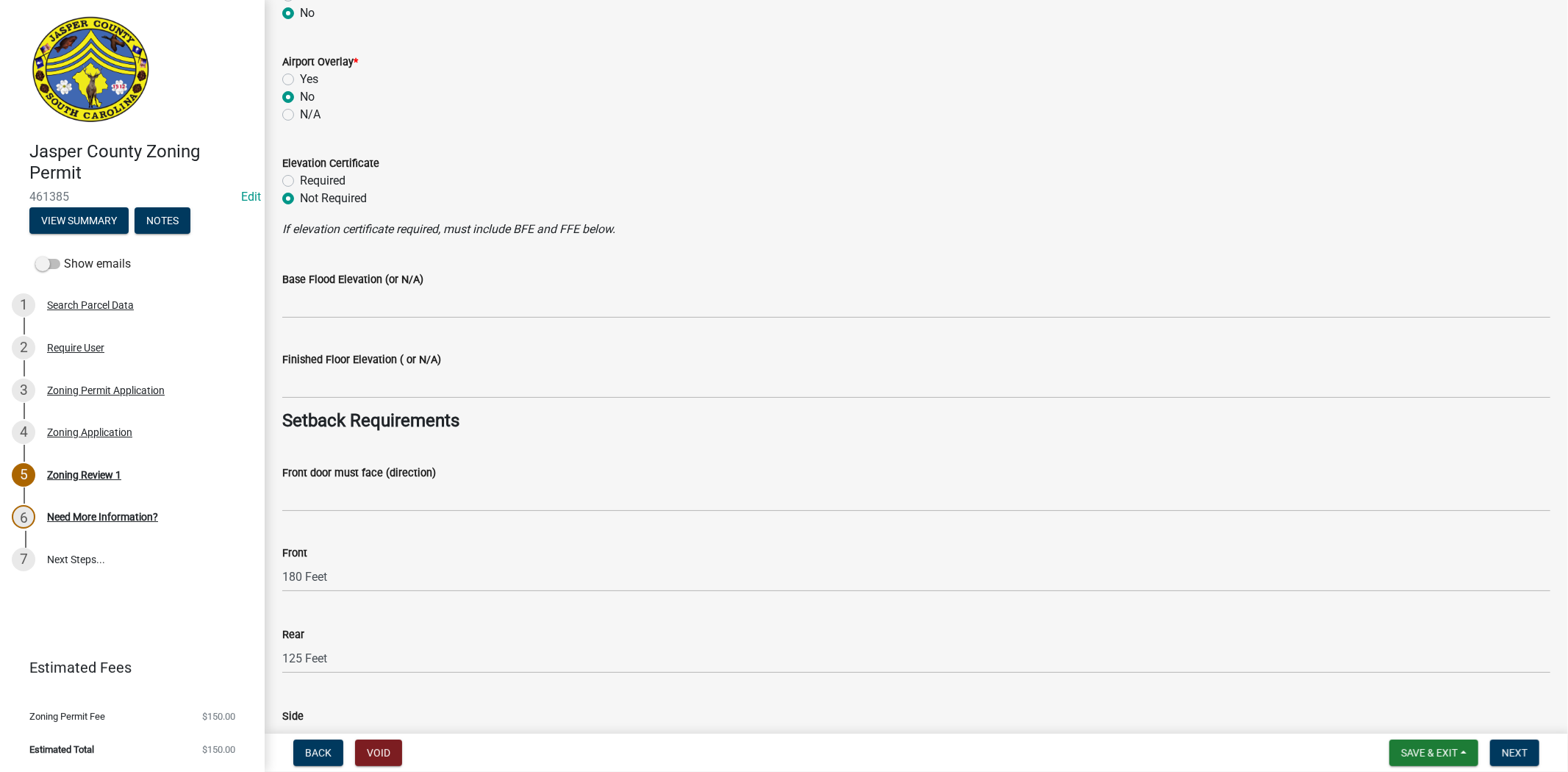
scroll to position [1634, 0]
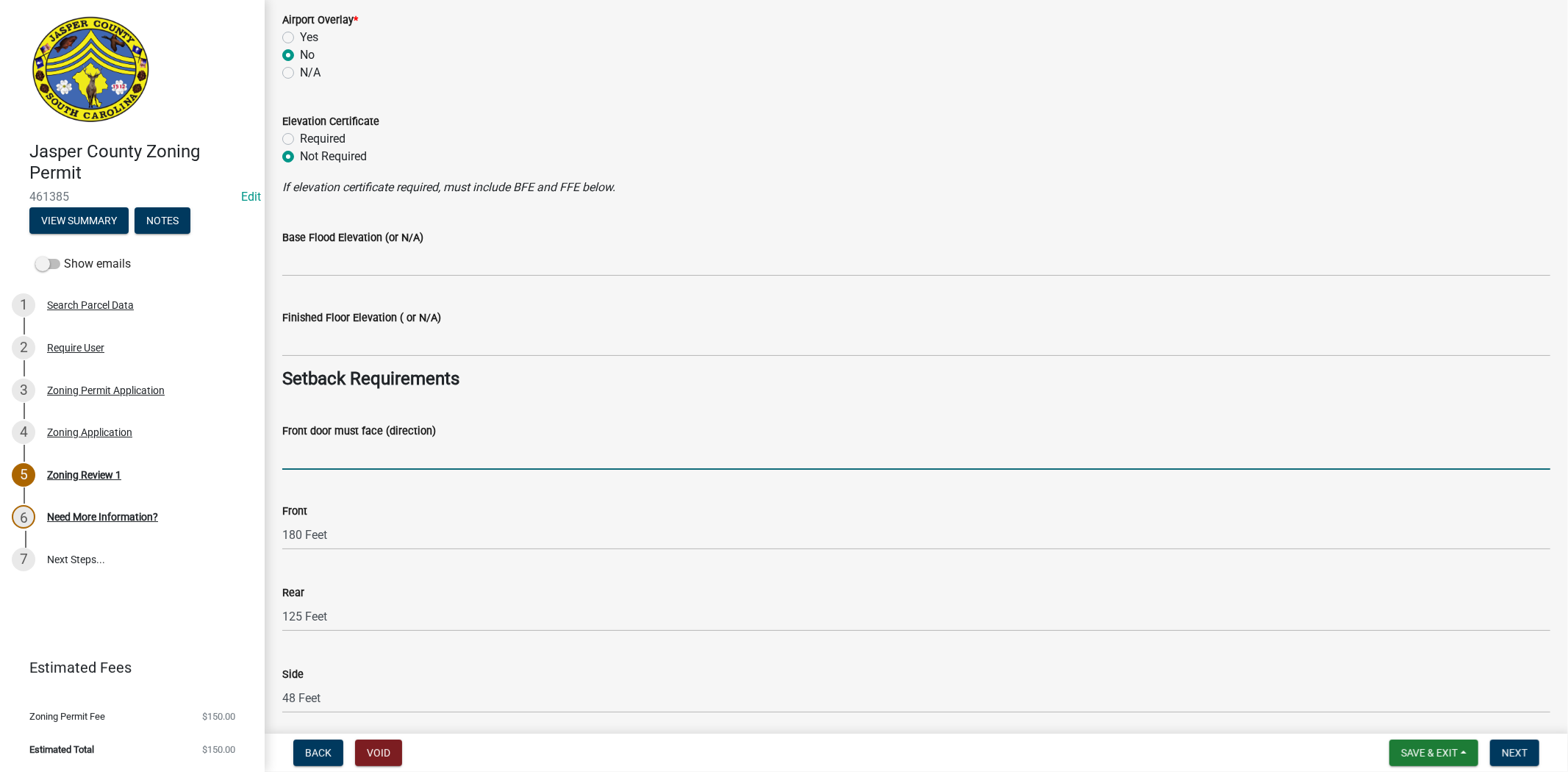
drag, startPoint x: 305, startPoint y: 464, endPoint x: 320, endPoint y: 464, distance: 15.0
click at [305, 464] on input "Front door must face (direction)" at bounding box center [916, 455] width 1267 height 30
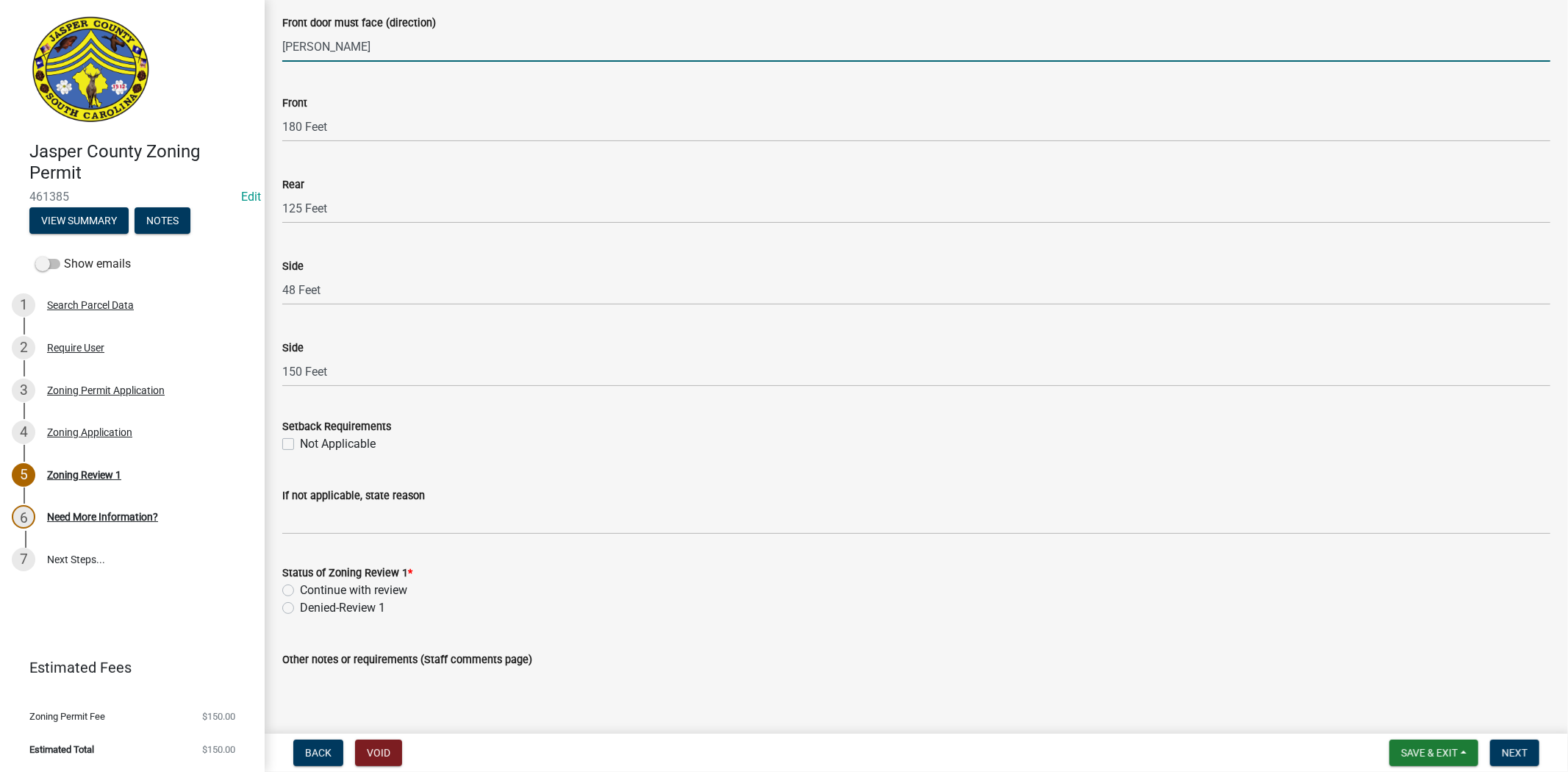
scroll to position [2205, 0]
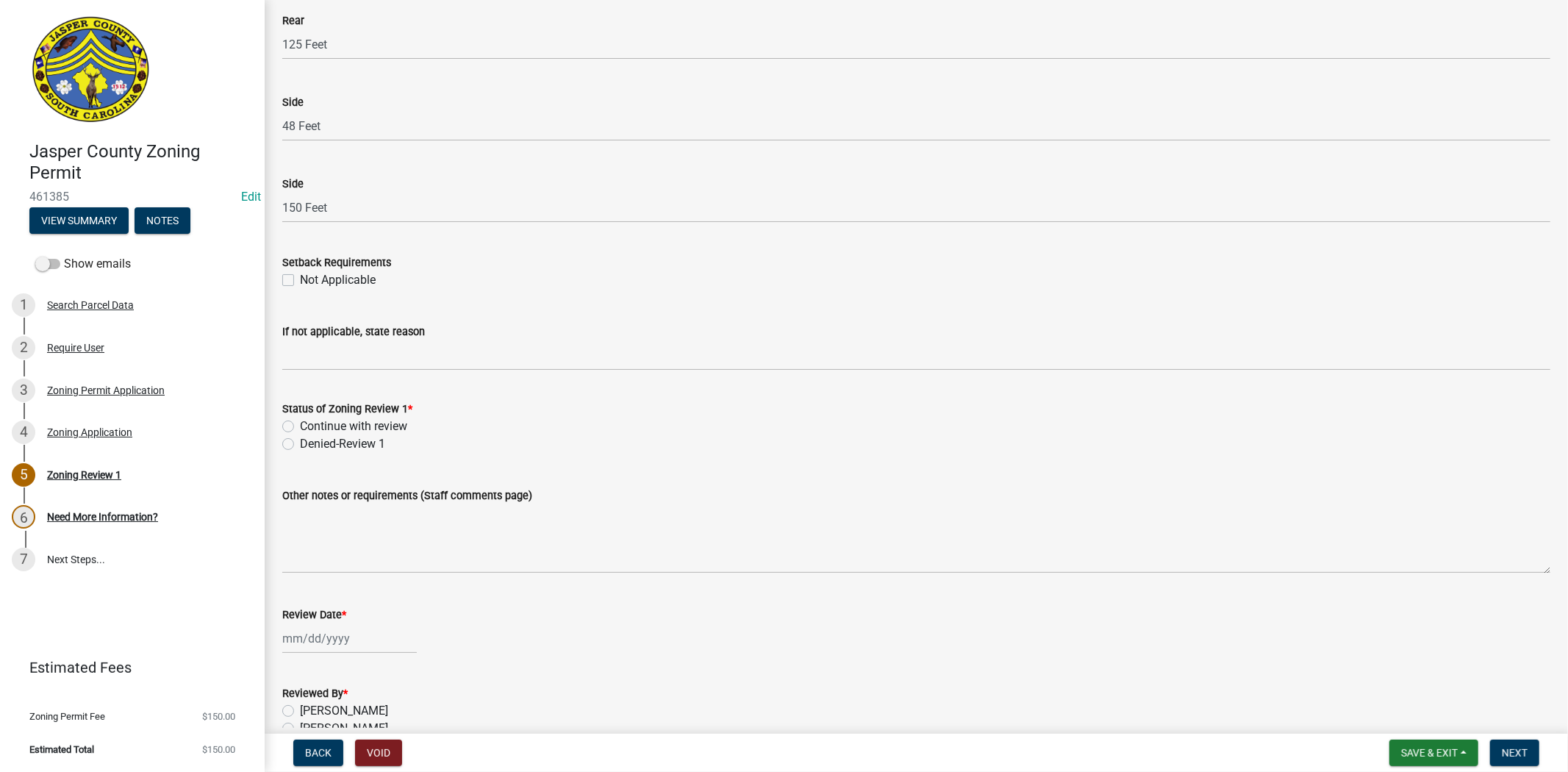
type input "floyd rd"
click at [300, 426] on label "Continue with review" at bounding box center [353, 426] width 107 height 17
click at [300, 426] on input "Continue with review" at bounding box center [304, 422] width 10 height 10
radio input "true"
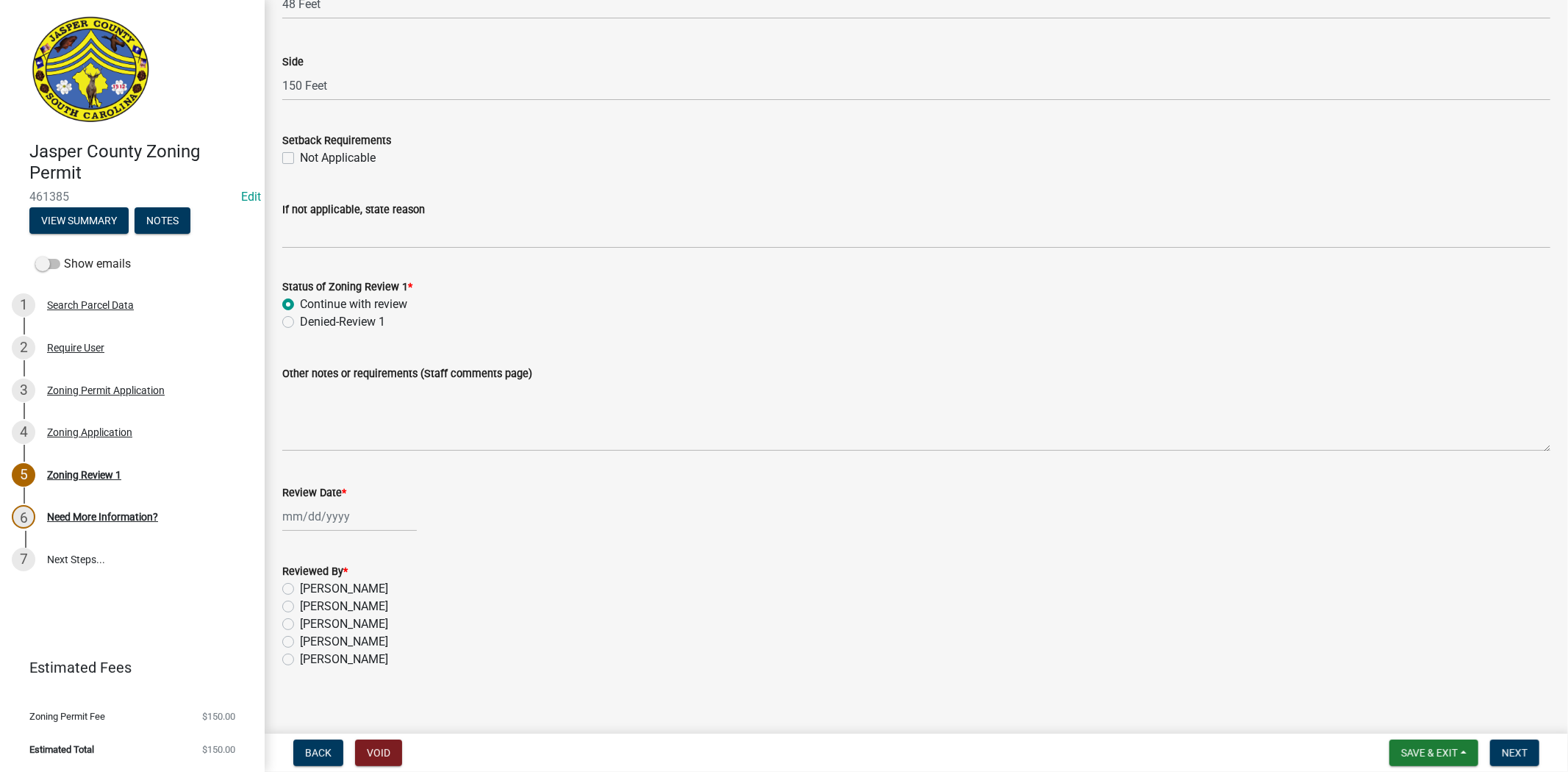
scroll to position [2339, 0]
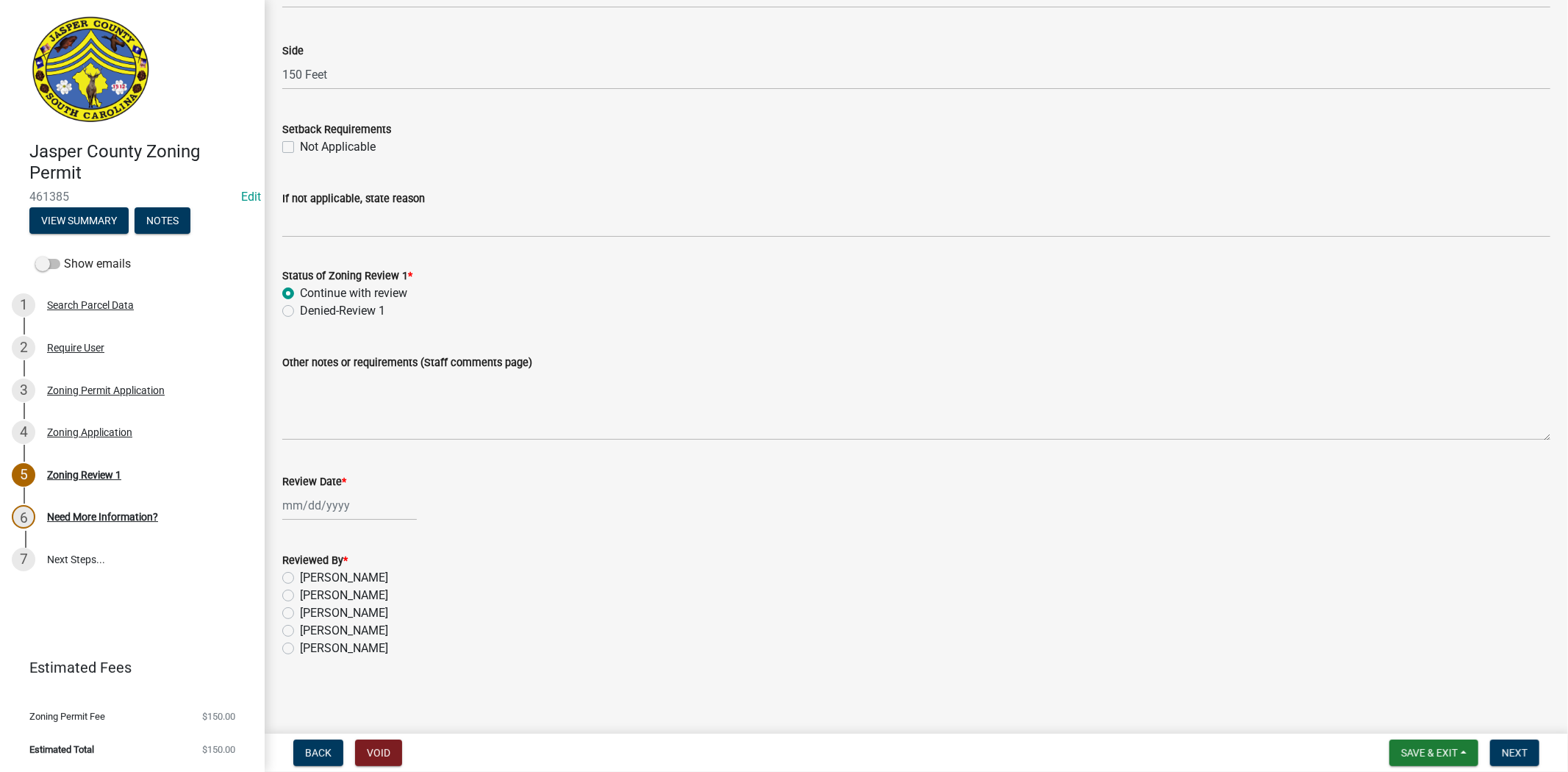
click at [294, 502] on div at bounding box center [349, 505] width 134 height 30
select select "8"
select select "2025"
click at [288, 626] on div "11" at bounding box center [296, 630] width 24 height 24
type input "[DATE]"
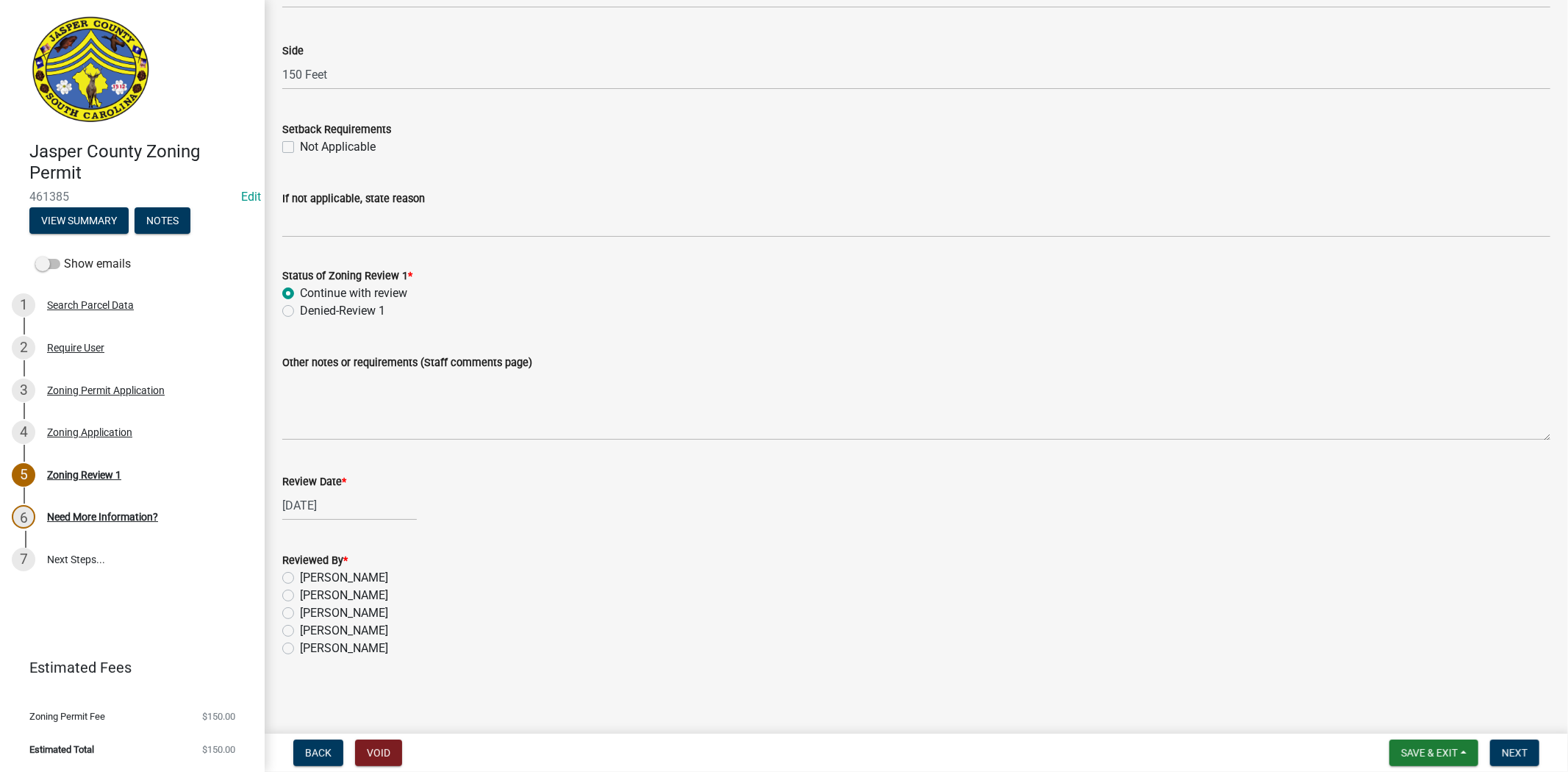
click at [300, 577] on label "[PERSON_NAME]" at bounding box center [343, 578] width 88 height 17
click at [300, 577] on input "[PERSON_NAME]" at bounding box center [304, 573] width 10 height 10
radio input "true"
click at [1497, 755] on button "Next" at bounding box center [1514, 753] width 50 height 26
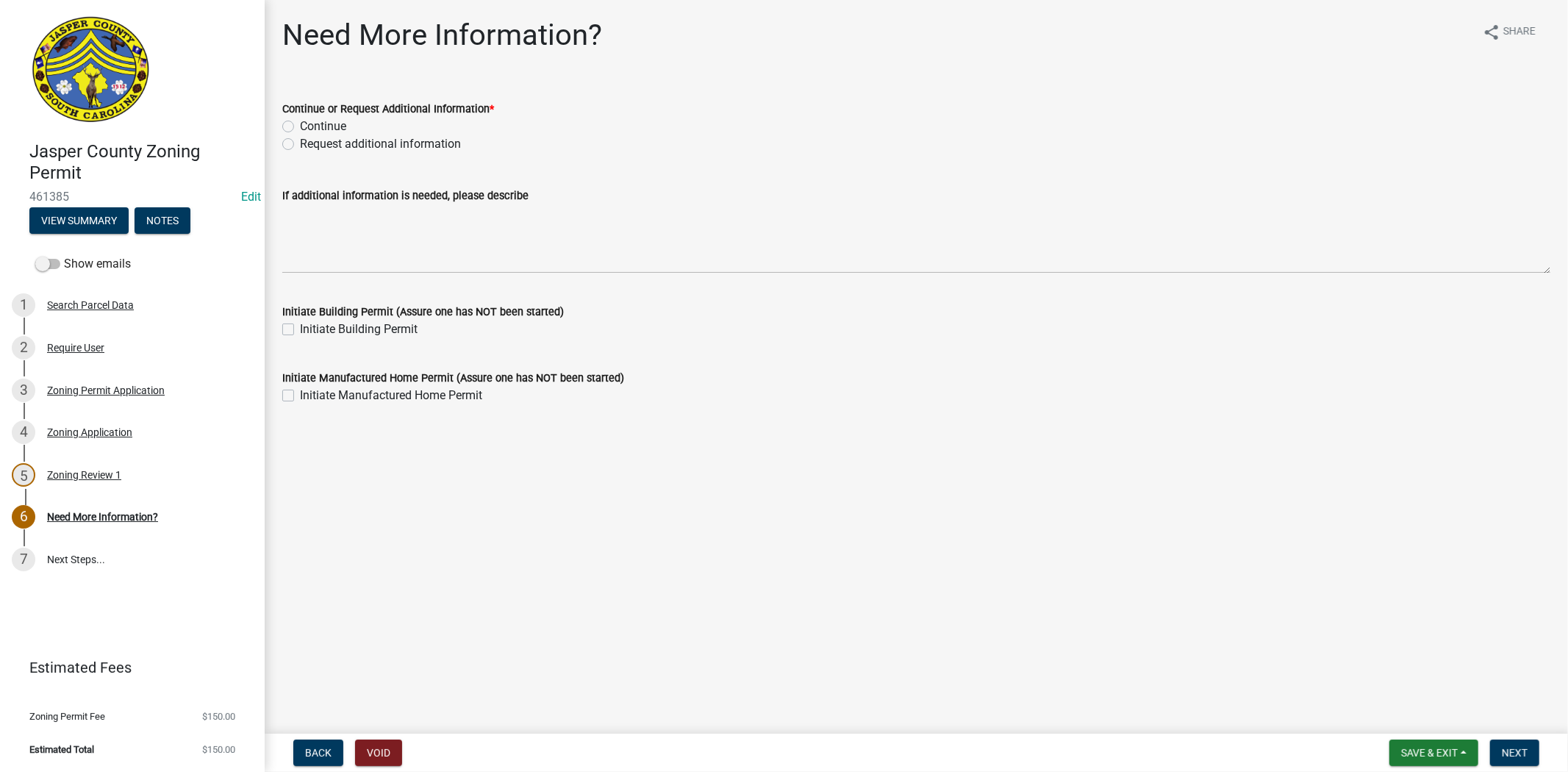
click at [300, 140] on label "Request additional information" at bounding box center [380, 144] width 161 height 17
click at [300, 140] on input "Request additional information" at bounding box center [304, 139] width 10 height 10
radio input "true"
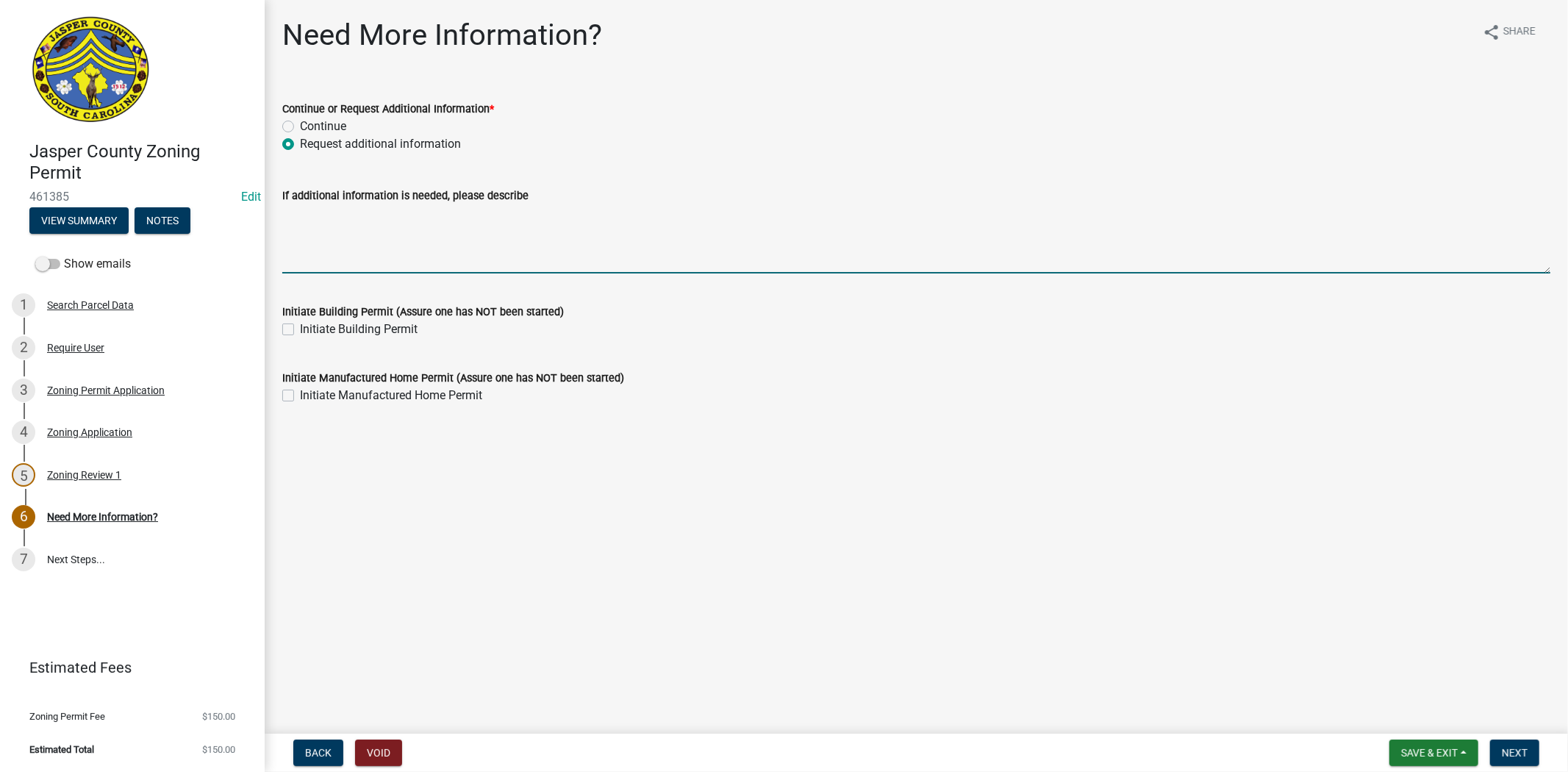
click at [308, 220] on textarea "If additional information is needed, please describe" at bounding box center [916, 239] width 1267 height 69
type textarea "please provide new 911 ADDRESS"
click at [1511, 747] on span "Next" at bounding box center [1515, 753] width 26 height 12
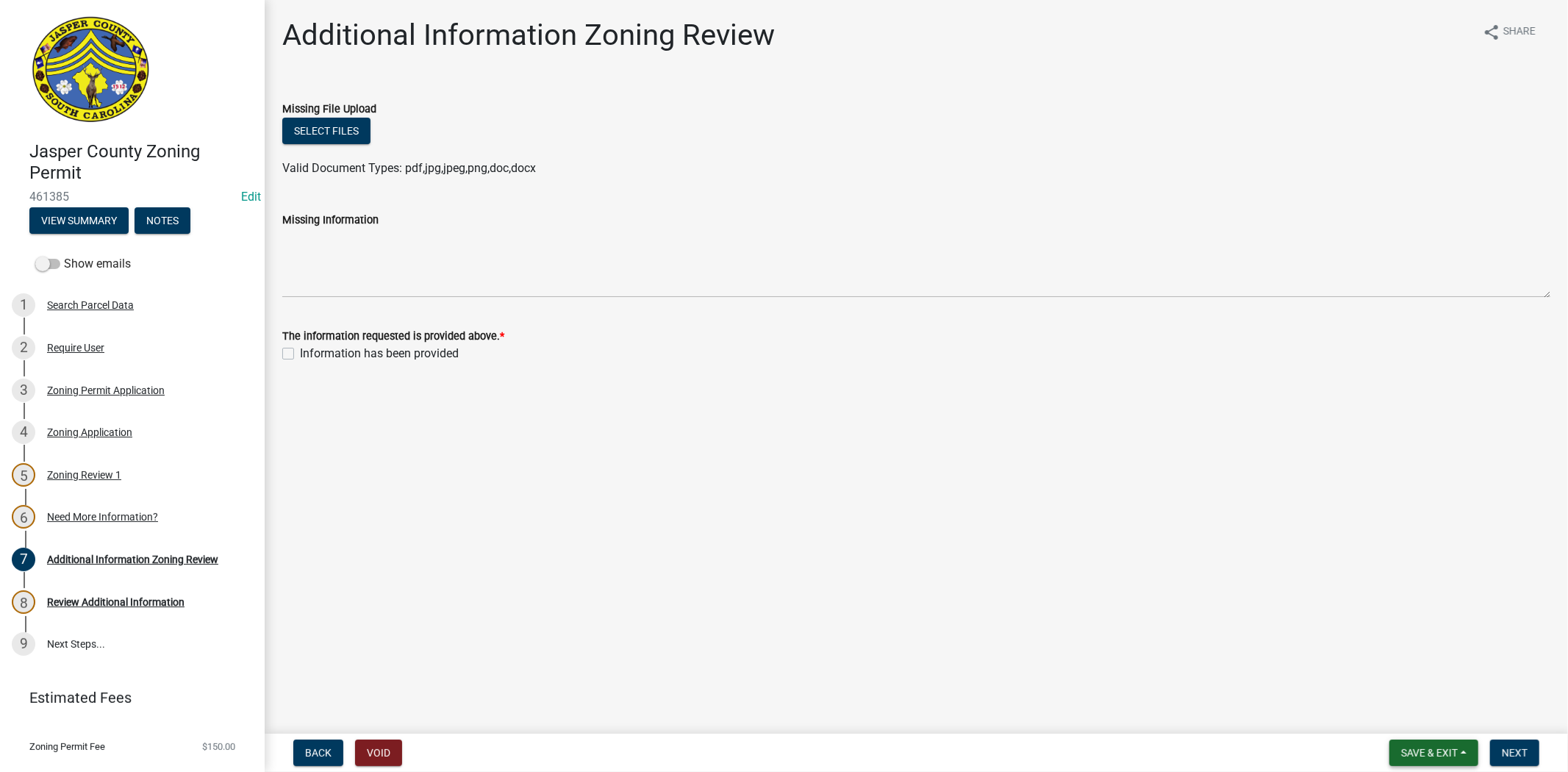
click at [1436, 747] on span "Save & Exit" at bounding box center [1429, 753] width 57 height 12
click at [1427, 729] on button "Save & Exit" at bounding box center [1419, 714] width 118 height 36
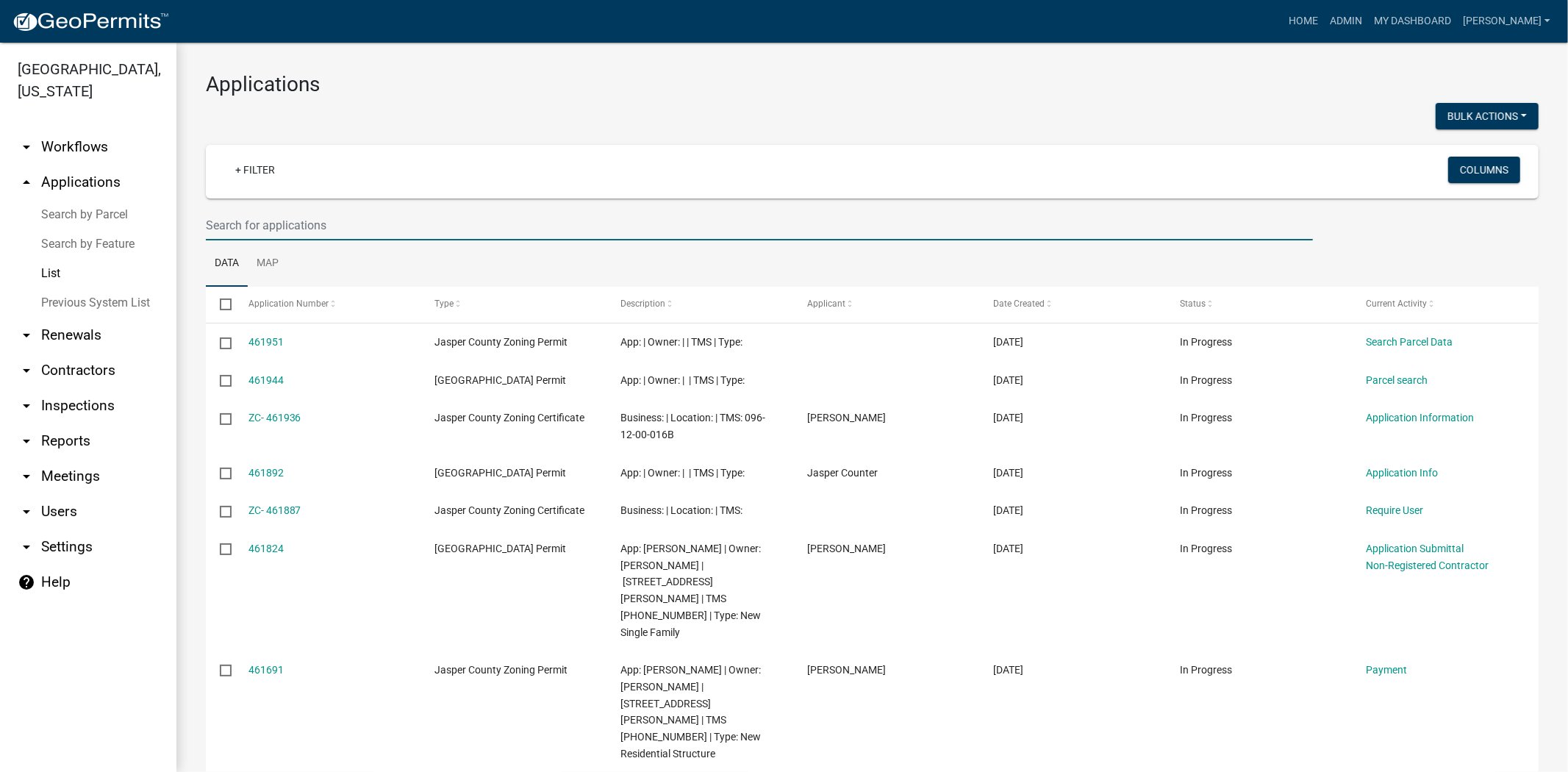
drag, startPoint x: 240, startPoint y: 231, endPoint x: 236, endPoint y: 219, distance: 12.6
click at [240, 229] on input "text" at bounding box center [759, 225] width 1107 height 30
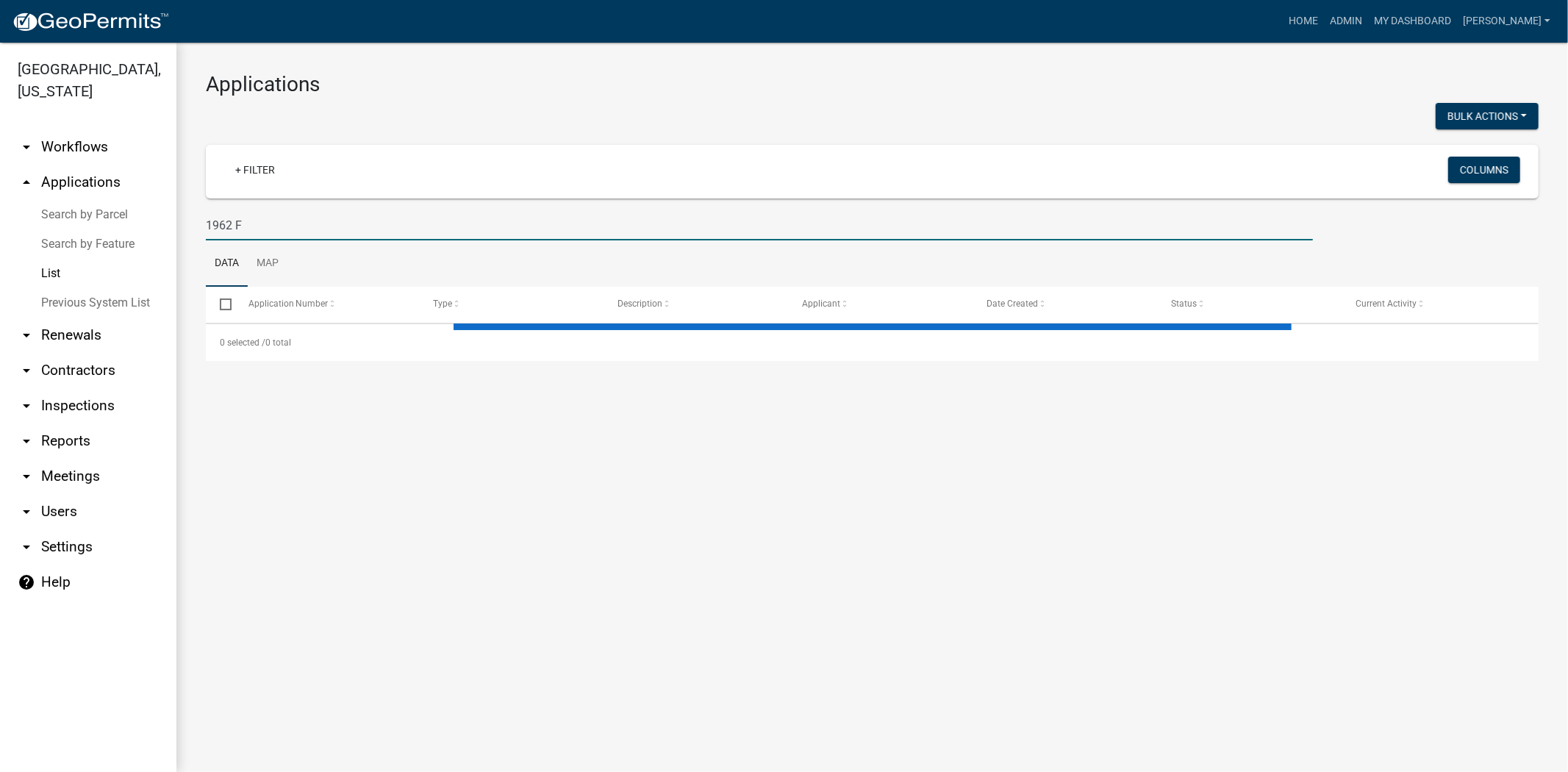
type input "1962 F"
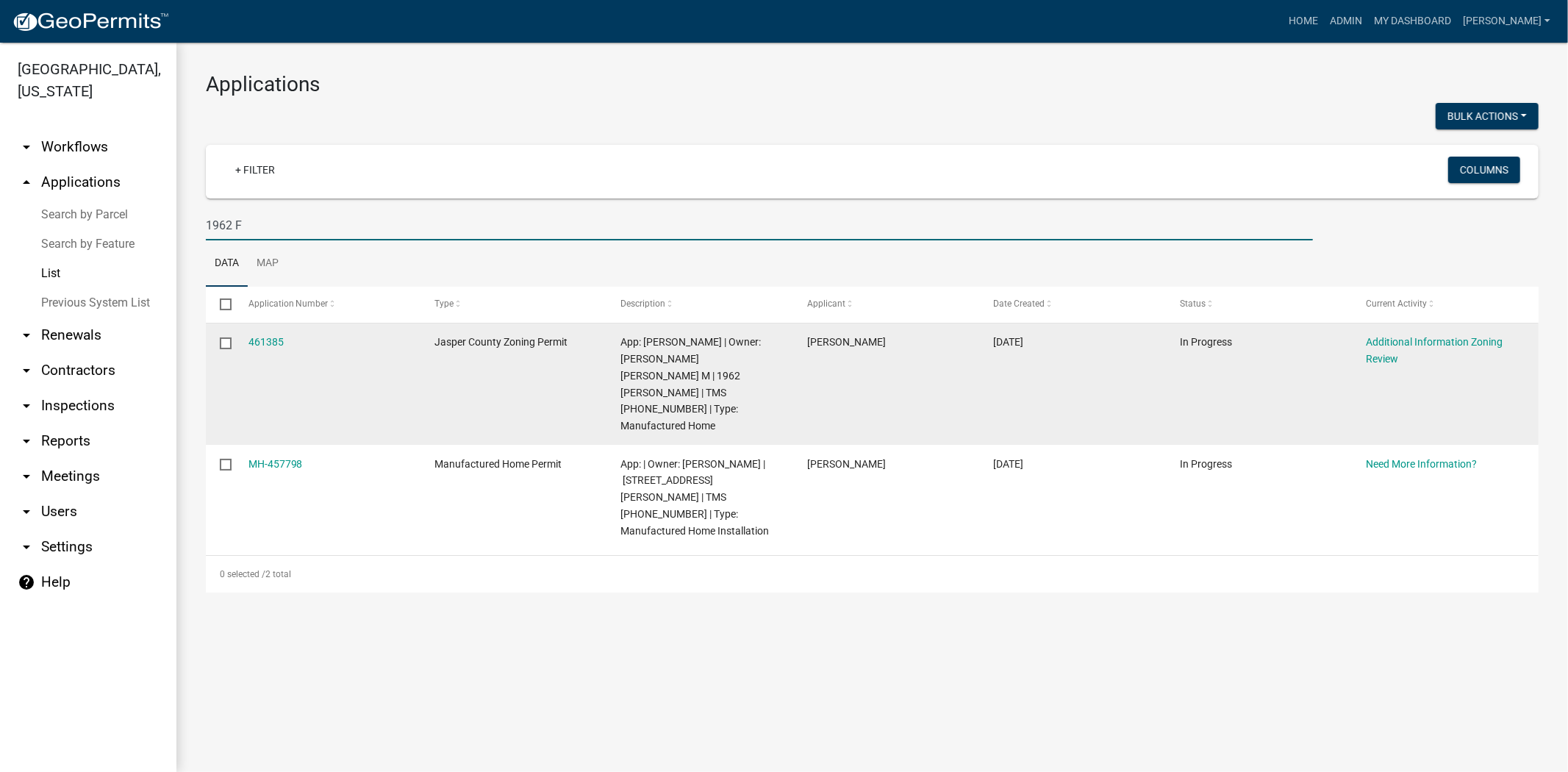
click at [246, 344] on datatable-body-cell "461385" at bounding box center [327, 383] width 186 height 121
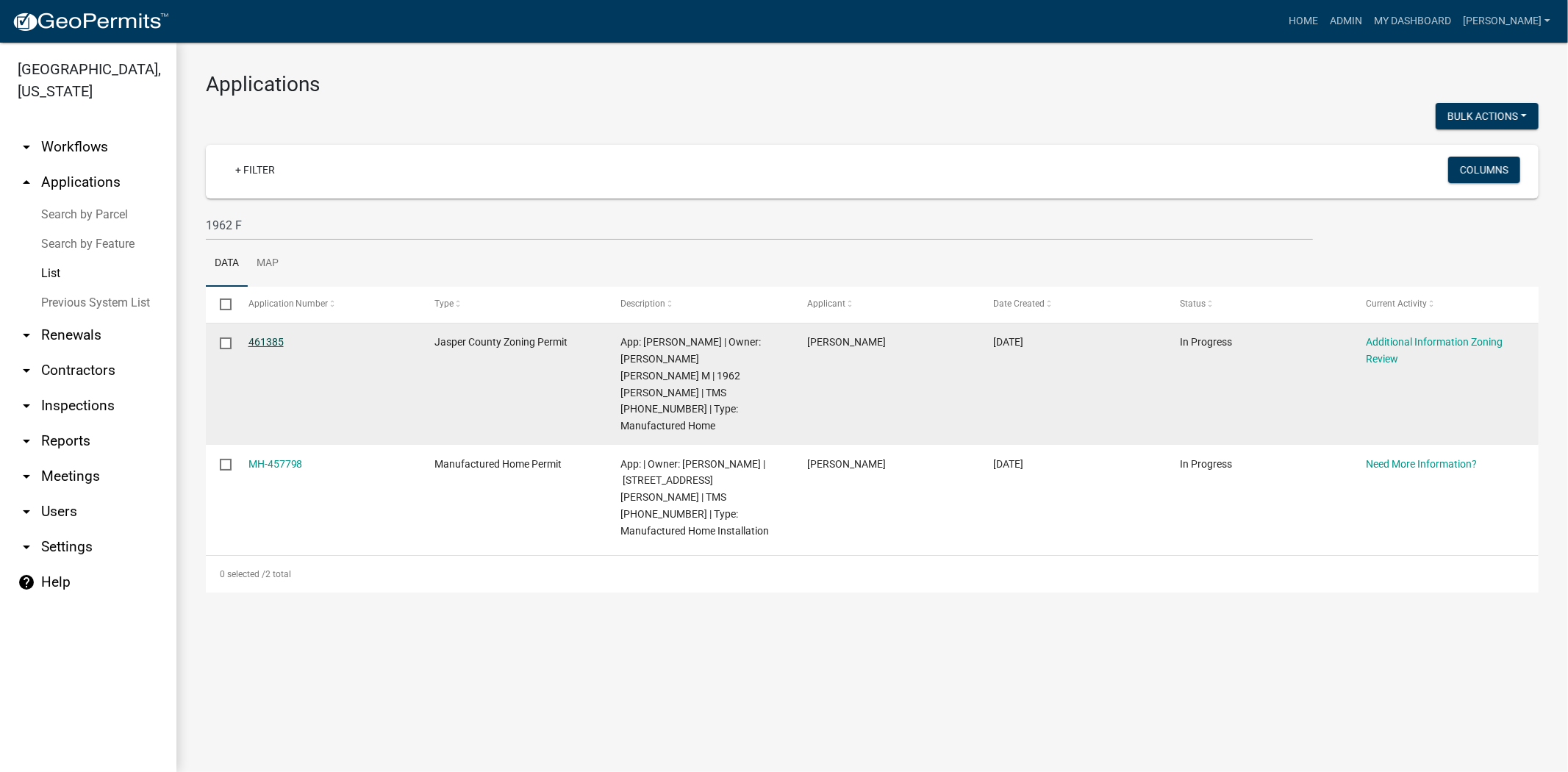
click at [257, 343] on link "461385" at bounding box center [266, 342] width 36 height 12
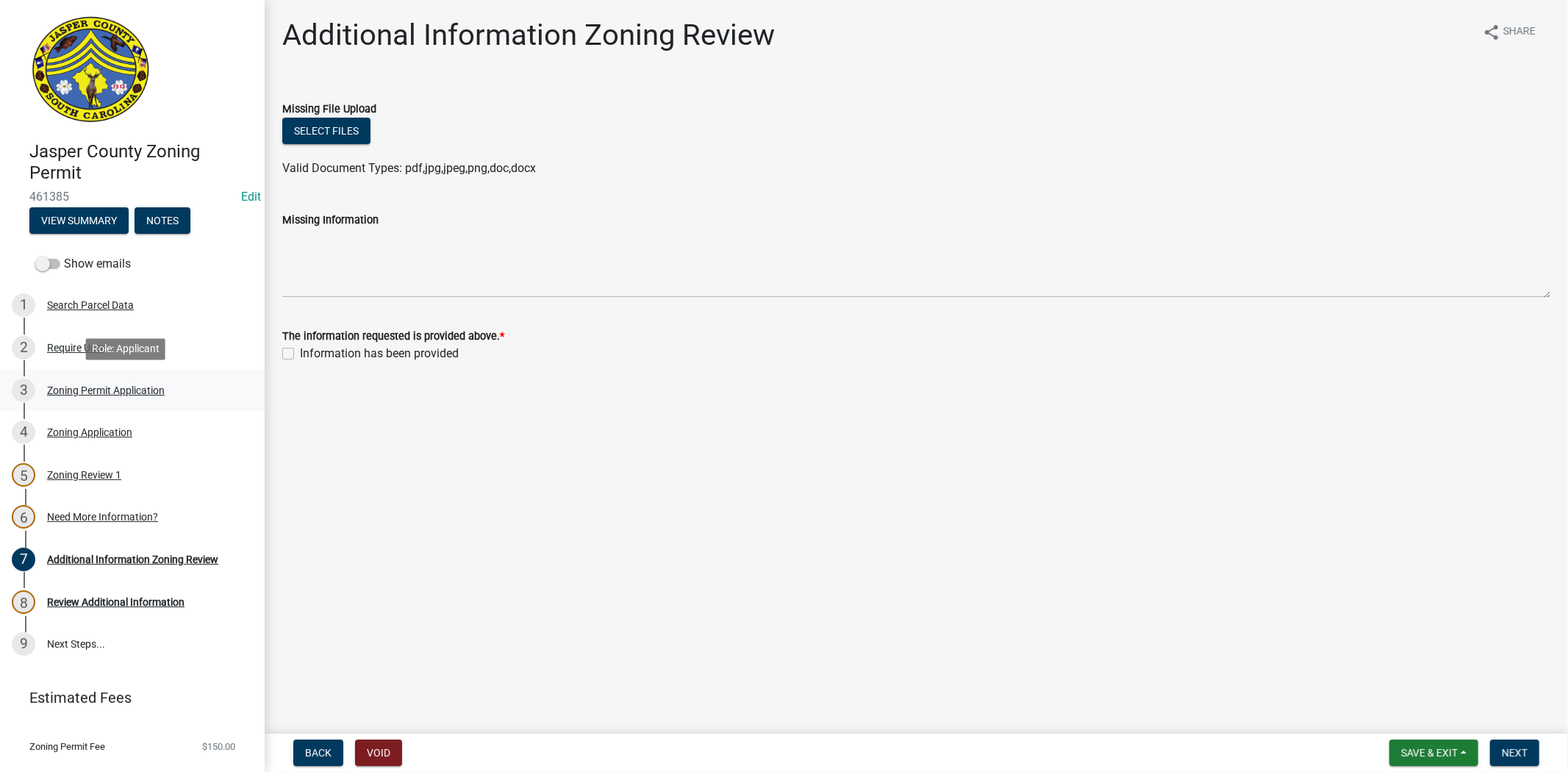
click at [101, 385] on div "Zoning Permit Application" at bounding box center [105, 390] width 118 height 10
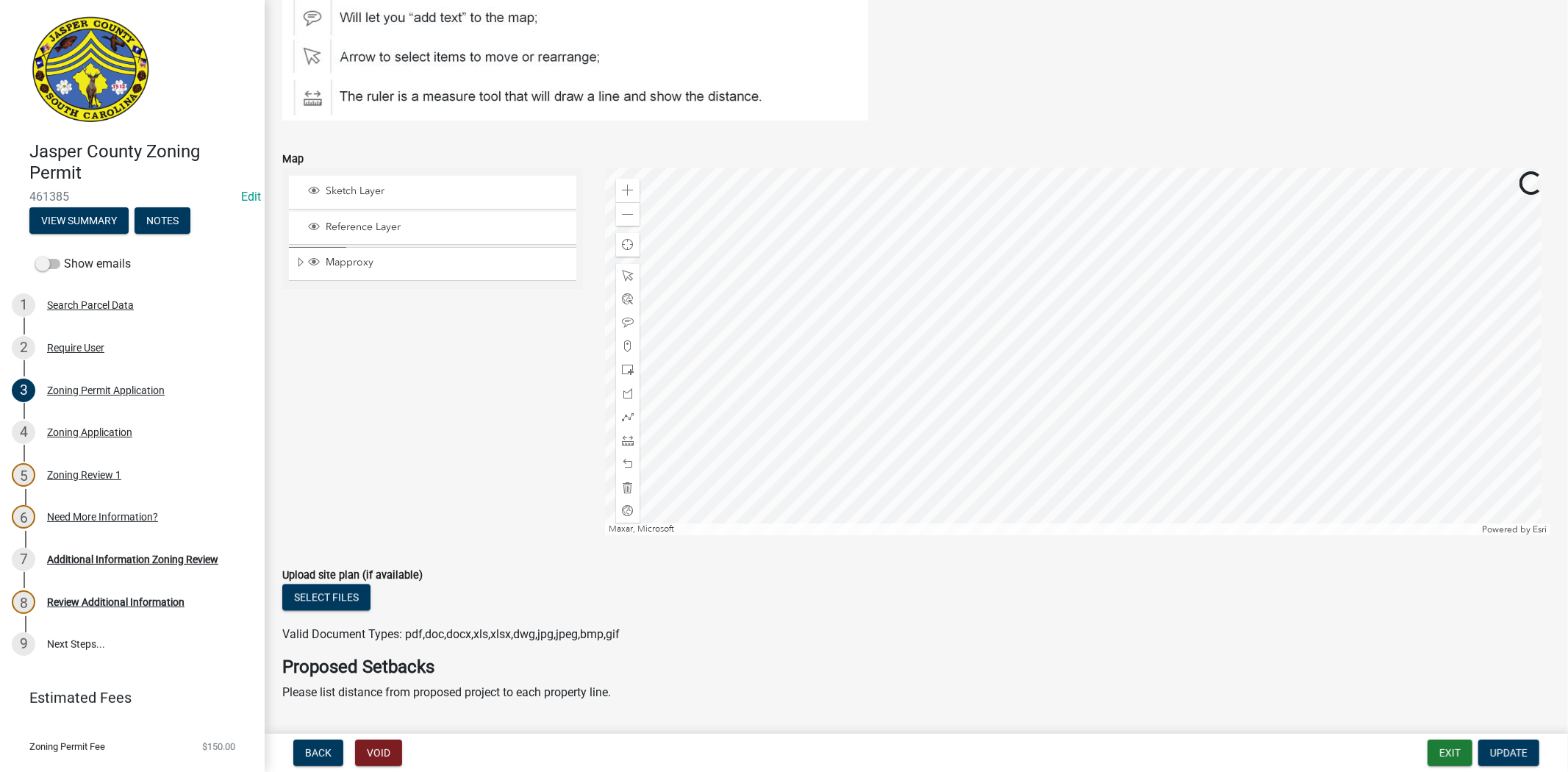
scroll to position [2532, 0]
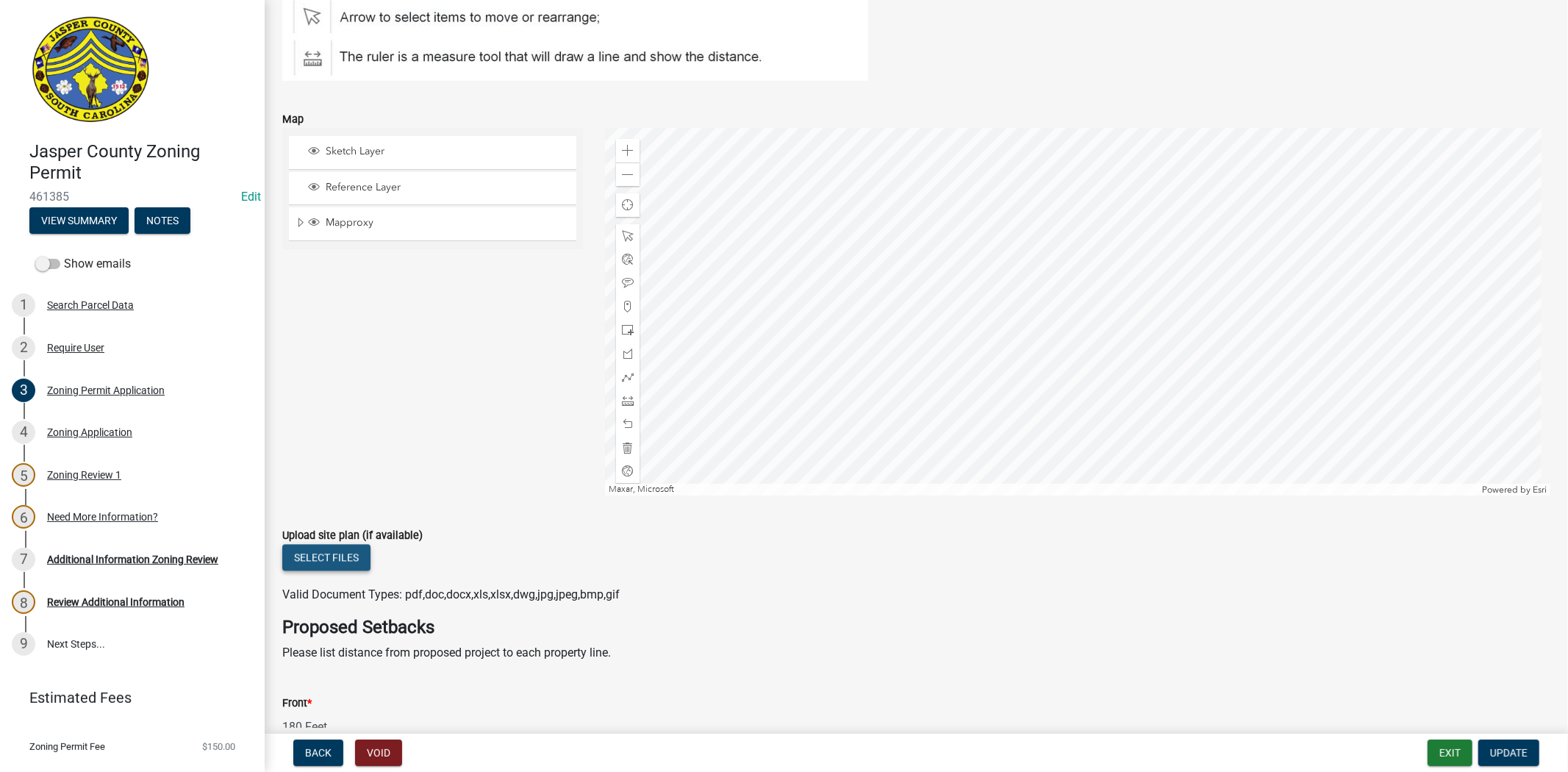
click at [327, 561] on button "Select files" at bounding box center [326, 557] width 88 height 26
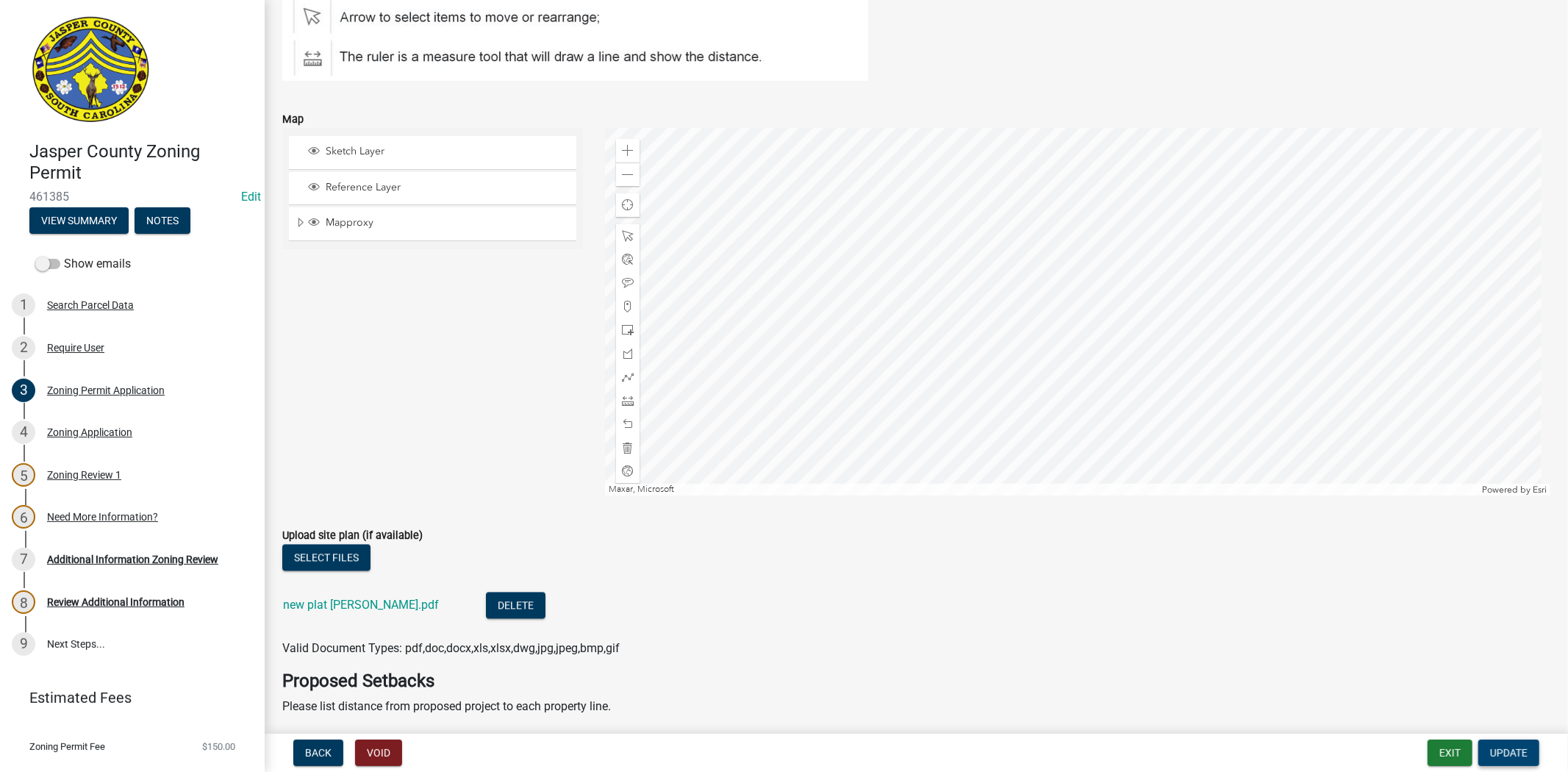
click at [1517, 748] on span "Update" at bounding box center [1508, 753] width 37 height 12
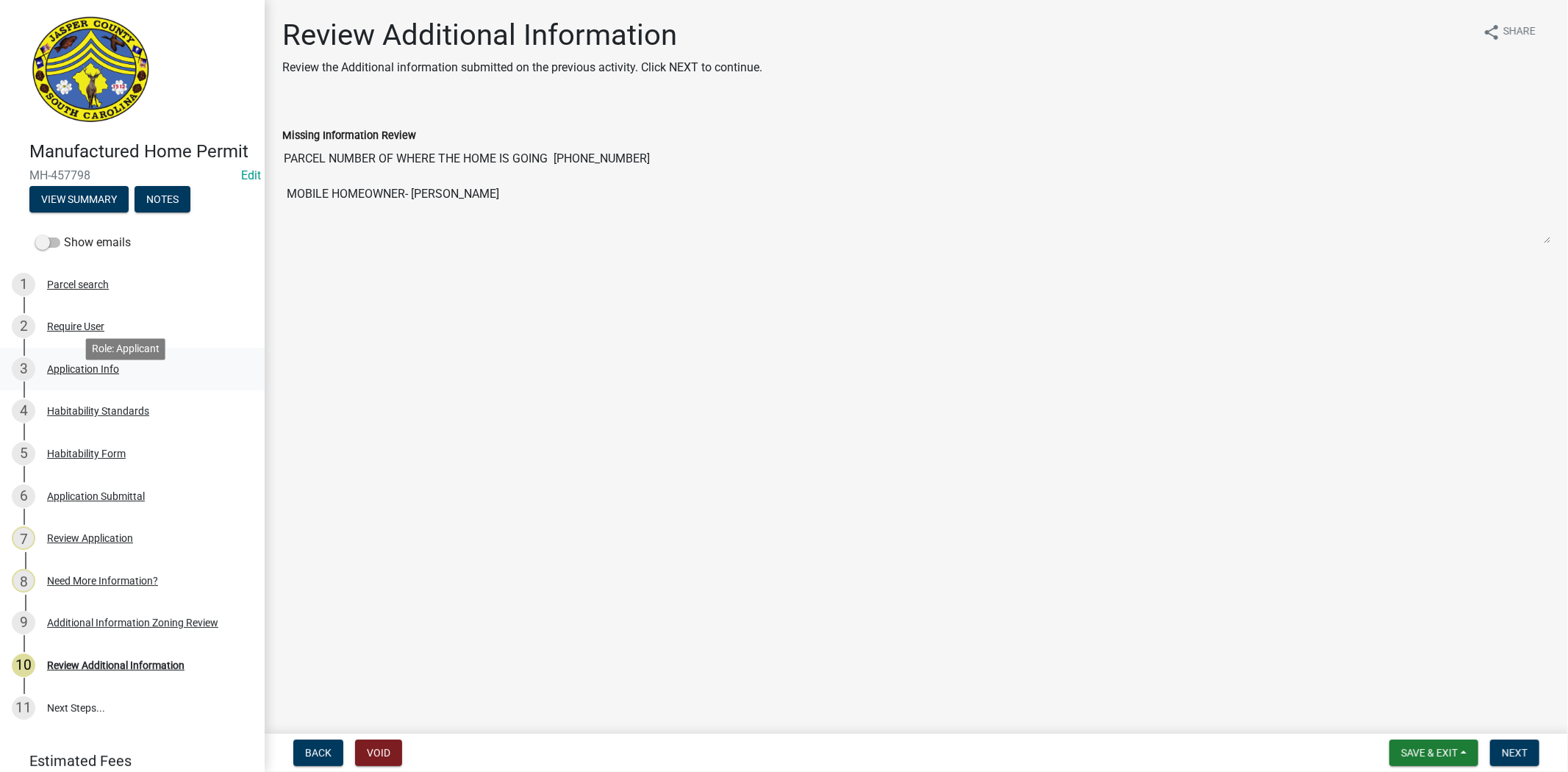
click at [67, 374] on div "Application Info" at bounding box center [83, 369] width 72 height 10
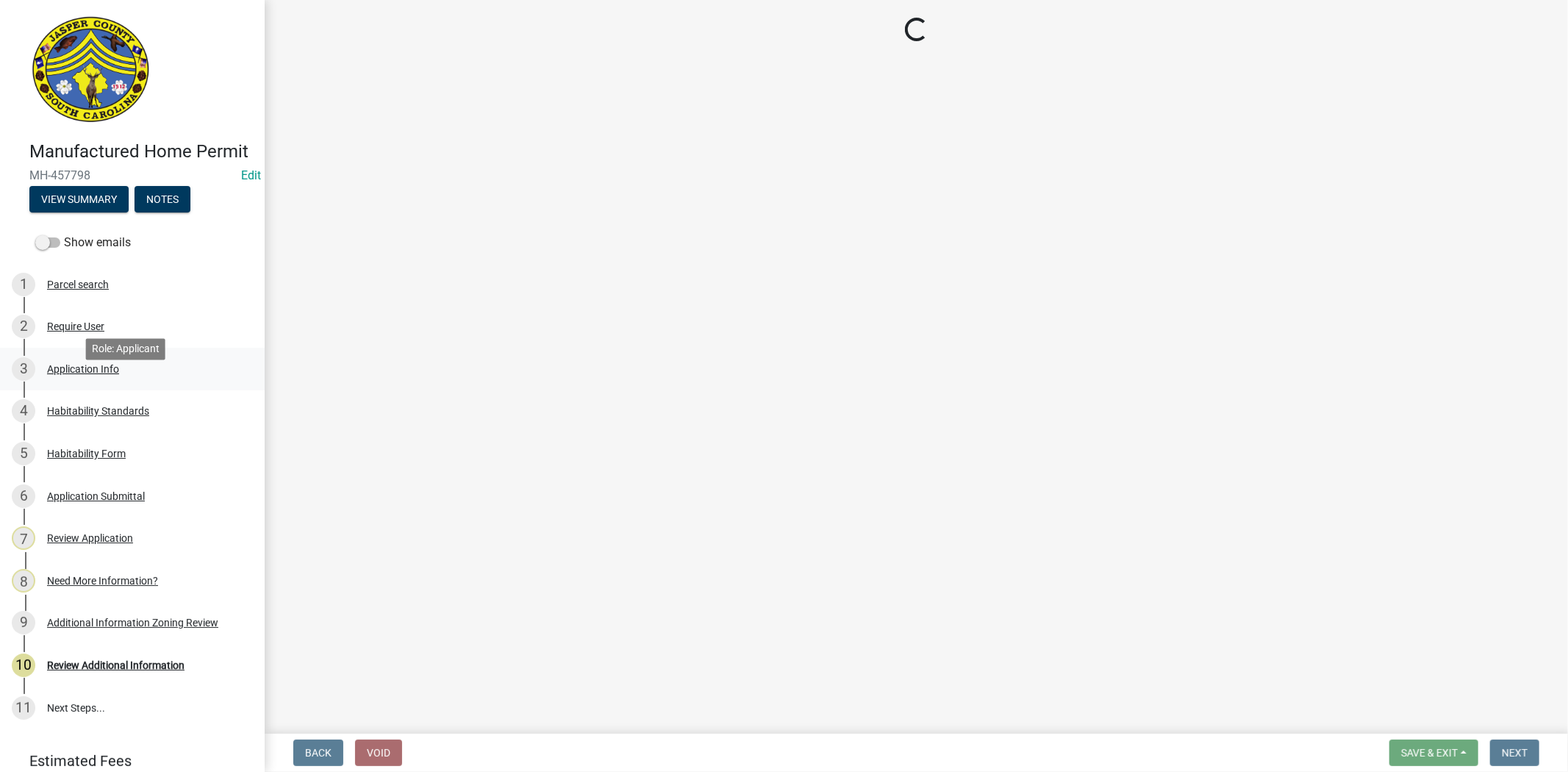
select select "00748aa1-56c2-4786-b7ff-9b3cb1d8d455"
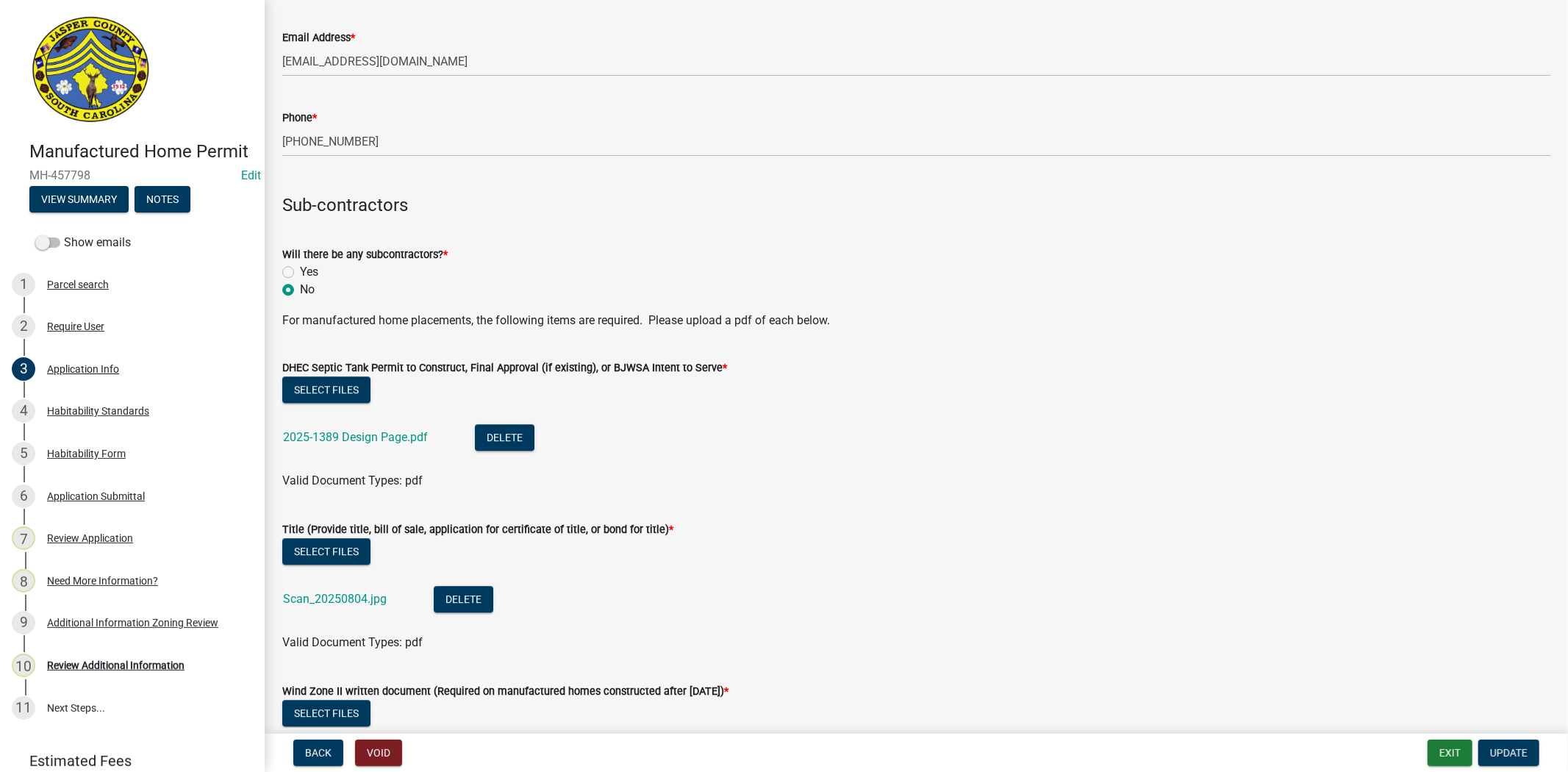
scroll to position [3430, 0]
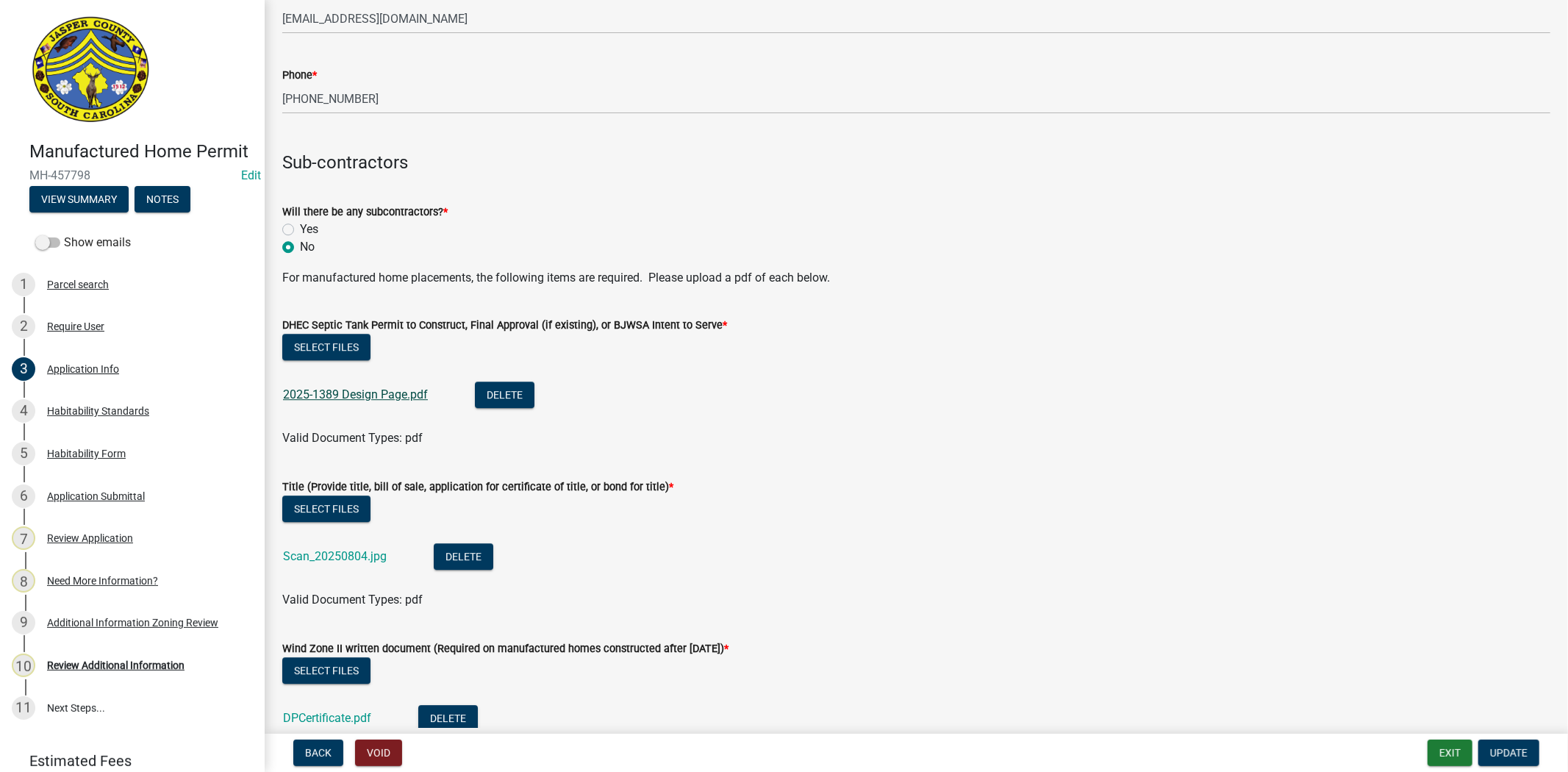
click at [351, 391] on link "2025-1389 Design Page.pdf" at bounding box center [355, 395] width 145 height 14
click at [322, 553] on link "Scan_20250804.jpg" at bounding box center [335, 556] width 104 height 14
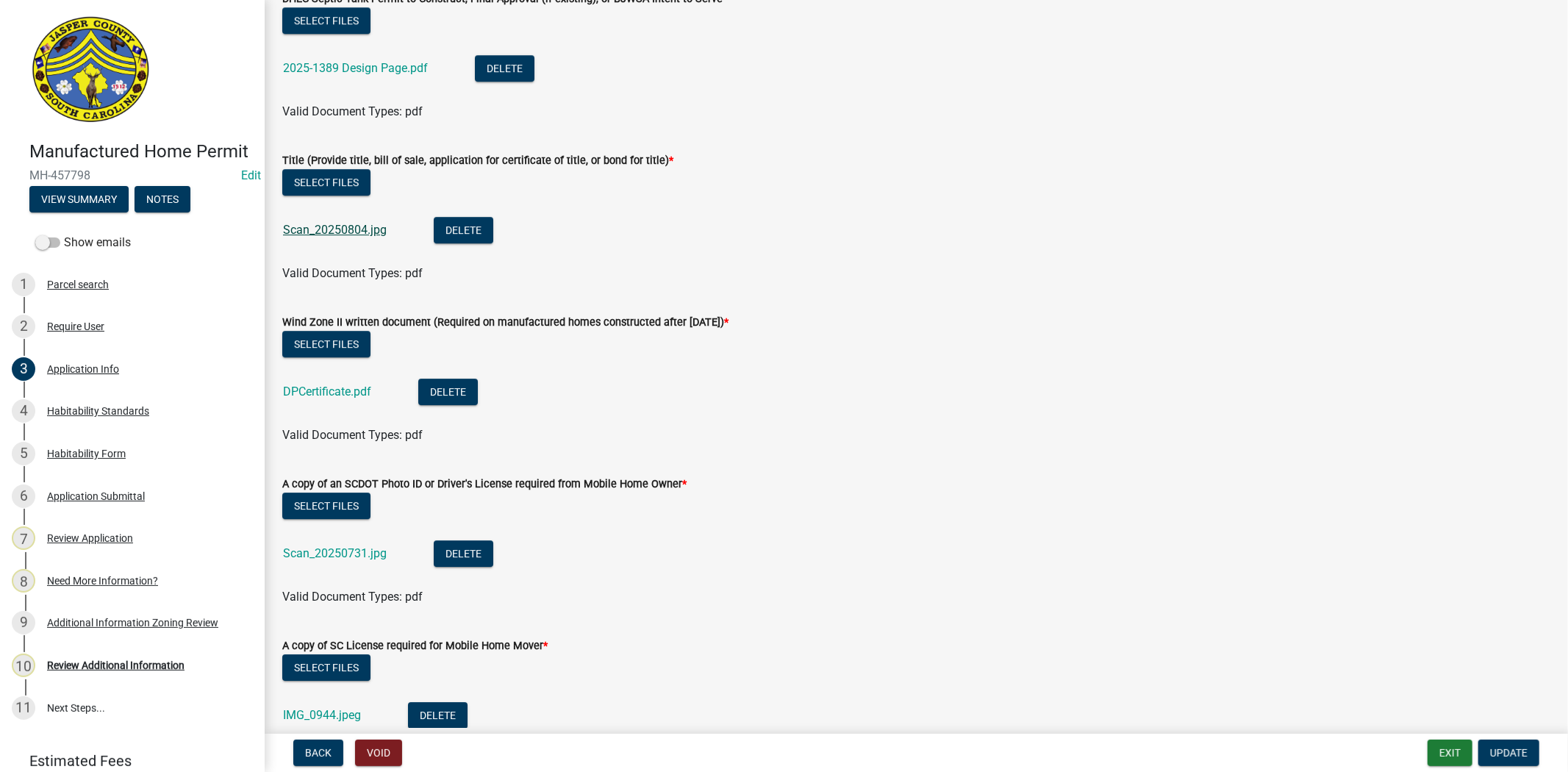
scroll to position [3757, 0]
click at [332, 384] on link "DPCertificate.pdf" at bounding box center [327, 390] width 88 height 14
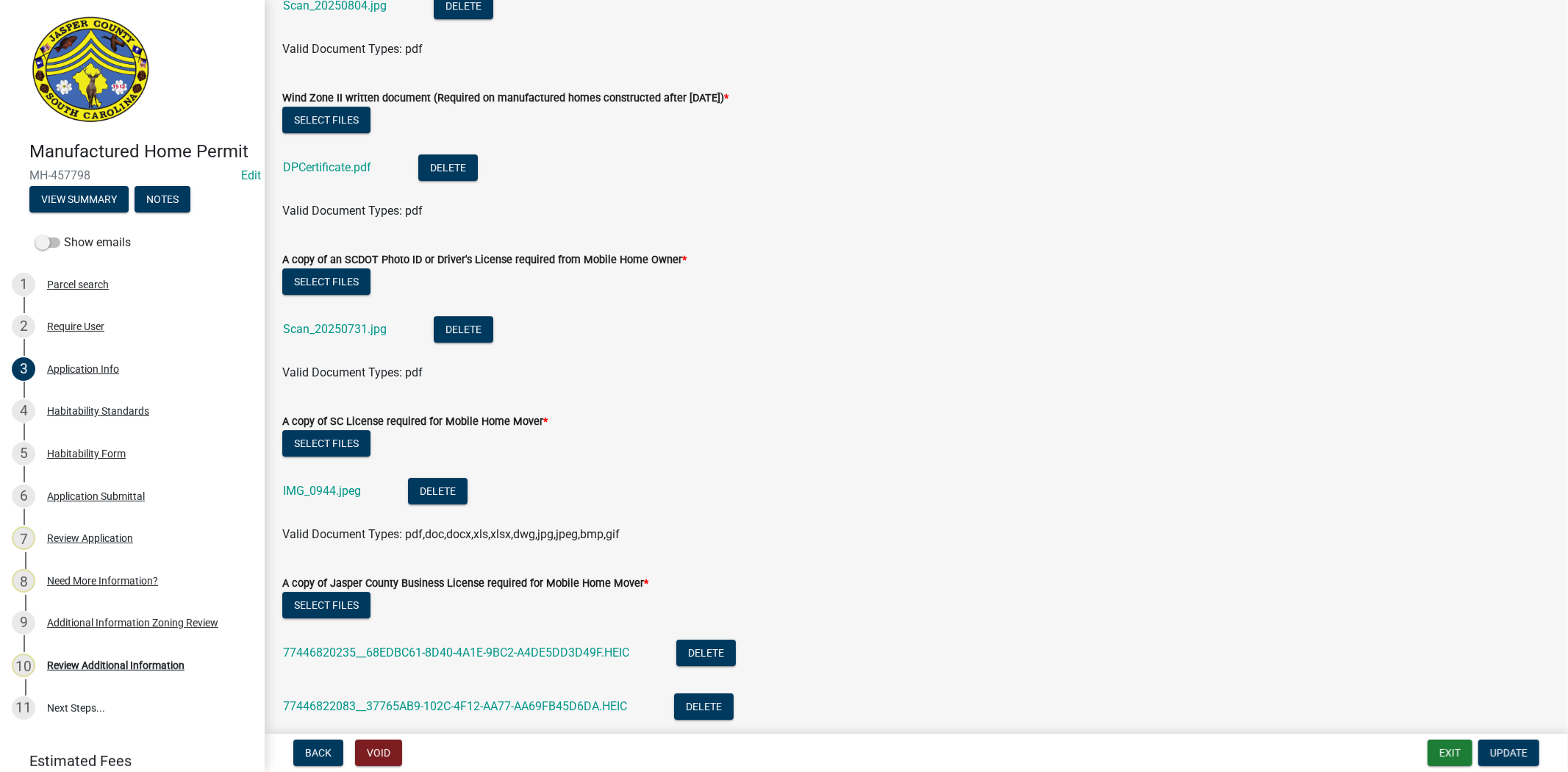
scroll to position [4002, 0]
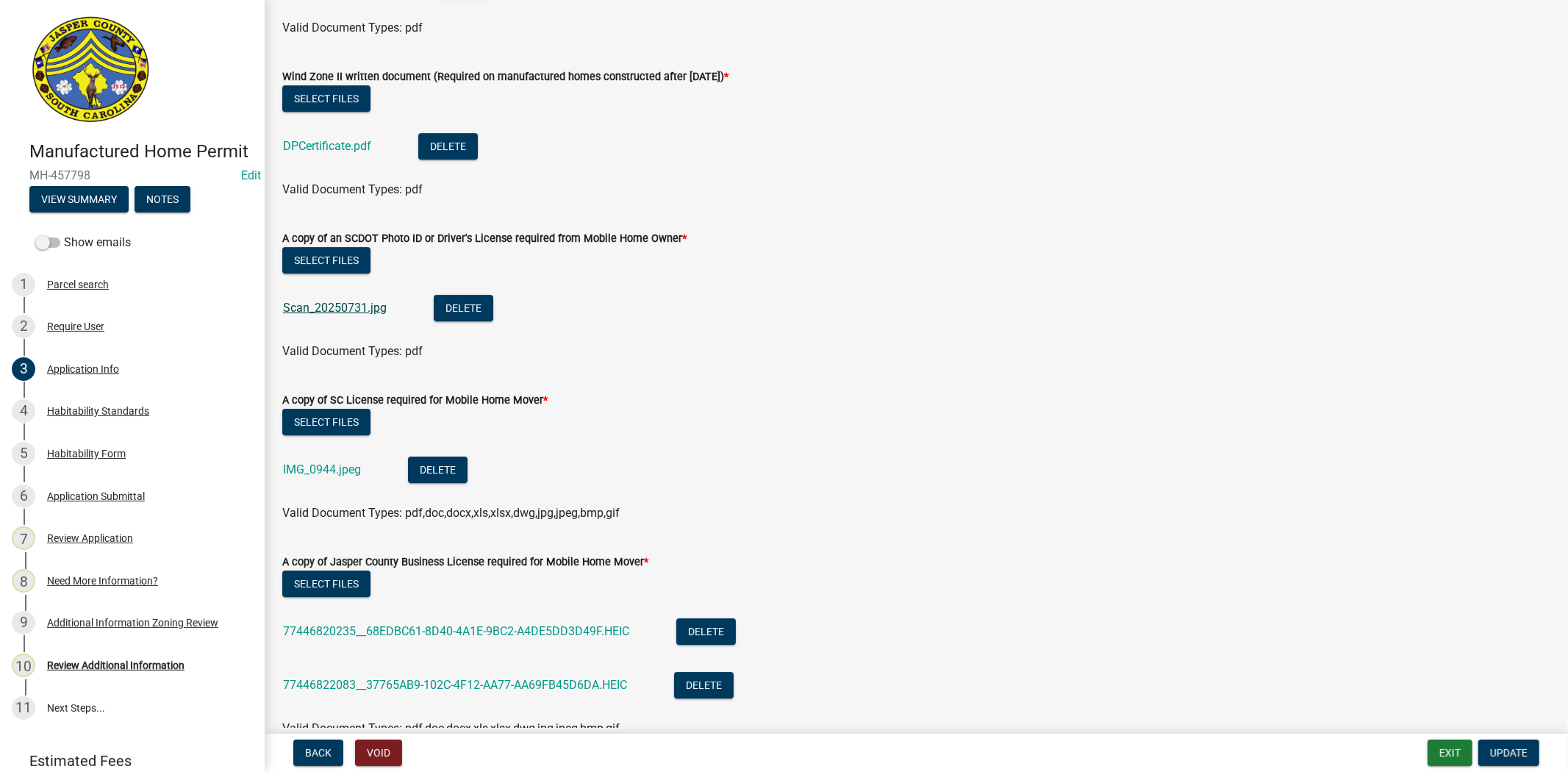
click at [319, 308] on link "Scan_20250731.jpg" at bounding box center [335, 308] width 104 height 14
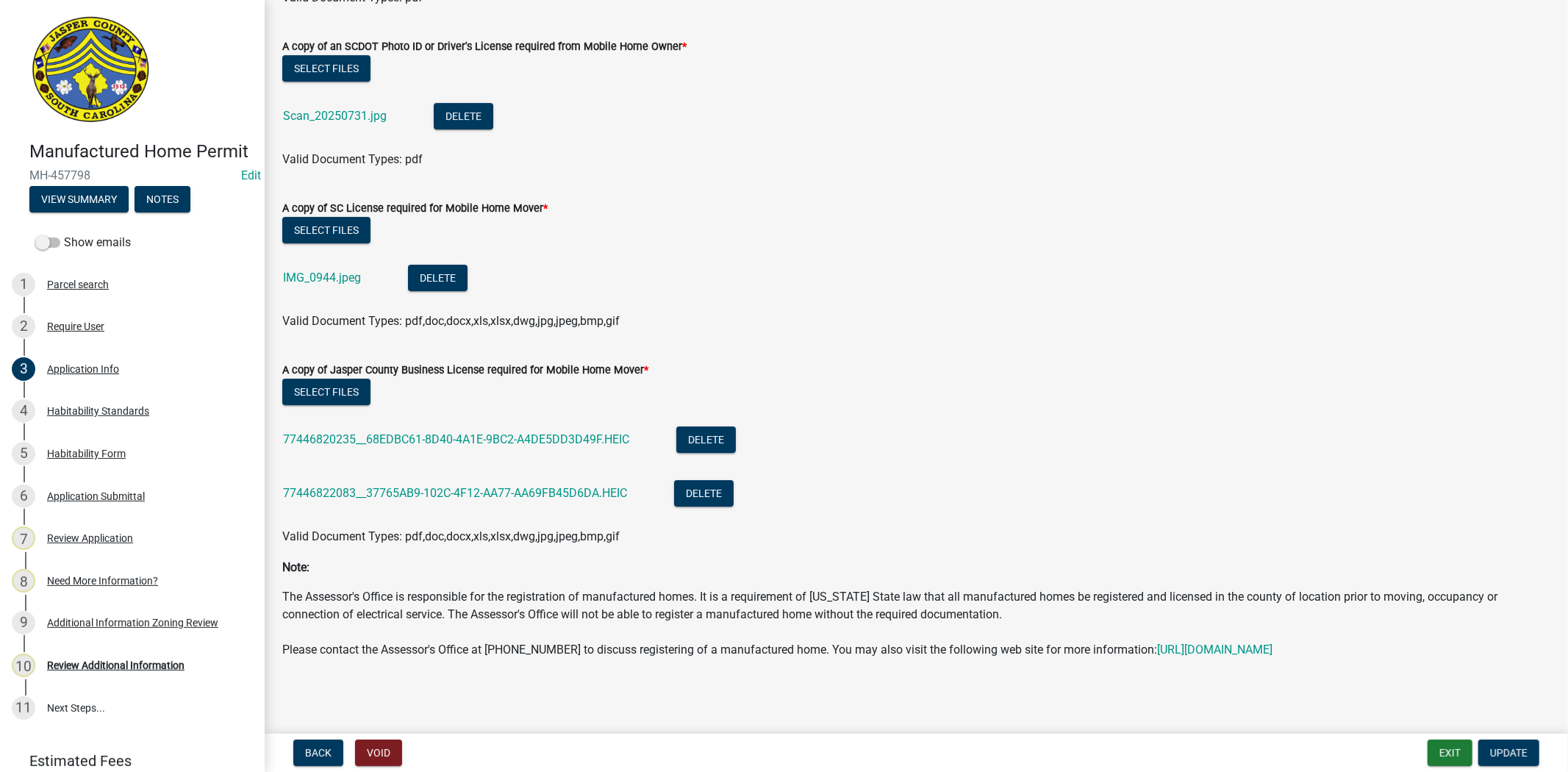
scroll to position [4210, 0]
click at [66, 423] on div "4 Habitability Standards" at bounding box center [126, 410] width 229 height 24
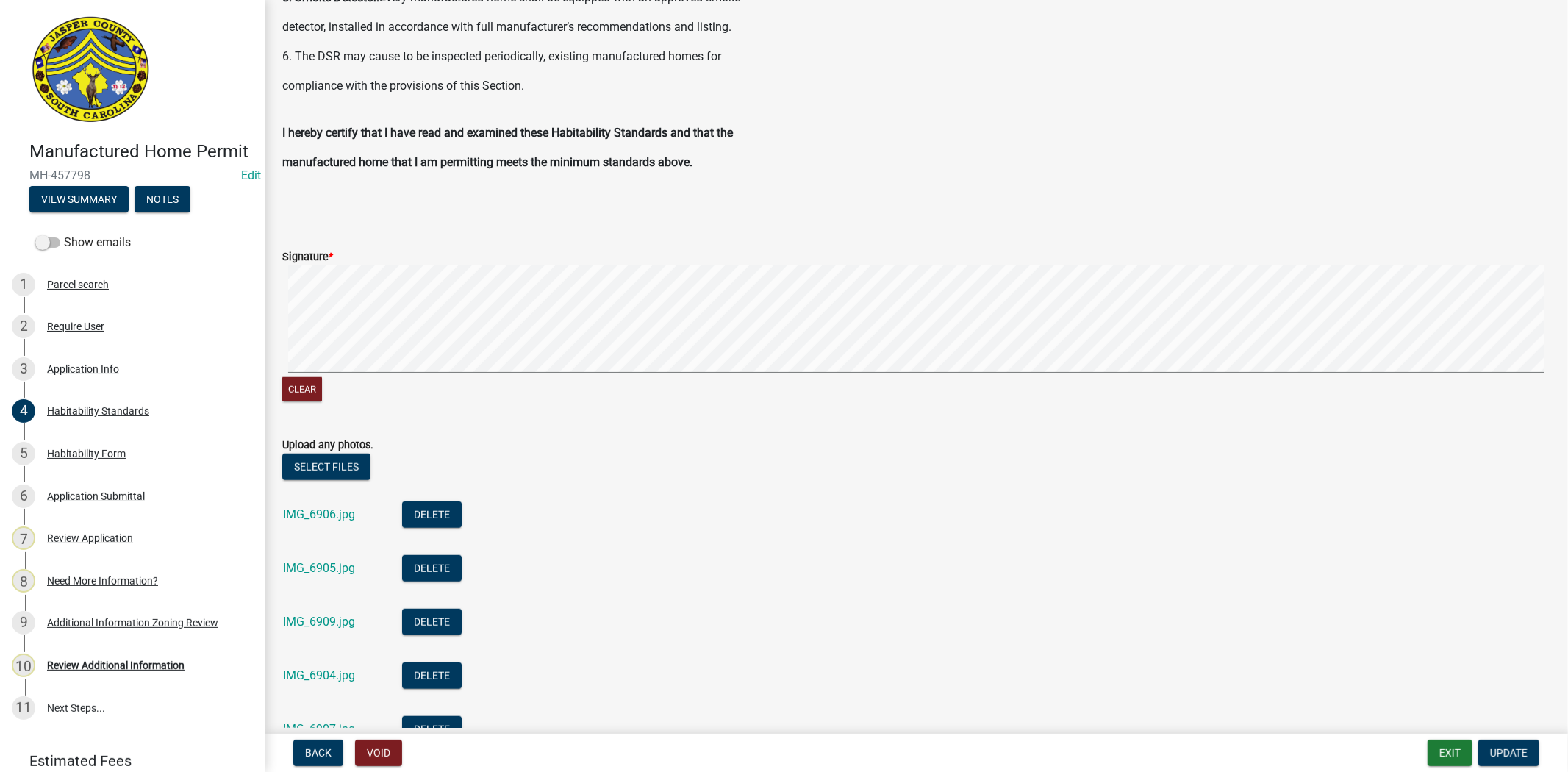
scroll to position [1061, 0]
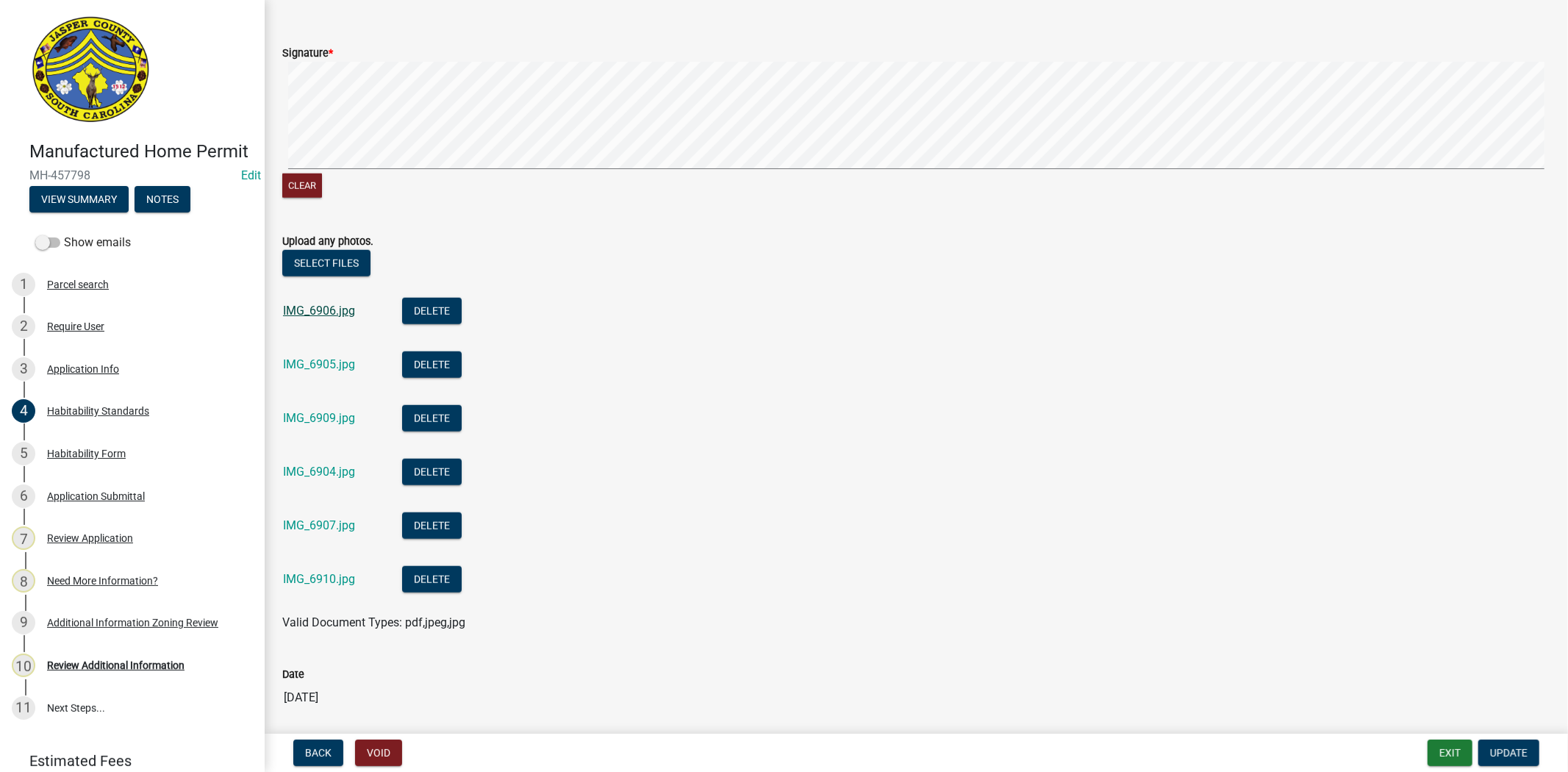
click at [310, 313] on link "IMG_6906.jpg" at bounding box center [319, 310] width 72 height 14
click at [333, 362] on link "IMG_6905.jpg" at bounding box center [319, 364] width 72 height 14
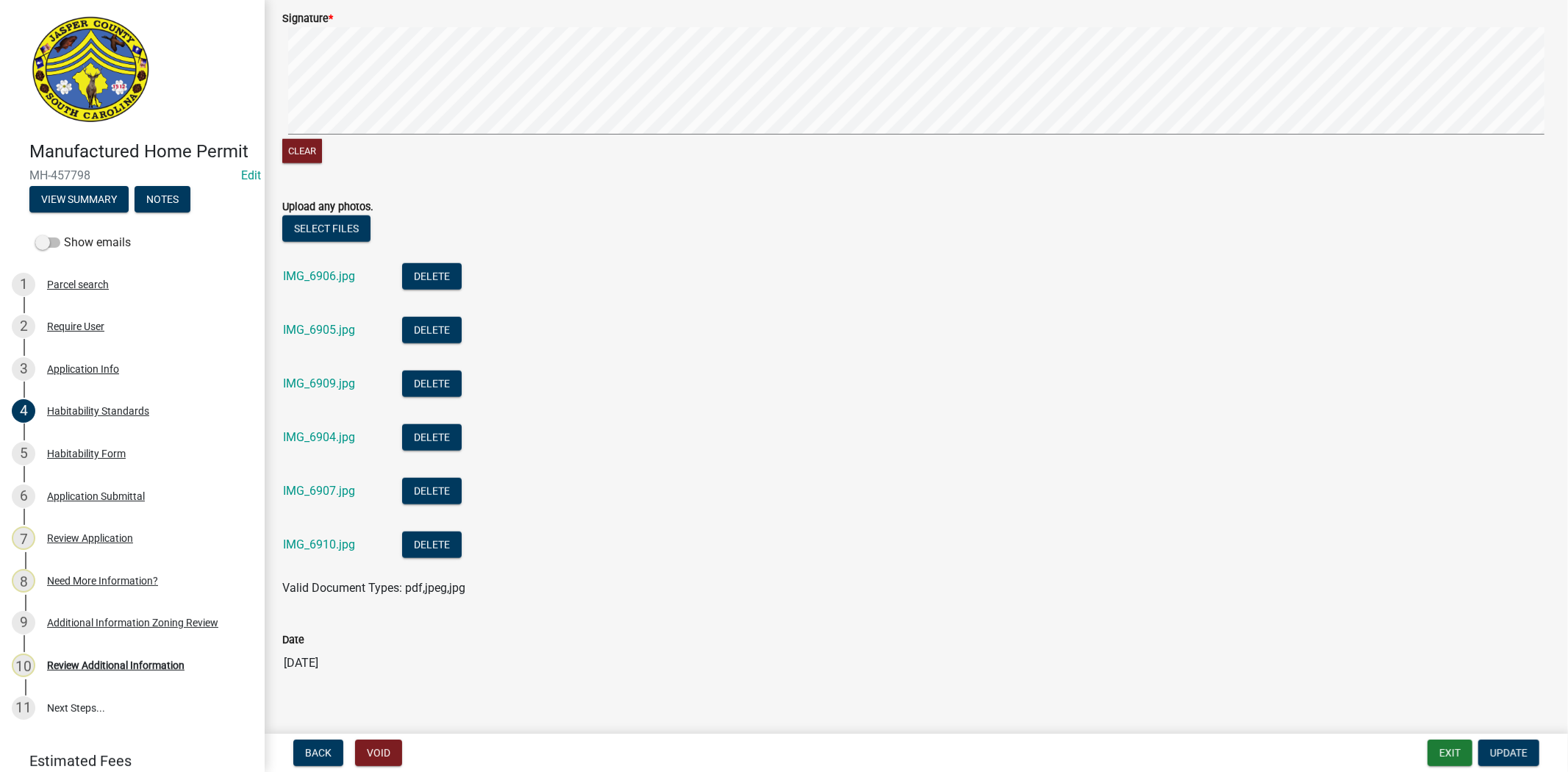
scroll to position [1114, 0]
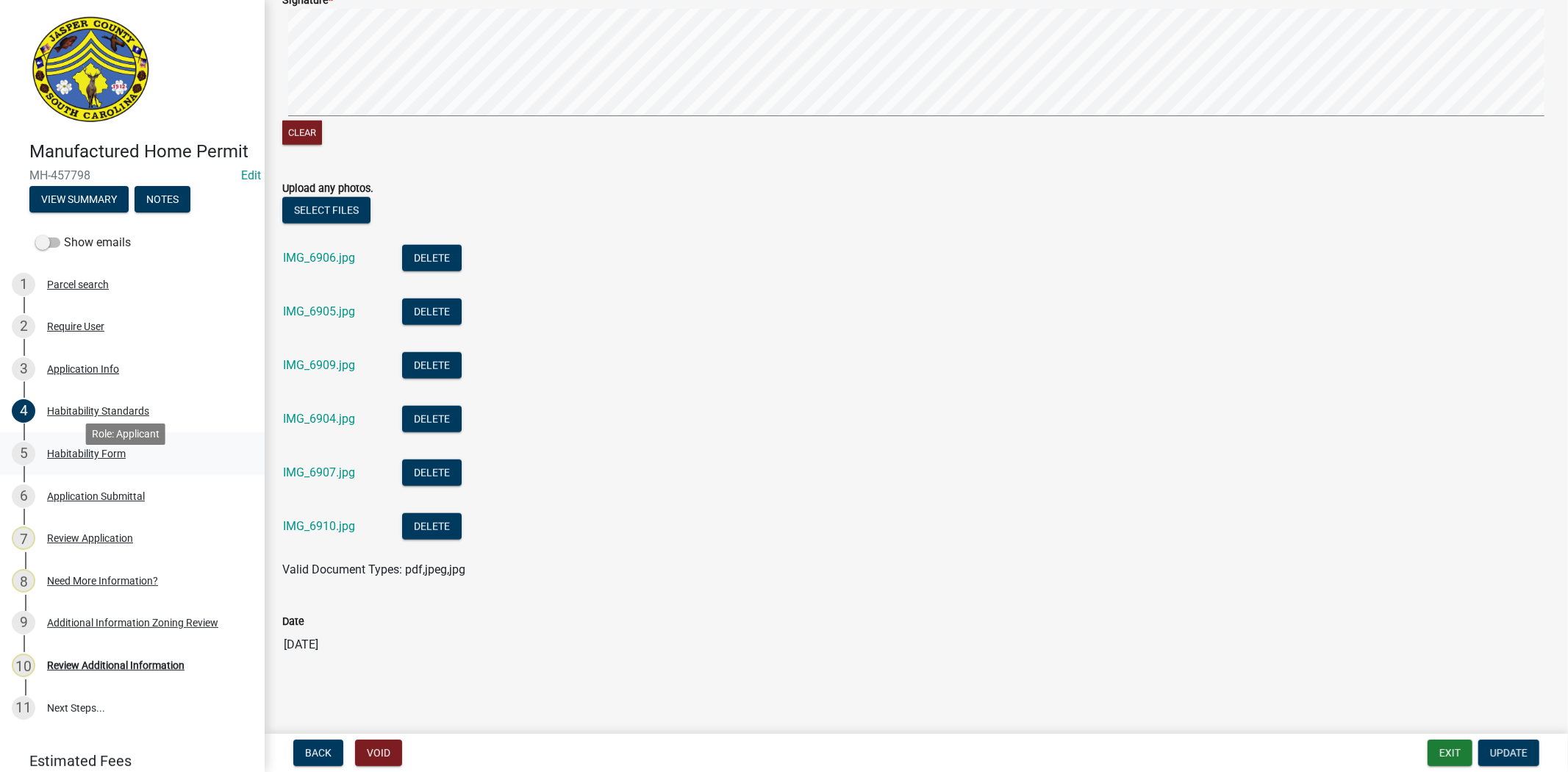
click at [154, 465] on div "5 Habitability Form" at bounding box center [126, 453] width 229 height 24
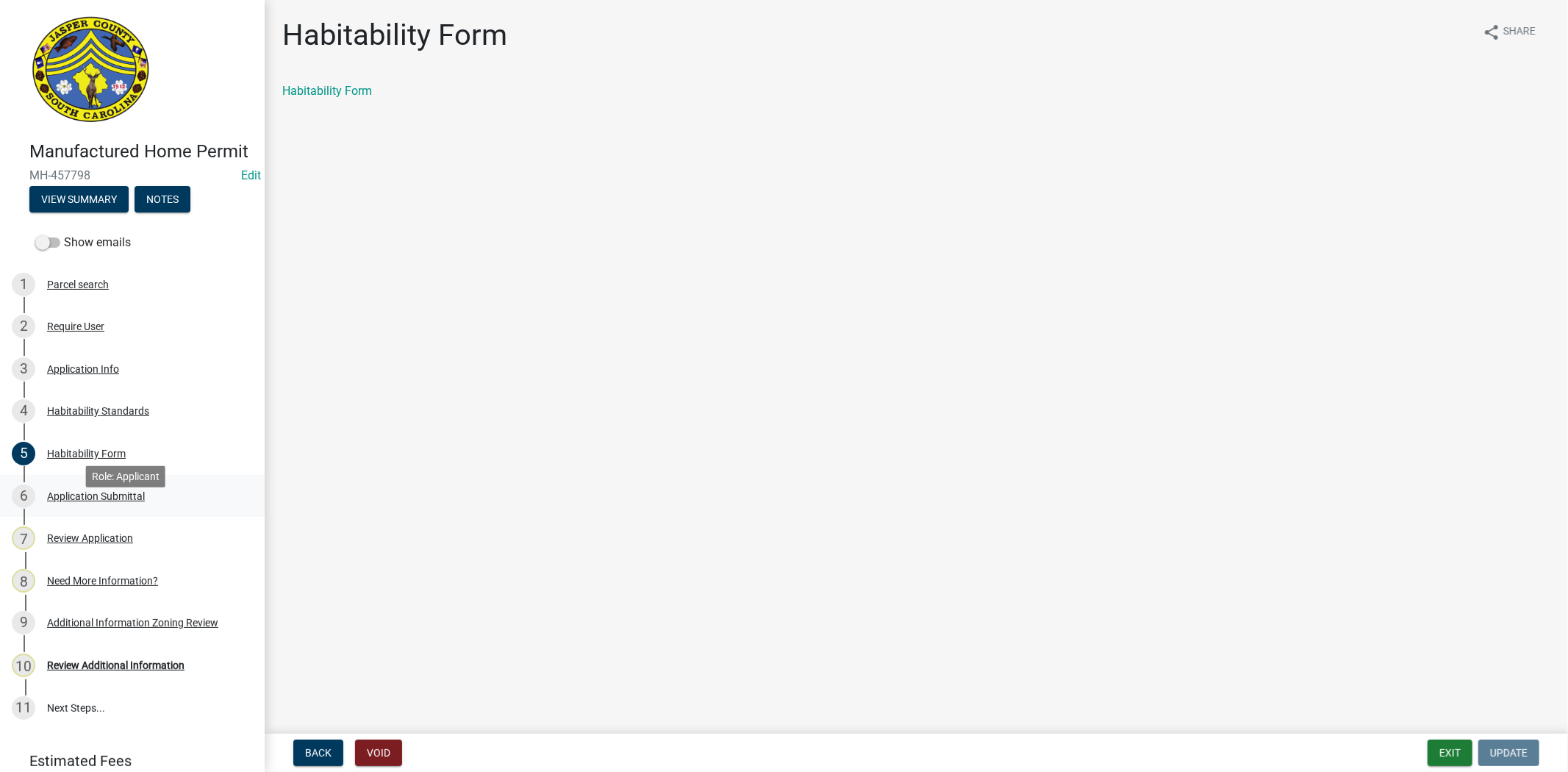
click at [150, 508] on div "6 Application Submittal" at bounding box center [126, 496] width 229 height 24
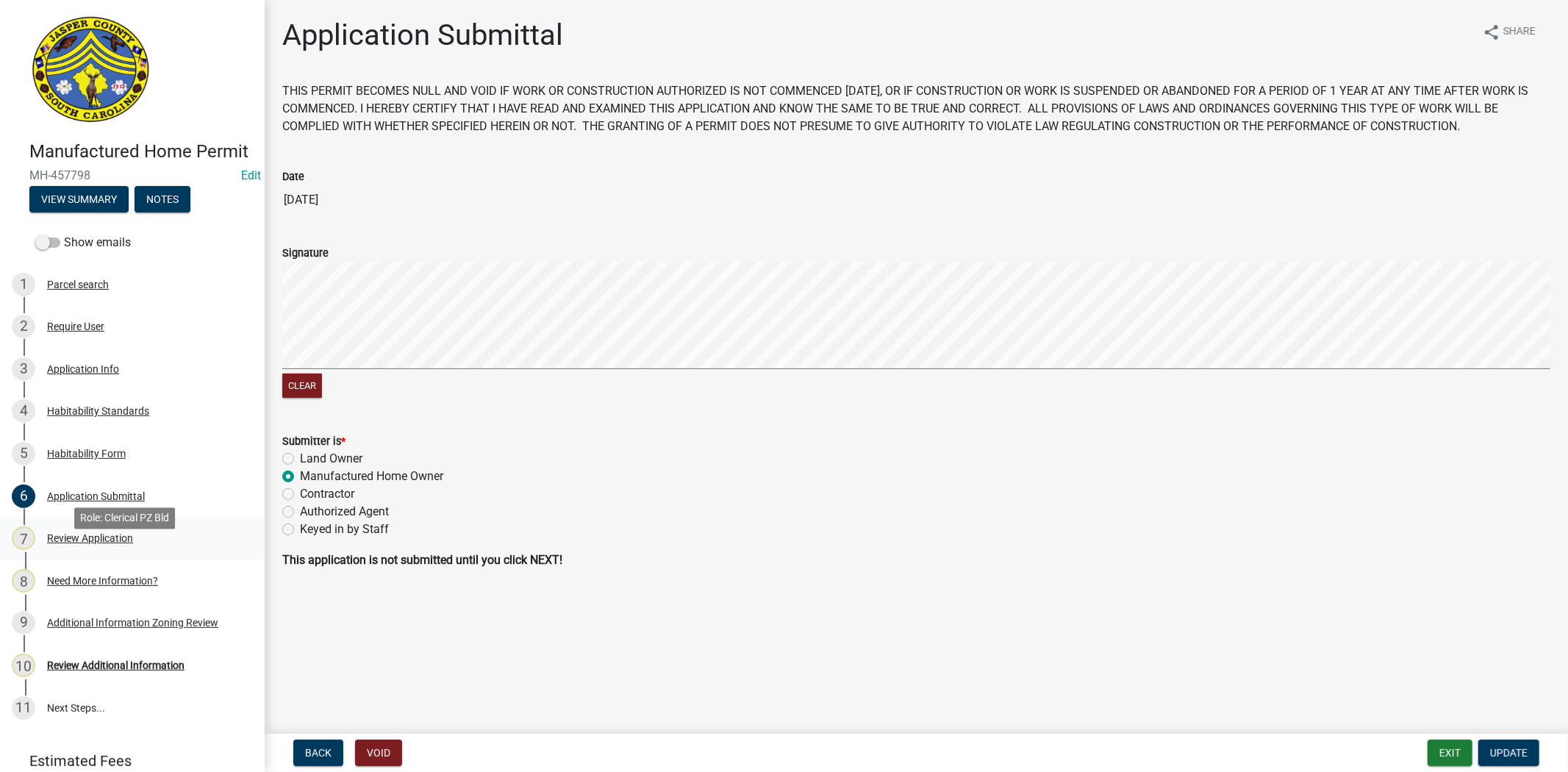
click at [142, 544] on link "7 Review Application" at bounding box center [132, 538] width 265 height 43
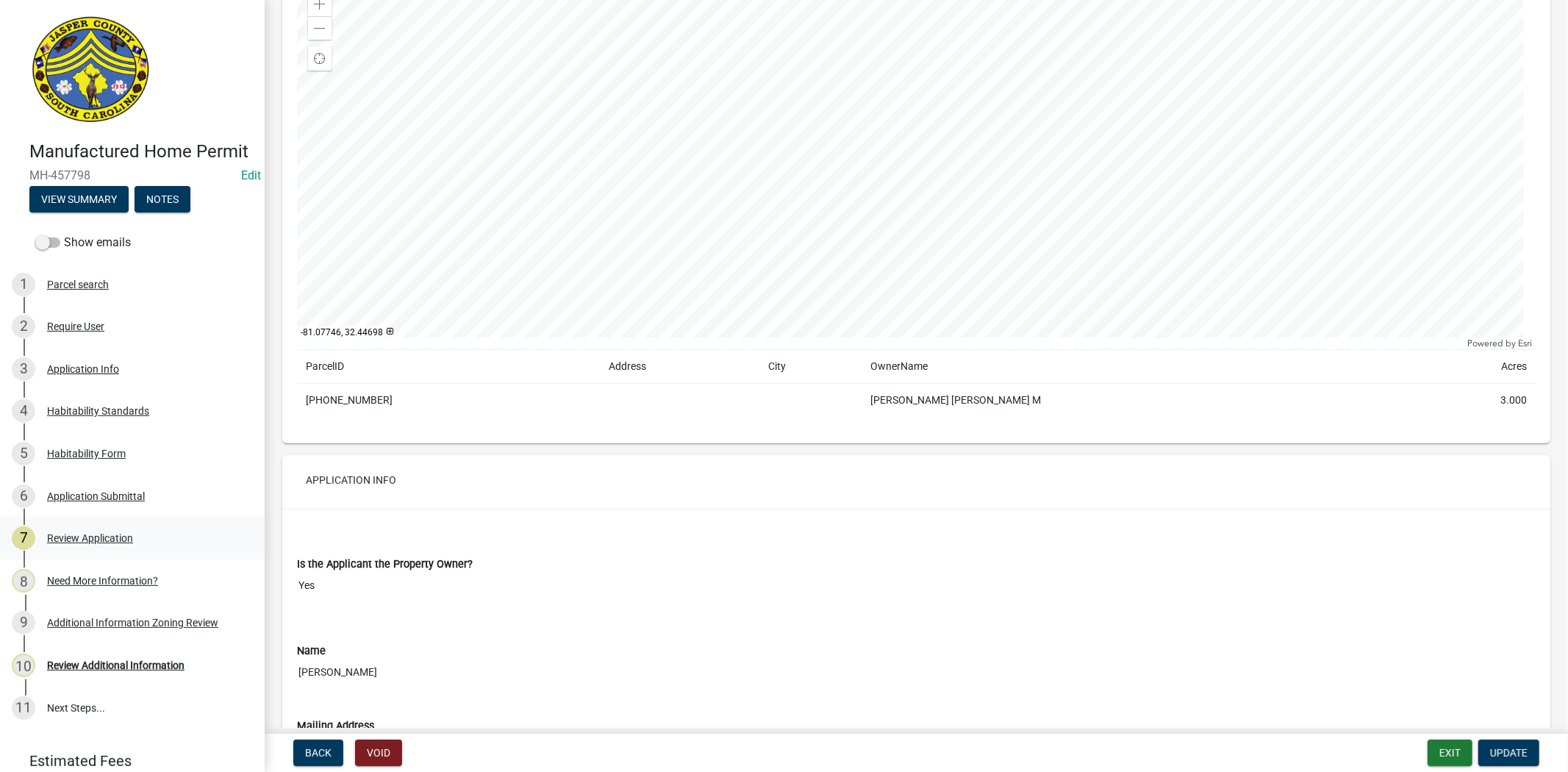
scroll to position [327, 0]
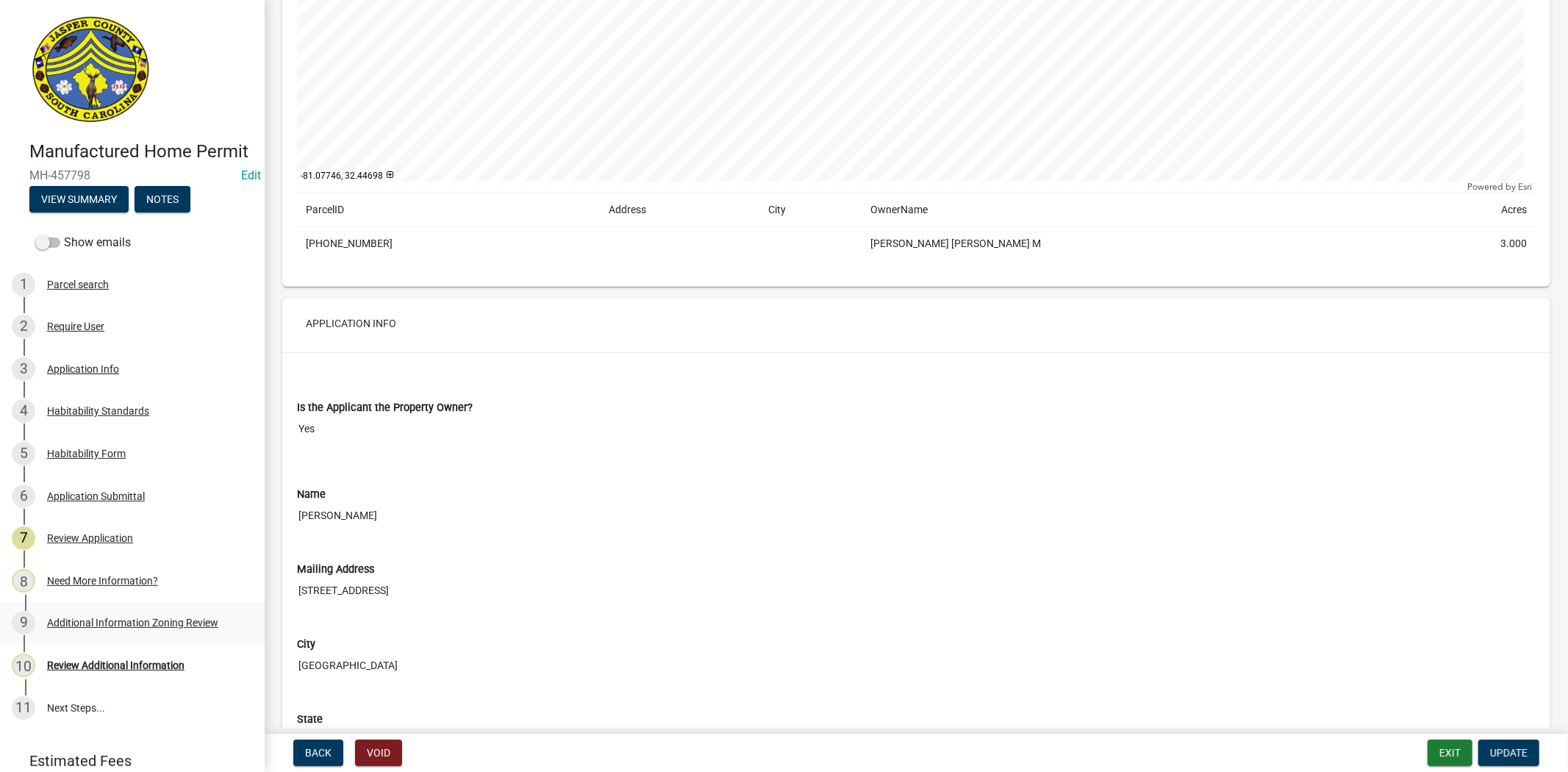
click at [122, 634] on div "9 Additional Information Zoning Review" at bounding box center [126, 622] width 229 height 24
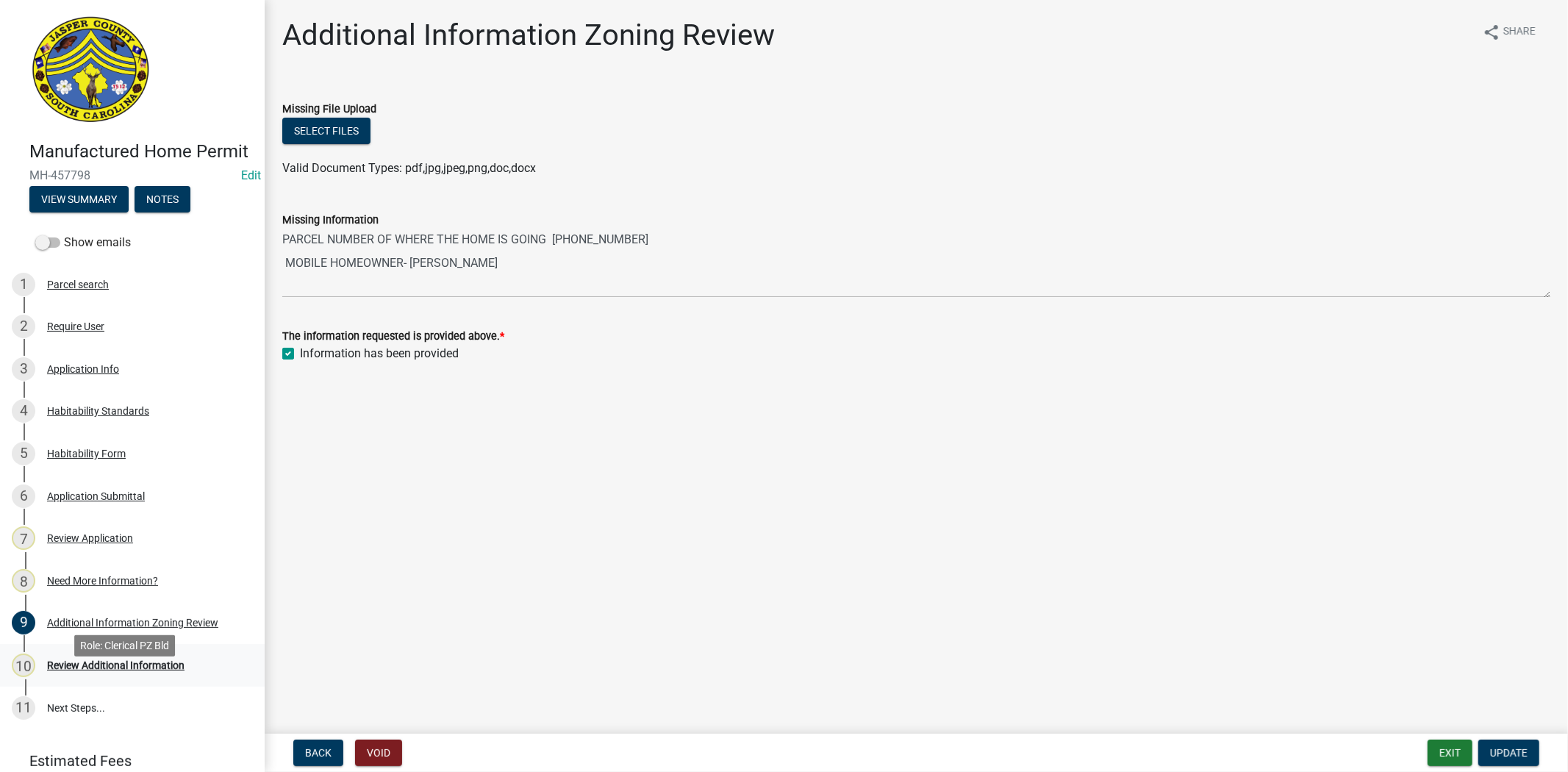
click at [69, 677] on div "10 Review Additional Information" at bounding box center [126, 665] width 229 height 24
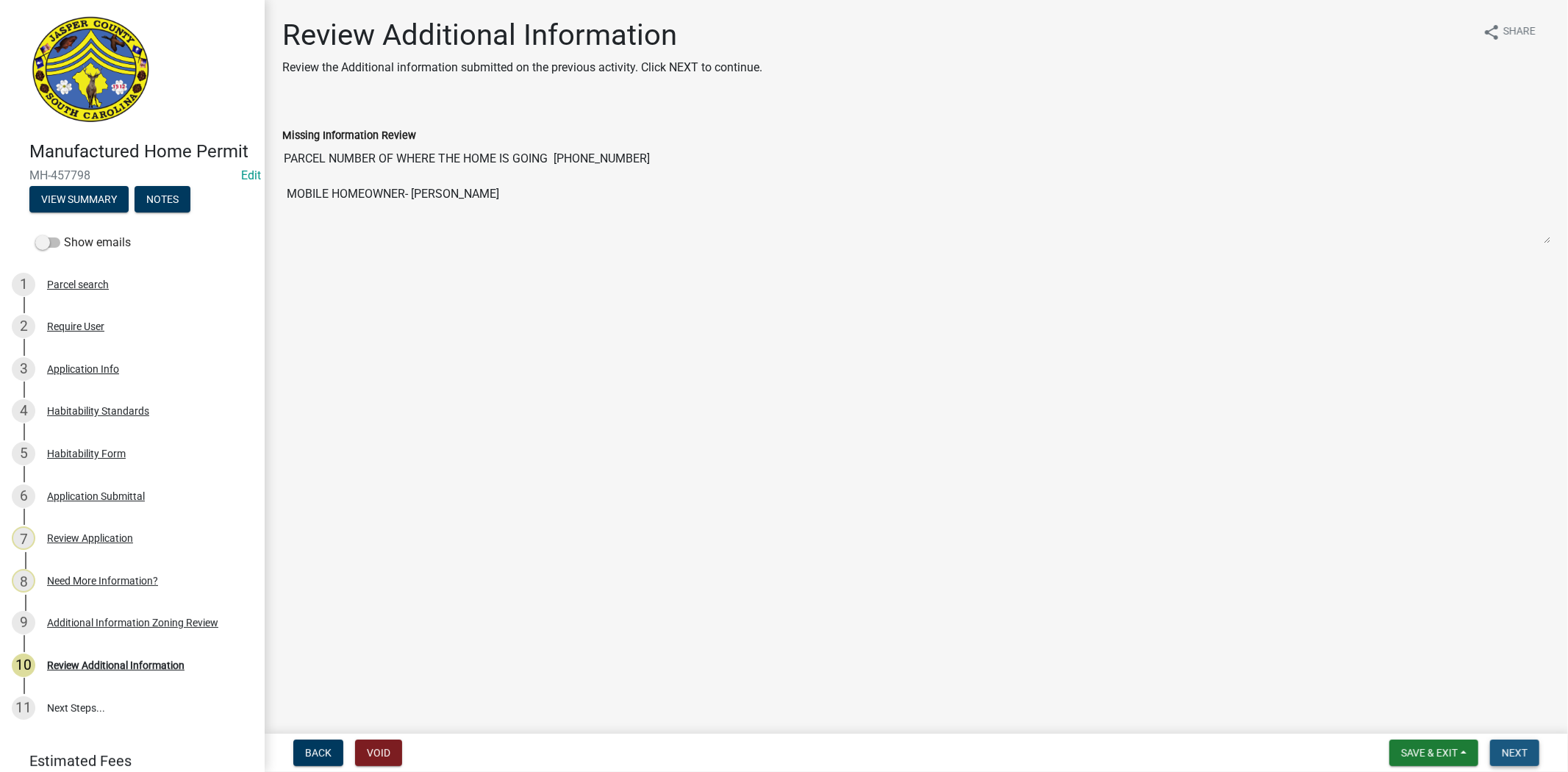
click at [1527, 755] on button "Next" at bounding box center [1514, 753] width 50 height 26
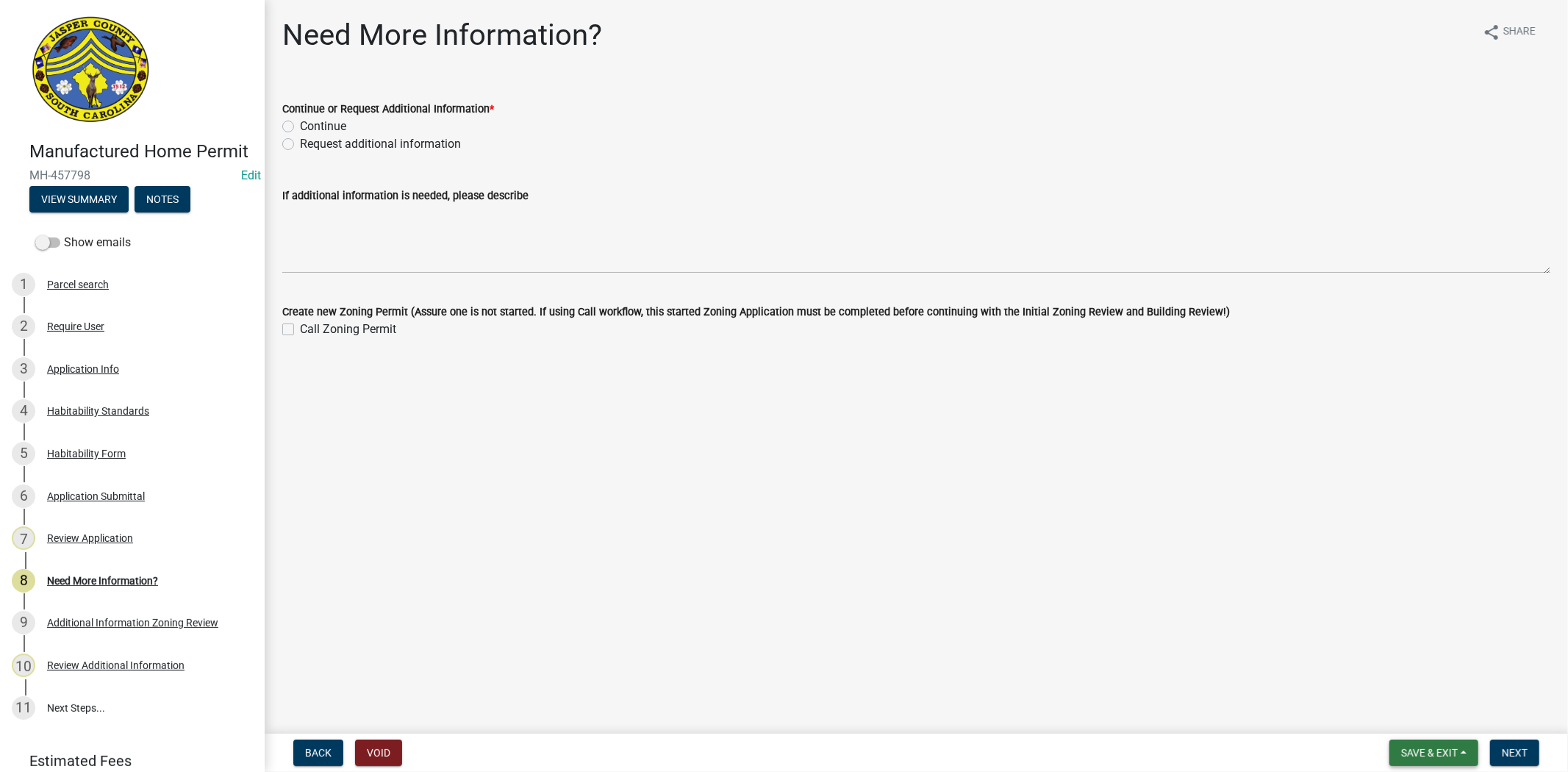
click at [1423, 765] on button "Save & Exit" at bounding box center [1434, 753] width 89 height 26
click at [1404, 721] on button "Save & Exit" at bounding box center [1419, 714] width 118 height 36
